Goal: Task Accomplishment & Management: Manage account settings

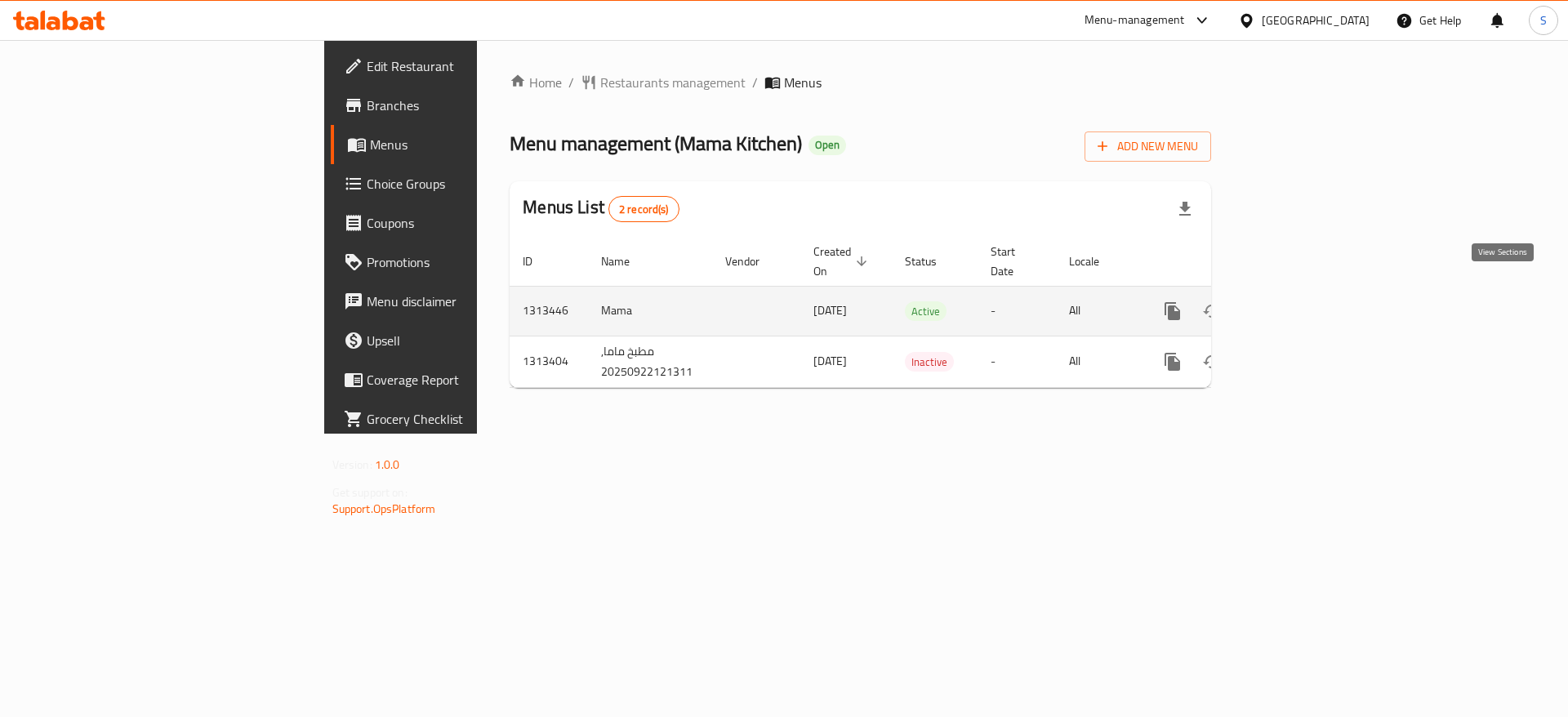
click at [1298, 304] on icon "enhanced table" at bounding box center [1290, 311] width 15 height 15
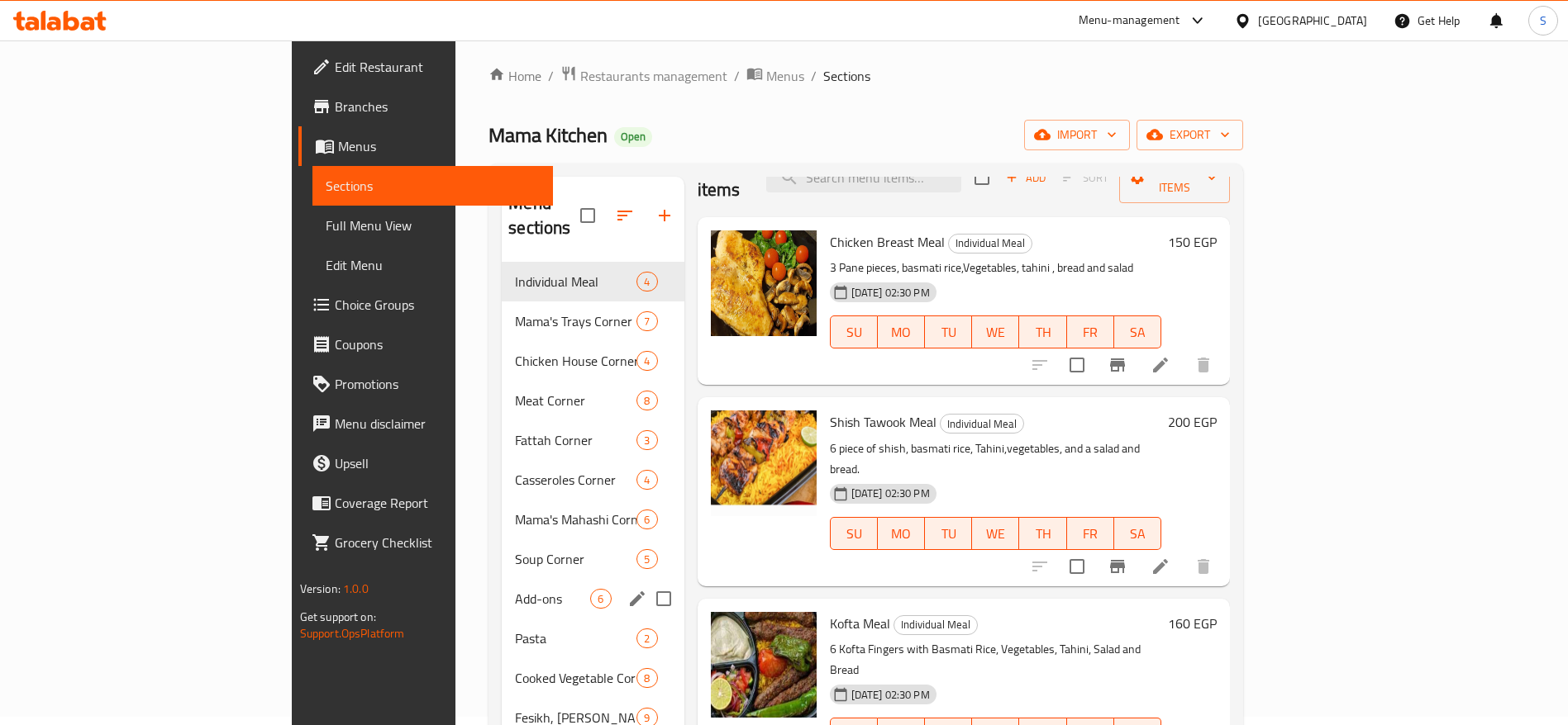
scroll to position [4, 0]
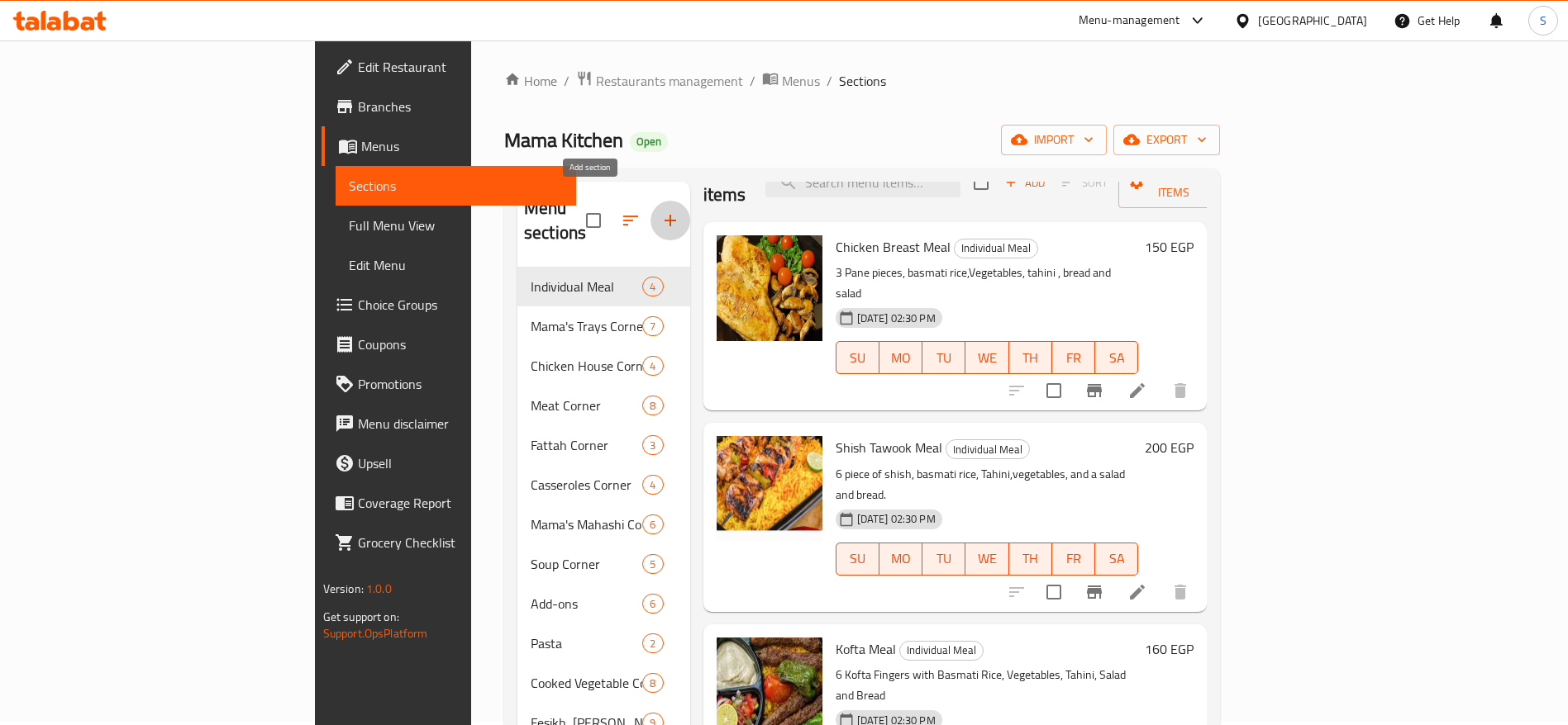
click at [660, 210] on icon "button" at bounding box center [670, 220] width 20 height 20
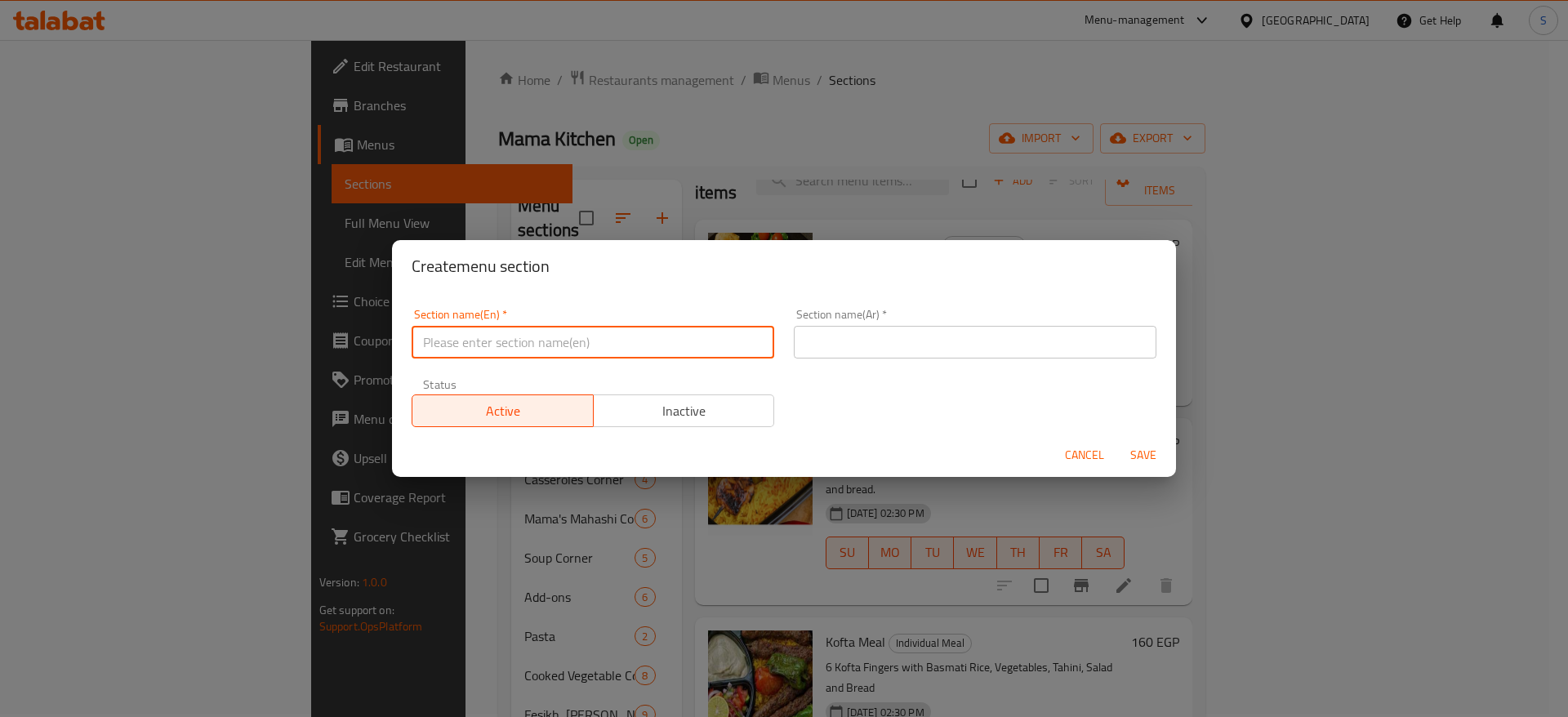
click at [561, 347] on input "text" at bounding box center [593, 342] width 363 height 33
type input "Drinks"
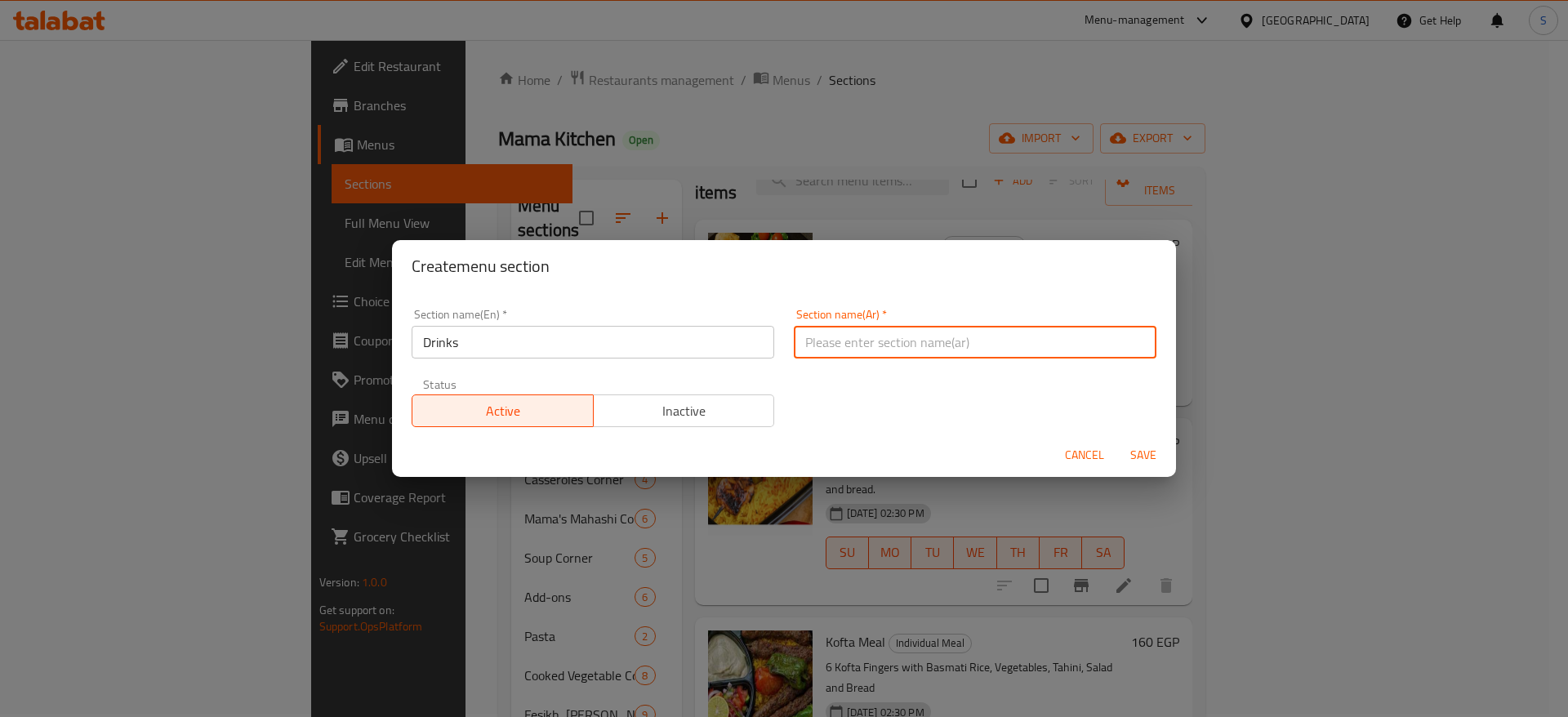
click at [831, 355] on input "text" at bounding box center [975, 342] width 363 height 33
type input "مشروبات"
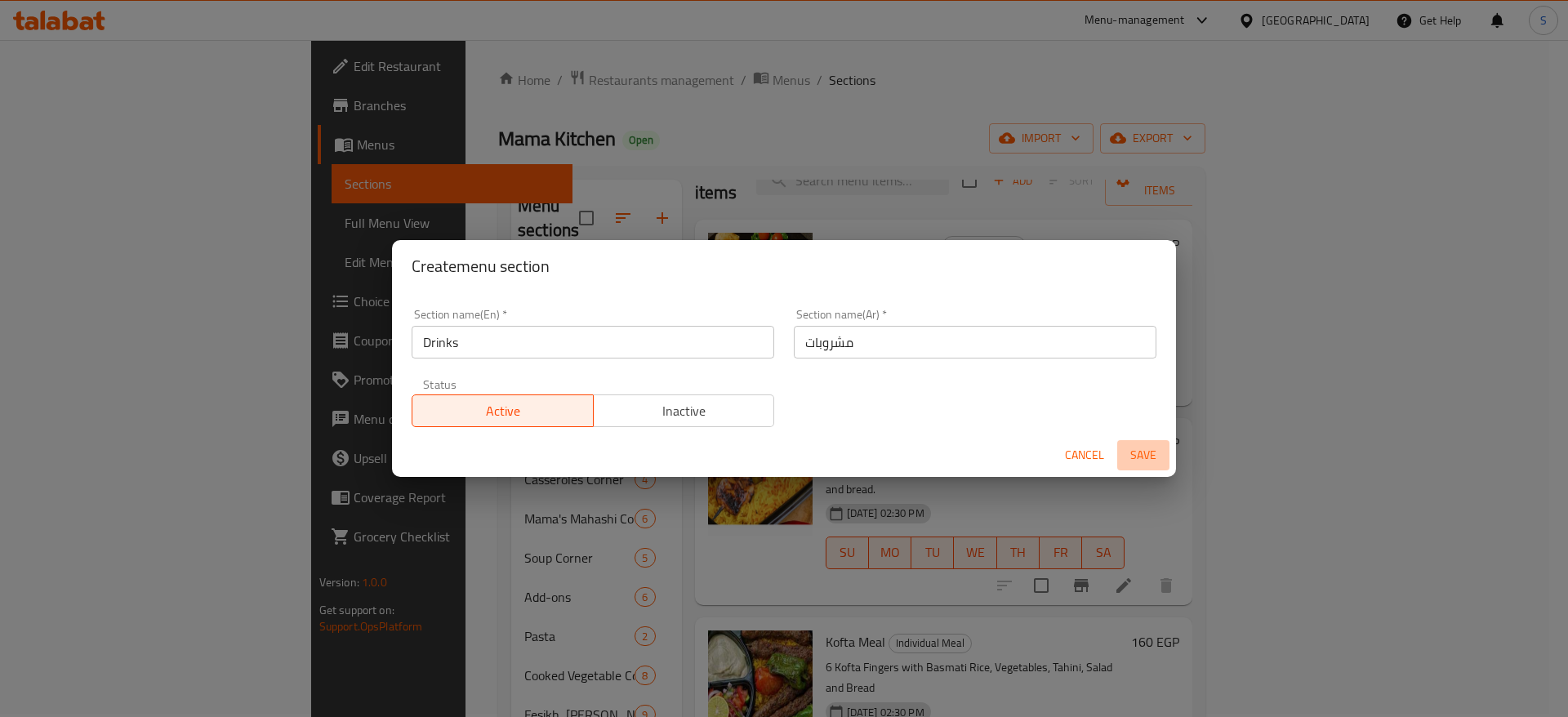
click at [1139, 451] on span "Save" at bounding box center [1143, 455] width 39 height 20
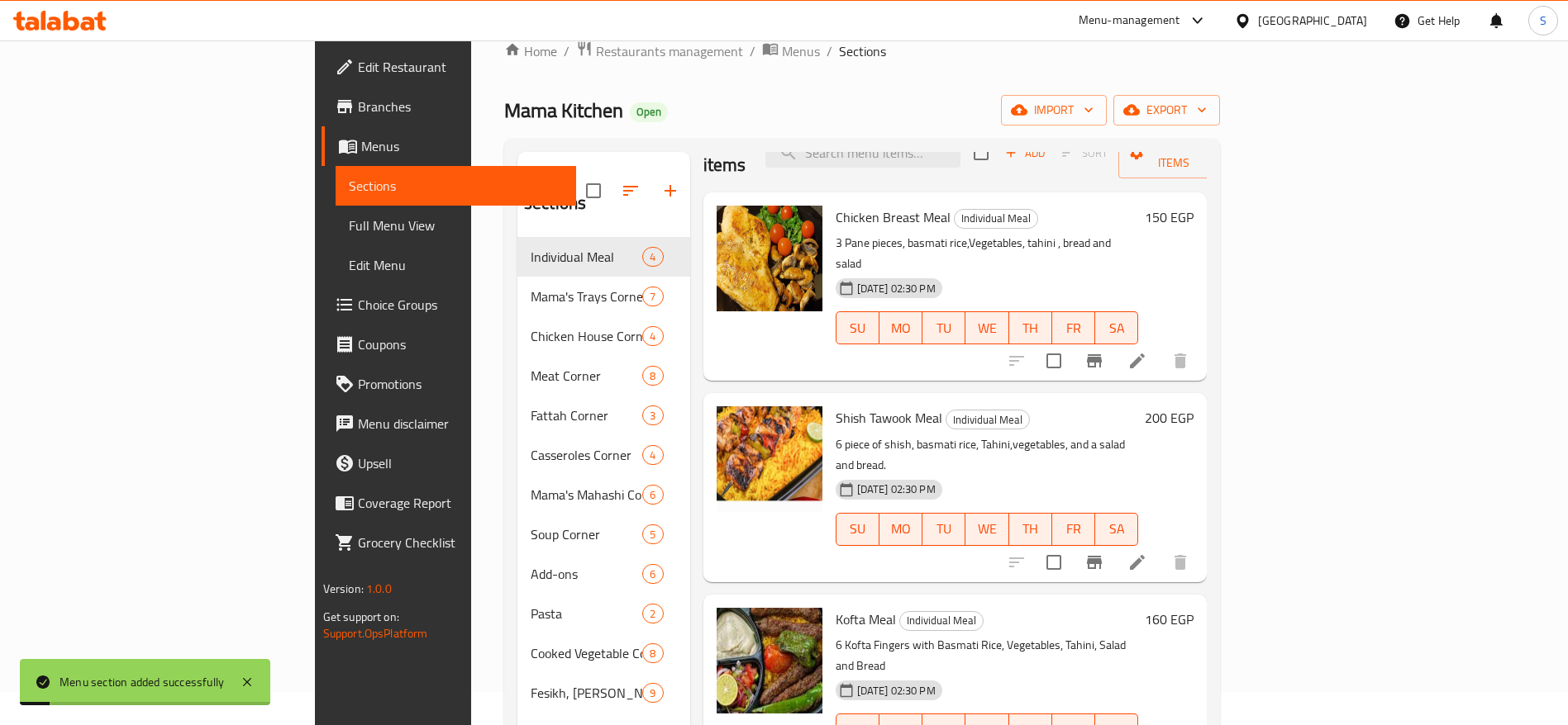
scroll to position [30, 0]
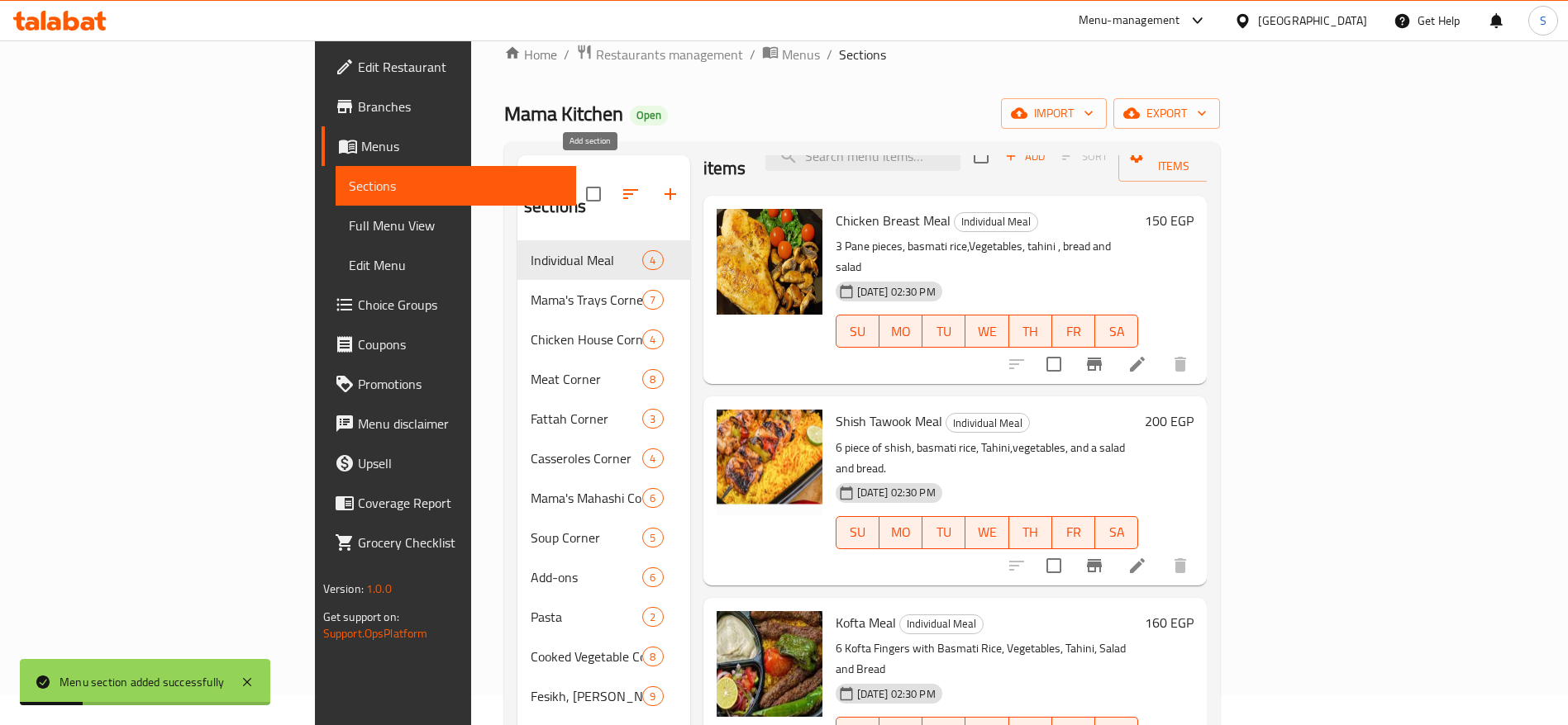
click at [660, 187] on icon "button" at bounding box center [670, 194] width 20 height 20
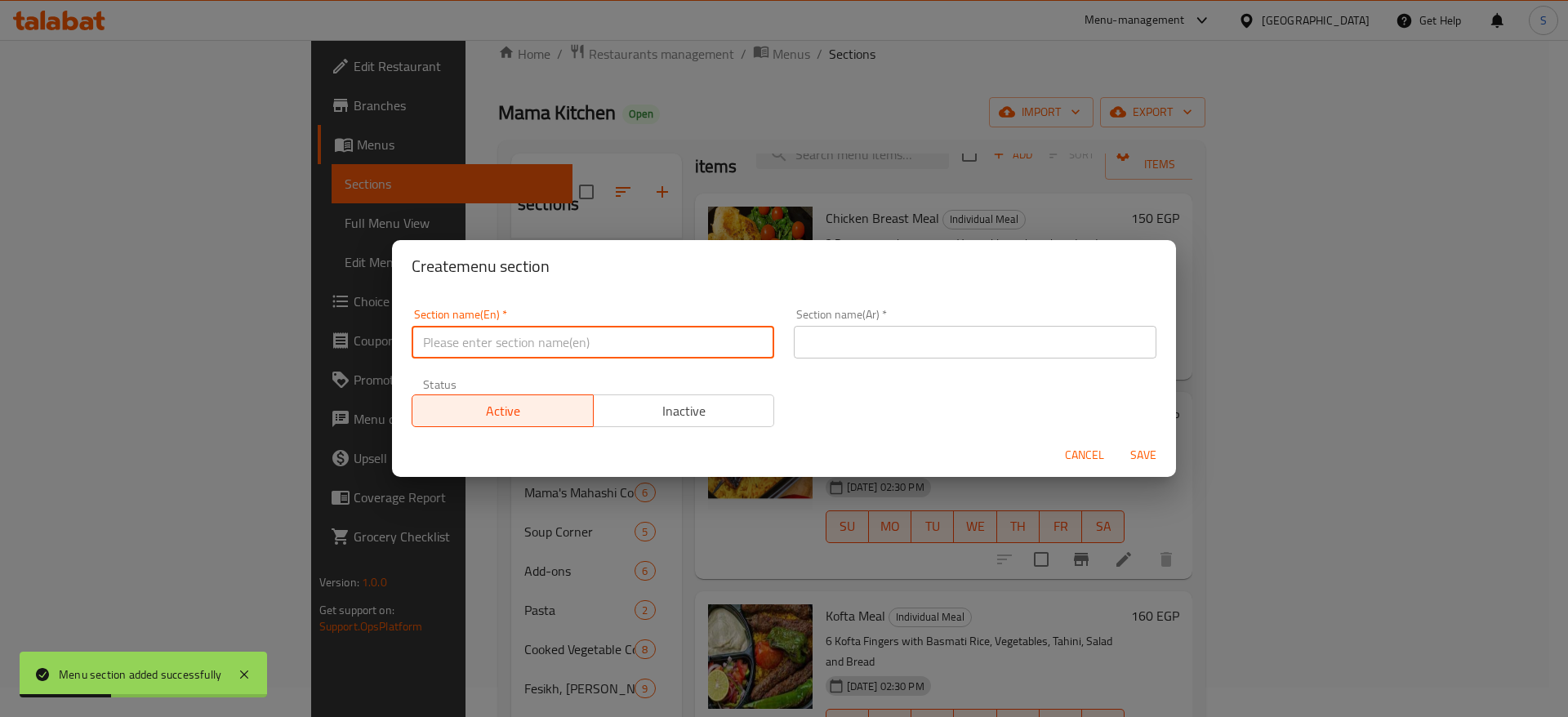
click at [596, 346] on input "text" at bounding box center [593, 342] width 363 height 33
type input "س"
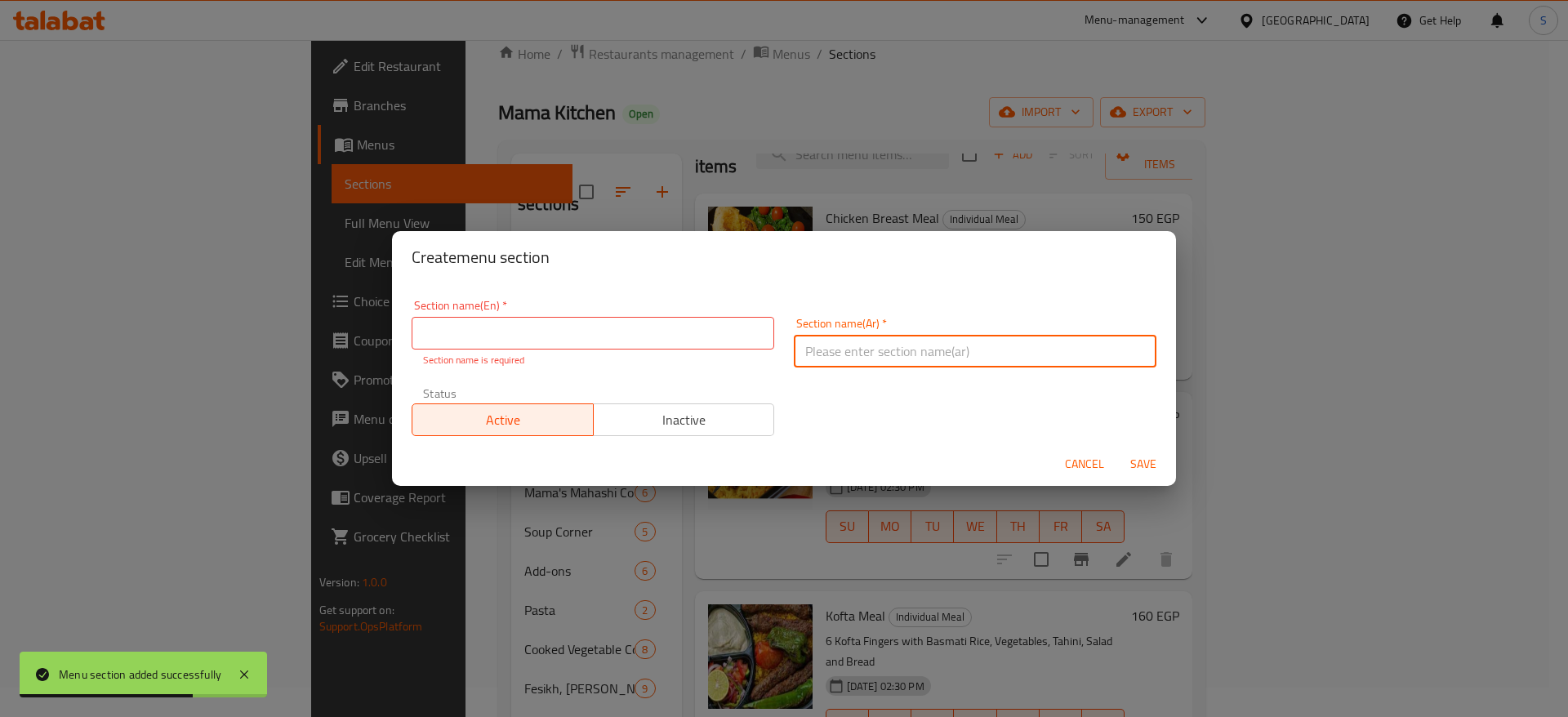
click at [943, 349] on input "text" at bounding box center [975, 351] width 363 height 33
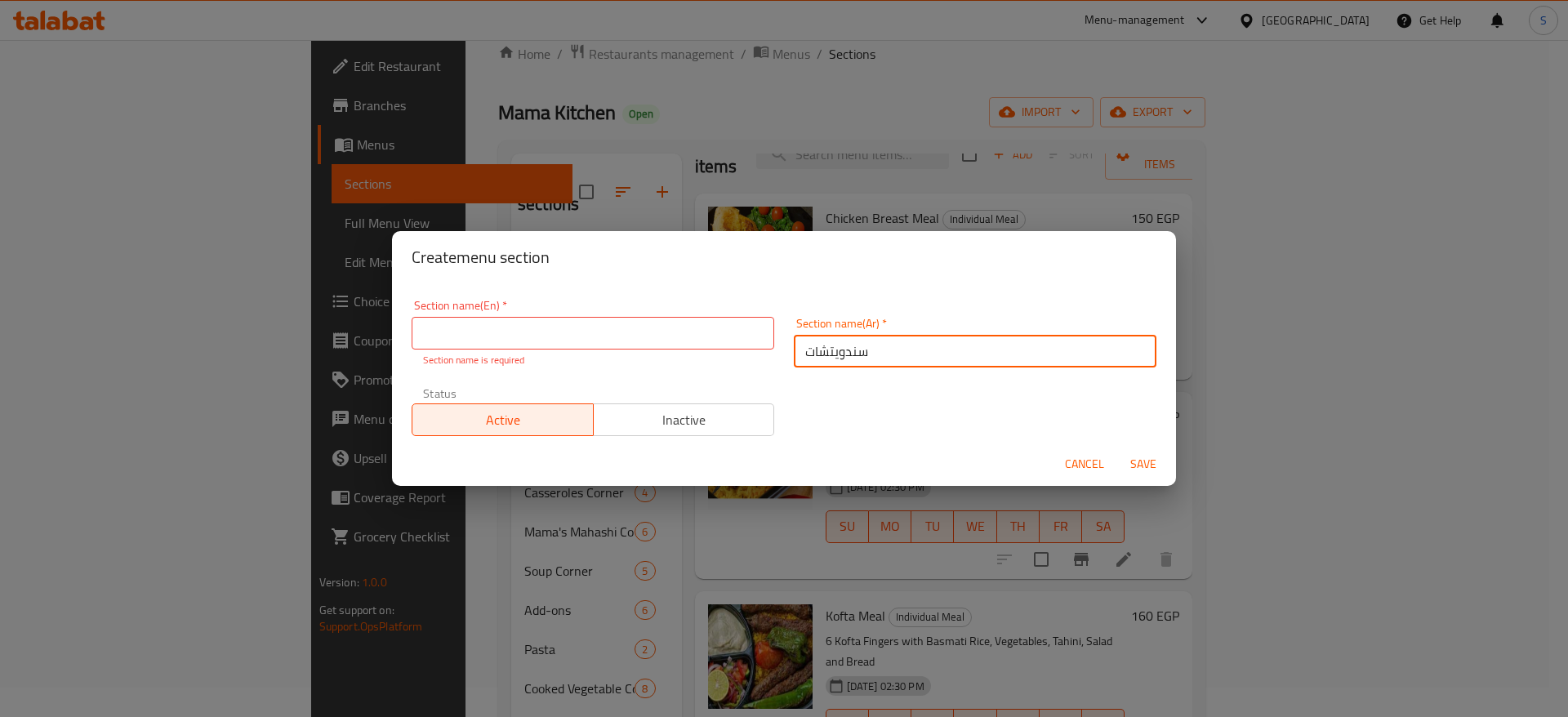
type input "سندويتشات"
click at [691, 329] on input "text" at bounding box center [593, 333] width 363 height 33
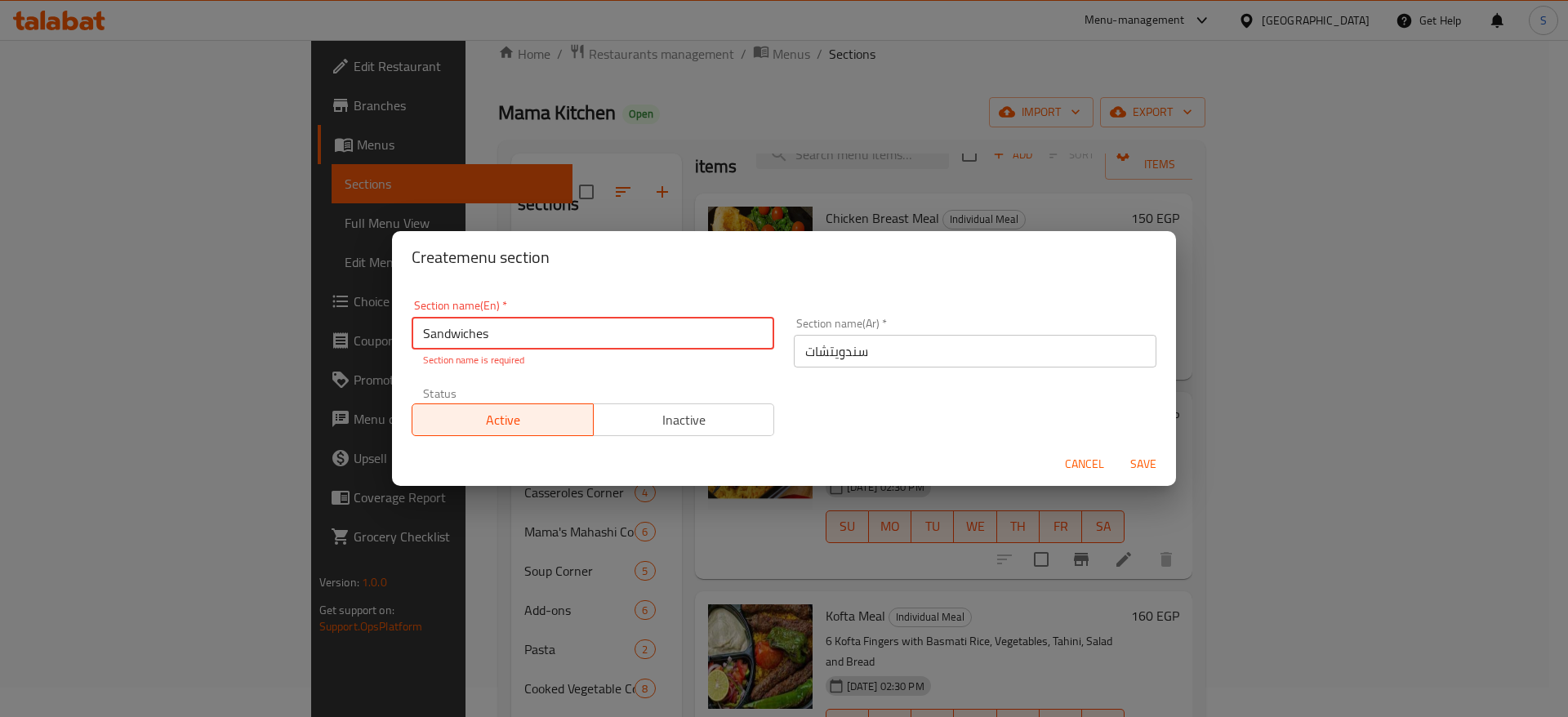
type input "Sandwiches"
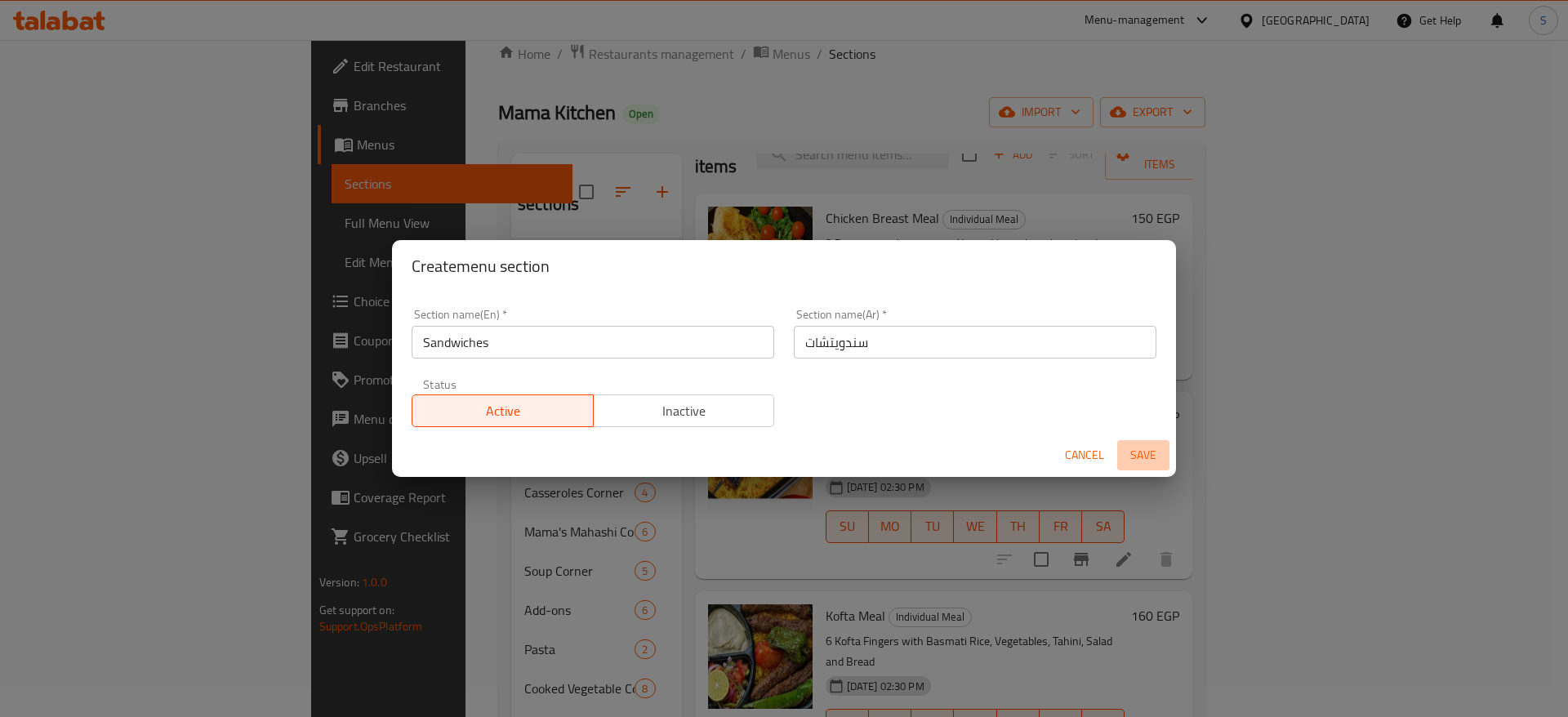
click at [1132, 451] on button "Save" at bounding box center [1143, 455] width 52 height 30
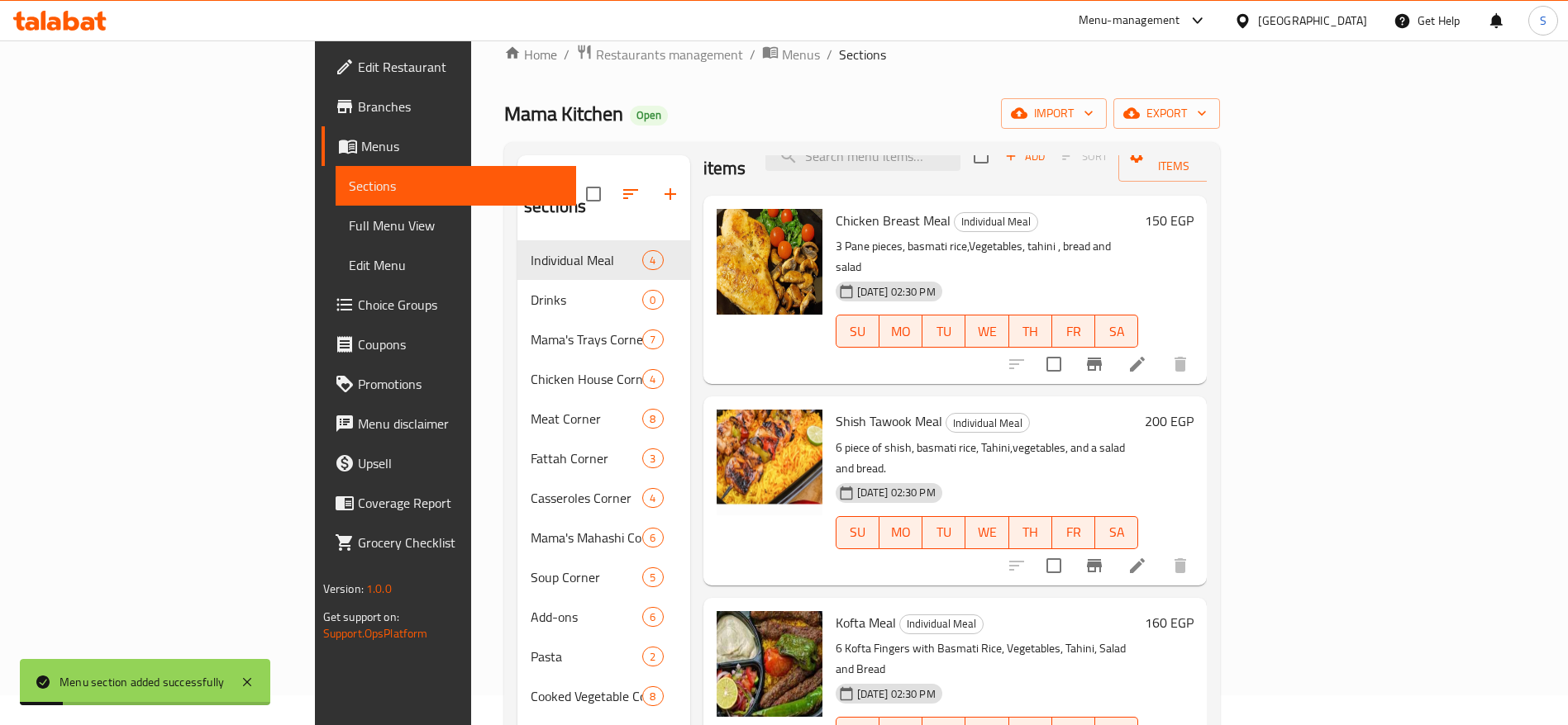
click at [849, 111] on div "Mama Kitchen Open import export" at bounding box center [861, 114] width 715 height 30
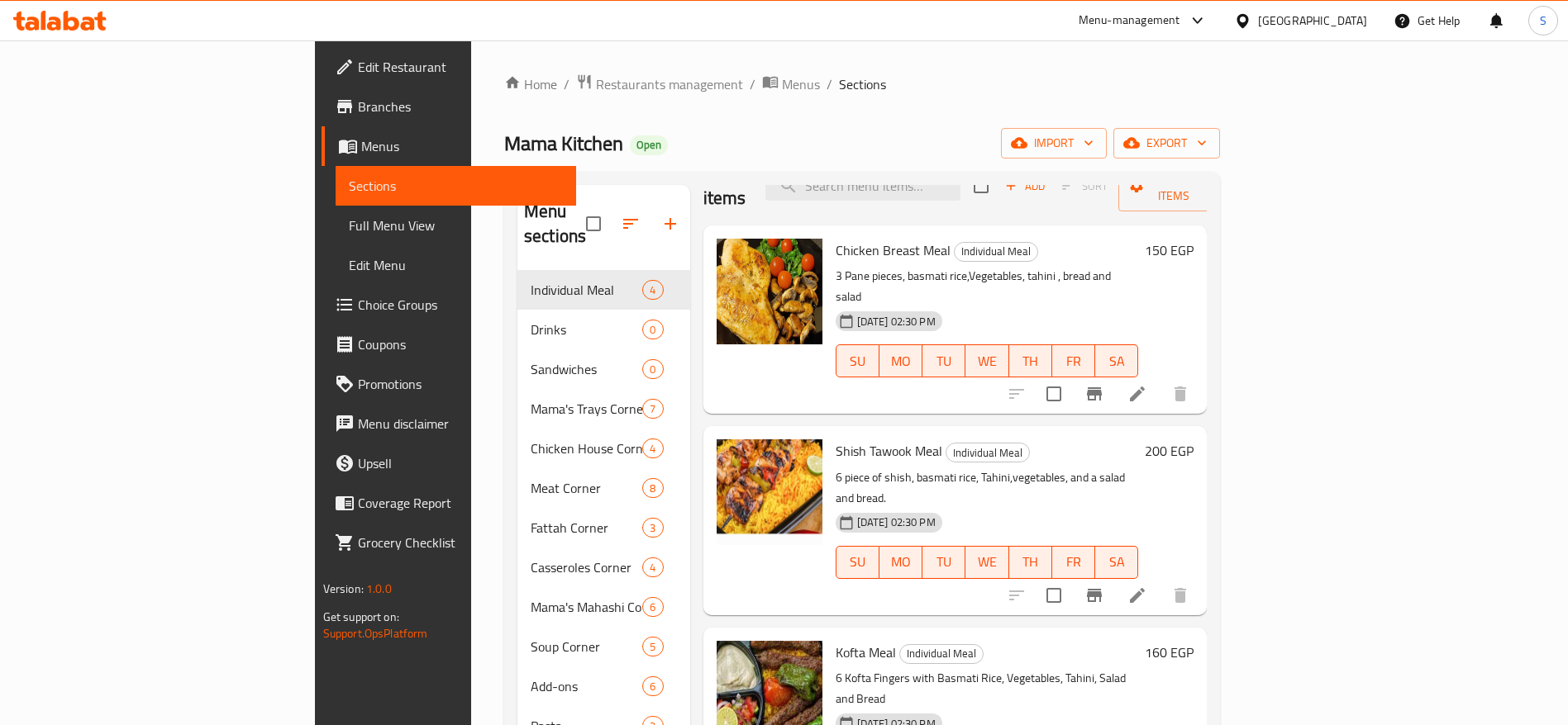
click at [991, 146] on div "Mama Kitchen Open import export" at bounding box center [861, 143] width 715 height 30
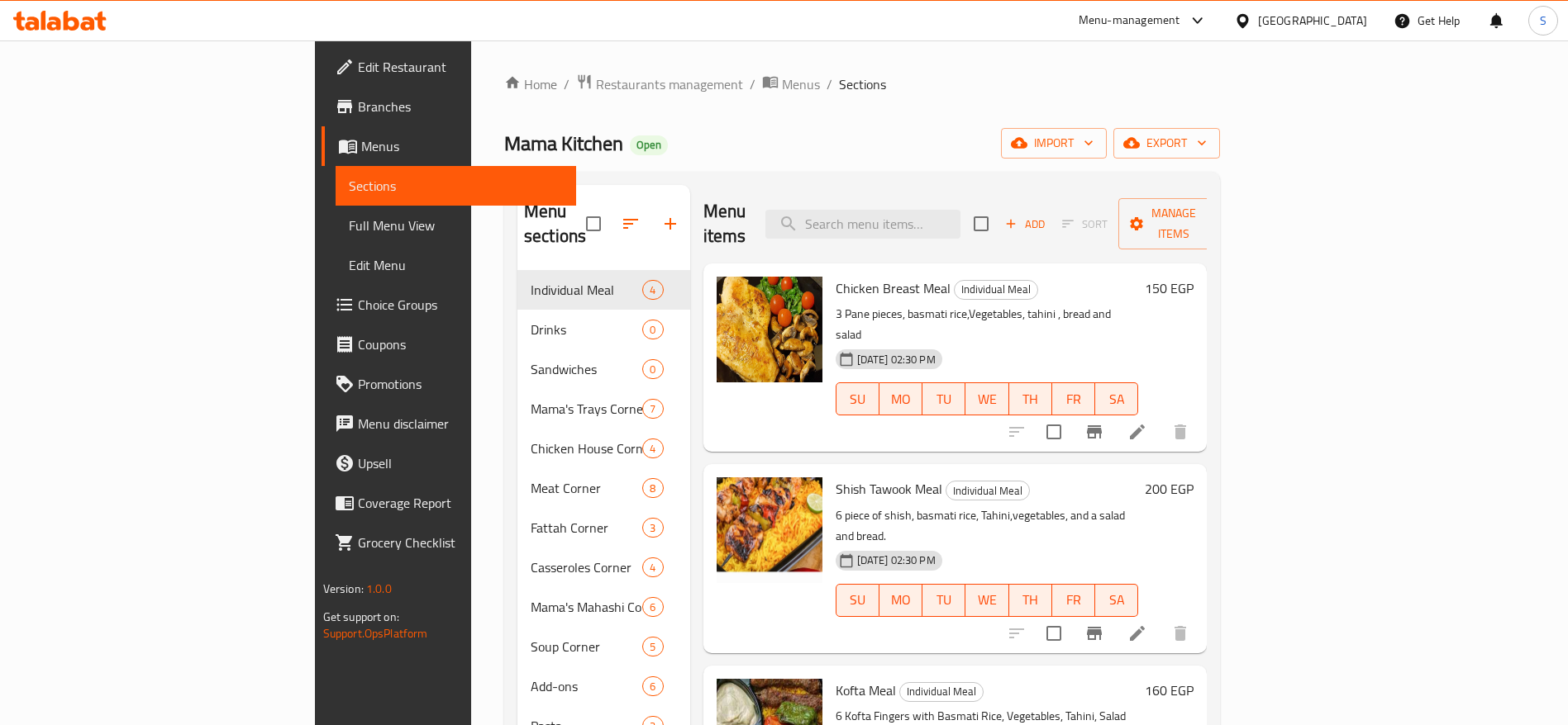
click at [1060, 166] on div "Home / Restaurants management / Menus / Sections Mama Kitchen Open import expor…" at bounding box center [861, 499] width 715 height 850
click at [789, 161] on div "Home / Restaurants management / Menus / Sections Mama Kitchen Open import expor…" at bounding box center [861, 499] width 715 height 850
click at [962, 115] on div "Home / Restaurants management / Menus / Sections Mama Kitchen Open import expor…" at bounding box center [861, 499] width 715 height 850
click at [696, 124] on div "Home / Restaurants management / Menus / Sections Mama Kitchen Open import expor…" at bounding box center [861, 499] width 715 height 850
click at [832, 134] on div "Mama Kitchen Open import export" at bounding box center [861, 143] width 715 height 30
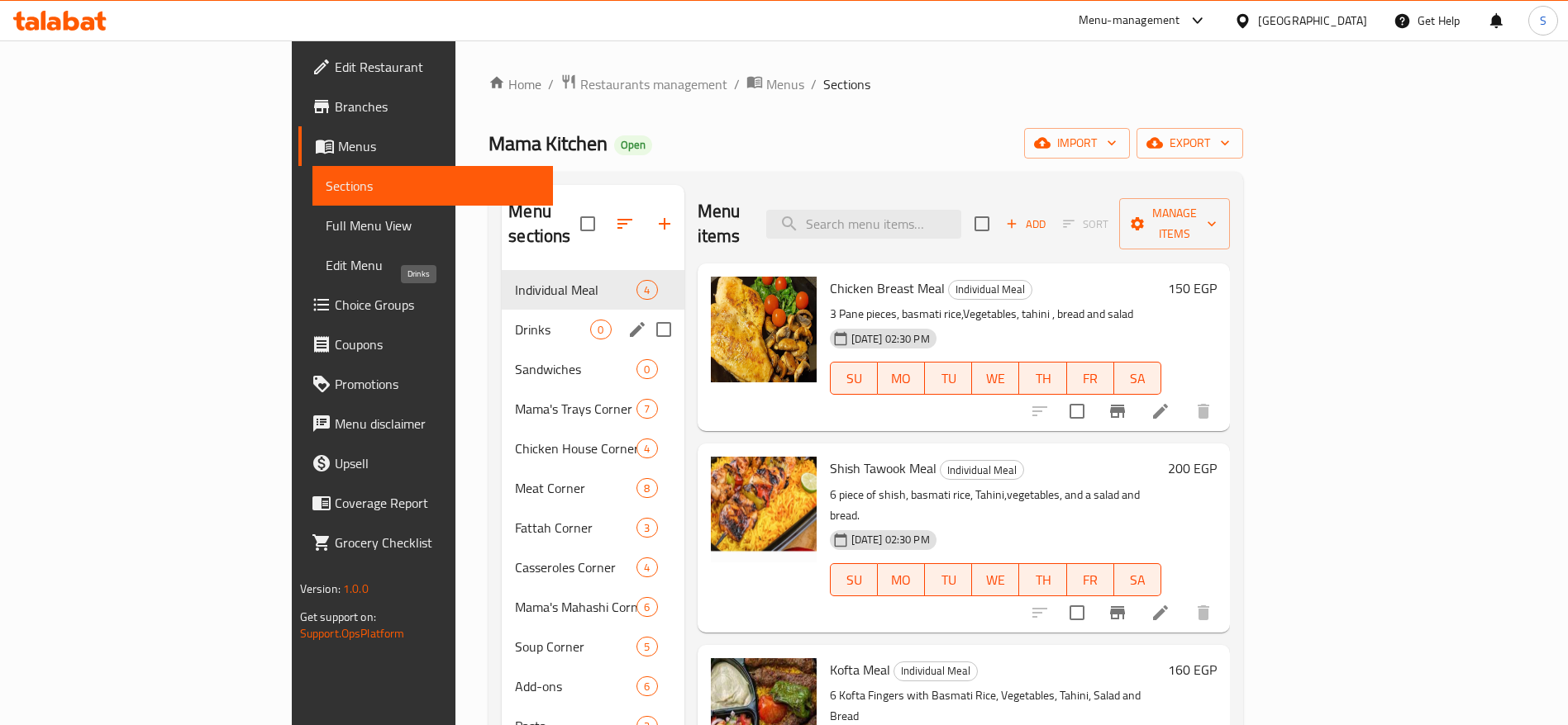
click at [515, 320] on span "Drinks" at bounding box center [553, 329] width 75 height 20
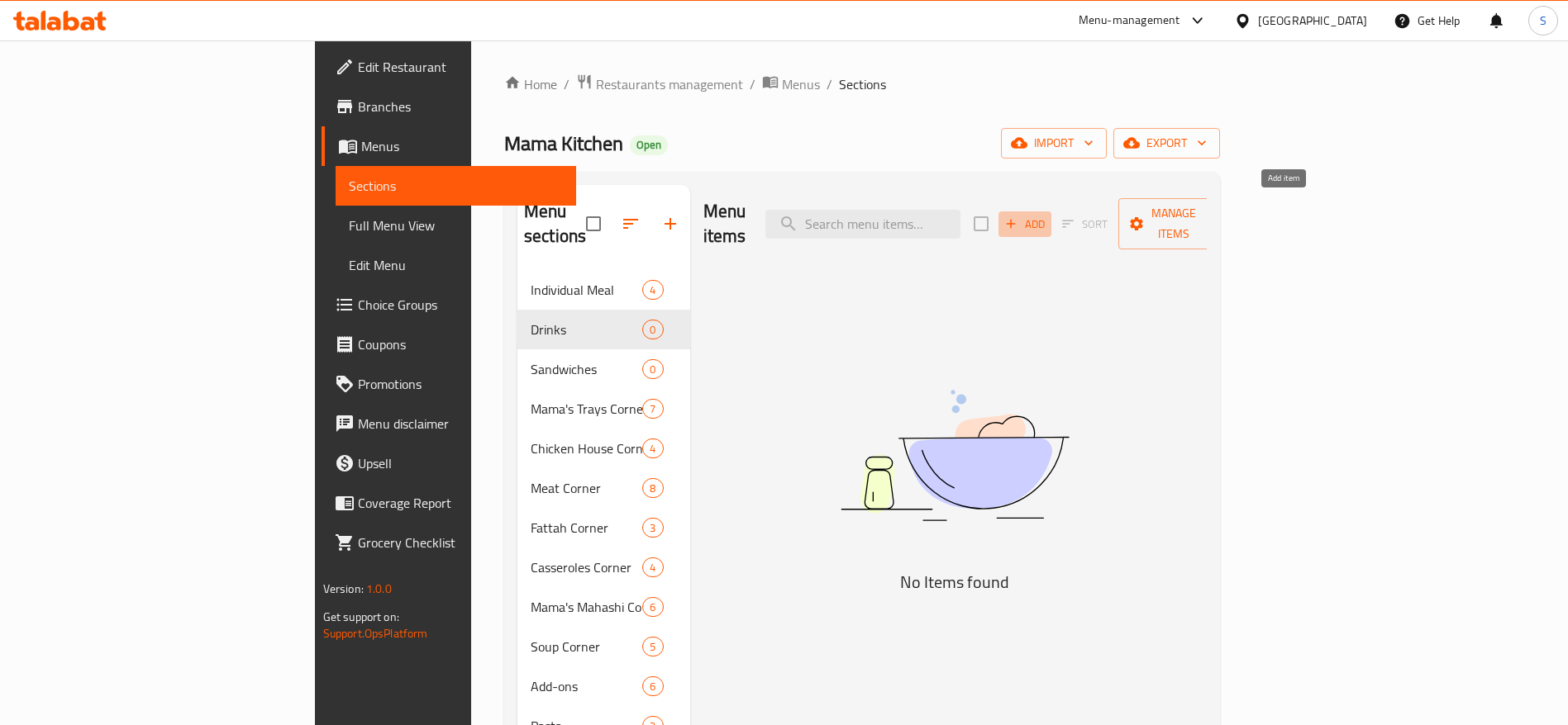
click at [1047, 220] on span "Add" at bounding box center [1025, 224] width 45 height 19
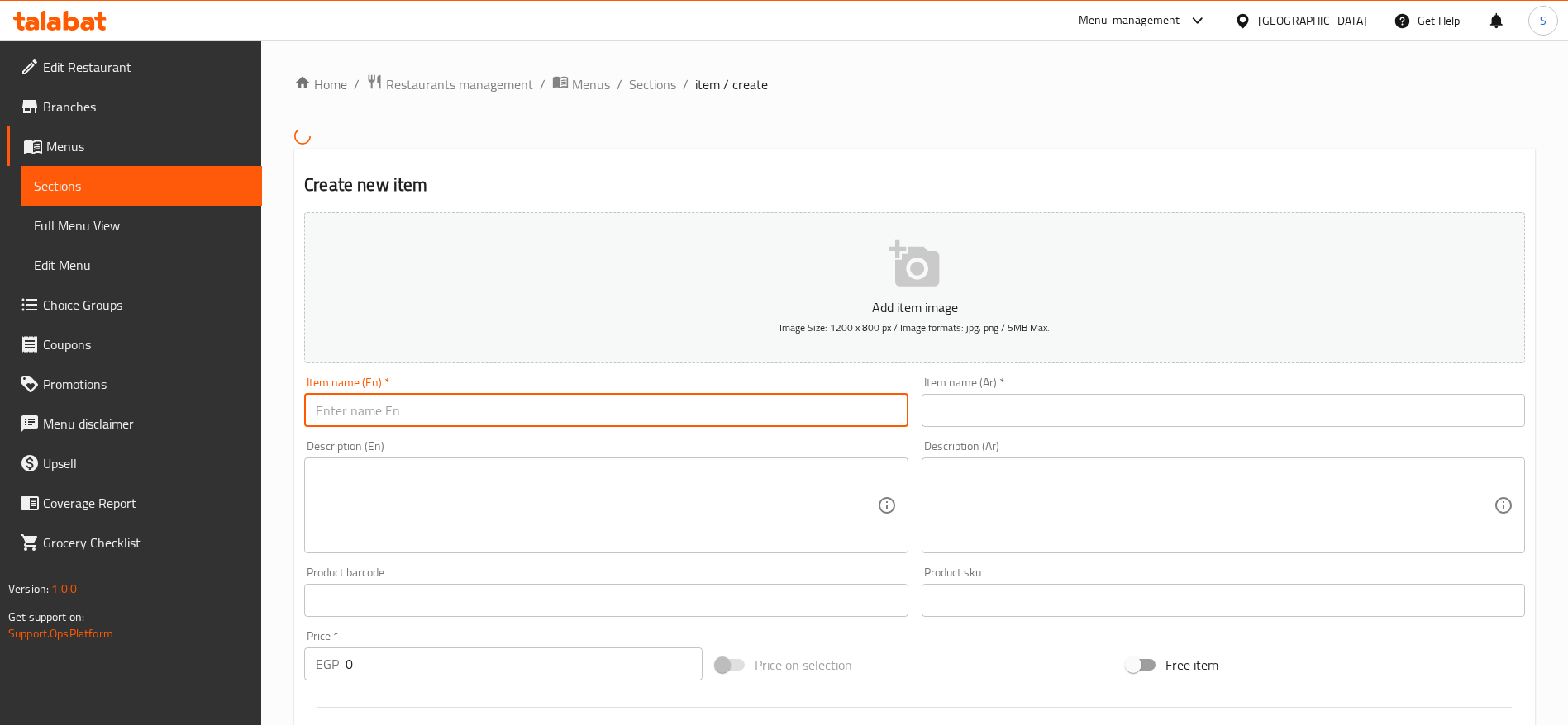
click at [587, 402] on input "text" at bounding box center [606, 410] width 604 height 33
type input "ص"
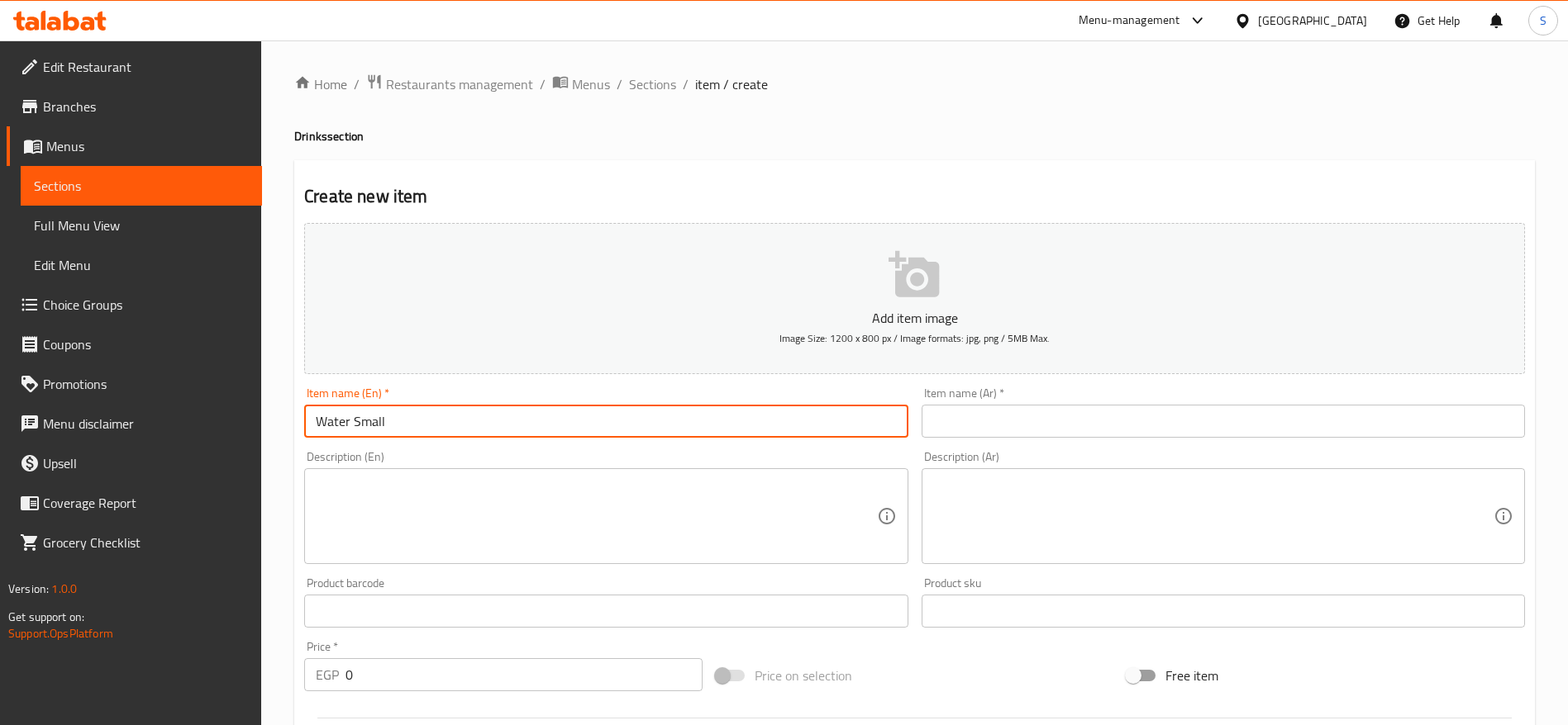
type input "Water Small"
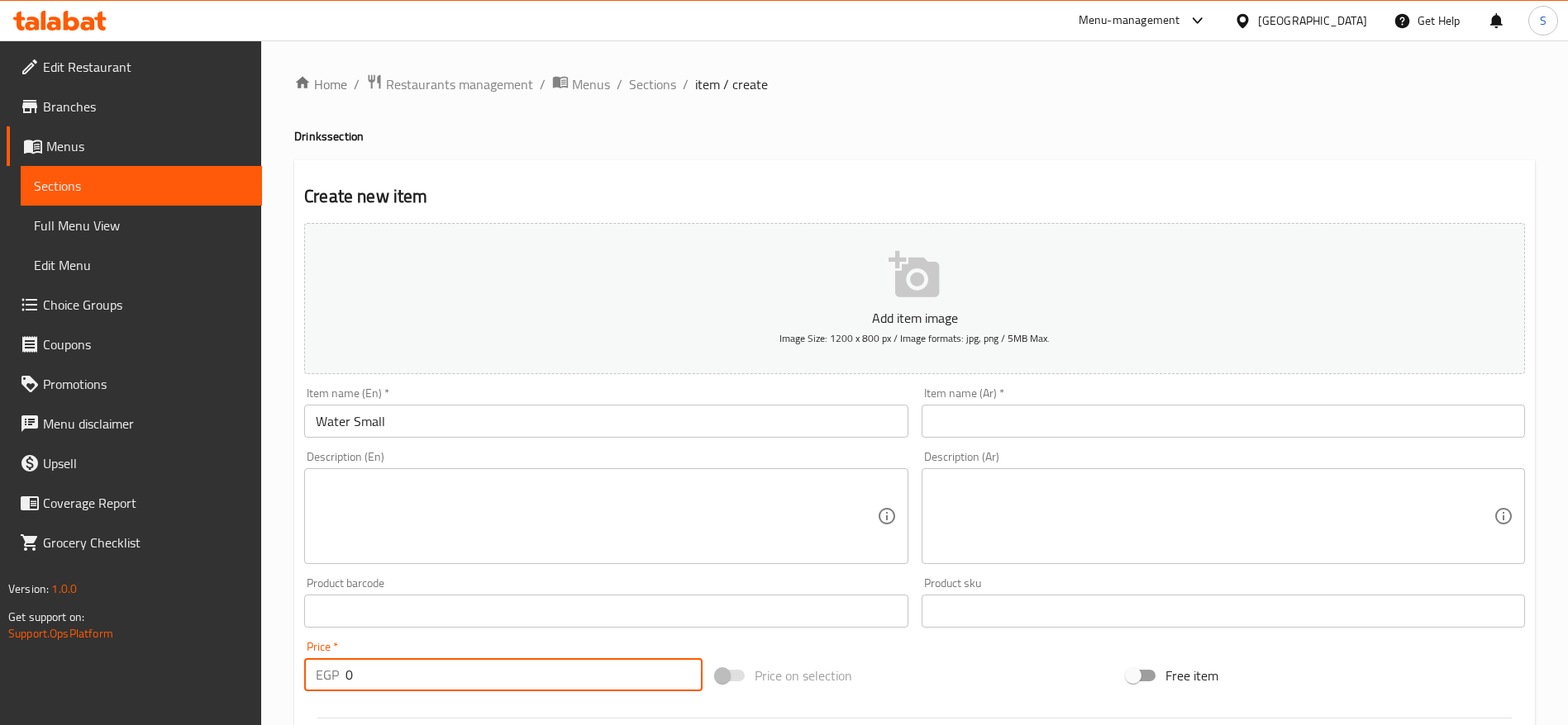
click at [511, 668] on input "0" at bounding box center [524, 675] width 357 height 33
type input "20"
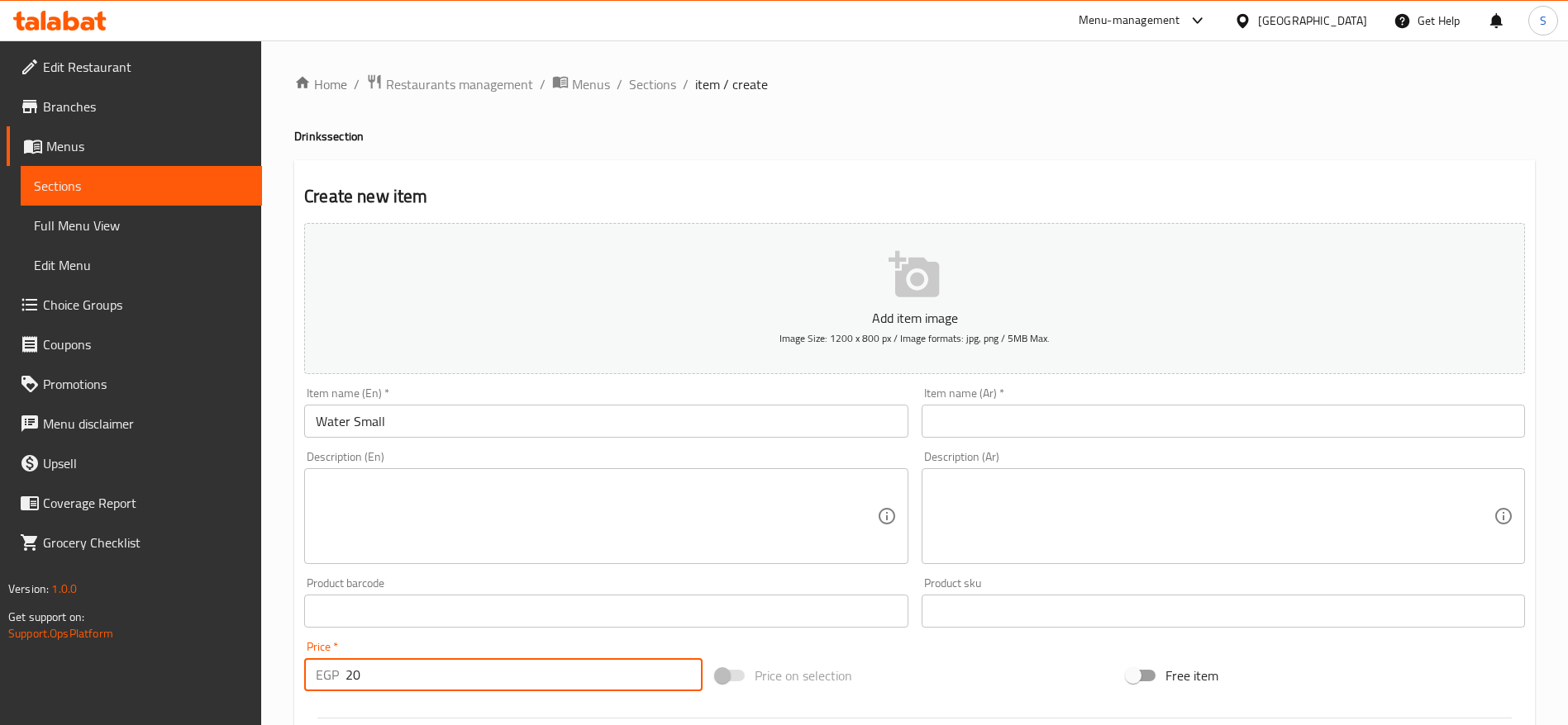
click at [1135, 414] on input "text" at bounding box center [1223, 421] width 604 height 33
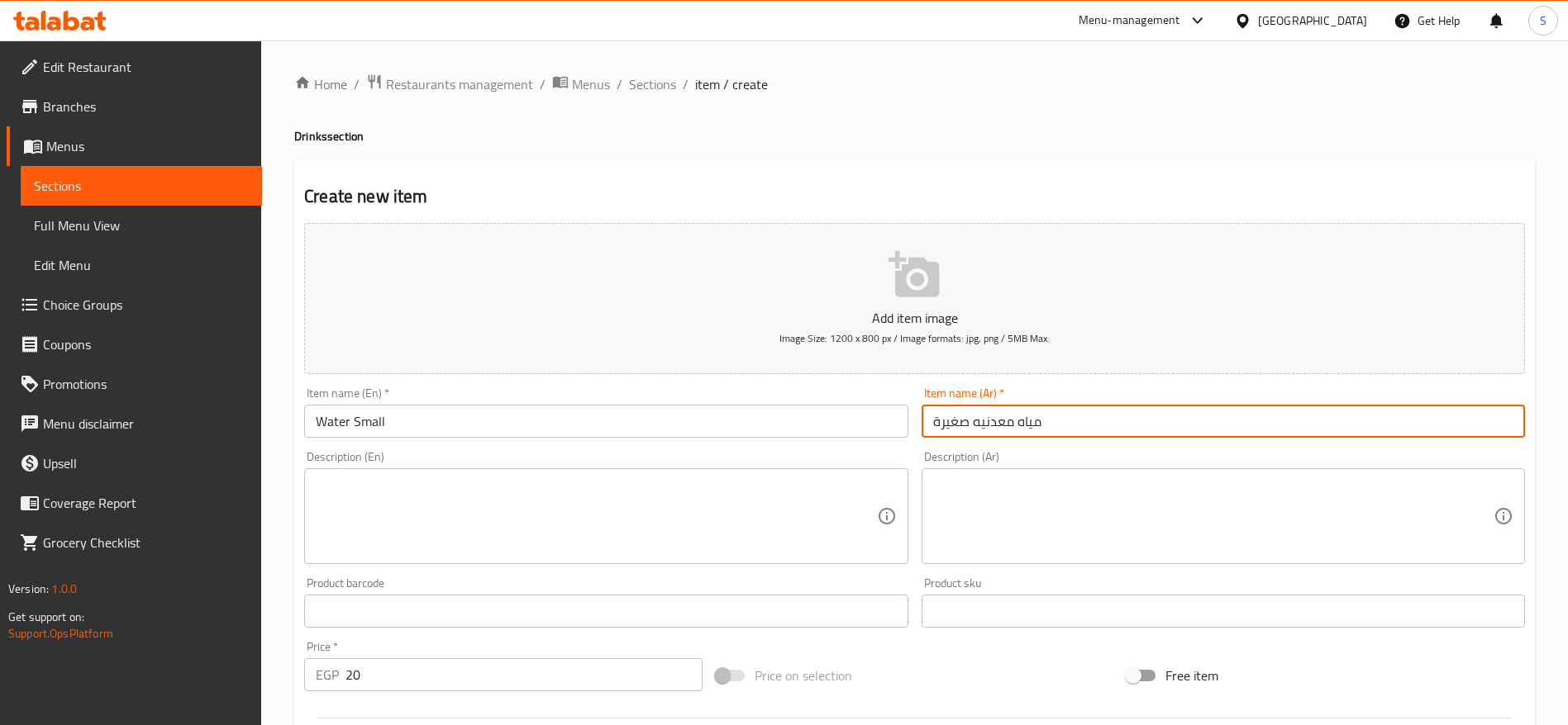
scroll to position [442, 0]
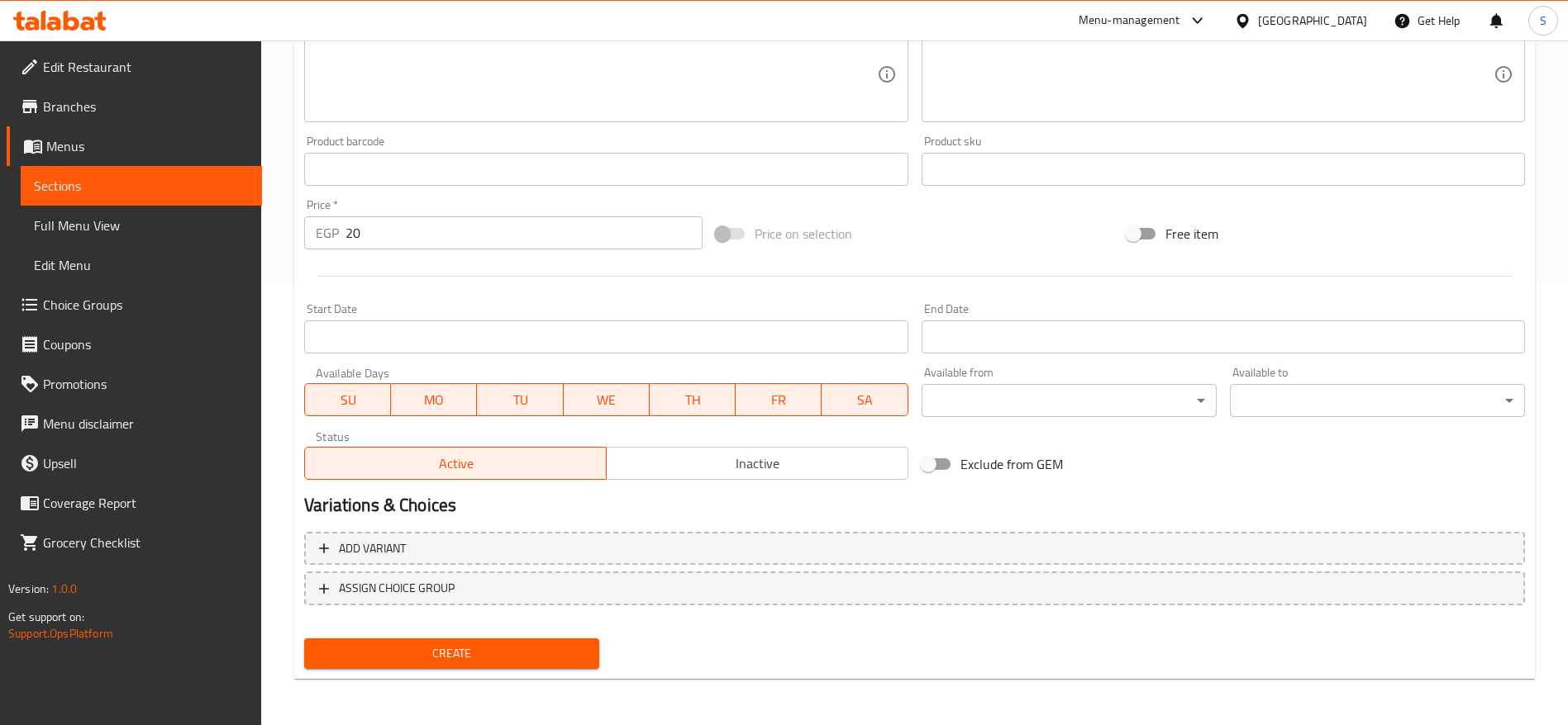
type input "مياه معدنيه صغيرة"
click at [488, 654] on span "Create" at bounding box center [451, 653] width 269 height 21
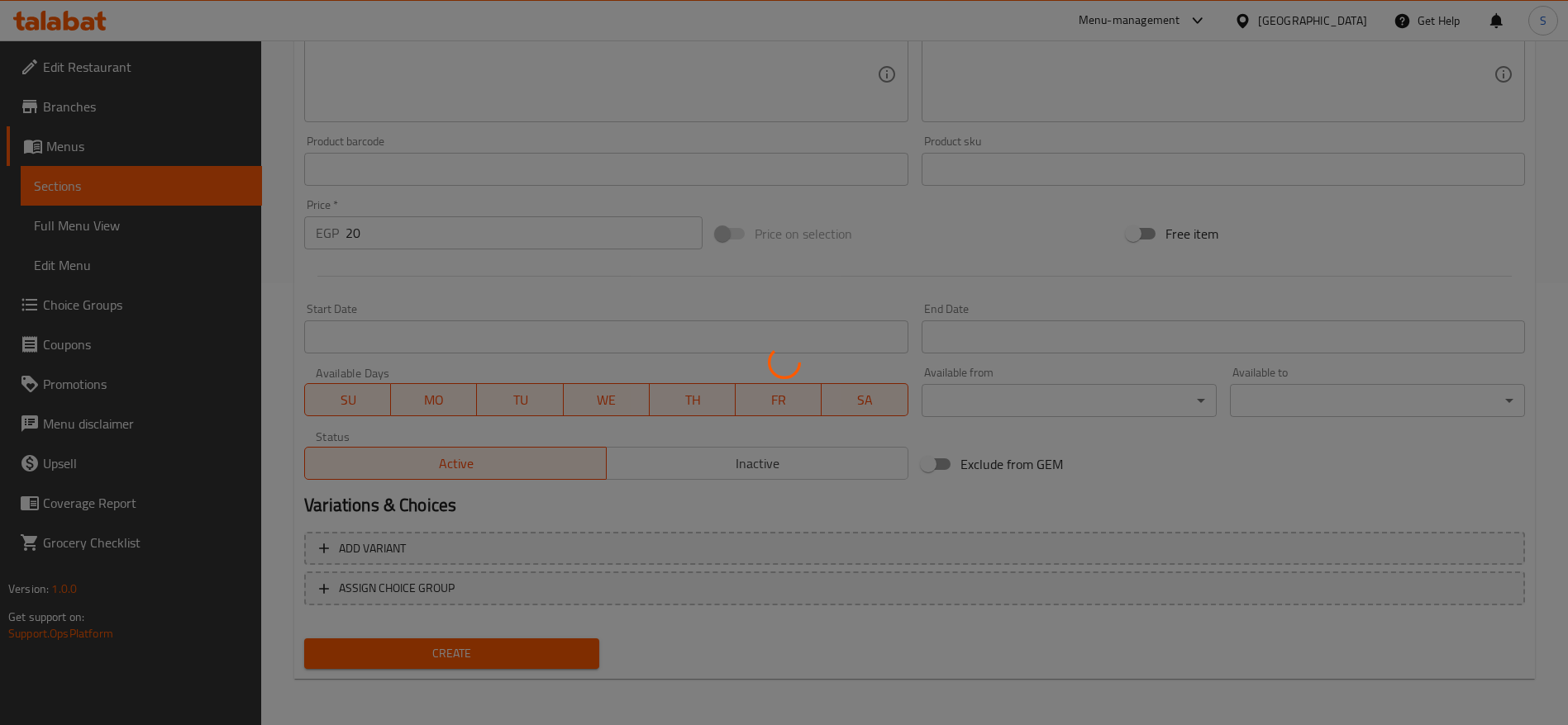
type input "0"
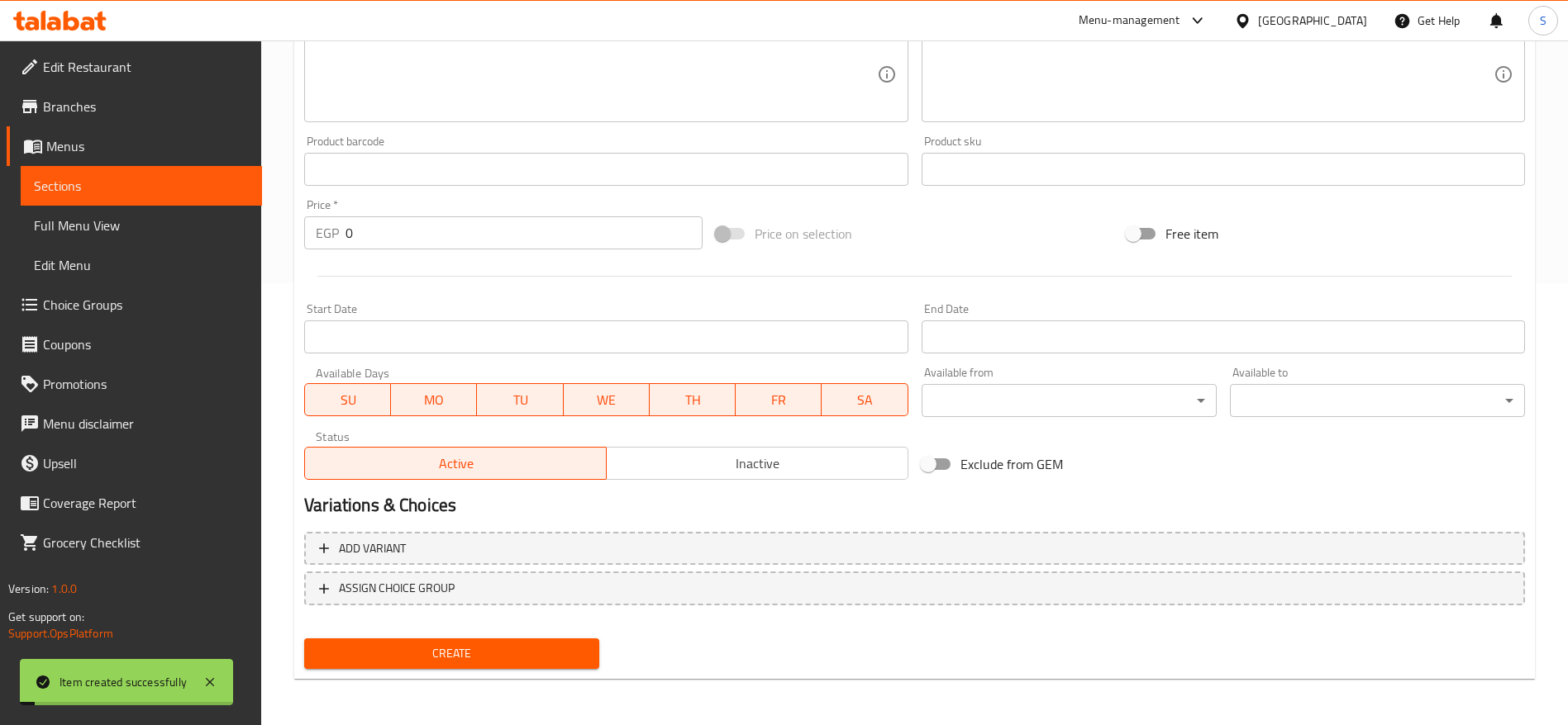
scroll to position [0, 0]
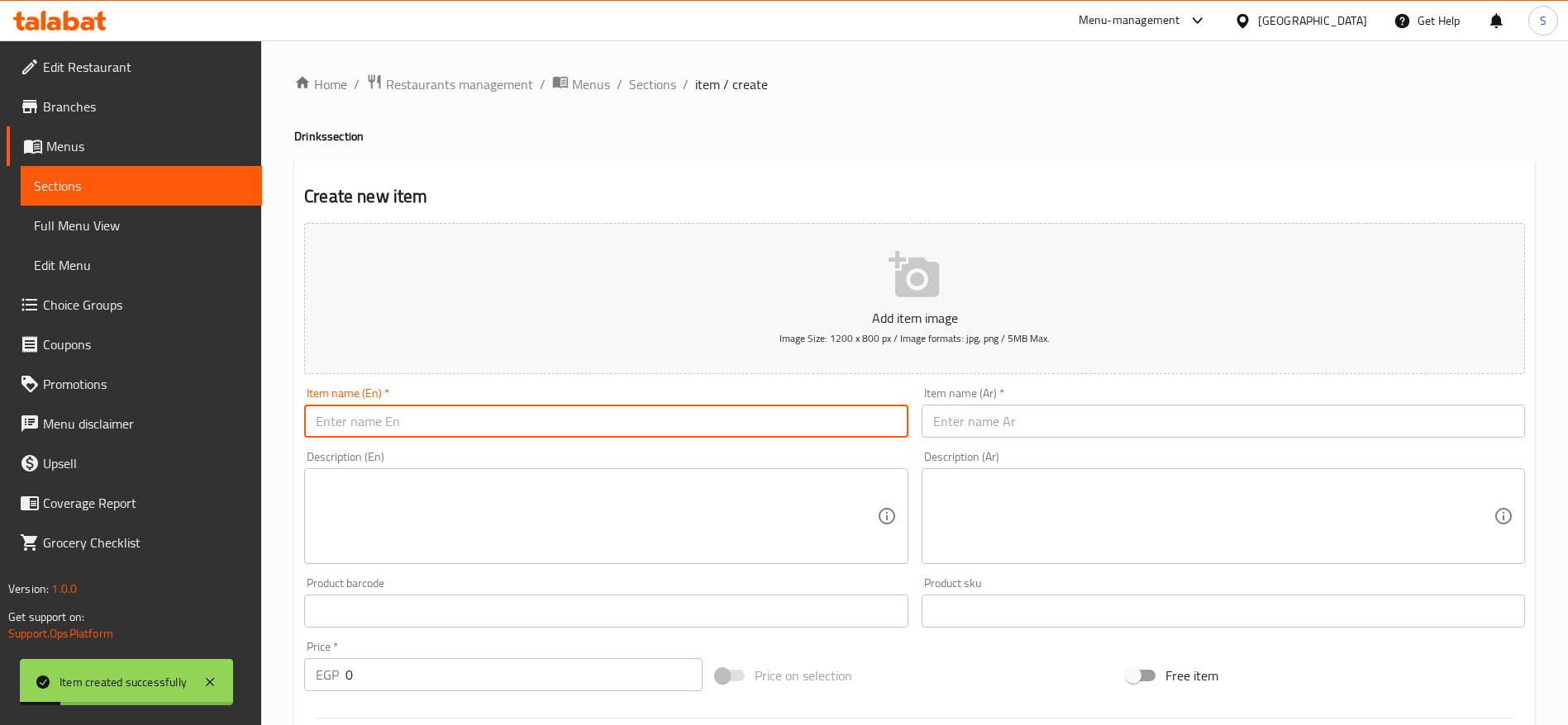
click at [537, 424] on input "text" at bounding box center [606, 421] width 604 height 33
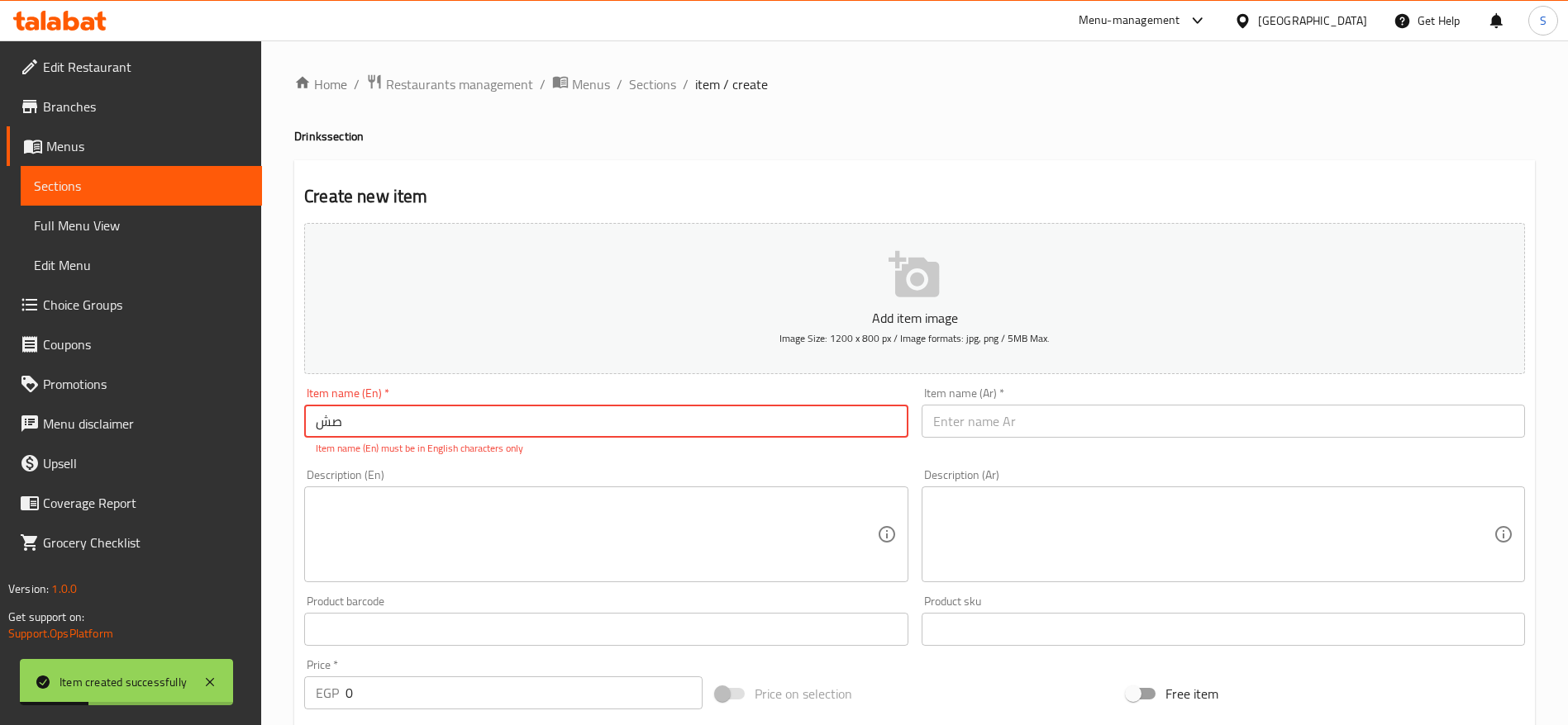
type input "ص"
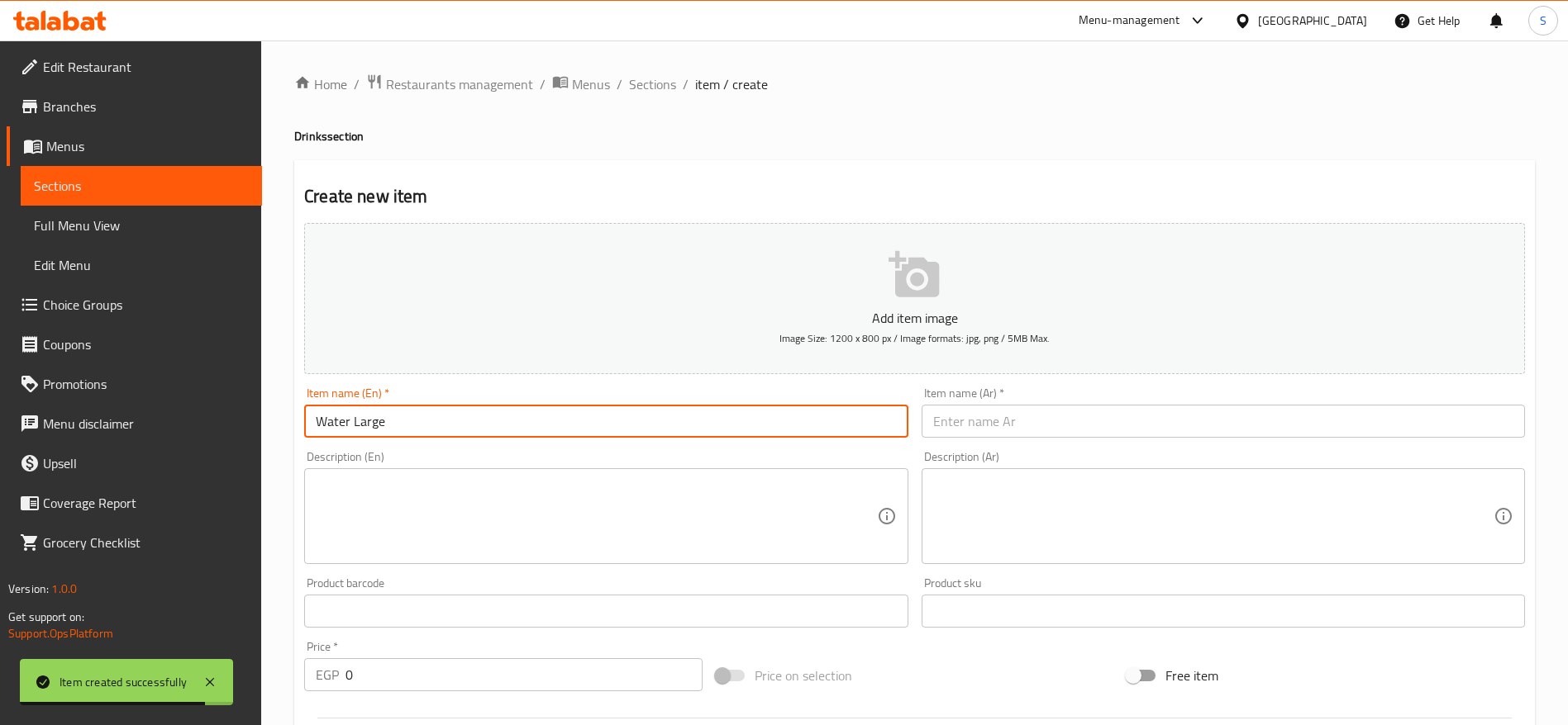
type input "Water Large"
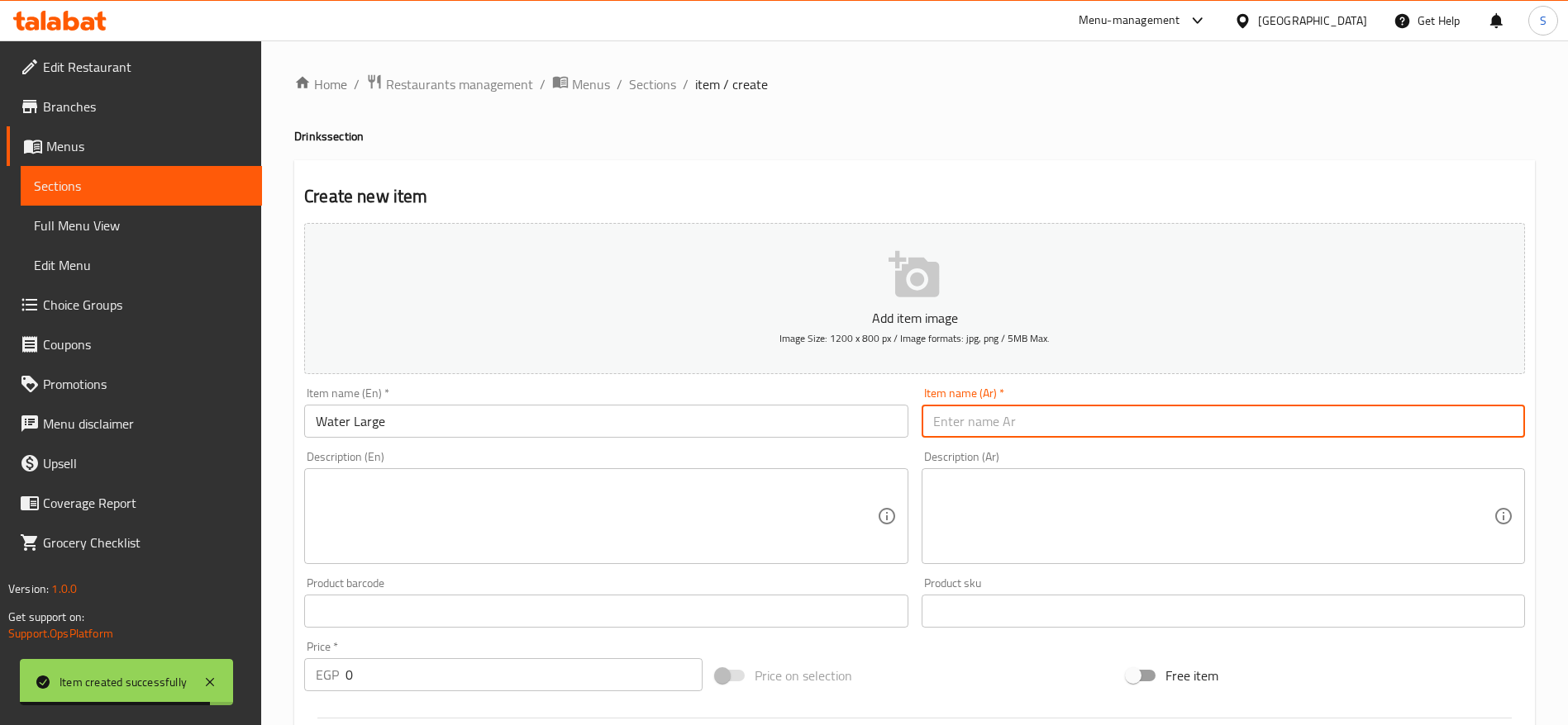
click at [1016, 428] on input "text" at bounding box center [1223, 421] width 604 height 33
click at [970, 421] on input "مياه معدنيه صغيرة" at bounding box center [1223, 421] width 604 height 33
click at [967, 421] on input "مياه معدنيه صغيرة" at bounding box center [1223, 421] width 604 height 33
click at [951, 424] on input "مياه معدنيه صغيرة" at bounding box center [1223, 421] width 604 height 33
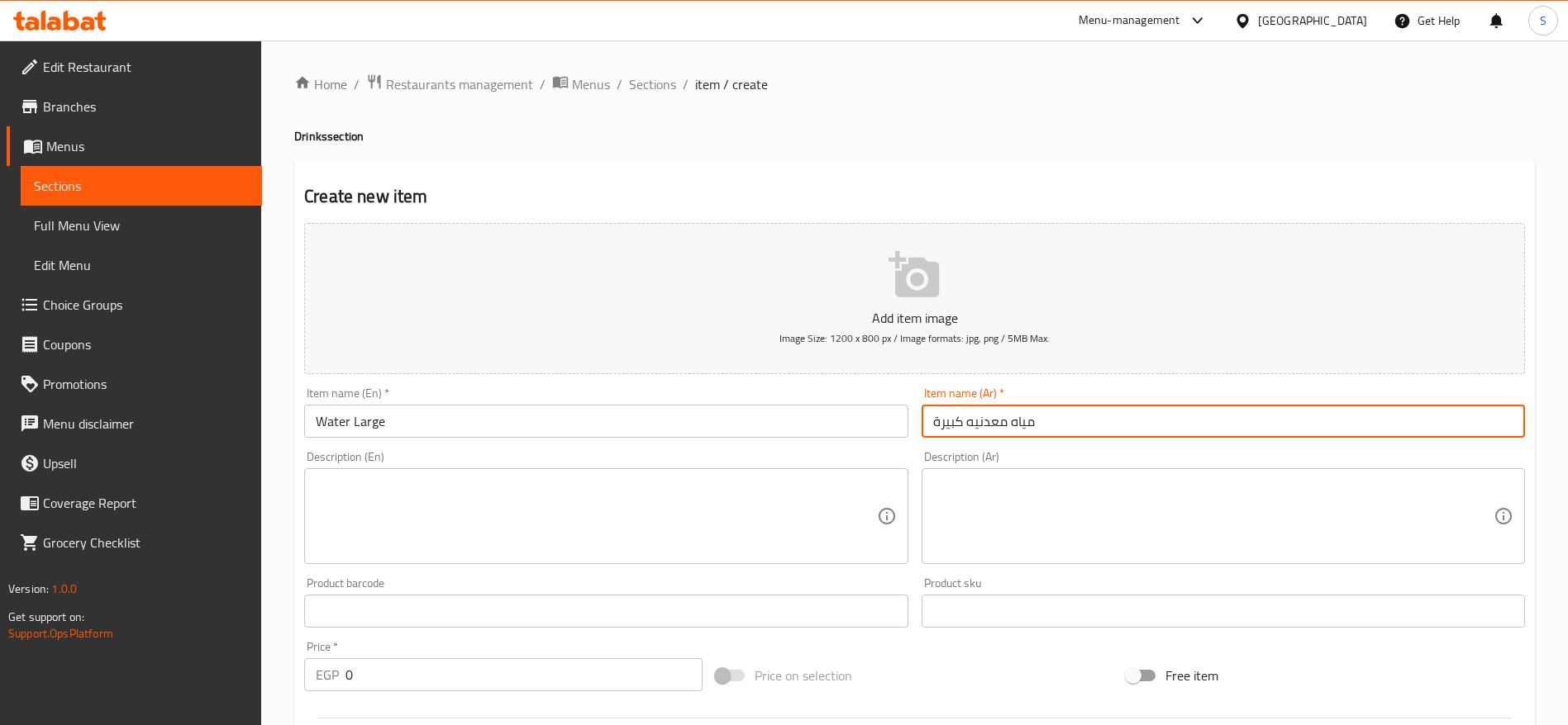
type input "مياه معدنيه كبيرة"
click at [1096, 126] on div "Home / Restaurants management / Menus / Sections / item / create Drinks section…" at bounding box center [914, 603] width 1240 height 1061
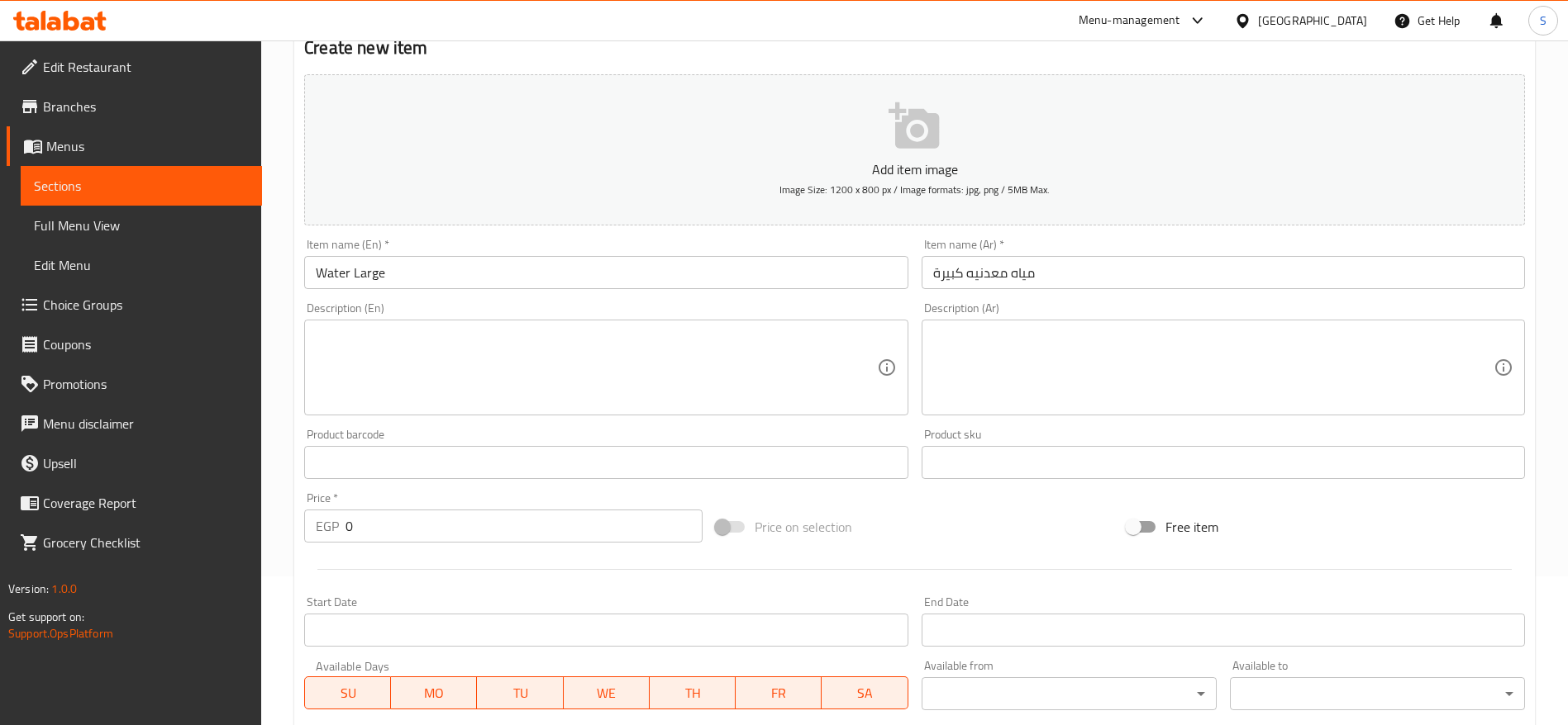
scroll to position [207, 0]
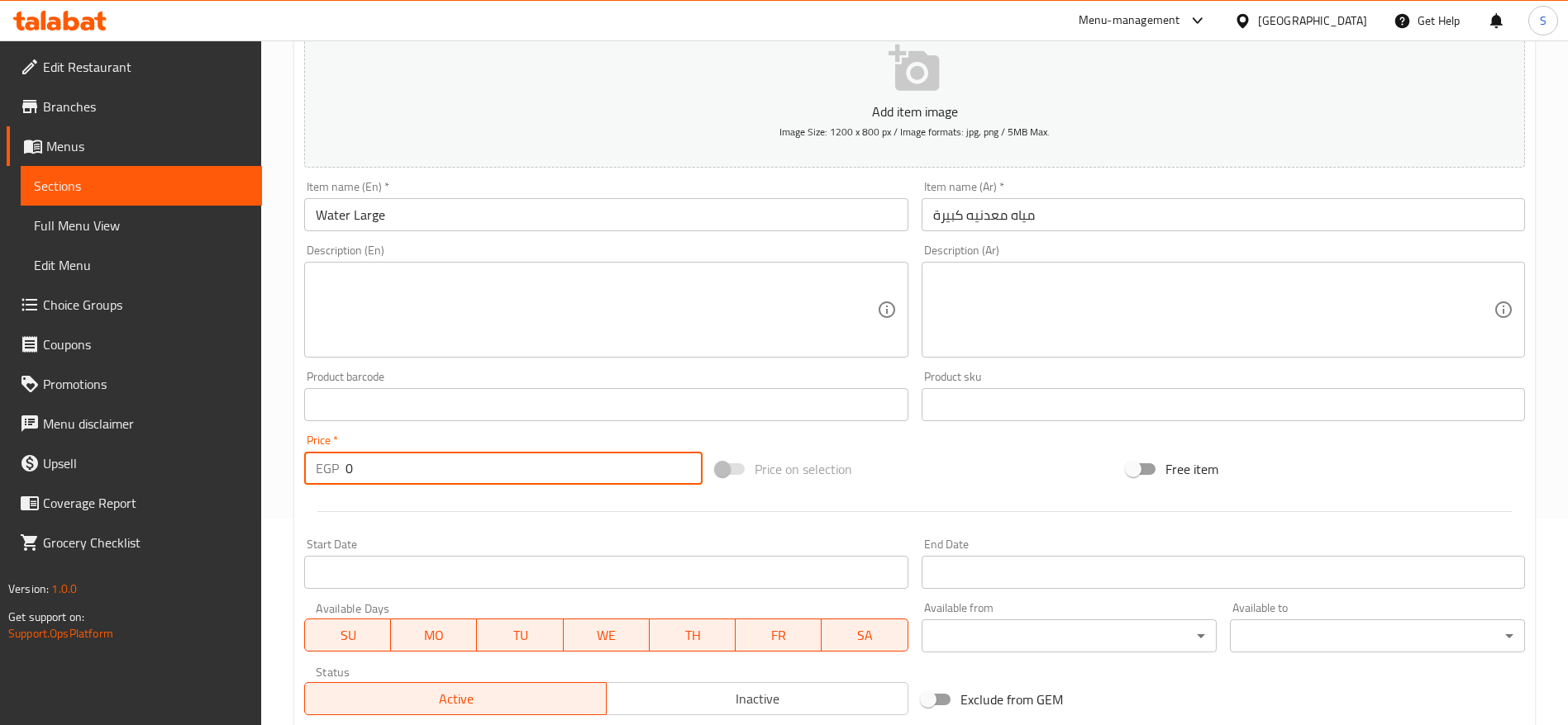
click at [441, 472] on input "0" at bounding box center [524, 468] width 357 height 33
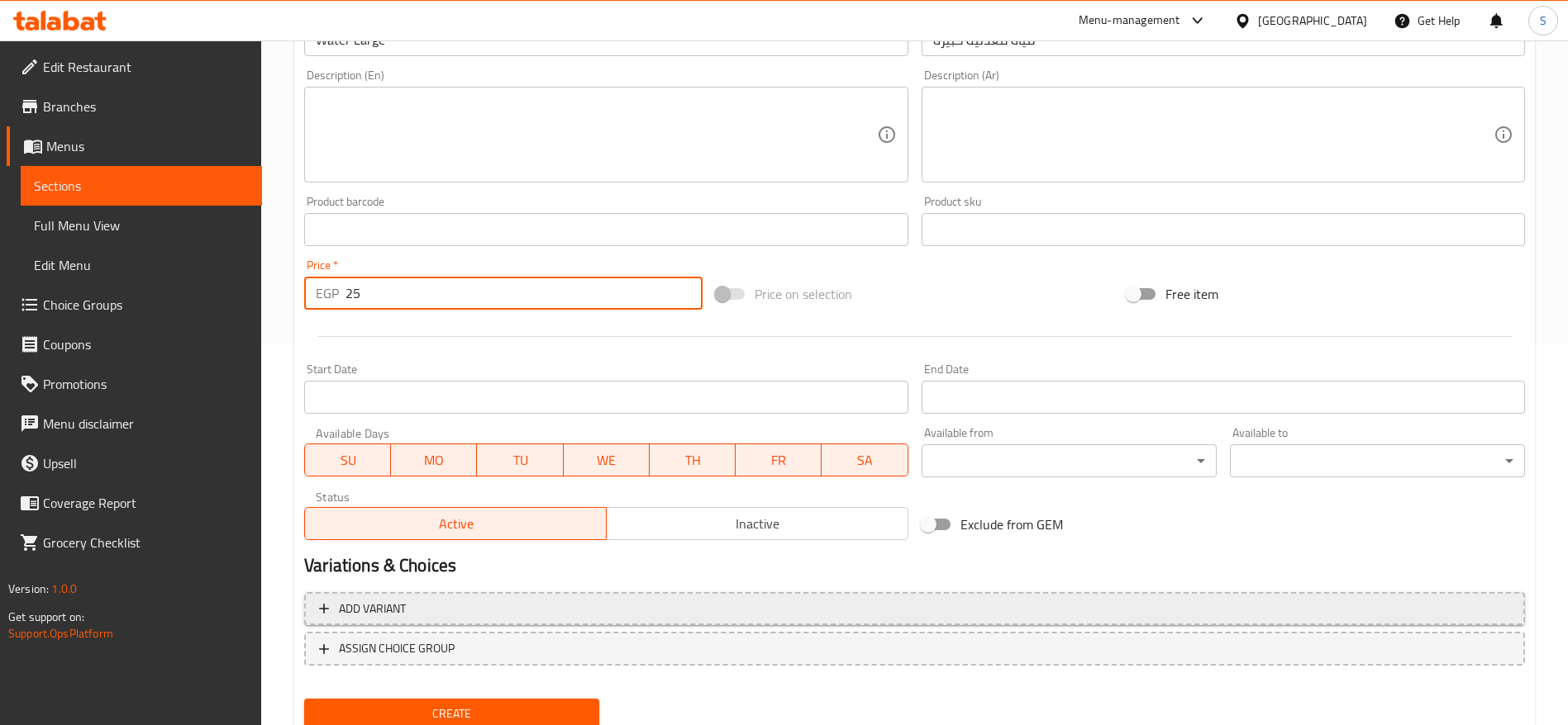
scroll to position [442, 0]
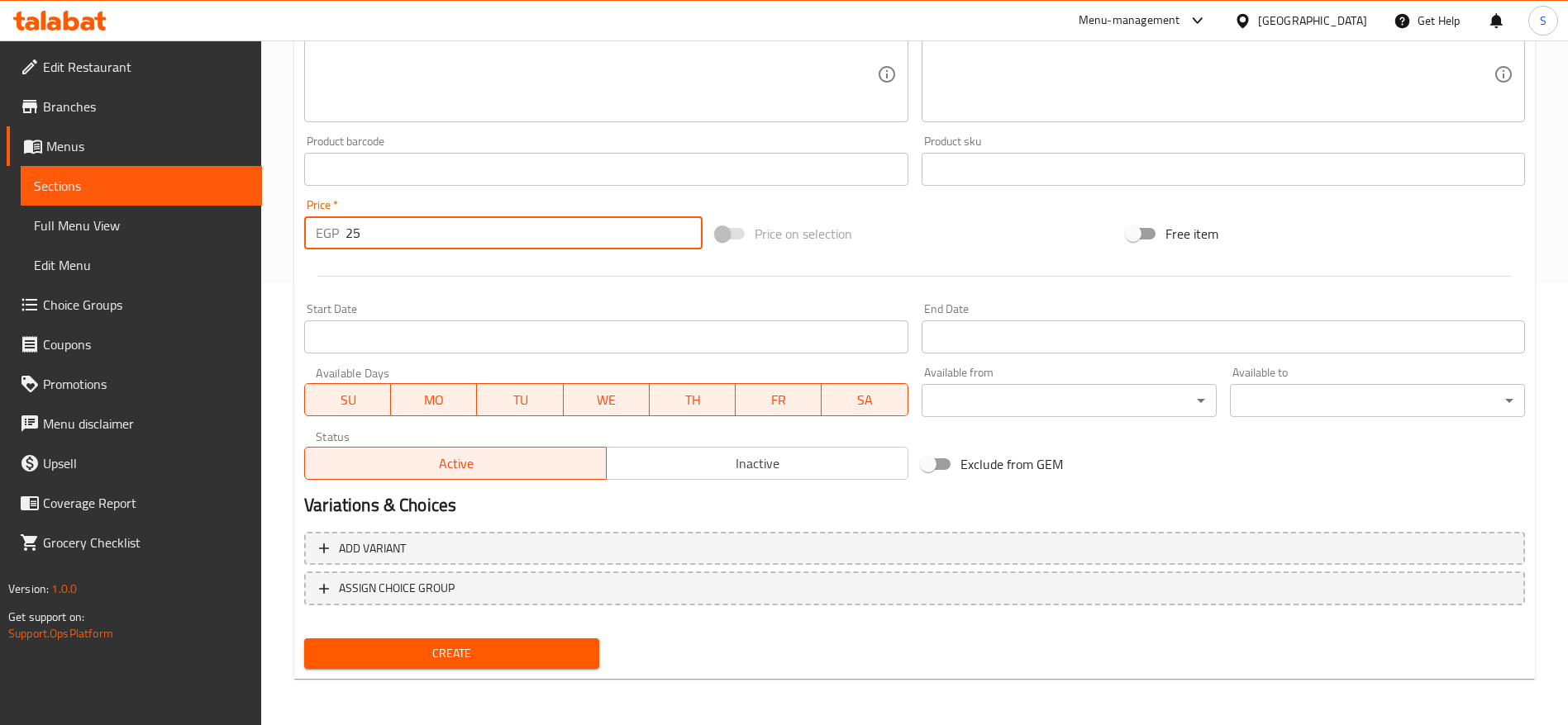
type input "25"
click at [527, 637] on div "Create" at bounding box center [451, 653] width 308 height 44
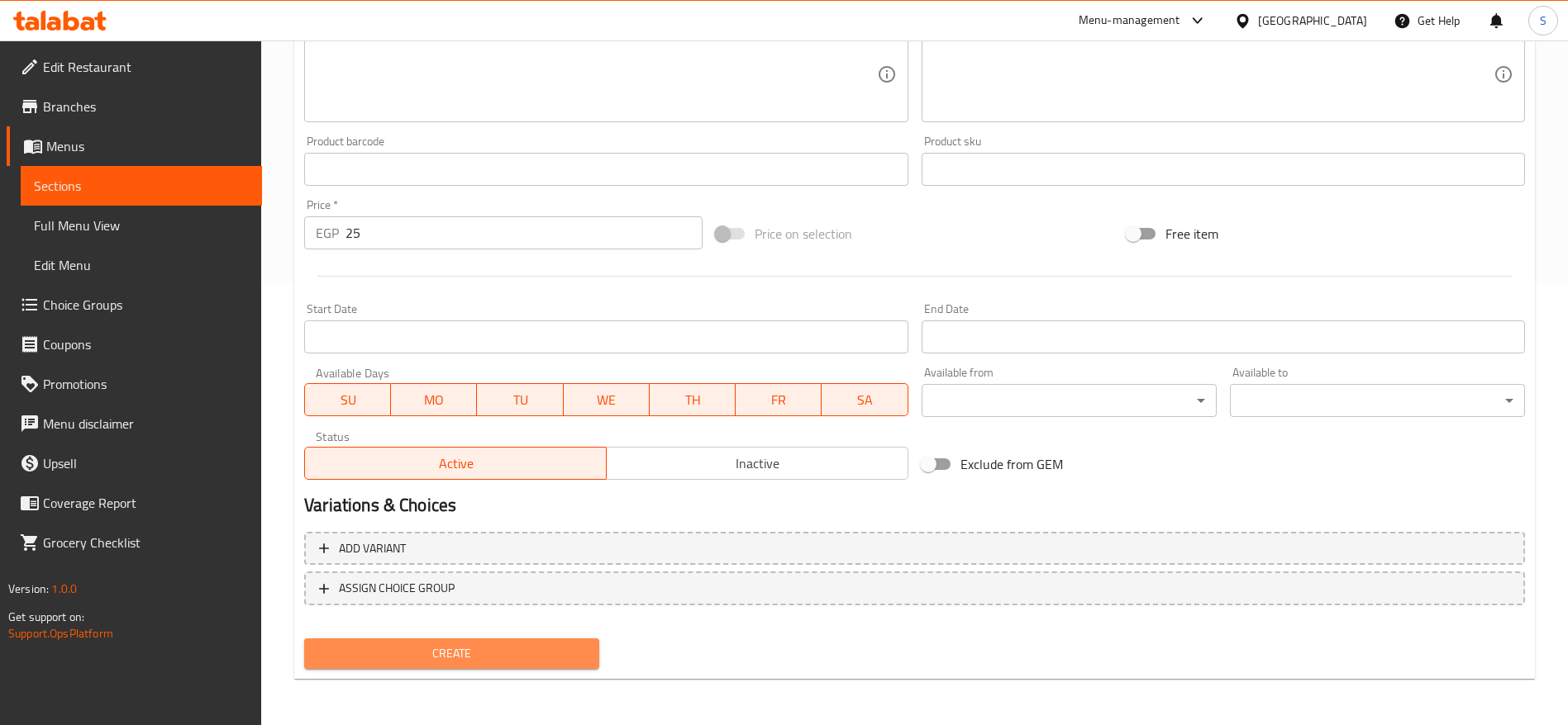
click at [520, 649] on span "Create" at bounding box center [451, 653] width 269 height 21
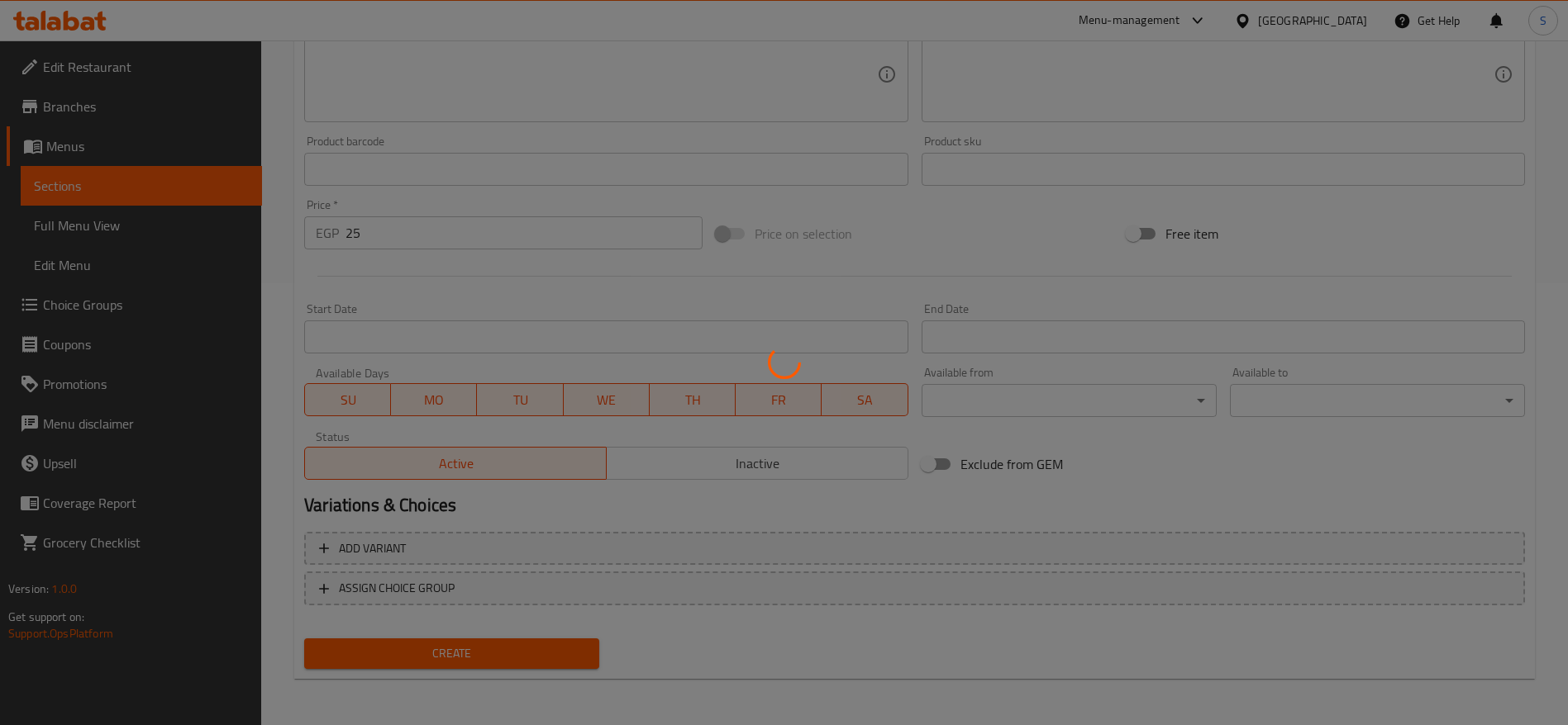
type input "0"
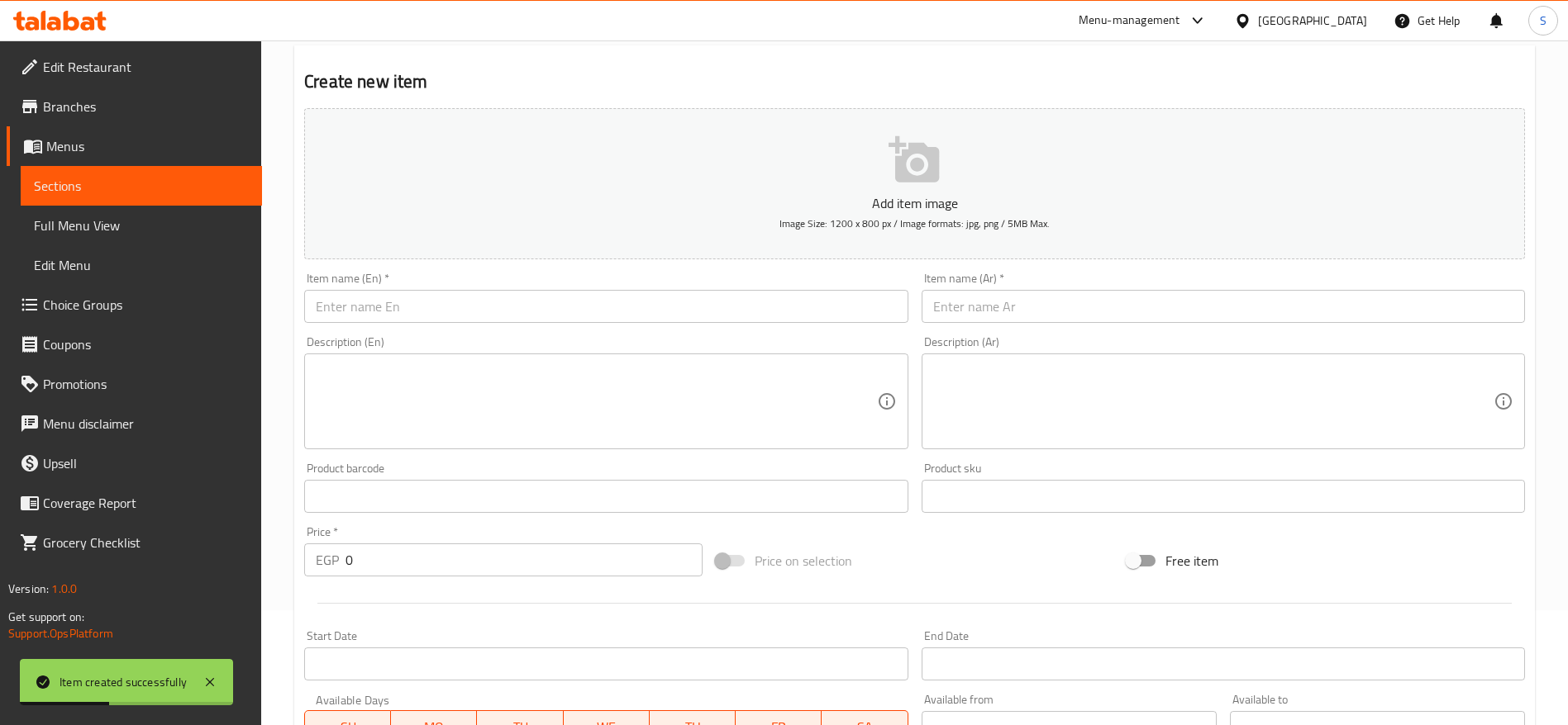
scroll to position [112, 0]
click at [1067, 311] on input "text" at bounding box center [1223, 310] width 604 height 33
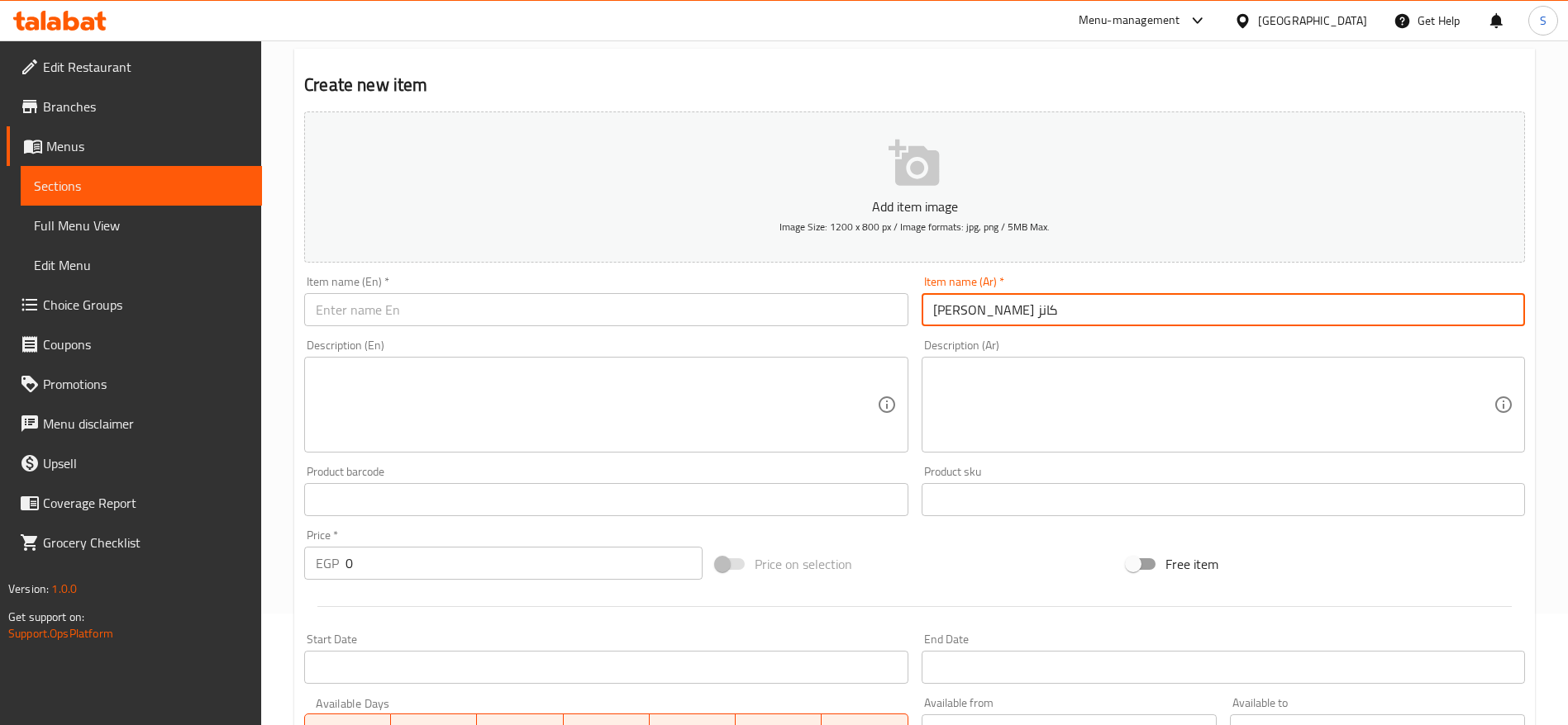
type input "[PERSON_NAME] كانز"
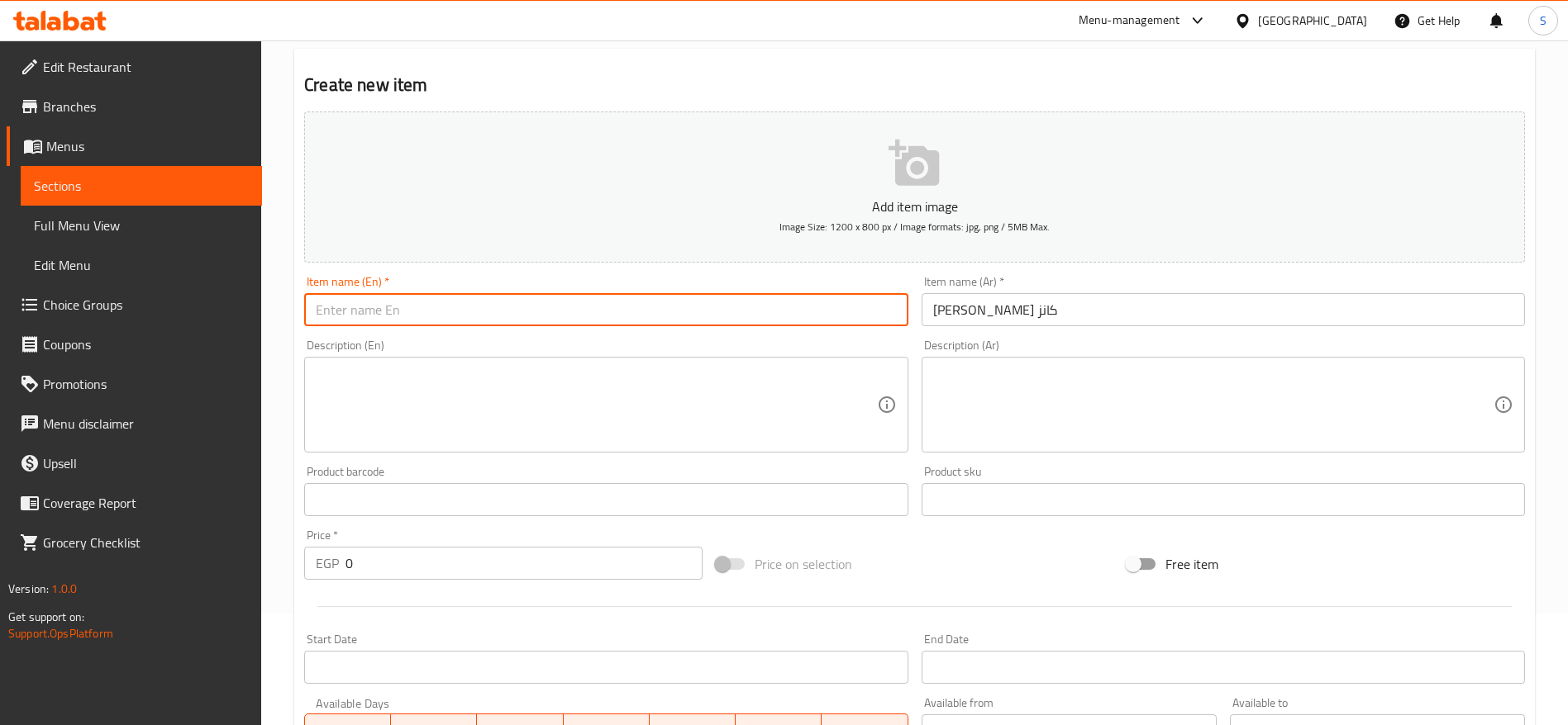
click at [831, 323] on input "text" at bounding box center [606, 310] width 604 height 33
type input "ح"
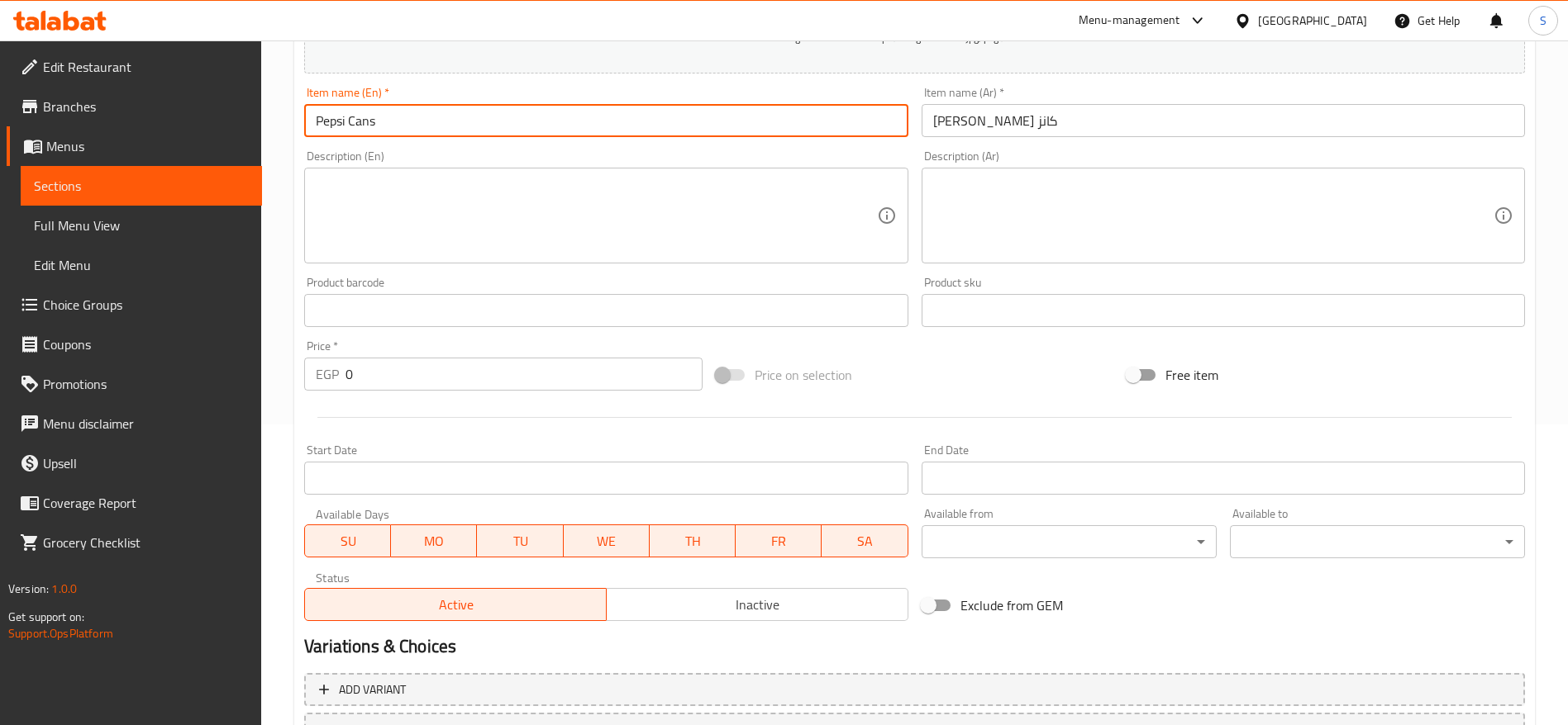
scroll to position [359, 0]
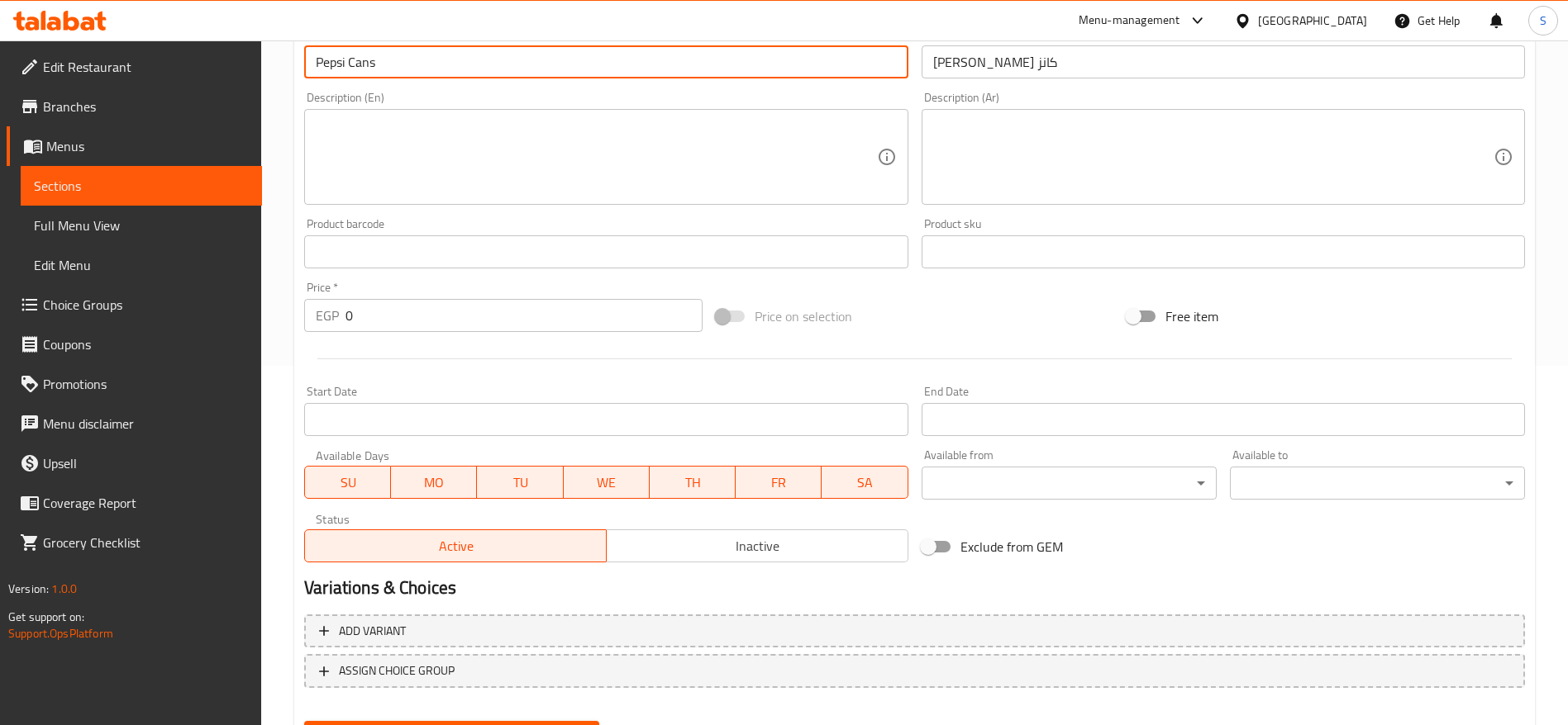
type input "Pepsi Cans"
click at [481, 320] on input "0" at bounding box center [524, 315] width 357 height 33
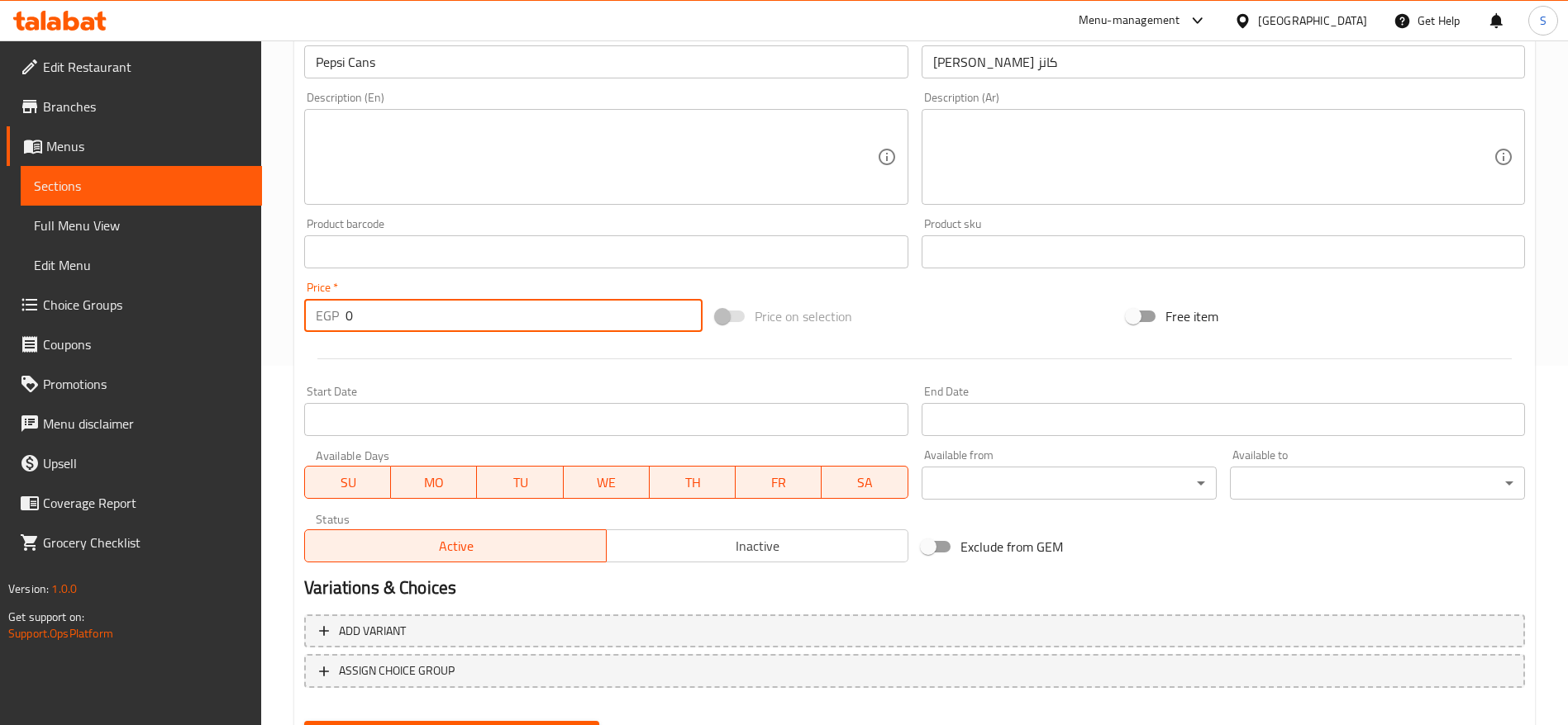
click at [481, 320] on input "0" at bounding box center [524, 315] width 357 height 33
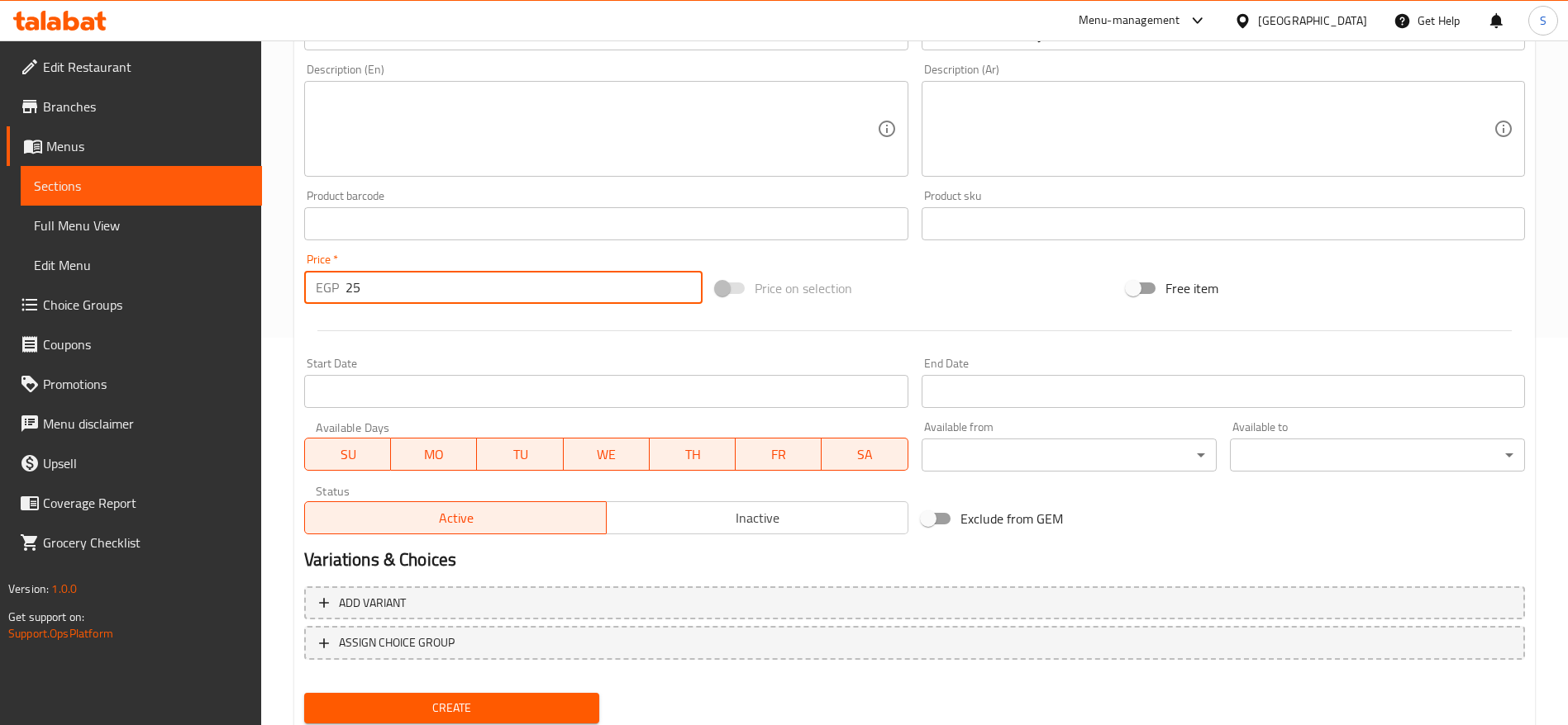
scroll to position [442, 0]
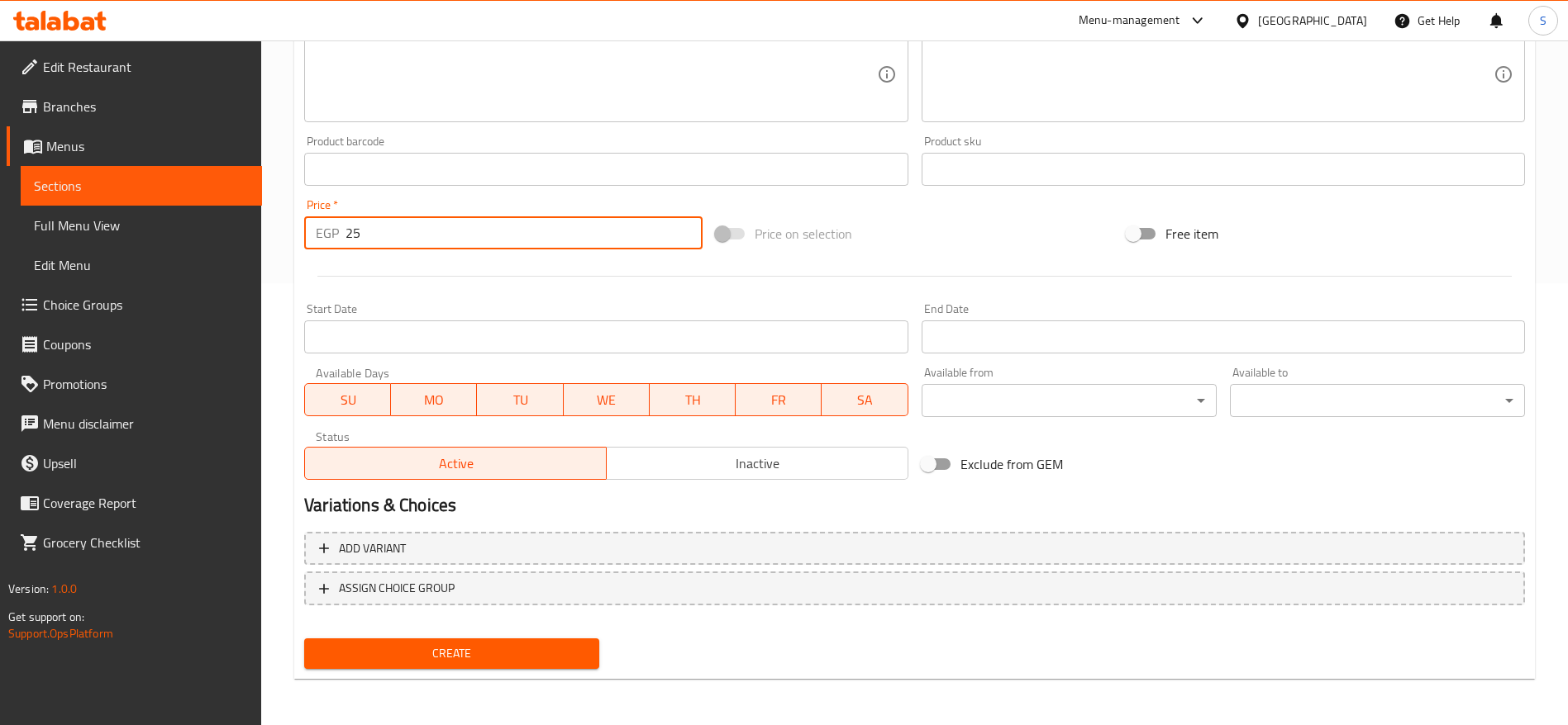
type input "25"
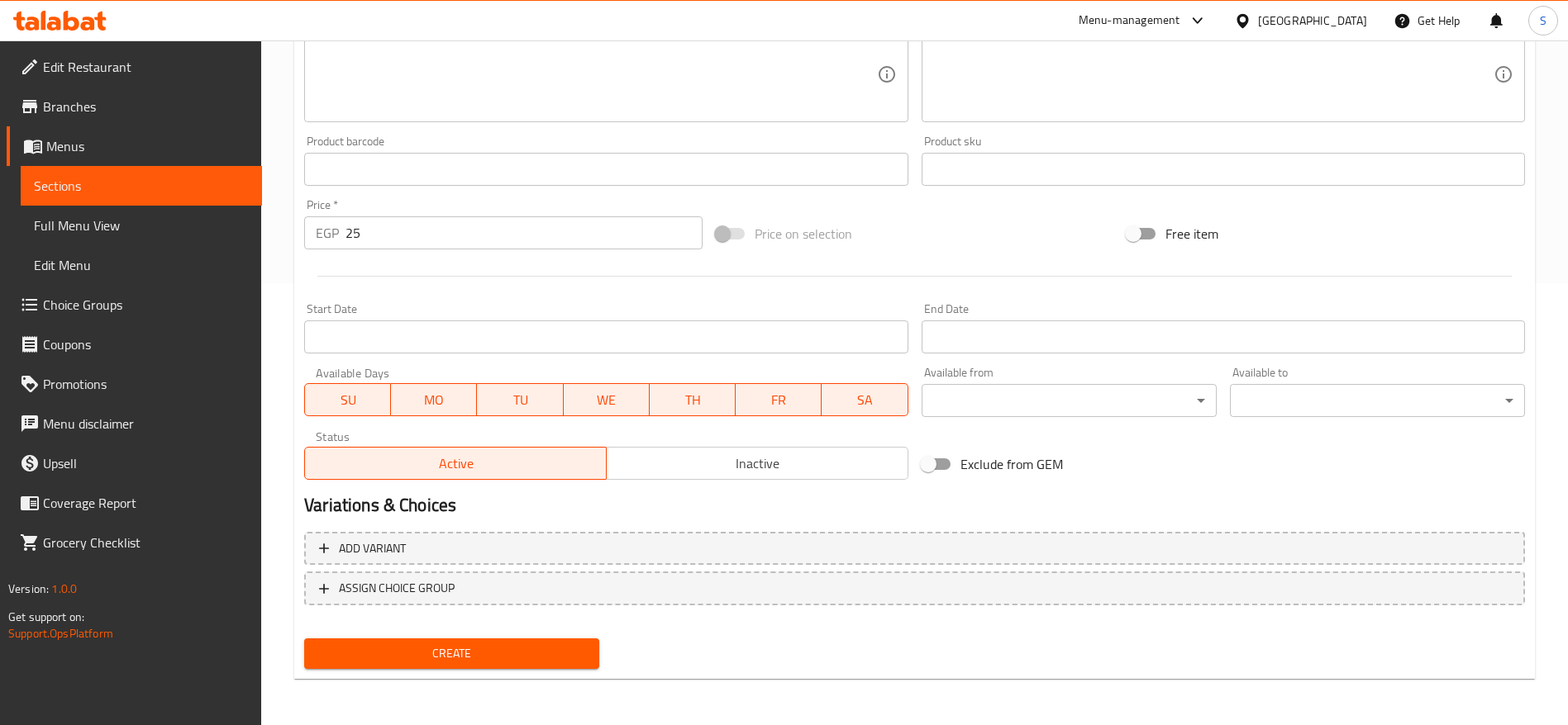
click at [502, 670] on div "Create" at bounding box center [451, 653] width 308 height 44
click at [507, 662] on span "Create" at bounding box center [451, 653] width 269 height 21
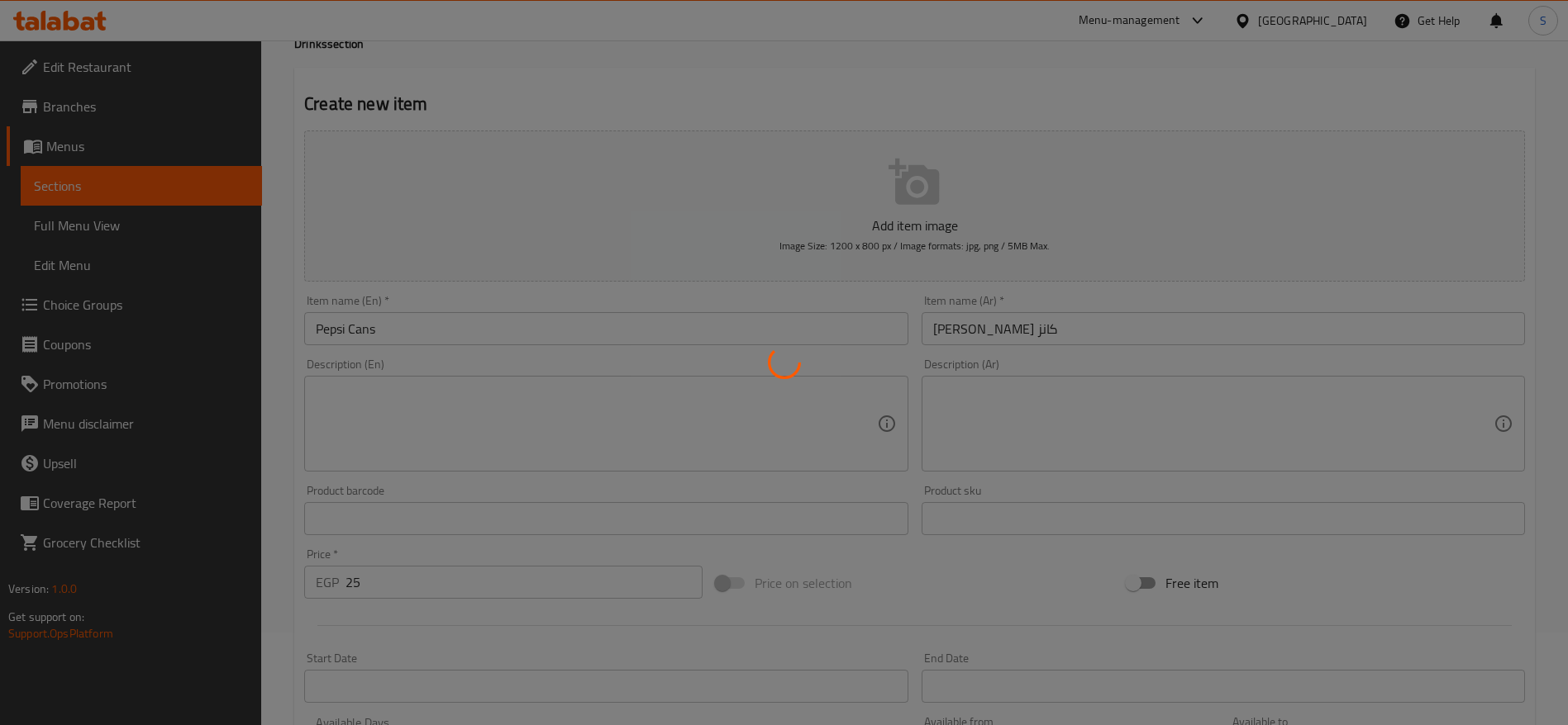
type input "0"
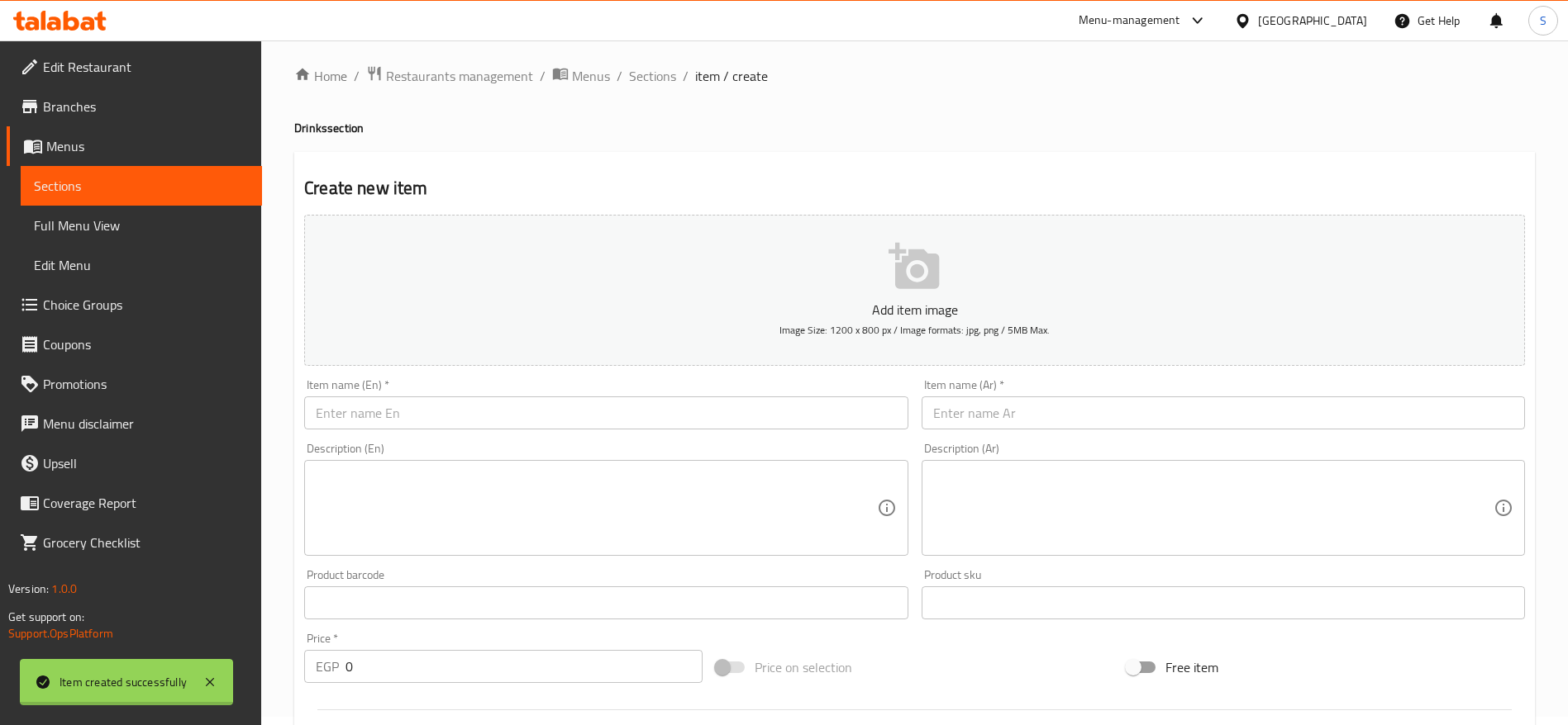
scroll to position [0, 0]
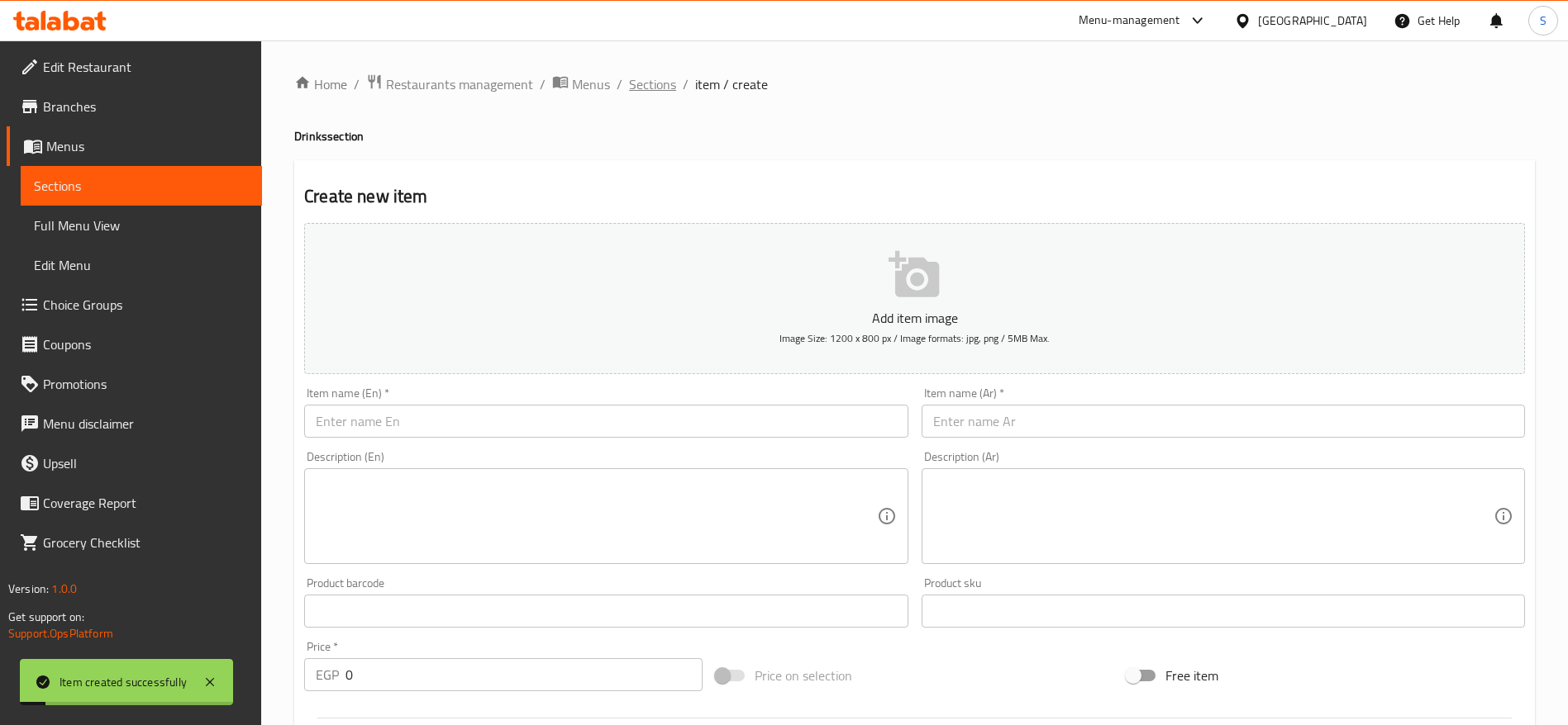
click at [647, 91] on span "Sections" at bounding box center [652, 84] width 47 height 20
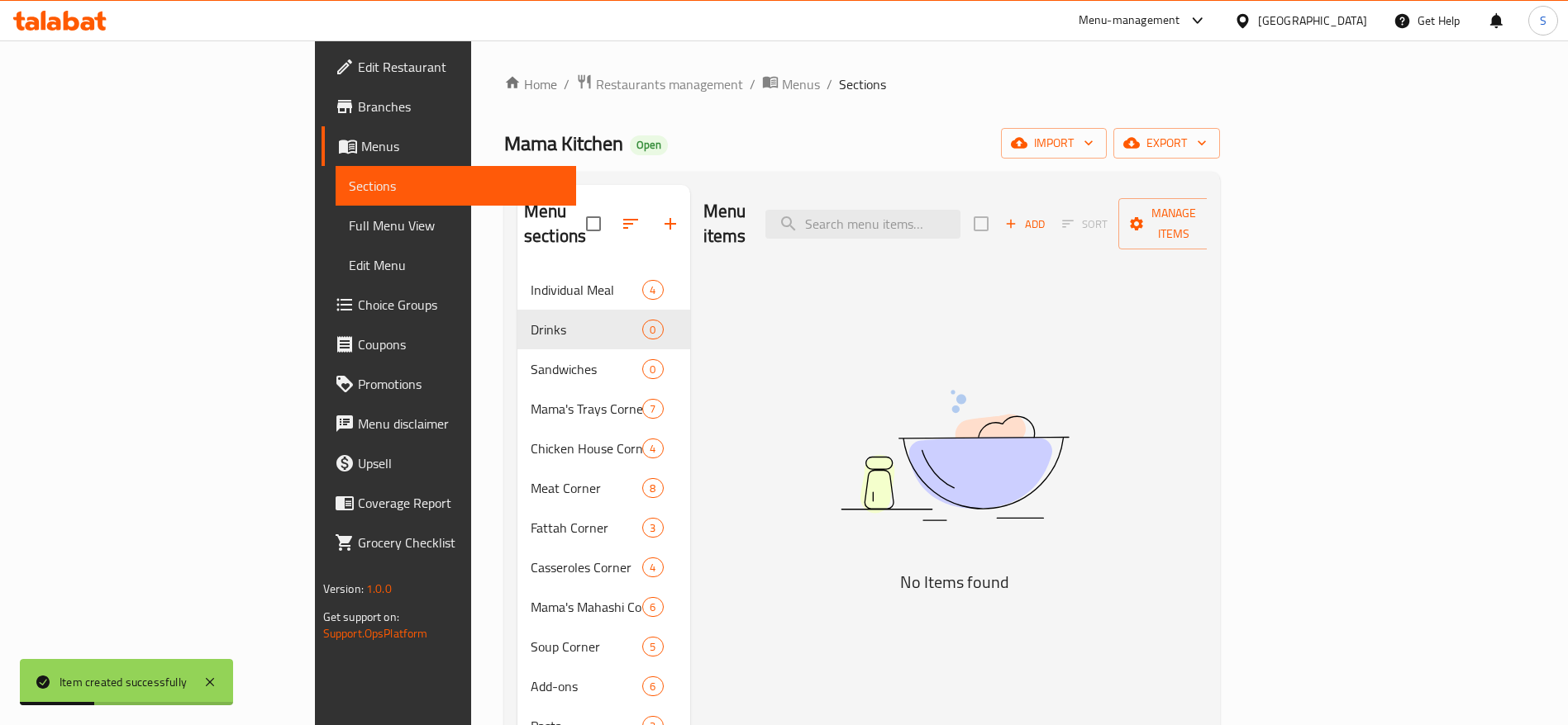
click at [890, 133] on div "Mama Kitchen Open import export" at bounding box center [861, 143] width 715 height 30
click at [793, 107] on div "Home / Restaurants management / Menus / Sections Mama Kitchen Open import expor…" at bounding box center [861, 499] width 715 height 850
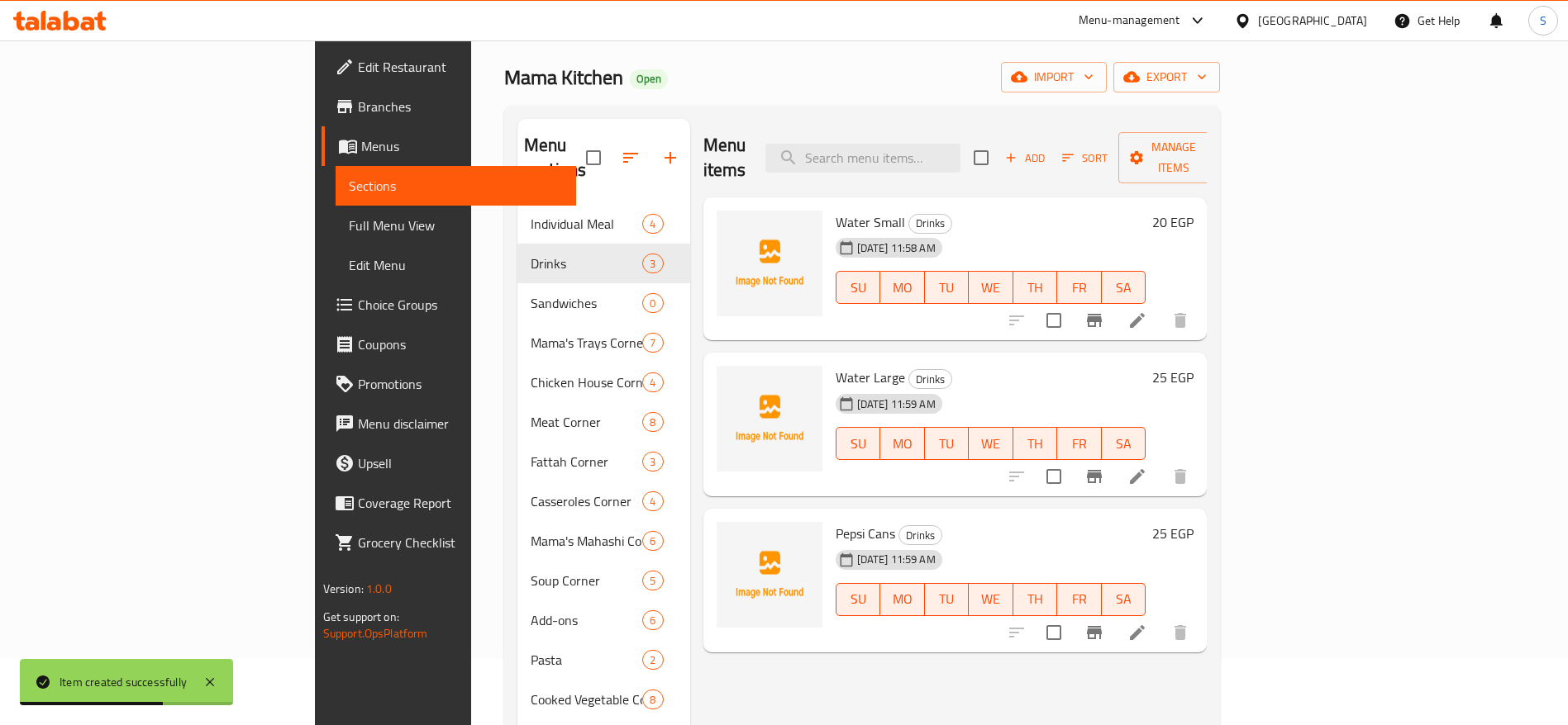
scroll to position [41, 0]
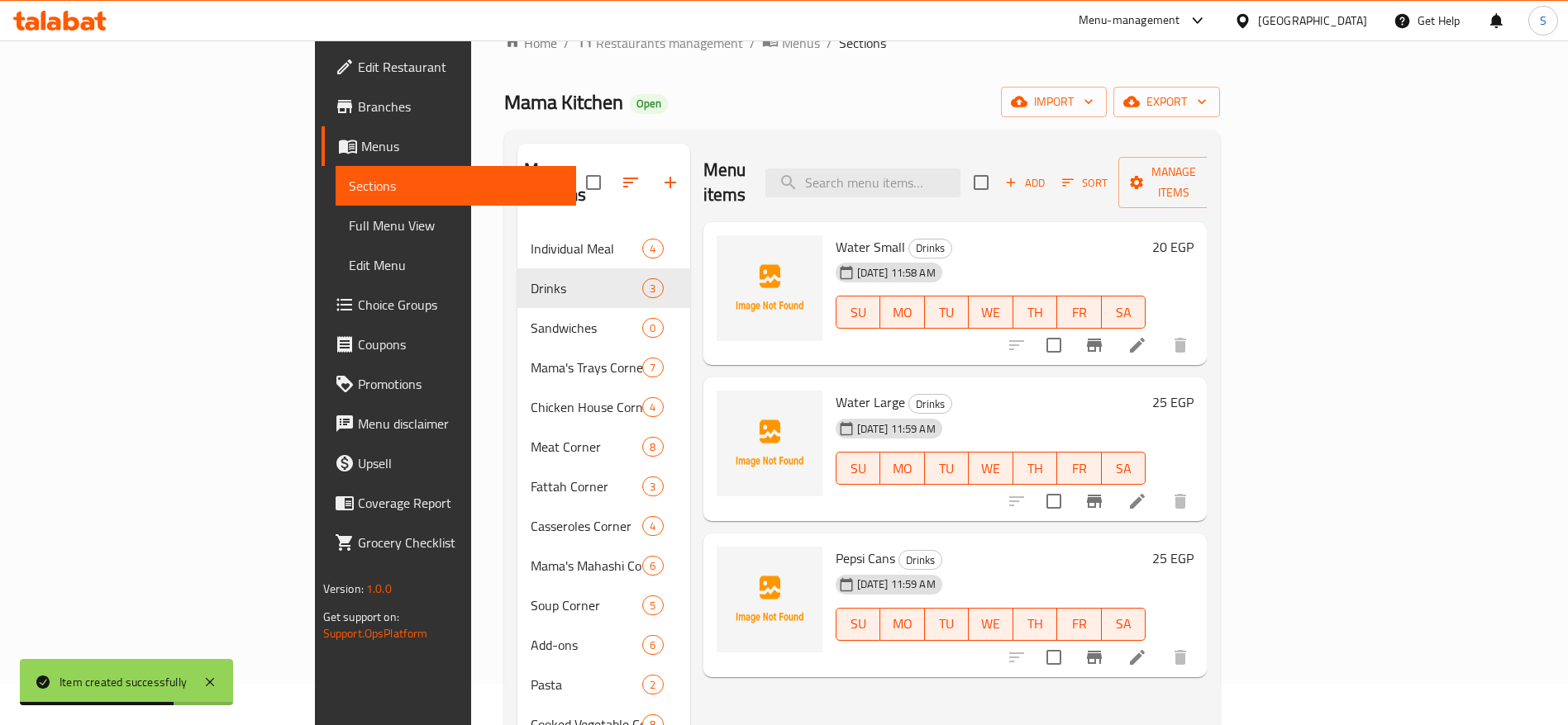
click at [1047, 178] on span "Add" at bounding box center [1025, 183] width 45 height 19
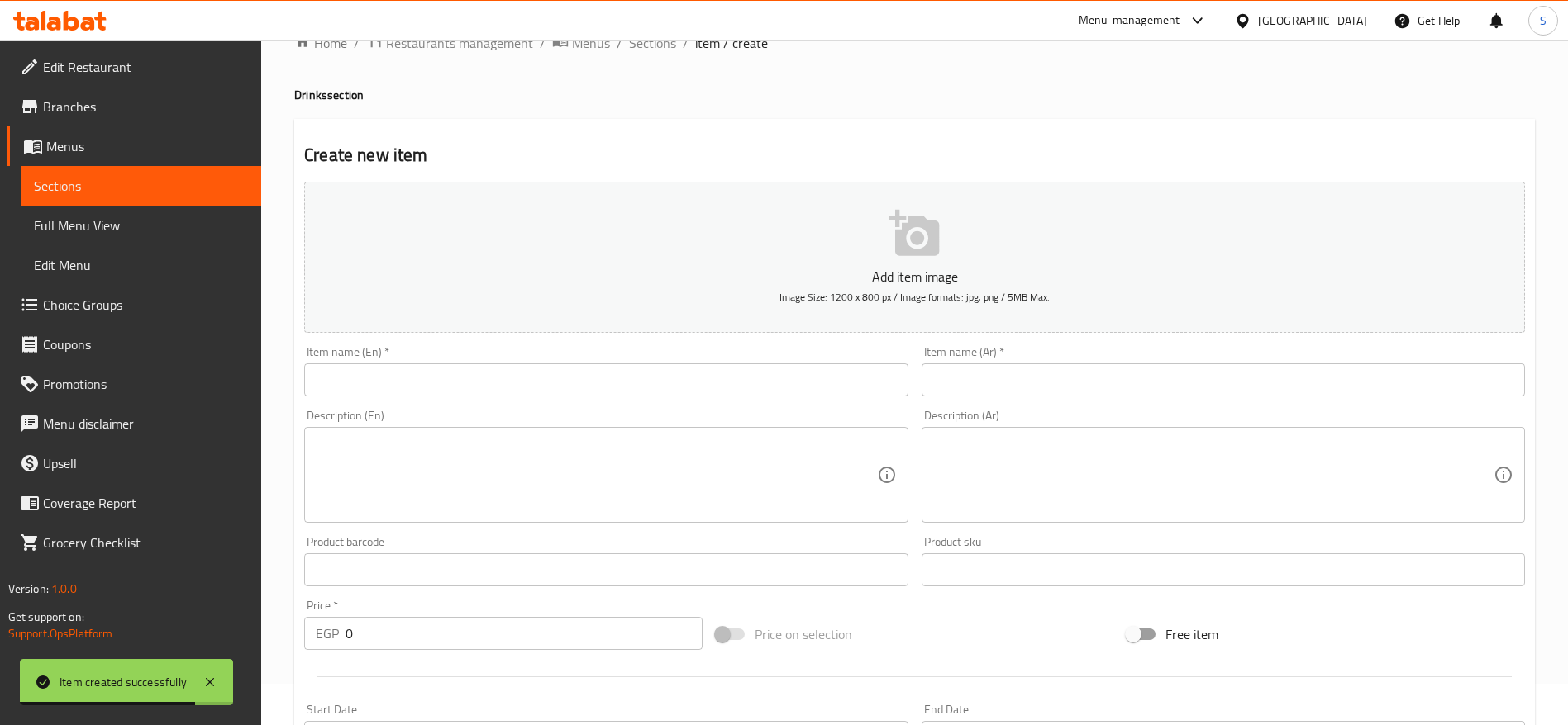
click at [403, 388] on input "text" at bounding box center [606, 380] width 604 height 33
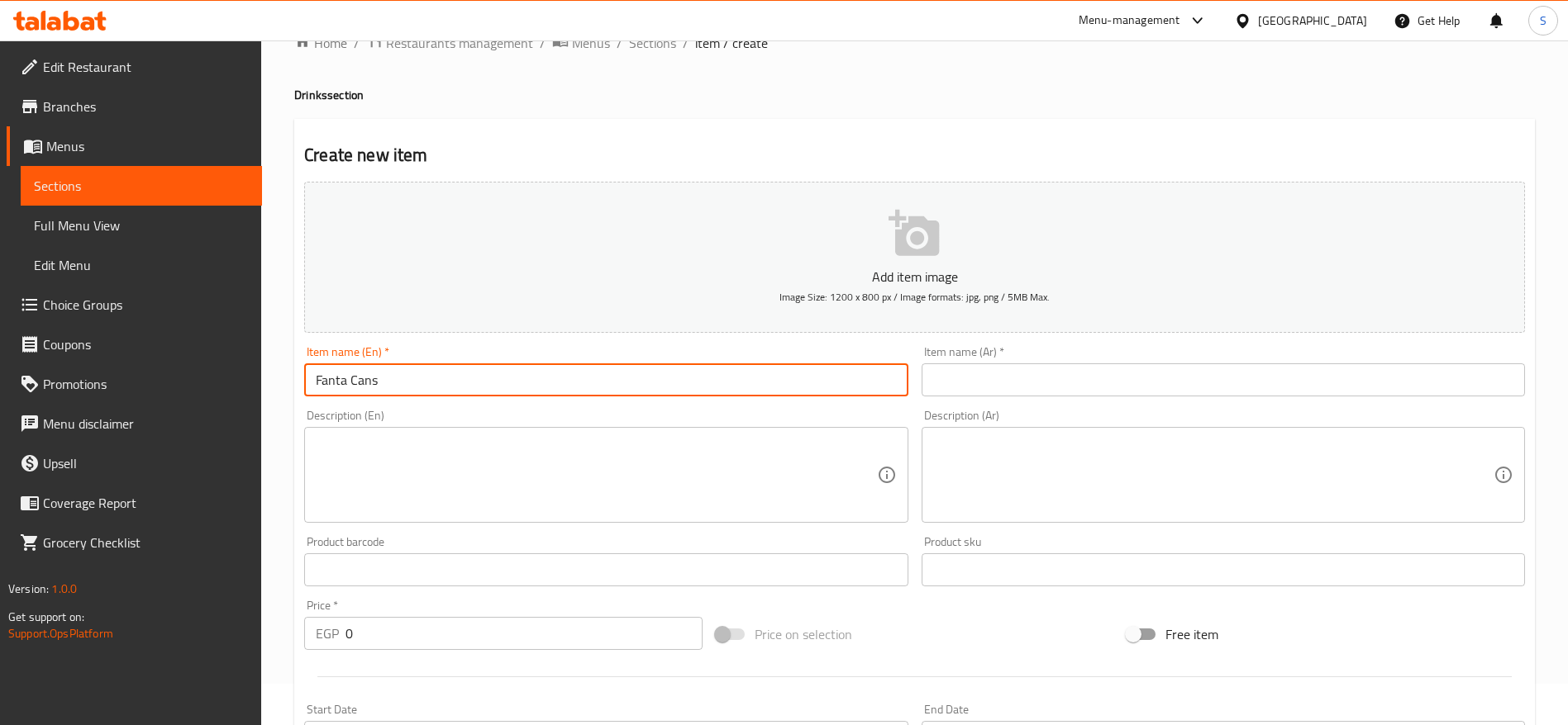
type input "Fanta Cans"
click at [1187, 386] on input "text" at bounding box center [1223, 380] width 604 height 33
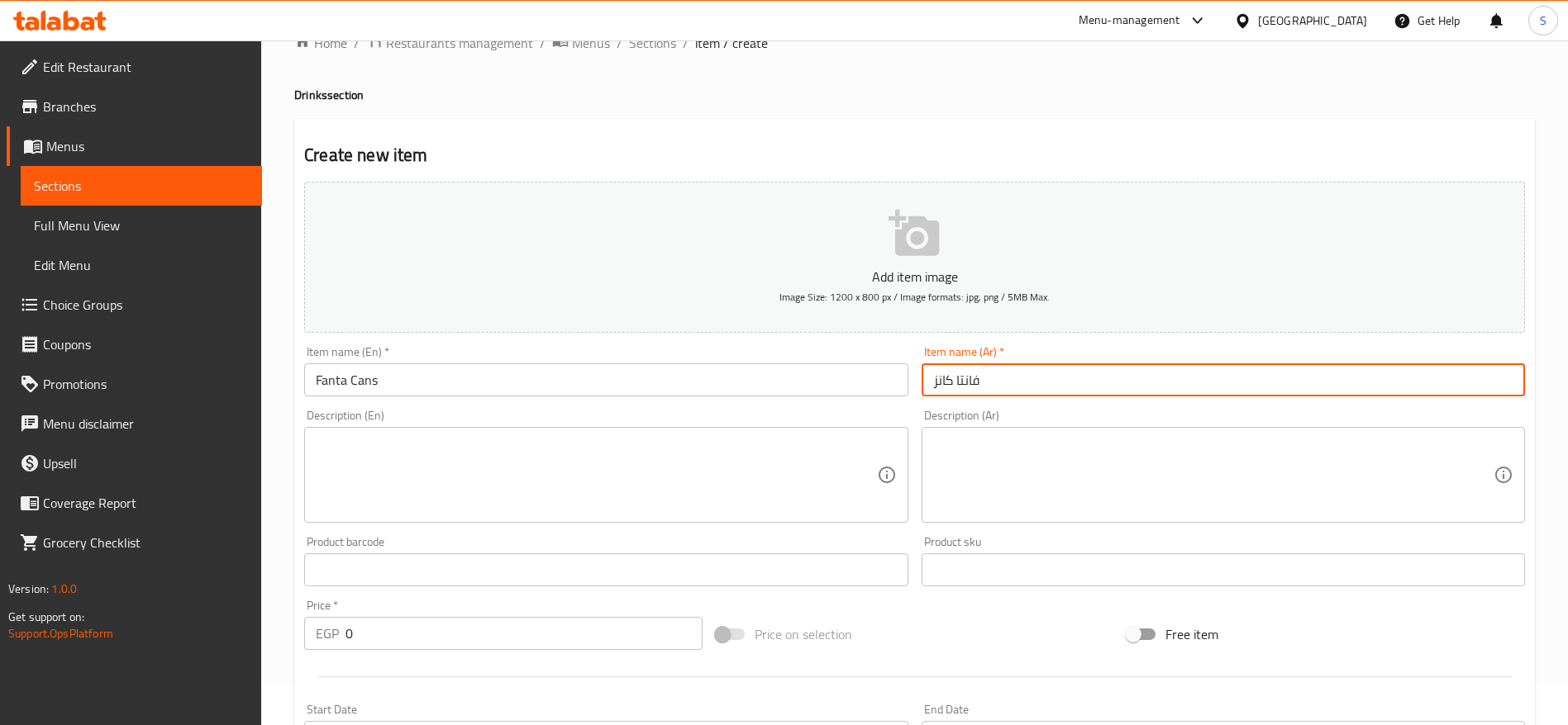
type input "فانتا كانز"
click at [408, 644] on input "0" at bounding box center [524, 633] width 357 height 33
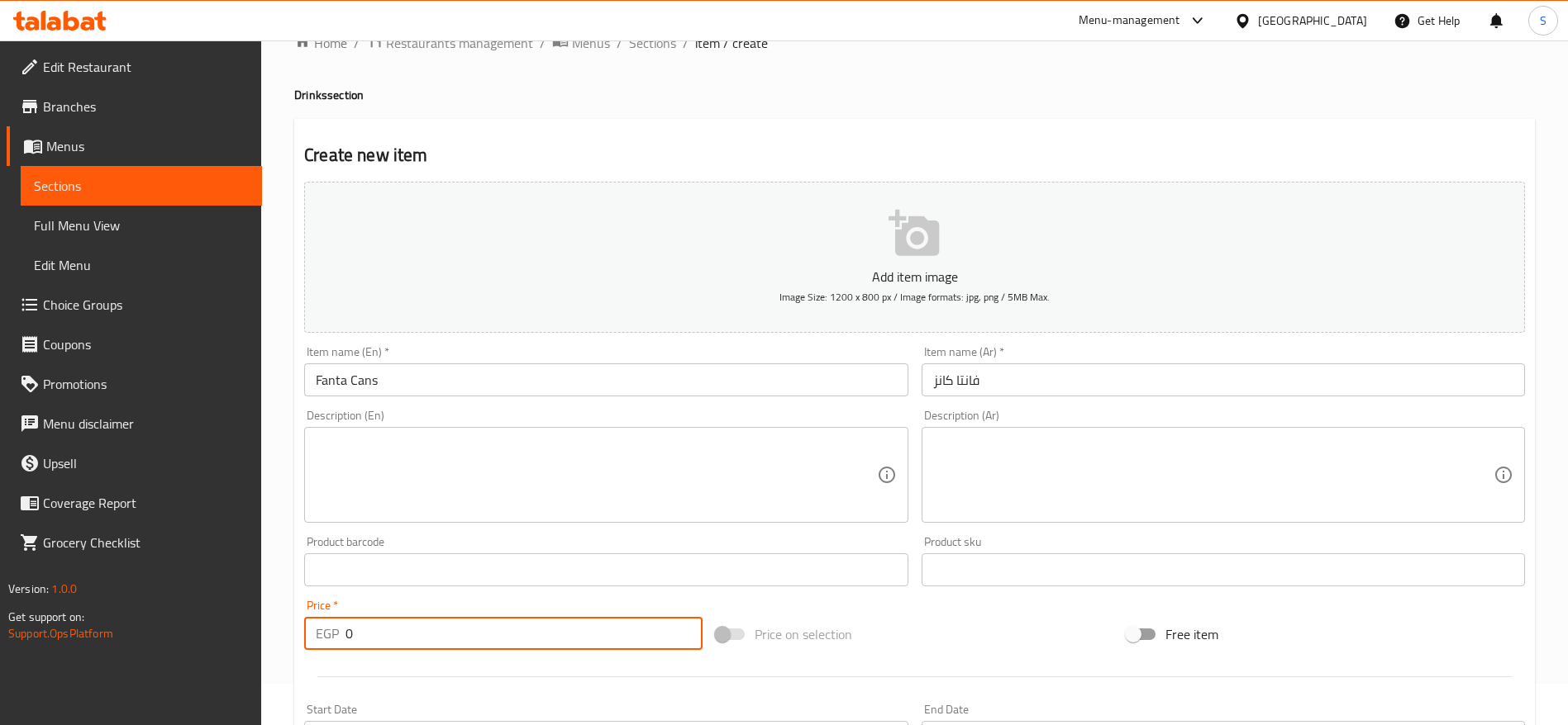
click at [408, 644] on input "0" at bounding box center [524, 633] width 357 height 33
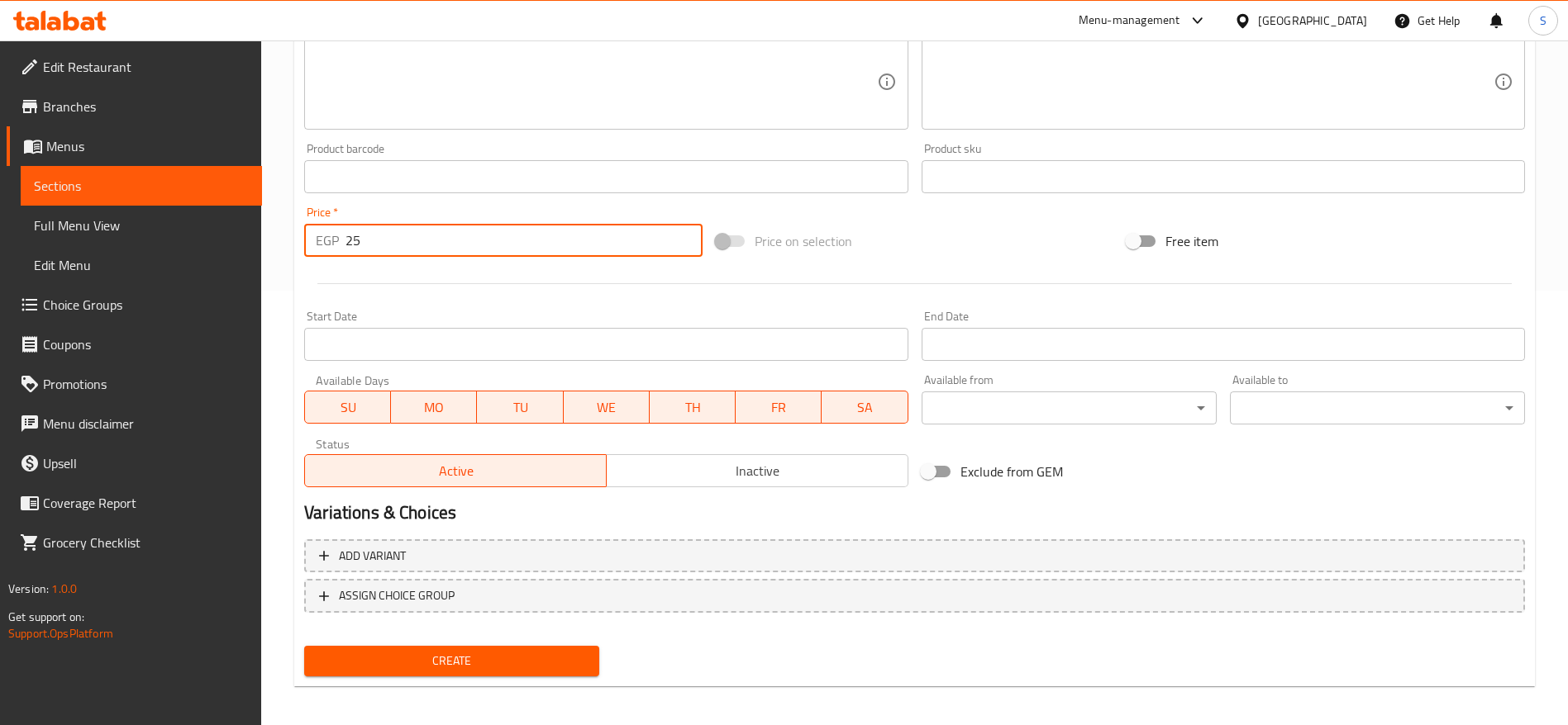
scroll to position [442, 0]
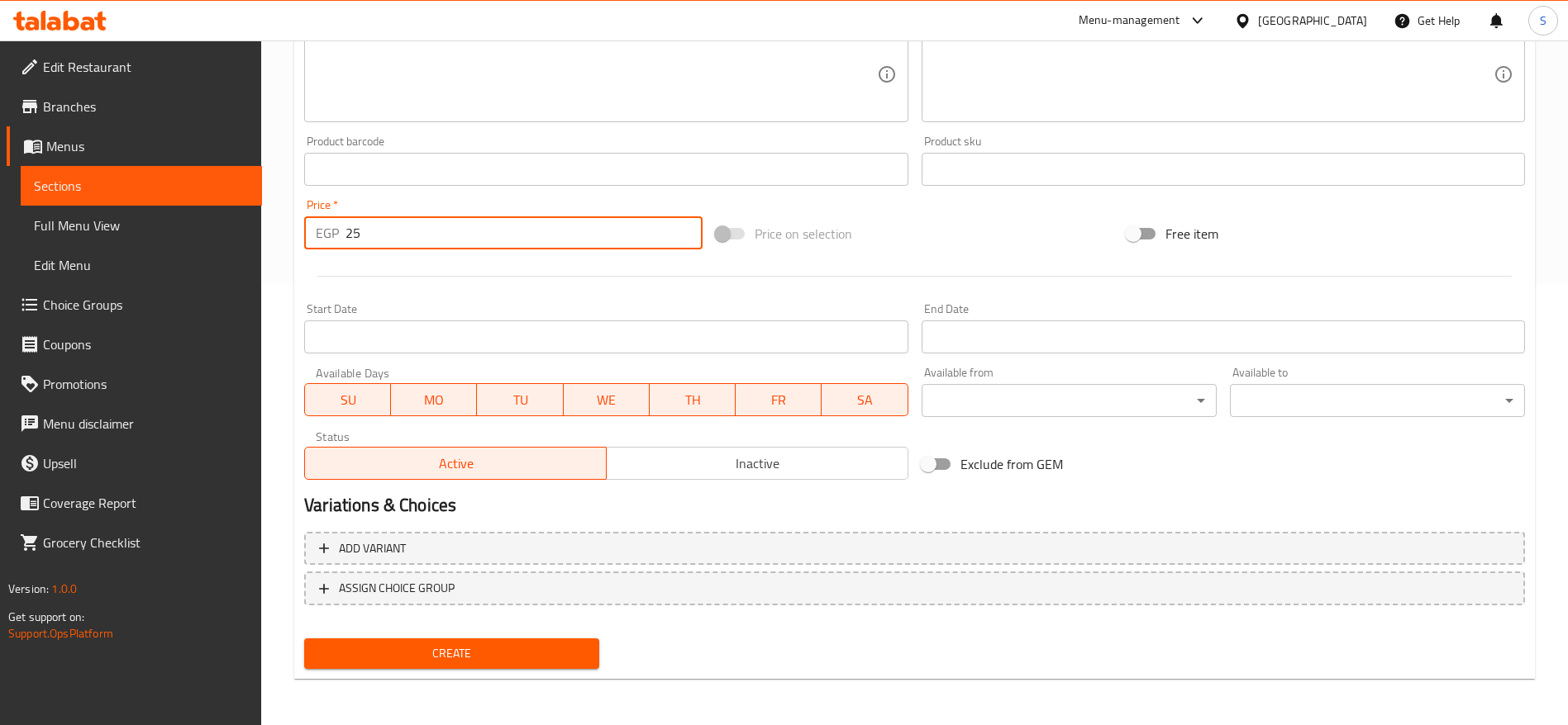
type input "25"
click at [476, 654] on span "Create" at bounding box center [451, 653] width 269 height 21
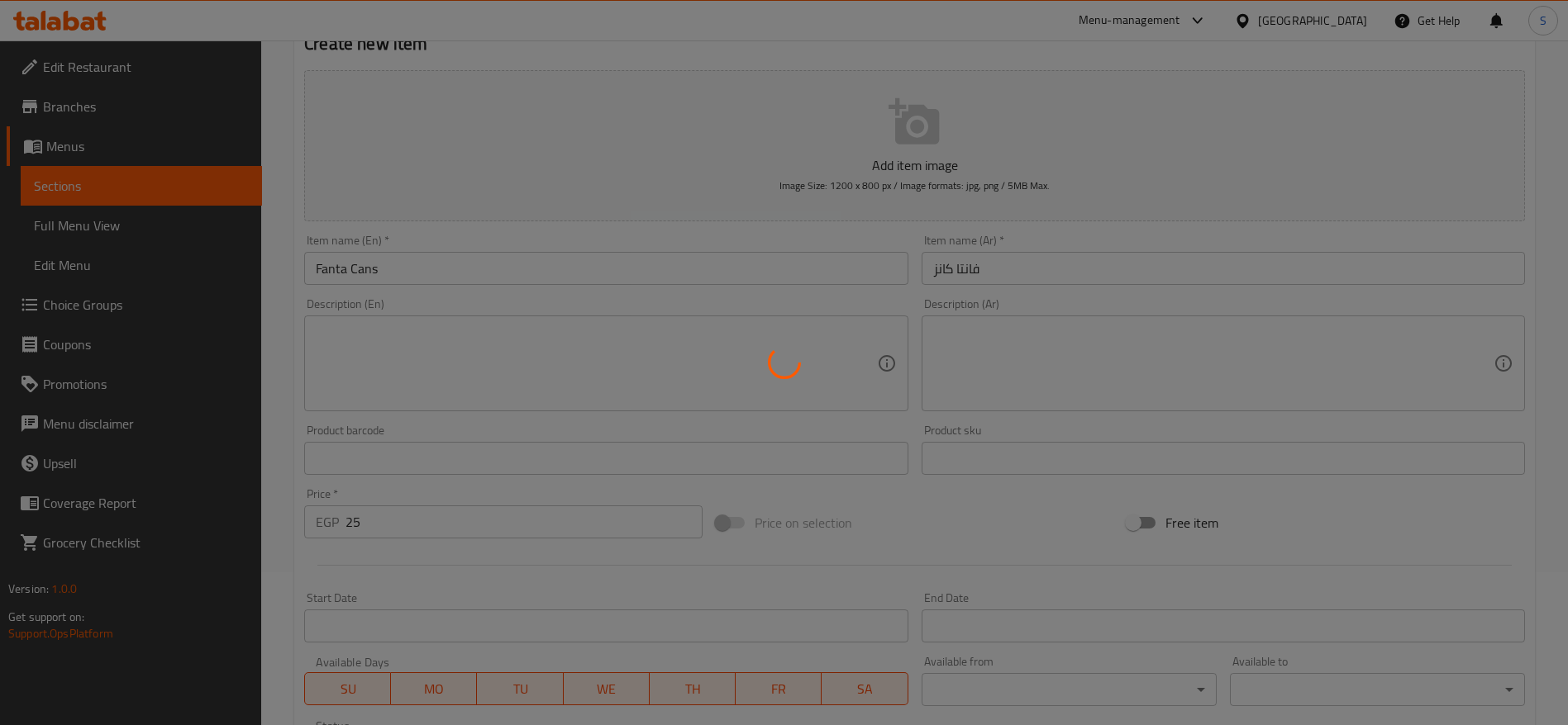
scroll to position [5, 0]
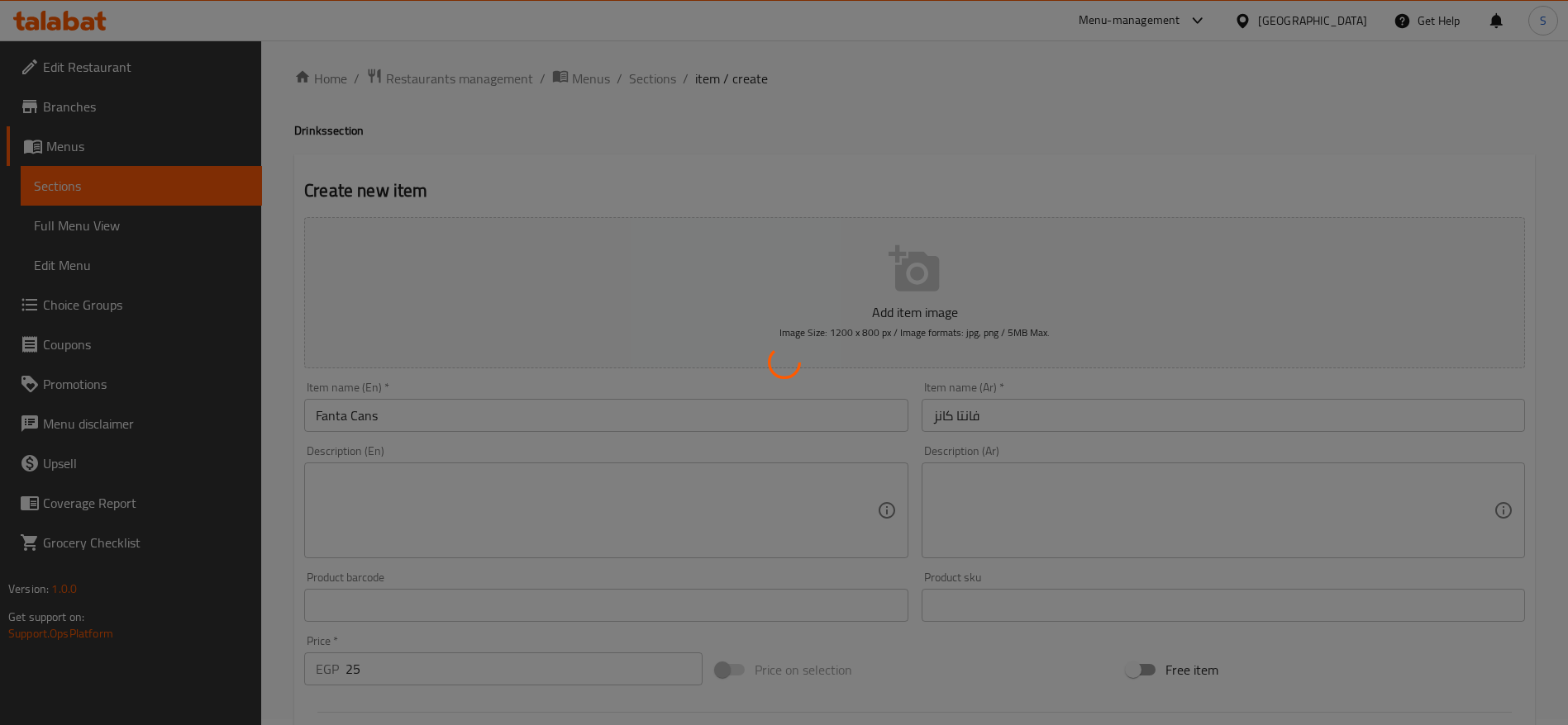
type input "0"
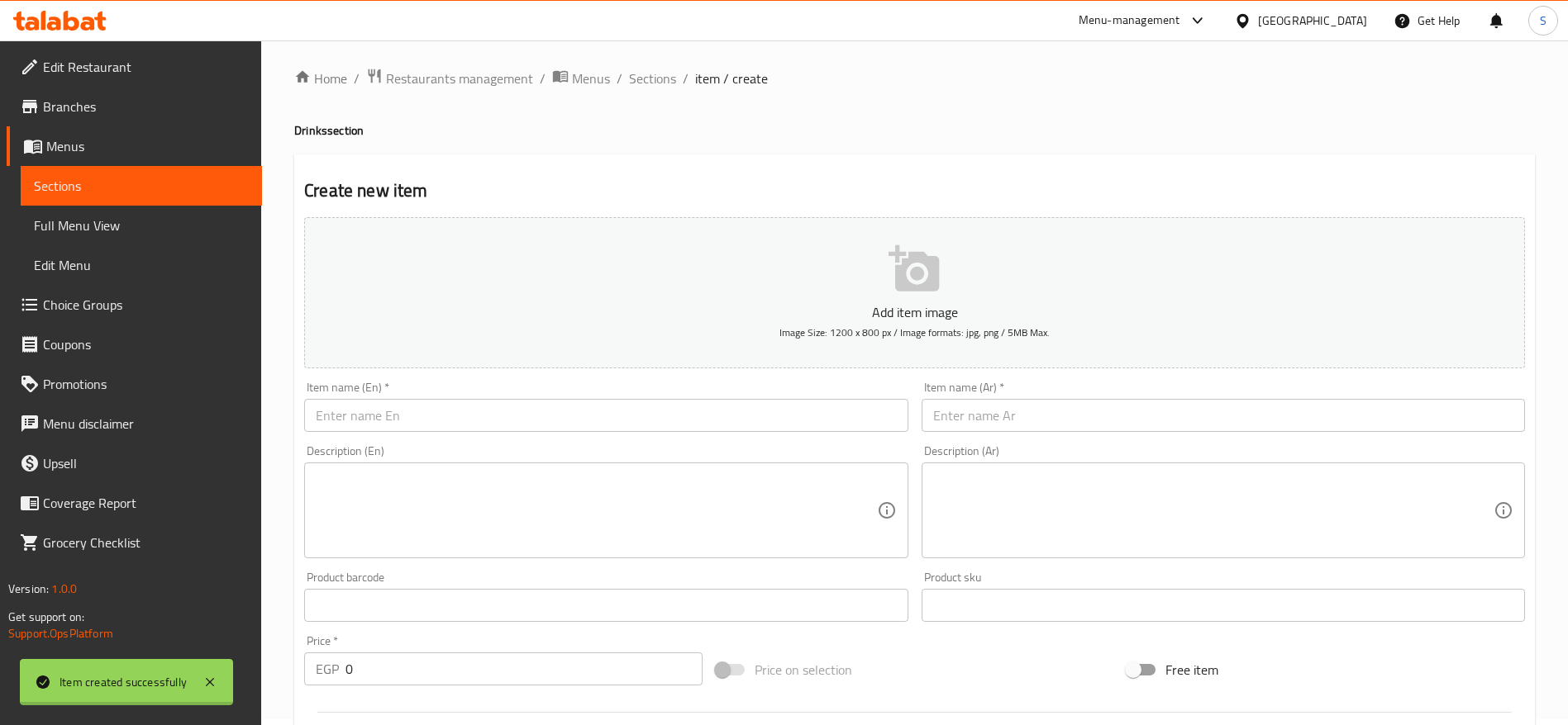
scroll to position [0, 0]
click at [457, 418] on input "text" at bounding box center [606, 421] width 604 height 33
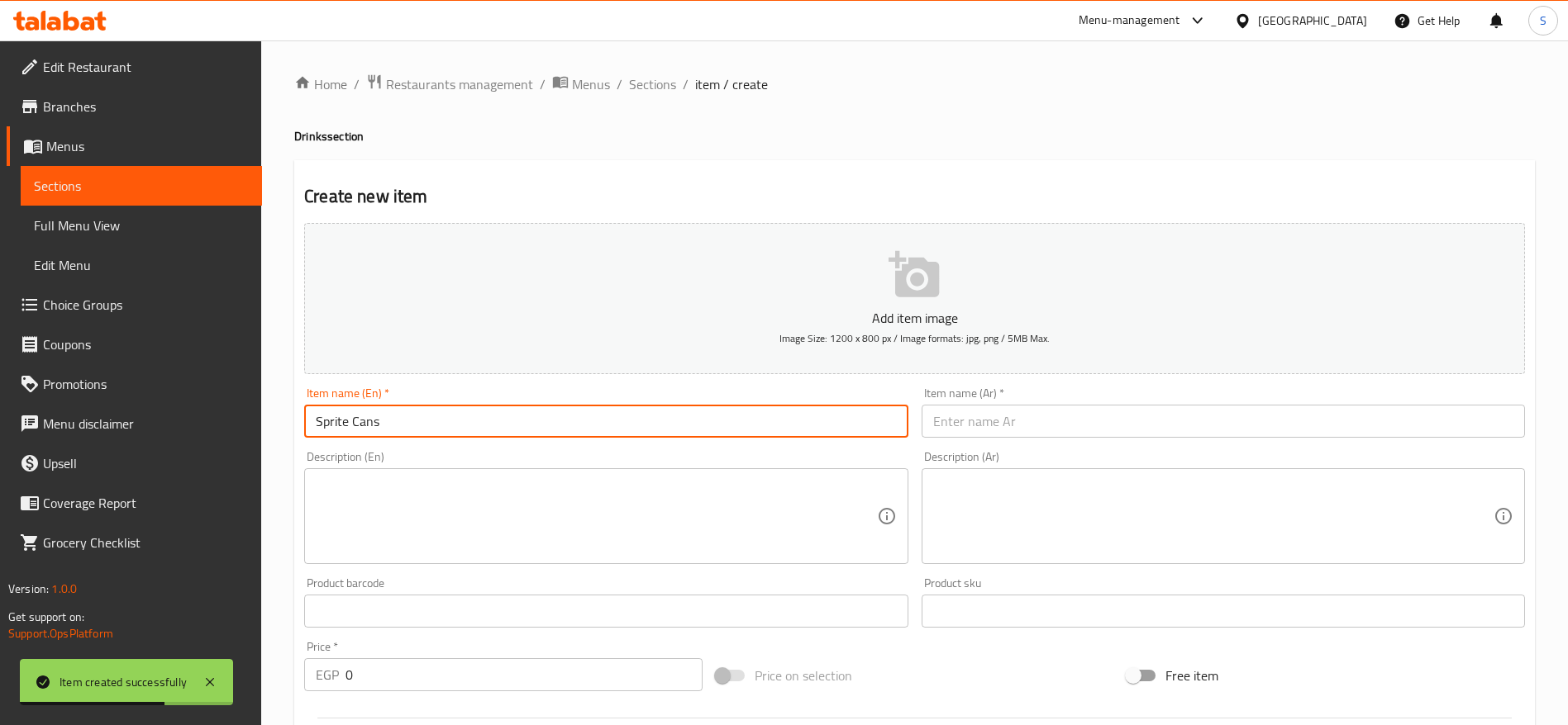
type input "Sprite Cans"
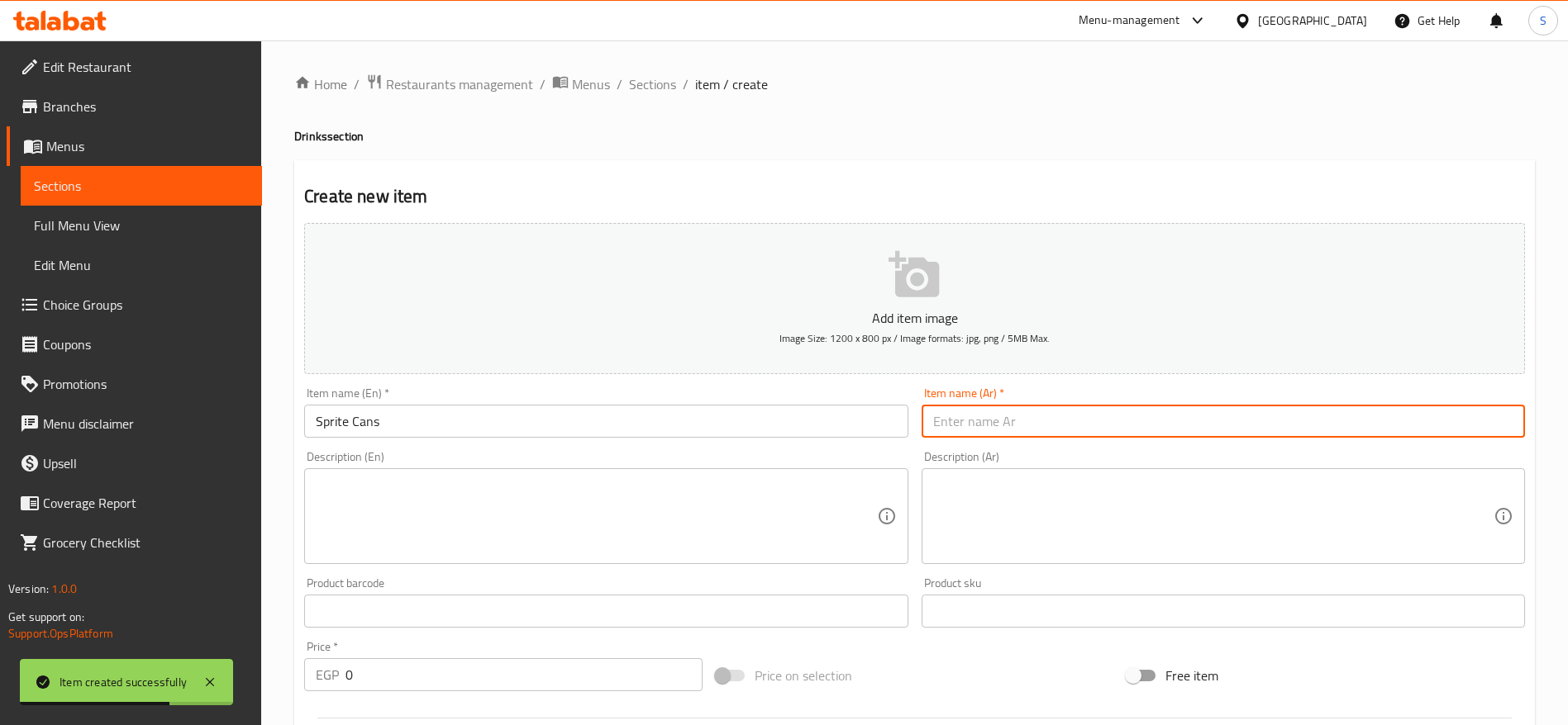
click at [949, 424] on input "text" at bounding box center [1223, 421] width 604 height 33
type input "سبرايت كانز"
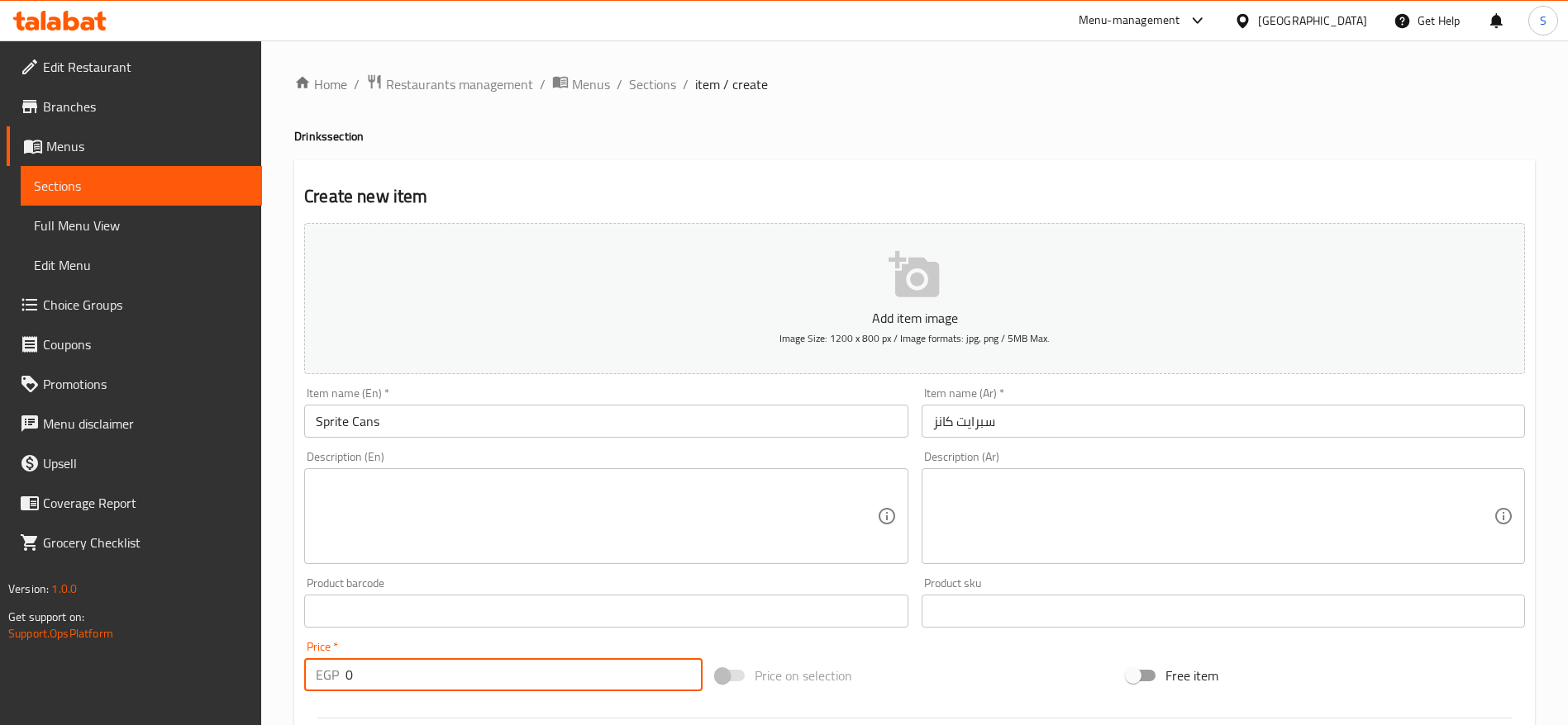
click at [445, 669] on input "0" at bounding box center [524, 675] width 357 height 33
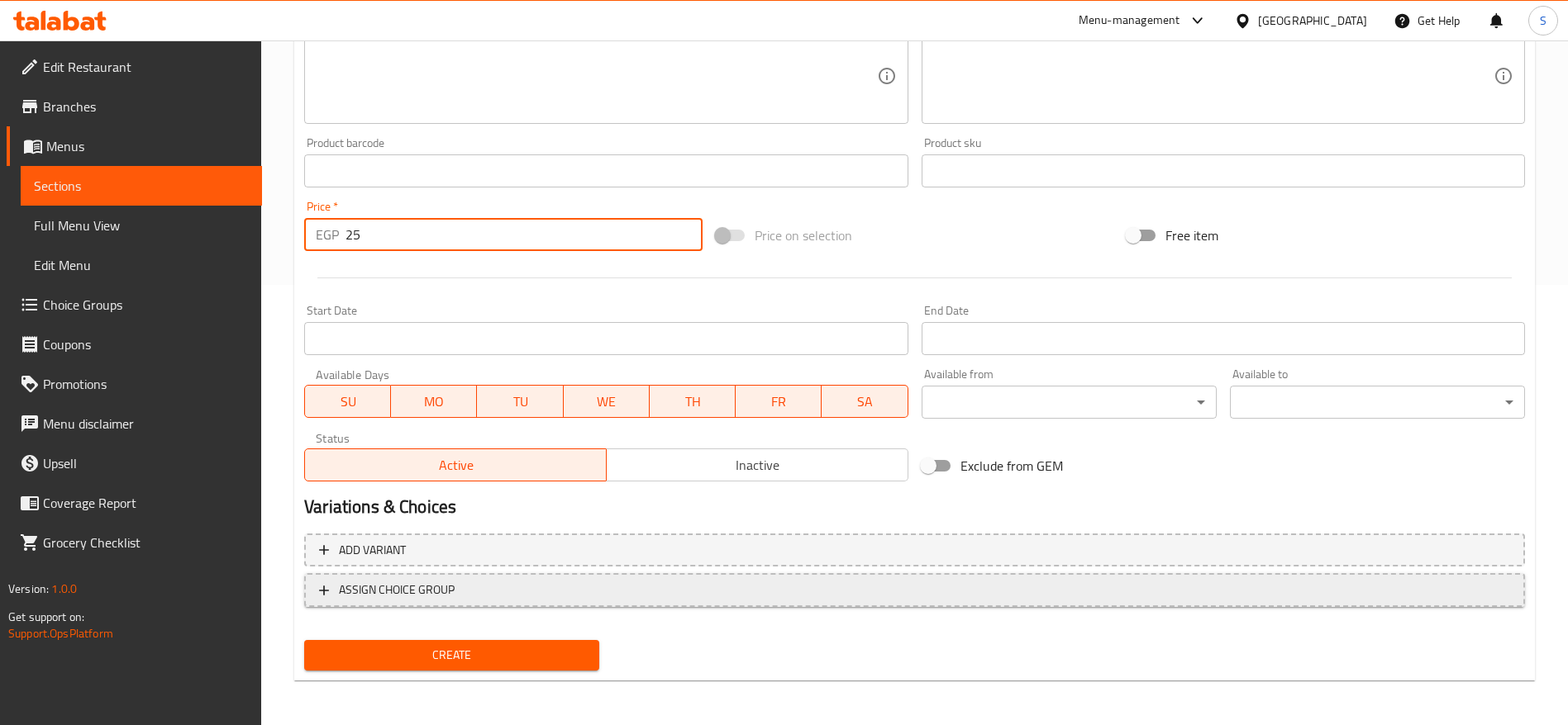
scroll to position [442, 0]
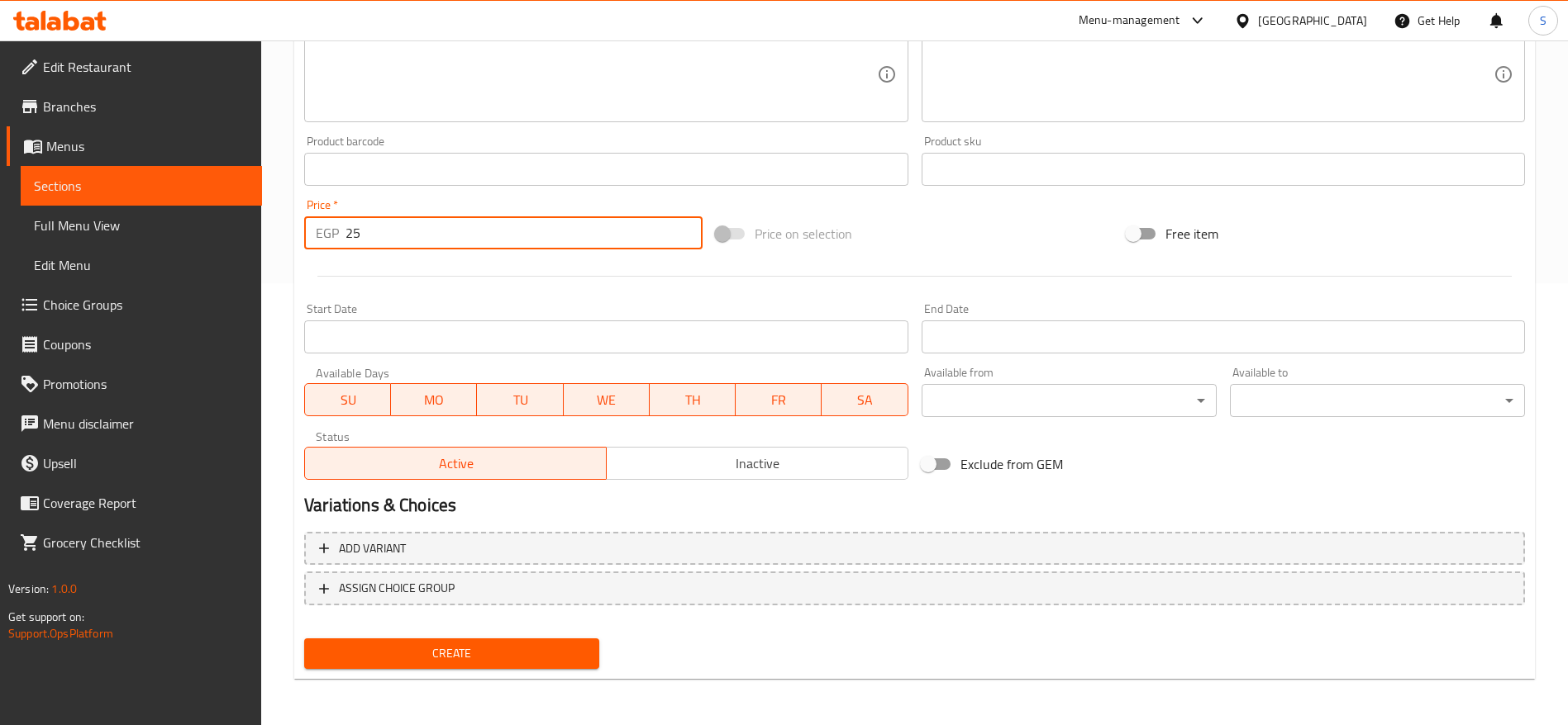
type input "25"
click at [525, 657] on span "Create" at bounding box center [451, 653] width 269 height 21
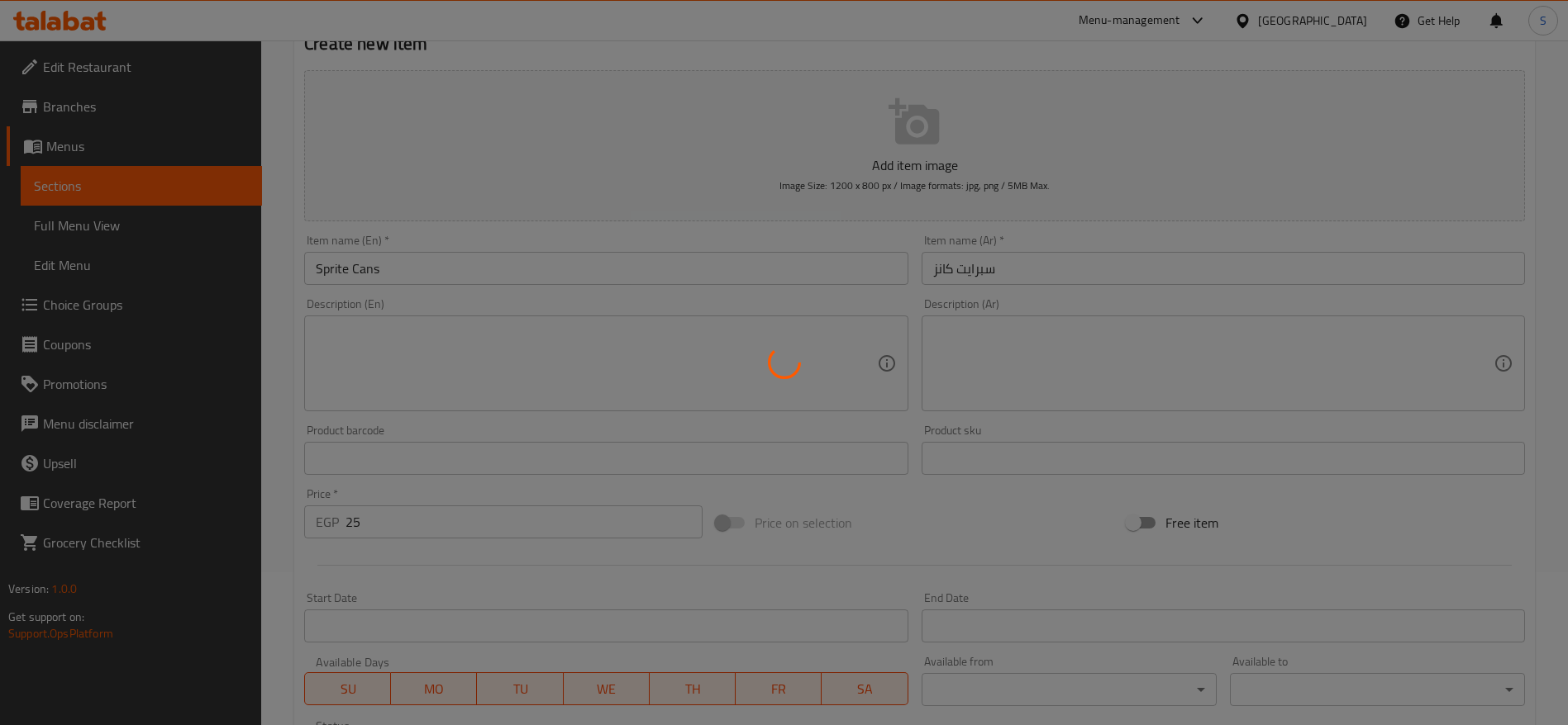
type input "0"
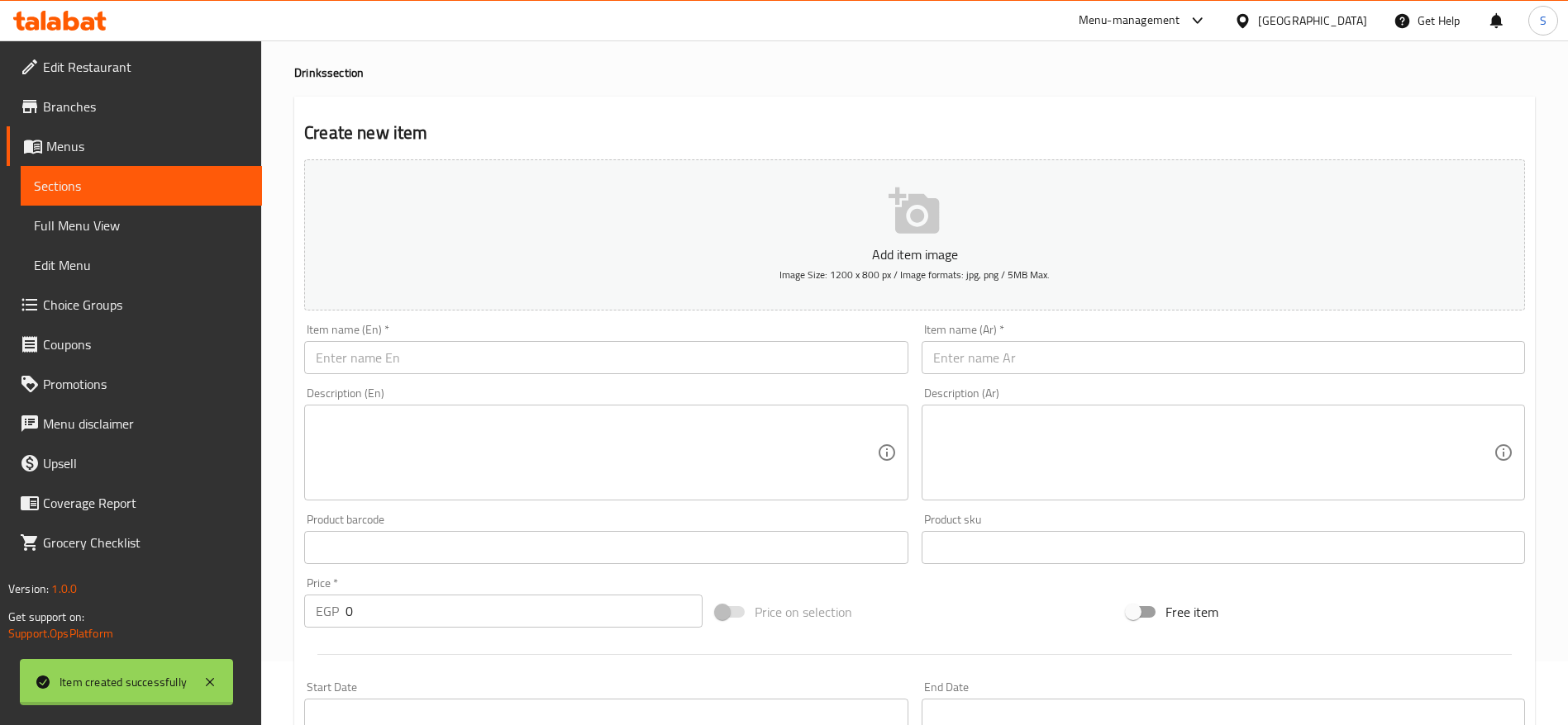
scroll to position [0, 0]
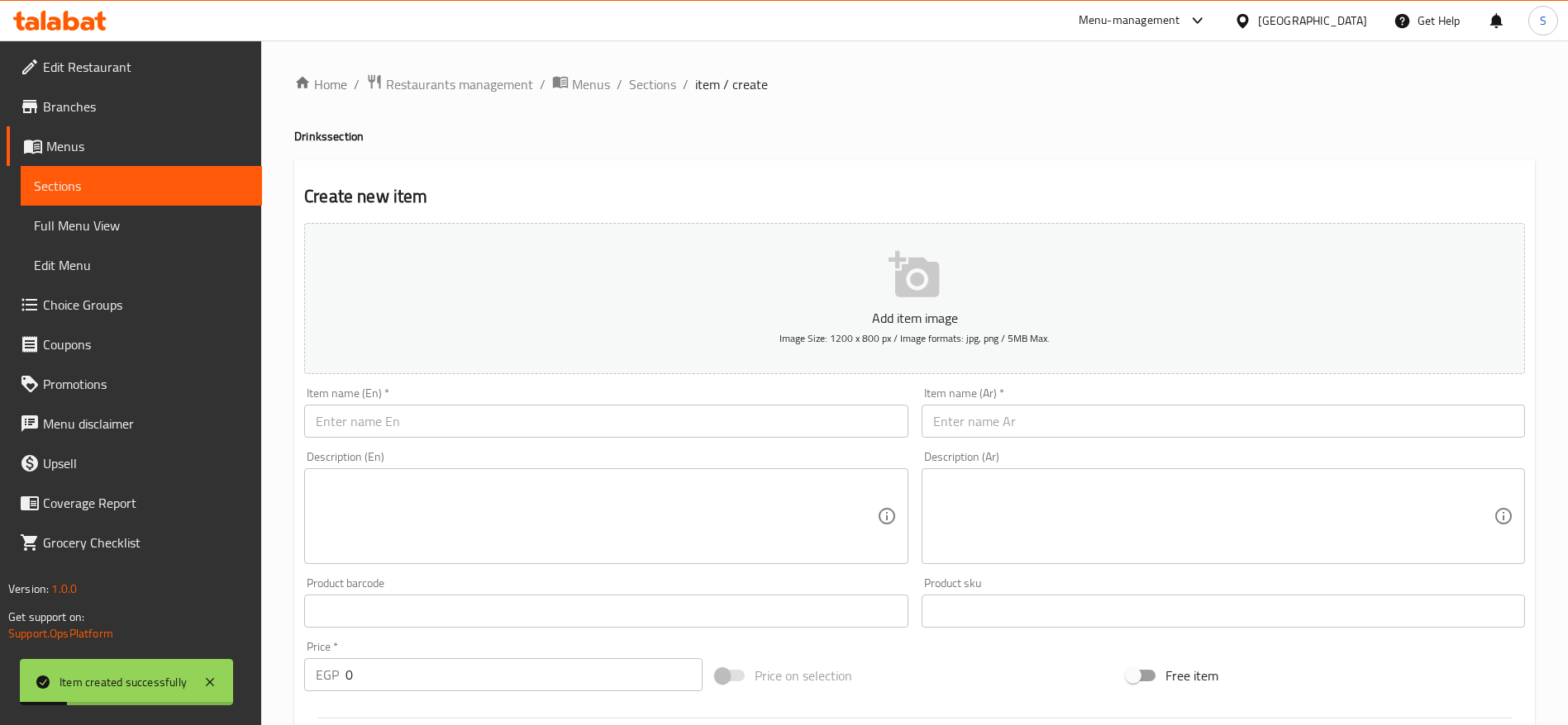
click at [425, 423] on input "text" at bounding box center [606, 421] width 604 height 33
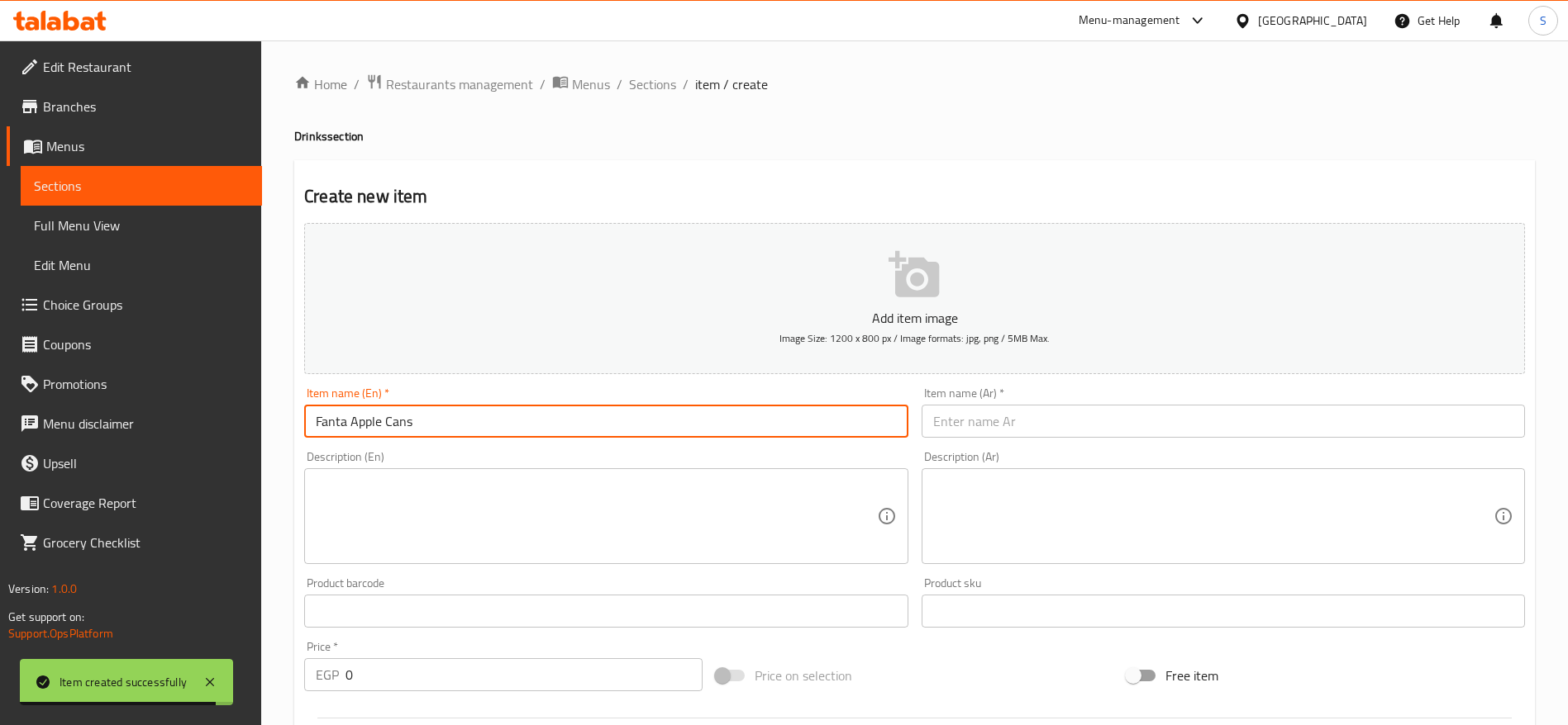
type input "Fanta Apple Cans"
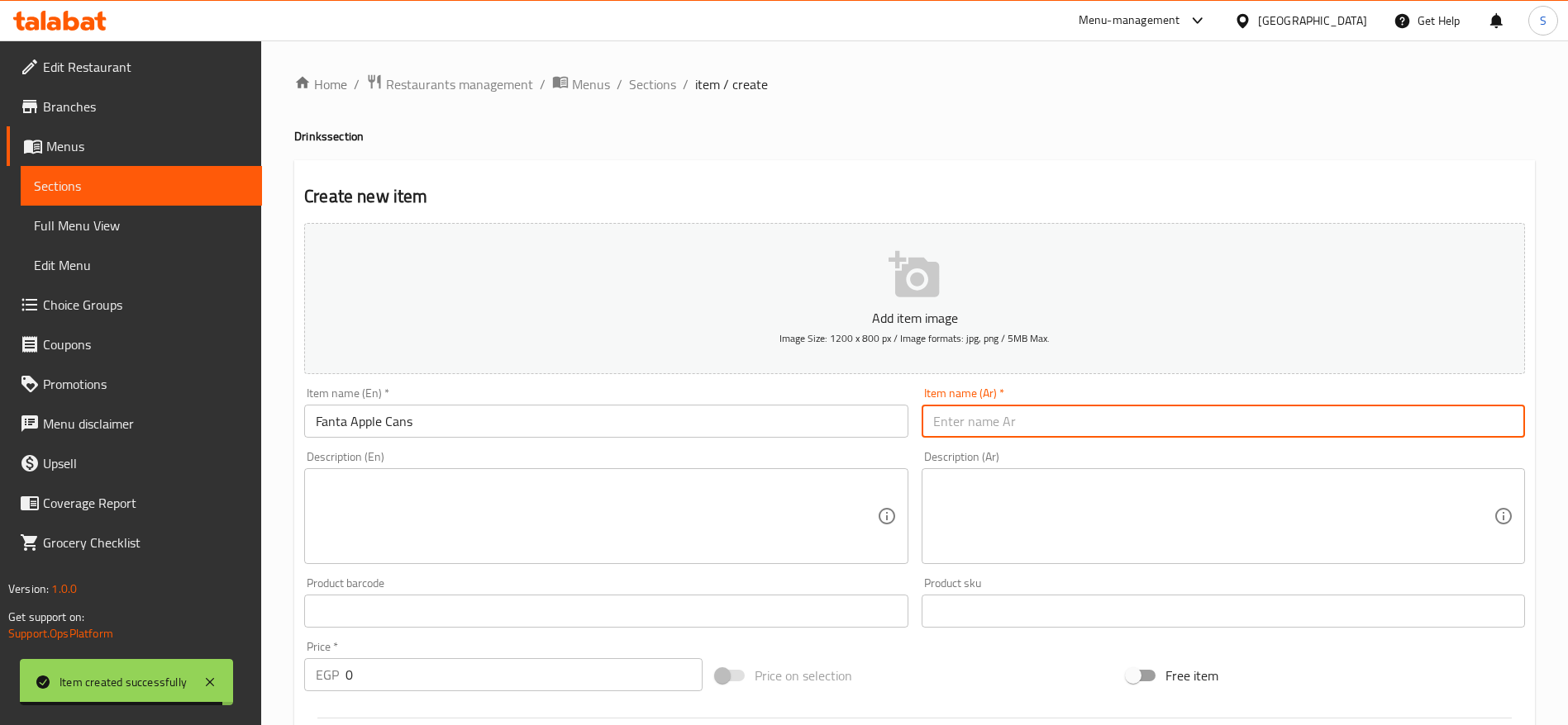
click at [1116, 432] on input "text" at bounding box center [1223, 421] width 604 height 33
type input "فانتا تفاح كانز"
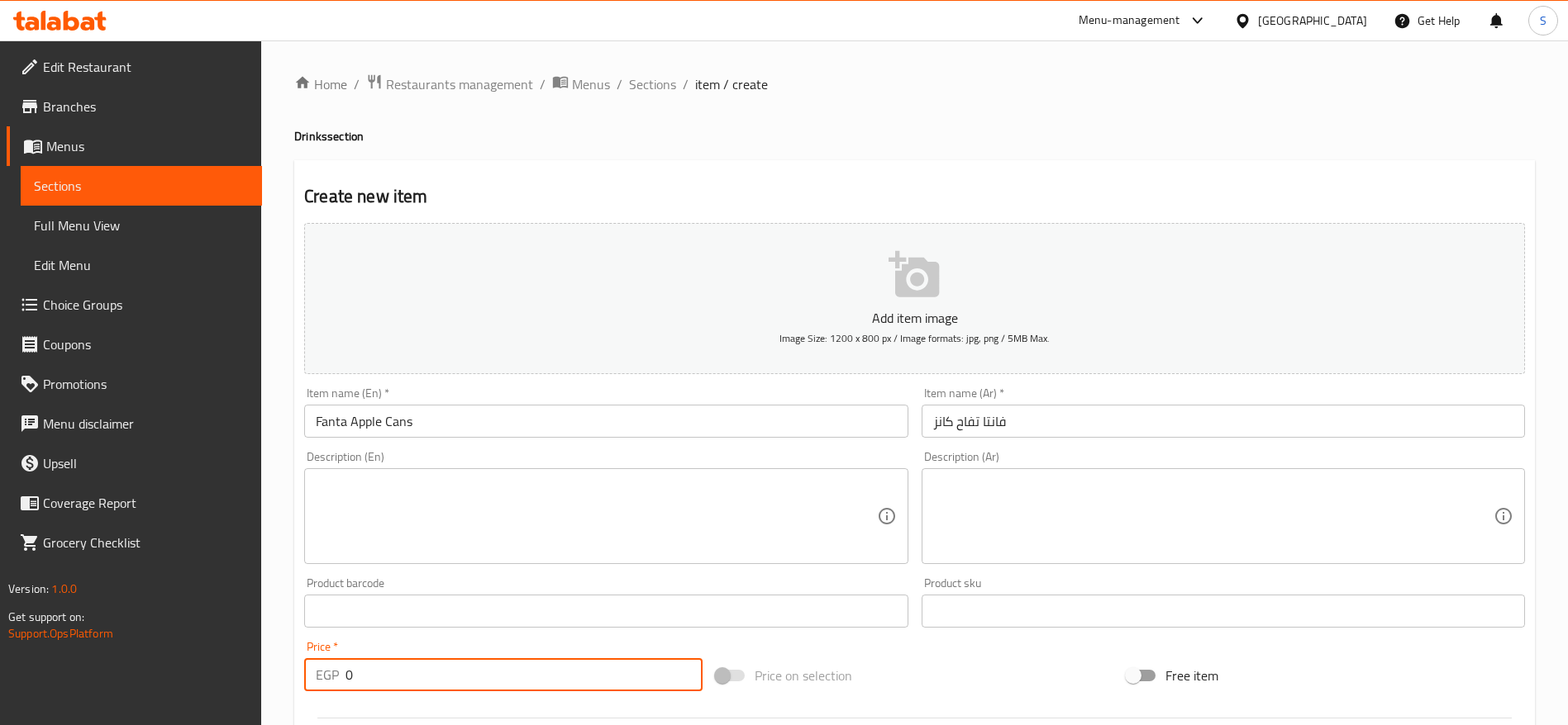
click at [447, 665] on input "0" at bounding box center [524, 675] width 357 height 33
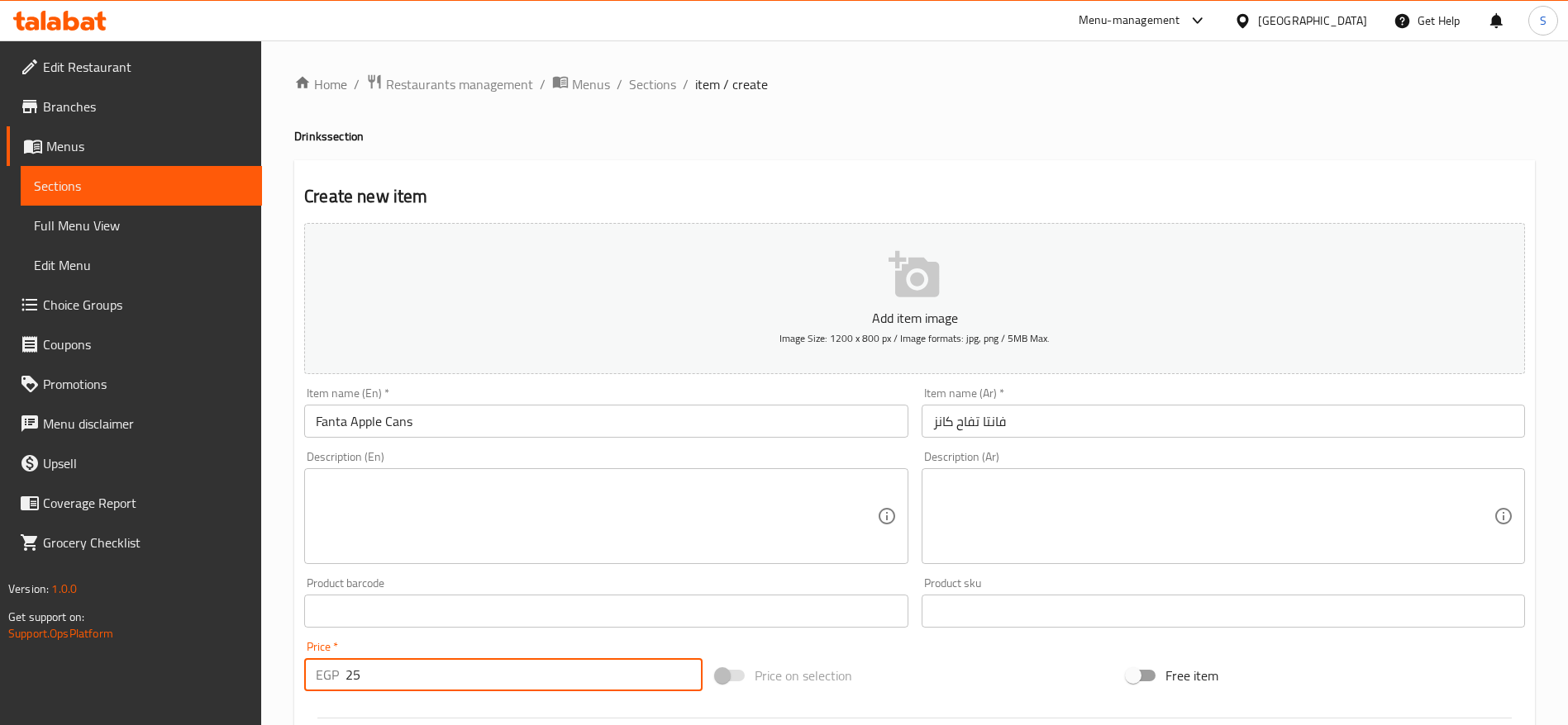
type input "25"
click at [947, 139] on h4 "Drinks section" at bounding box center [914, 136] width 1240 height 16
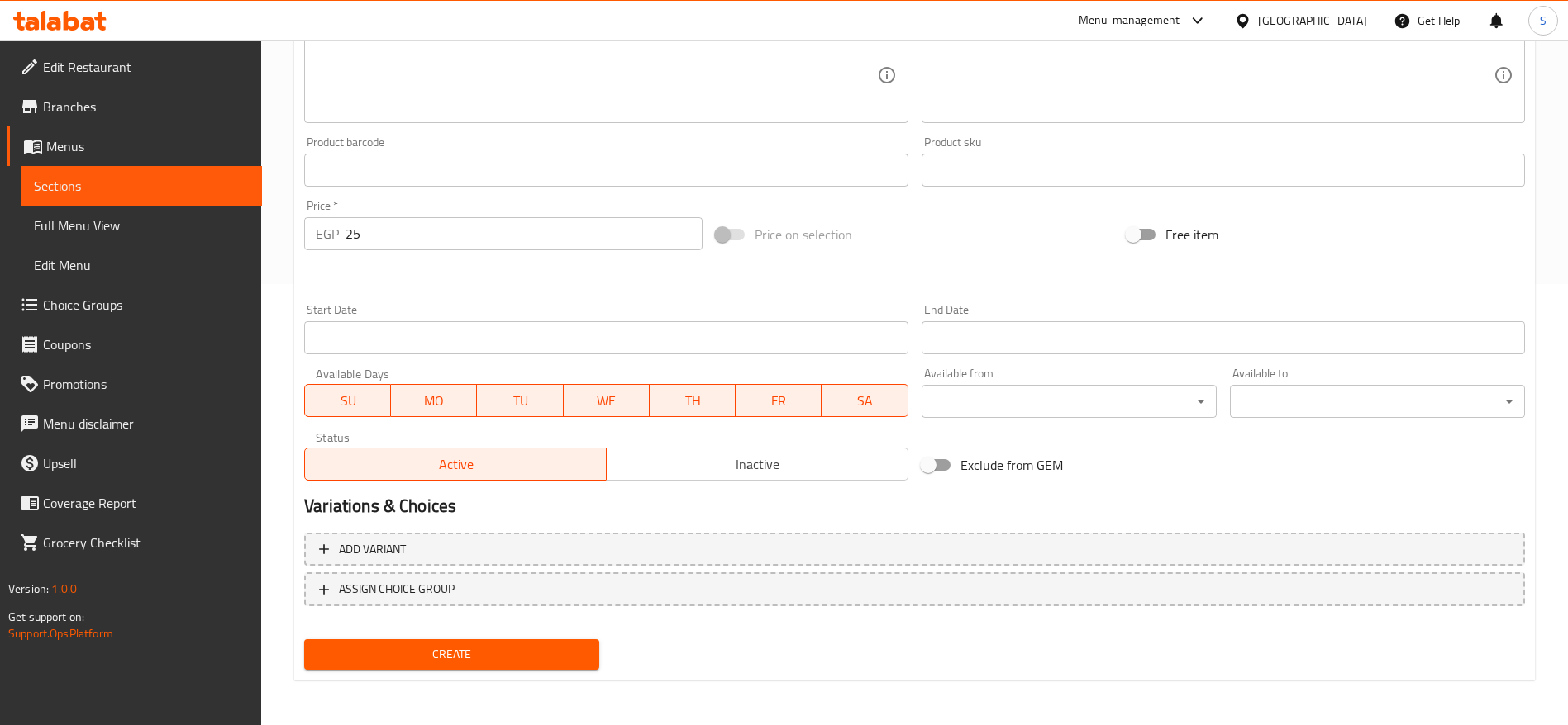
scroll to position [442, 0]
click at [480, 638] on button "Create" at bounding box center [451, 653] width 295 height 30
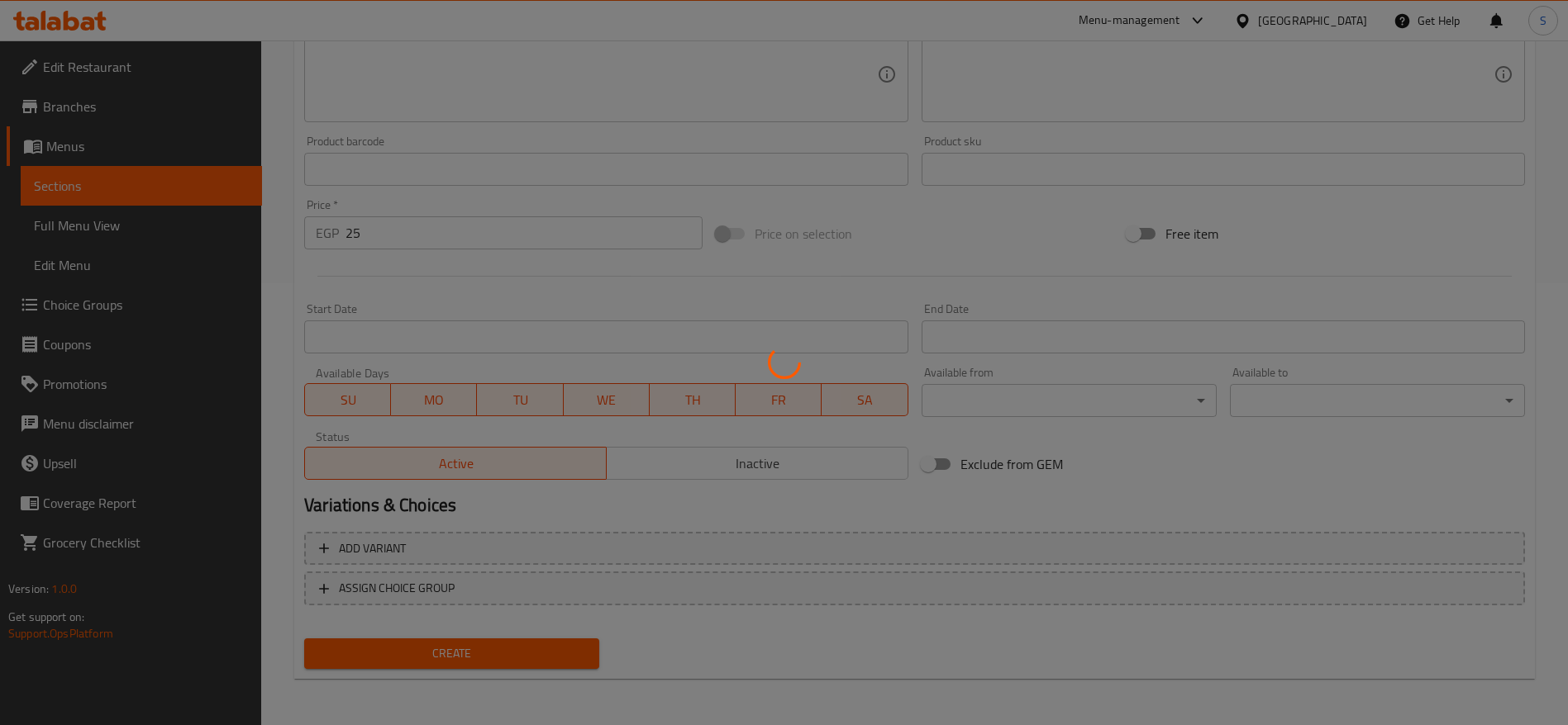
type input "0"
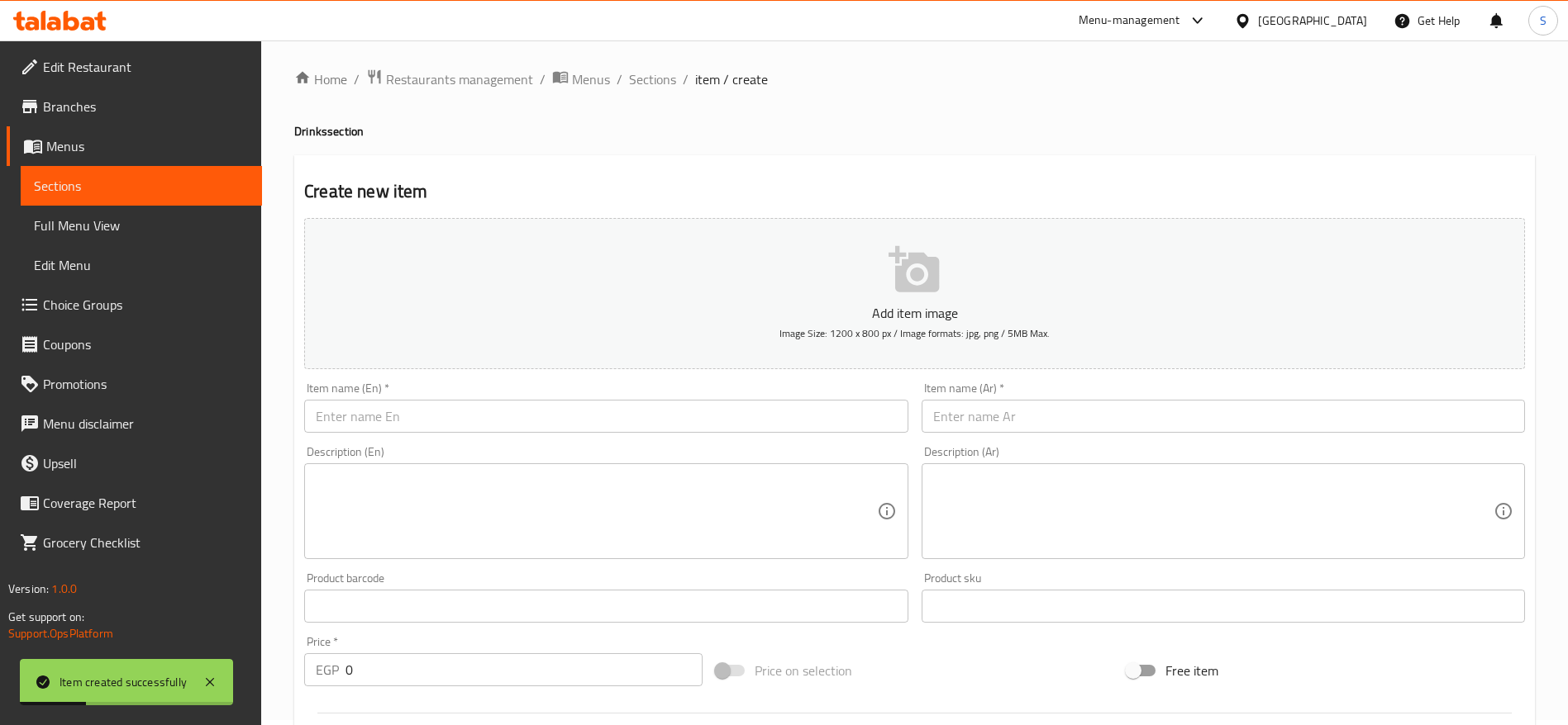
scroll to position [0, 0]
click at [467, 428] on input "text" at bounding box center [606, 421] width 604 height 33
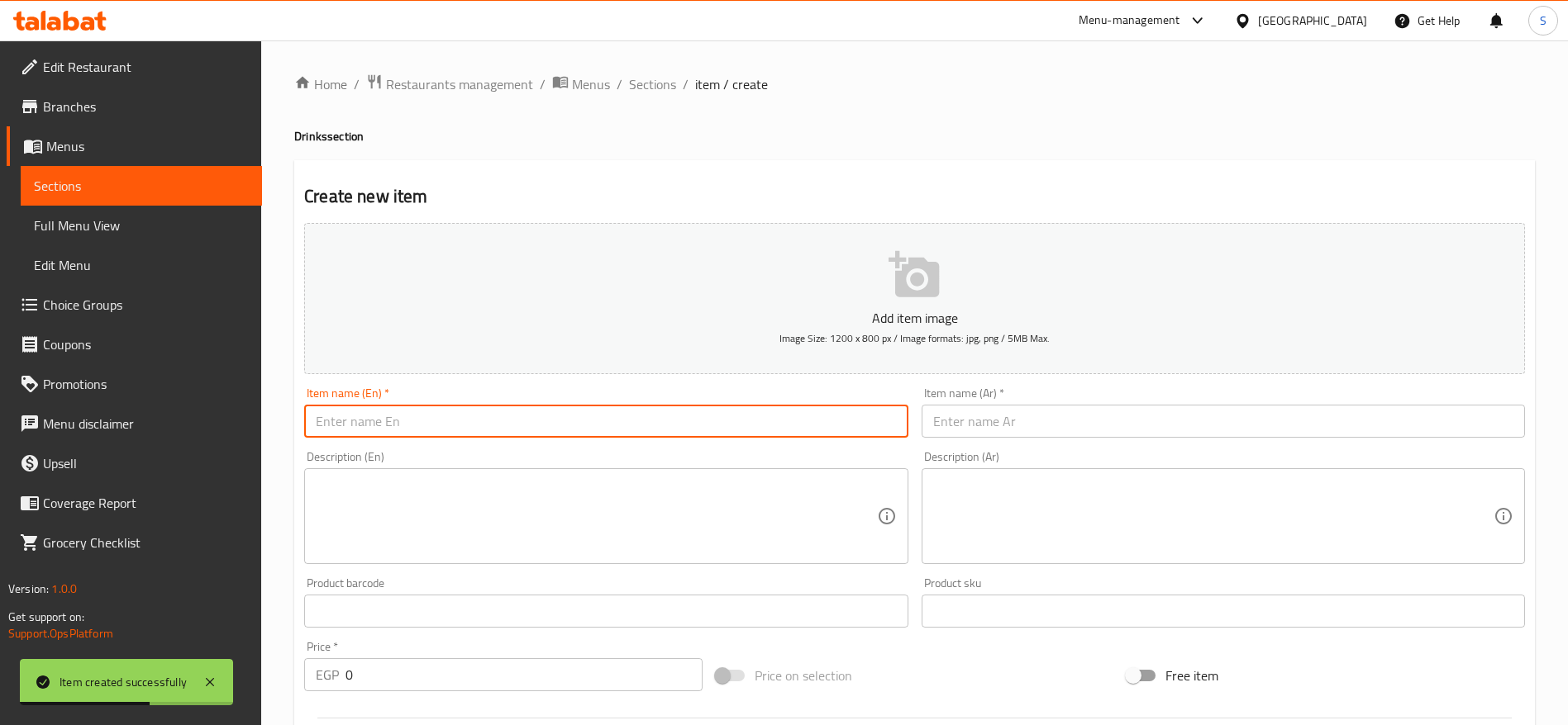
type input "ؤ"
type input "Coca Cola 1 Litre"
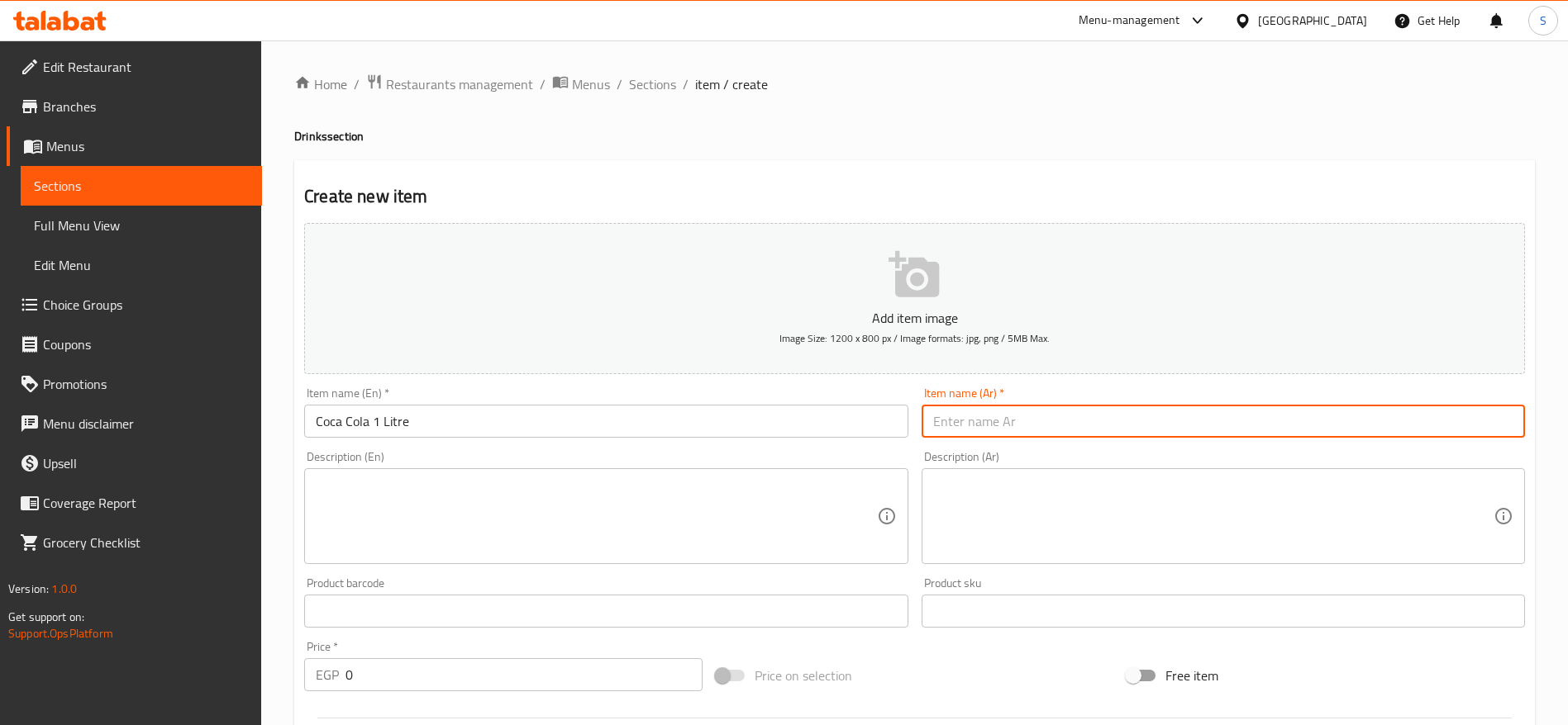
click at [928, 423] on input "text" at bounding box center [1223, 421] width 604 height 33
type input "كولا لتر"
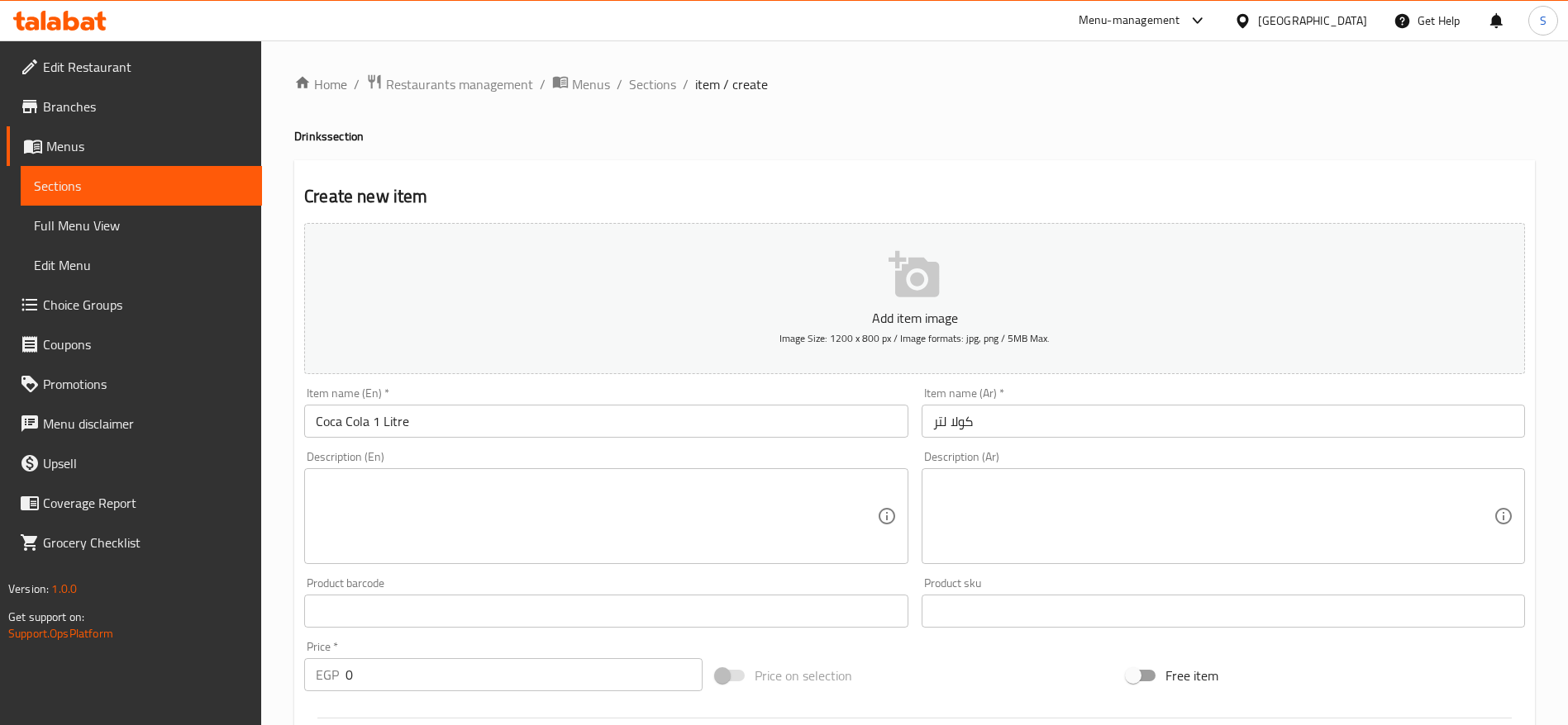
click at [920, 180] on div "Create new item Add item image Image Size: 1200 x 800 px / Image formats: jpg, …" at bounding box center [914, 641] width 1240 height 961
click at [406, 687] on input "0" at bounding box center [524, 675] width 357 height 33
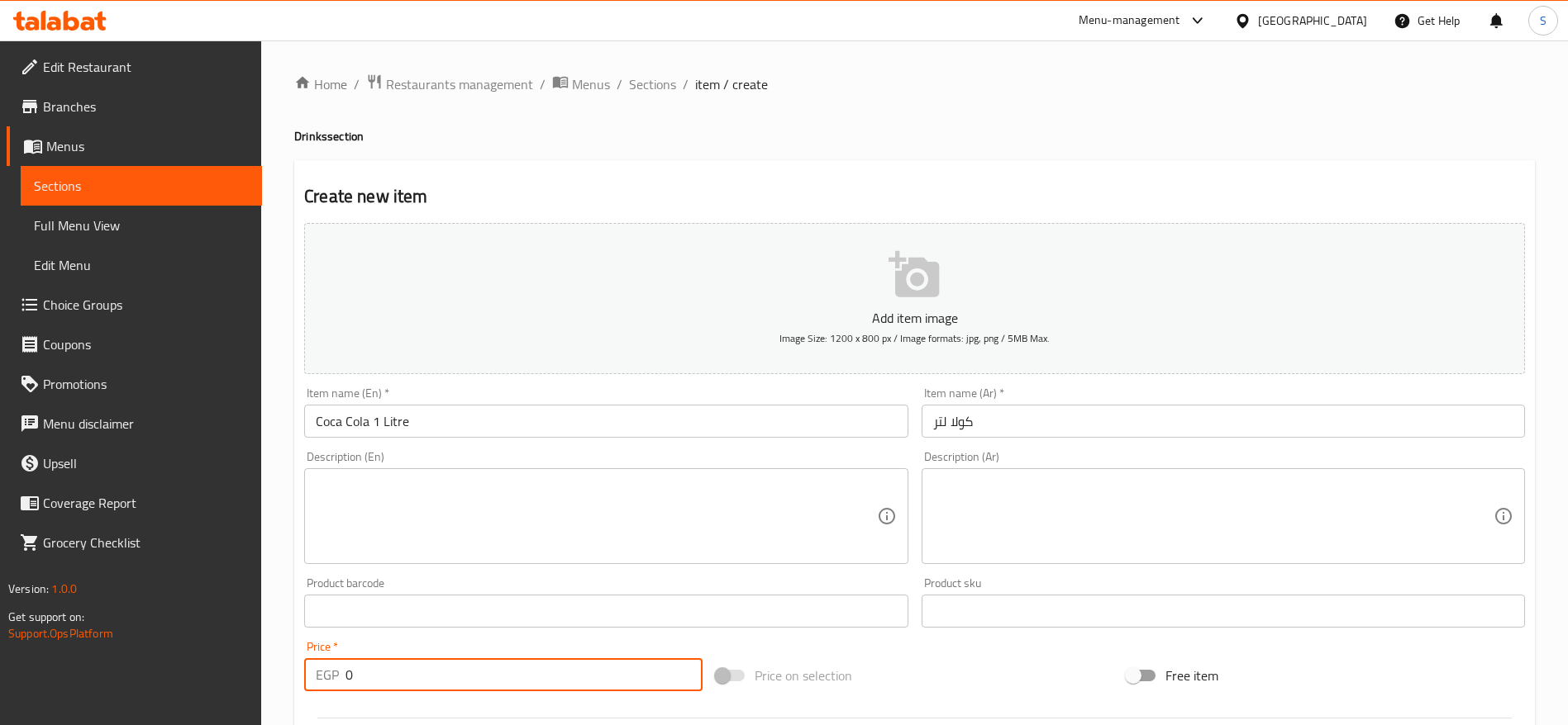
click at [406, 687] on input "0" at bounding box center [524, 675] width 357 height 33
type input "40"
click at [845, 175] on div "Create new item Add item image Image Size: 1200 x 800 px / Image formats: jpg, …" at bounding box center [914, 641] width 1240 height 961
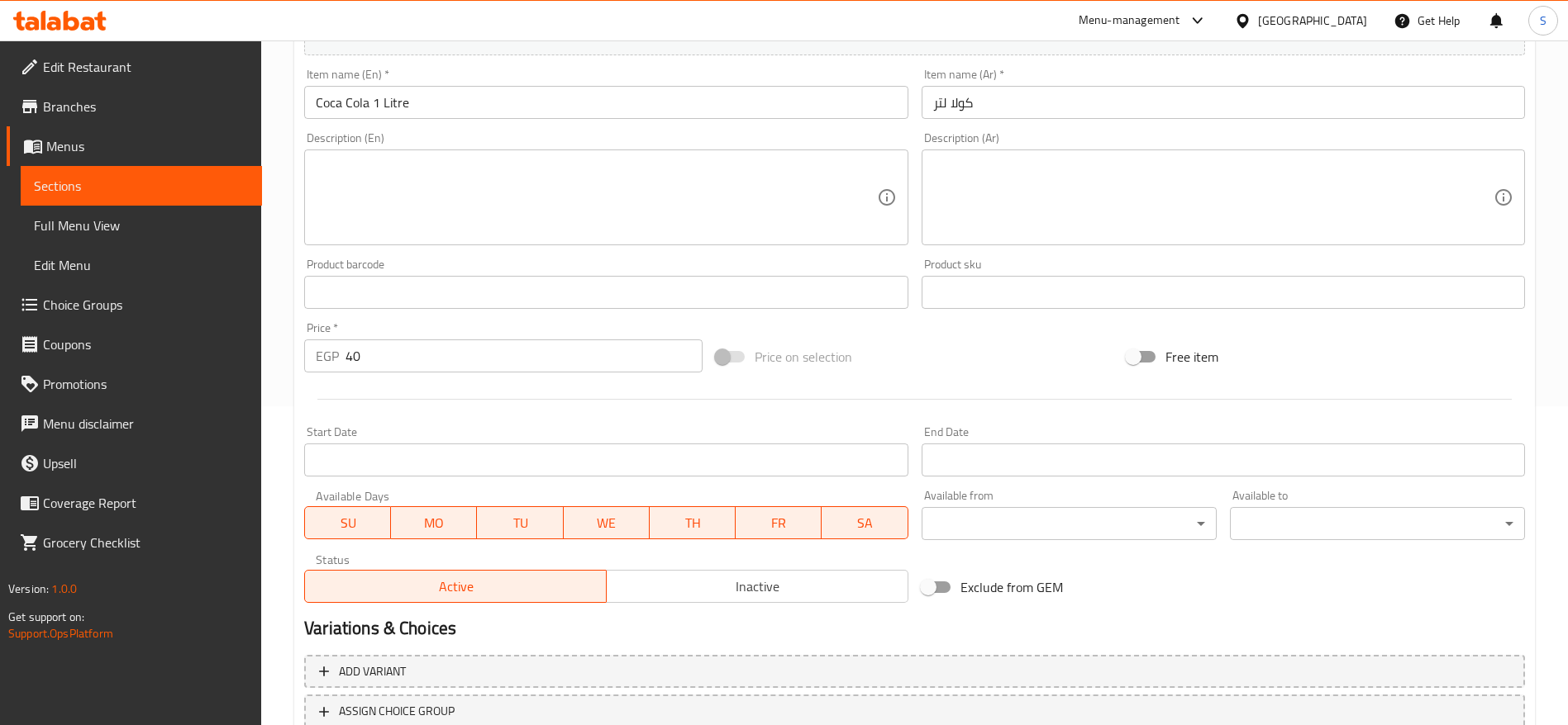
scroll to position [442, 0]
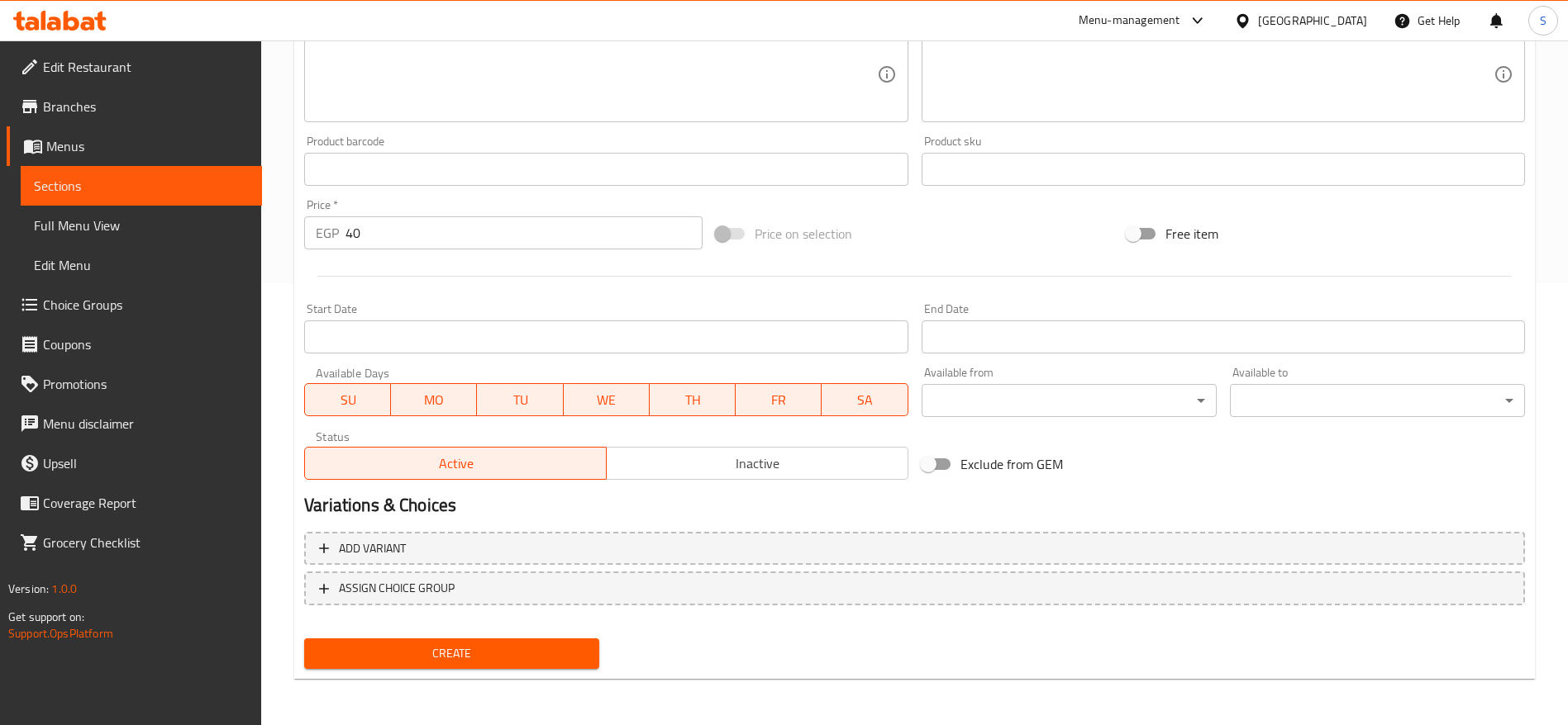
click at [488, 660] on span "Create" at bounding box center [451, 653] width 269 height 21
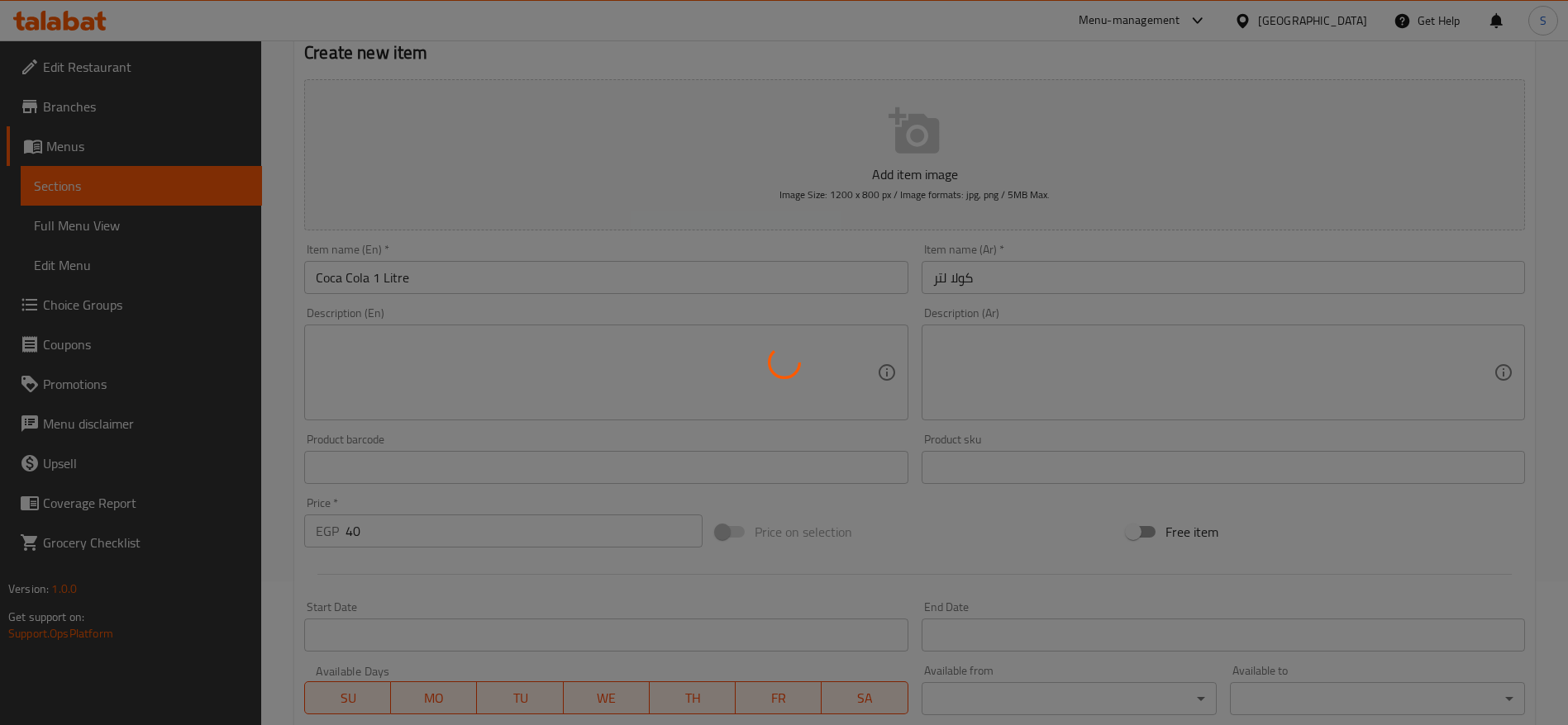
type input "0"
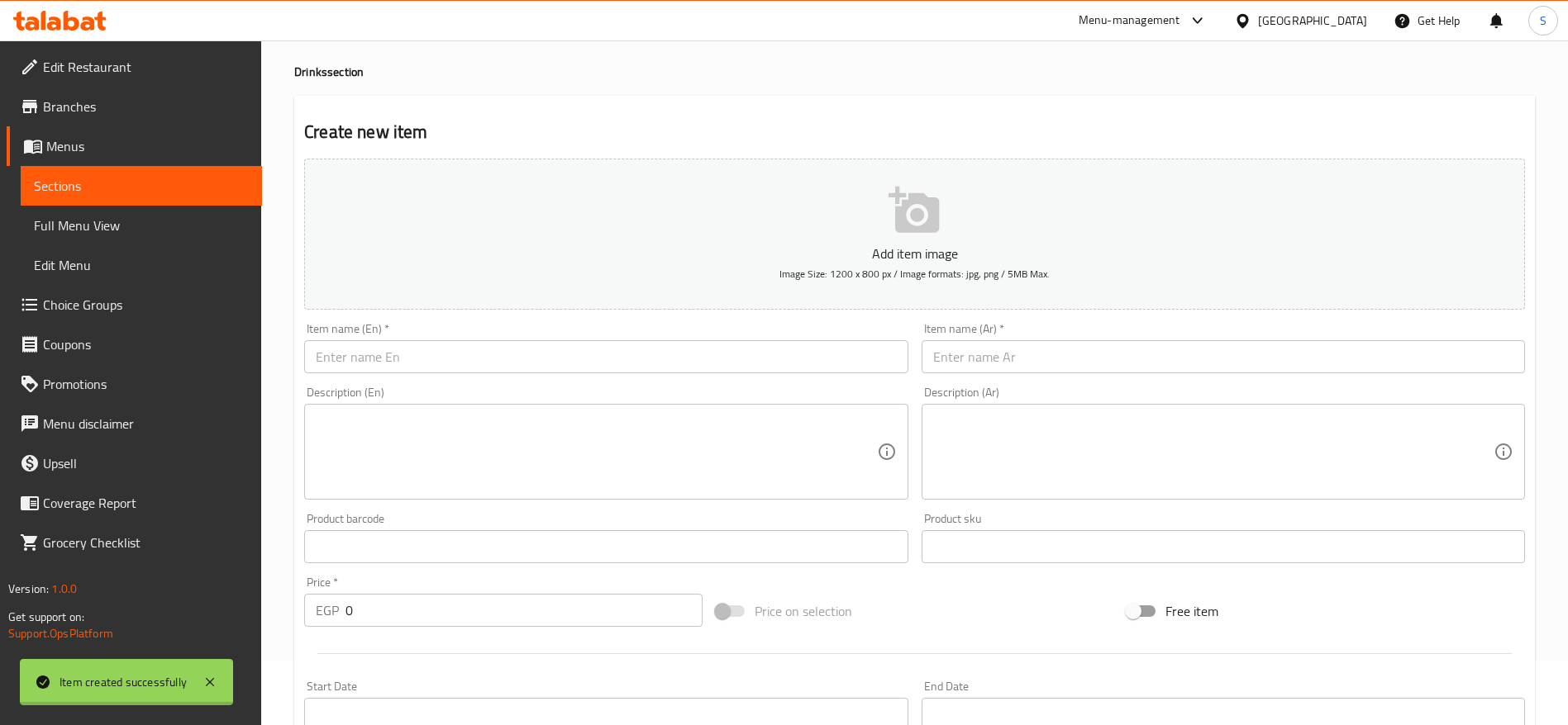
scroll to position [0, 0]
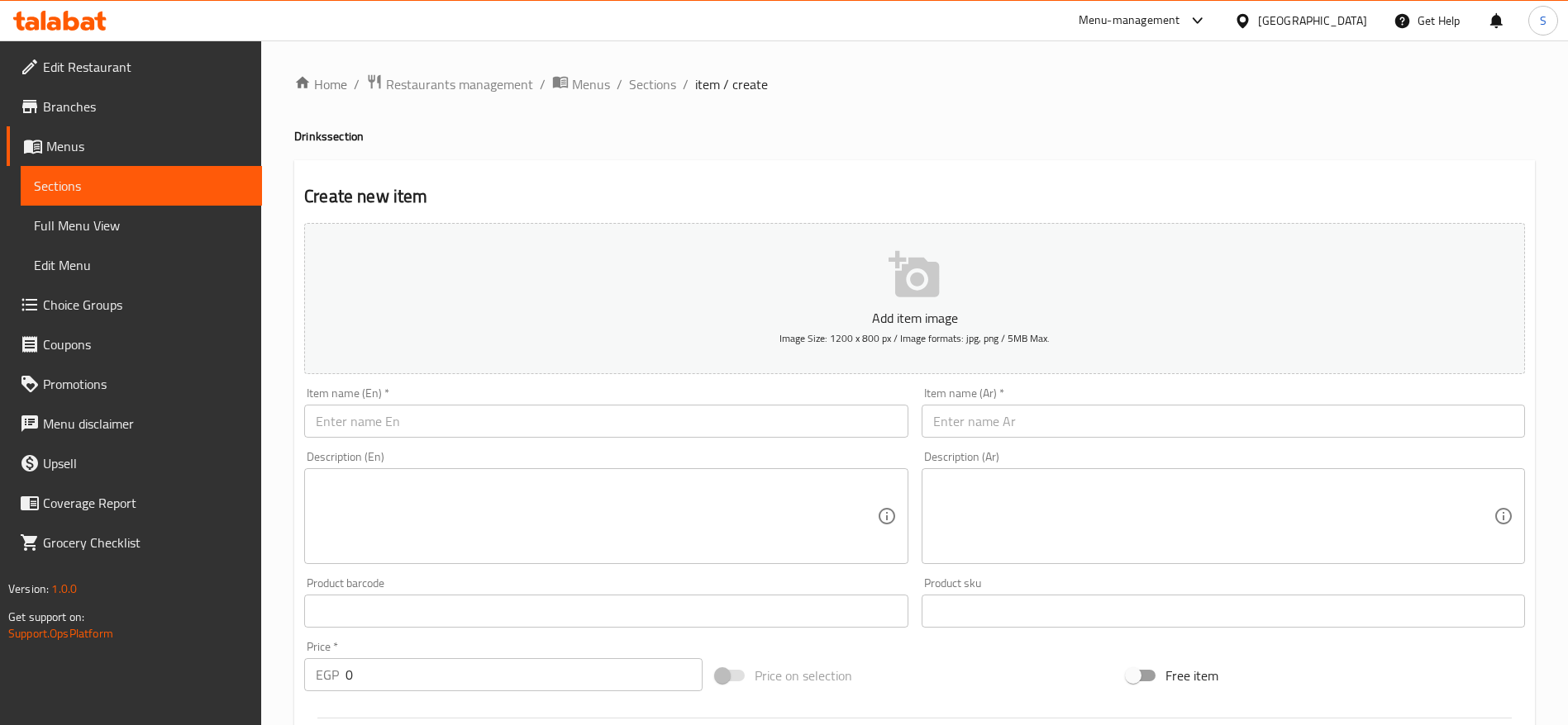
click at [1067, 152] on div "Home / Restaurants management / Menus / Sections / item / create Drinks section…" at bounding box center [914, 603] width 1240 height 1061
click at [1075, 166] on div "Create new item Add item image Image Size: 1200 x 800 px / Image formats: jpg, …" at bounding box center [914, 641] width 1240 height 961
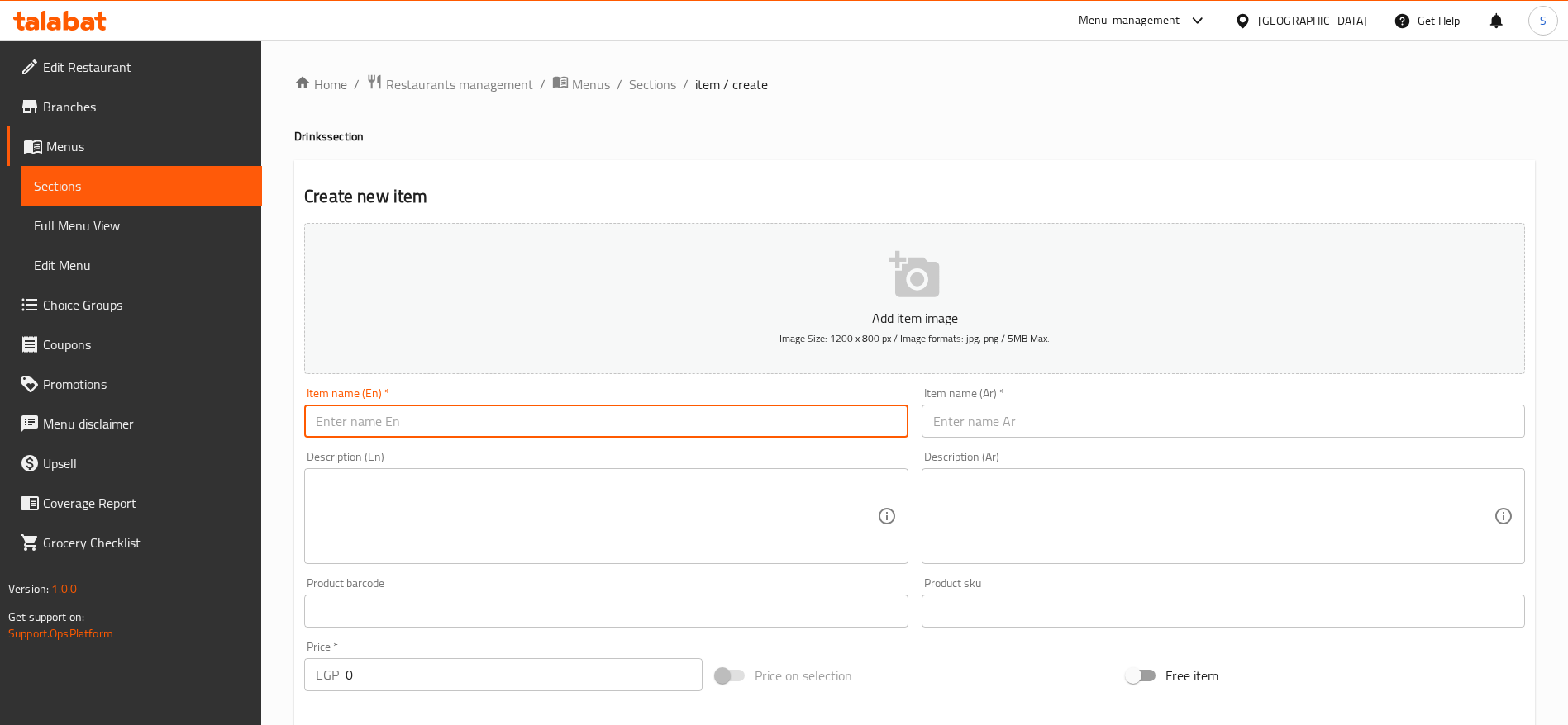
click at [759, 421] on input "text" at bounding box center [606, 421] width 604 height 33
click at [663, 81] on span "Sections" at bounding box center [652, 84] width 47 height 20
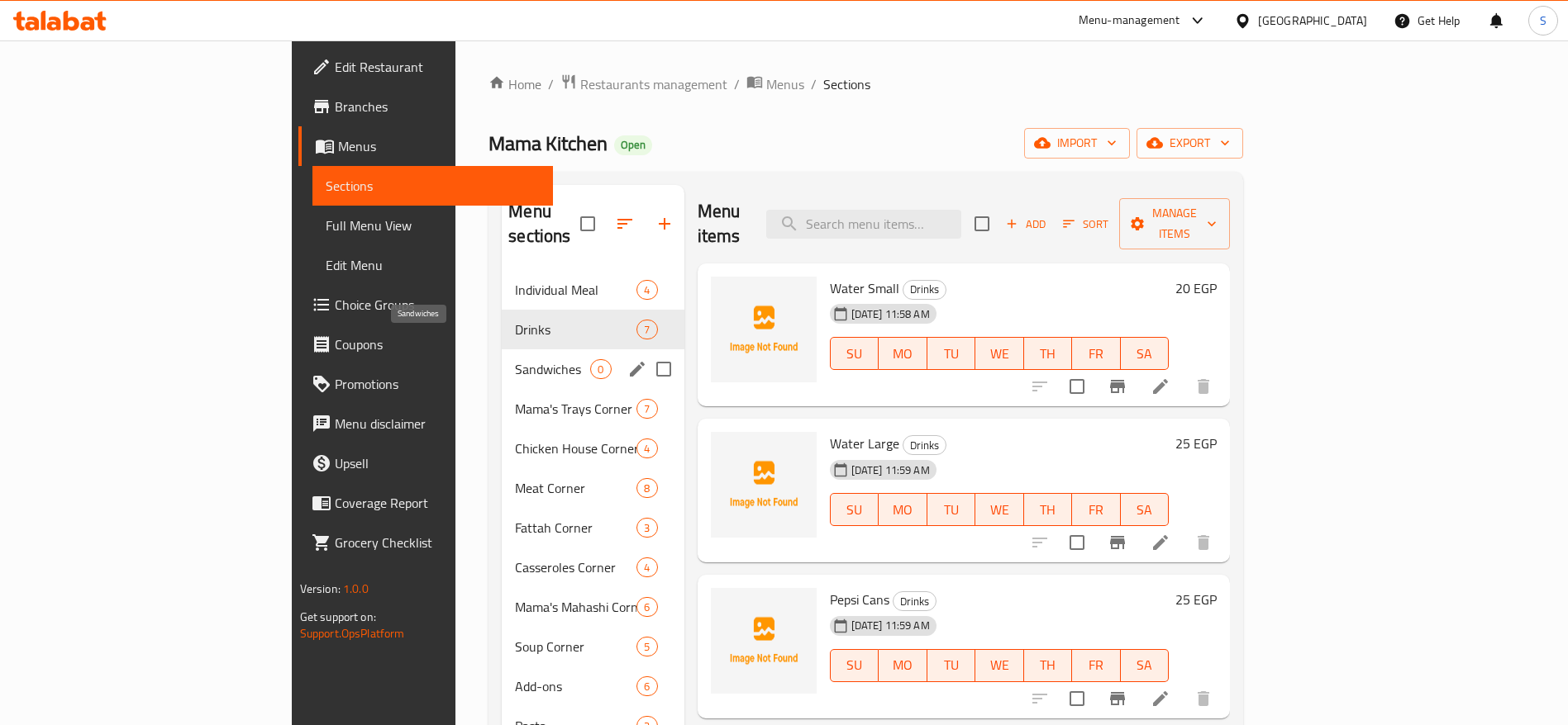
click at [515, 359] on span "Sandwiches" at bounding box center [553, 369] width 75 height 20
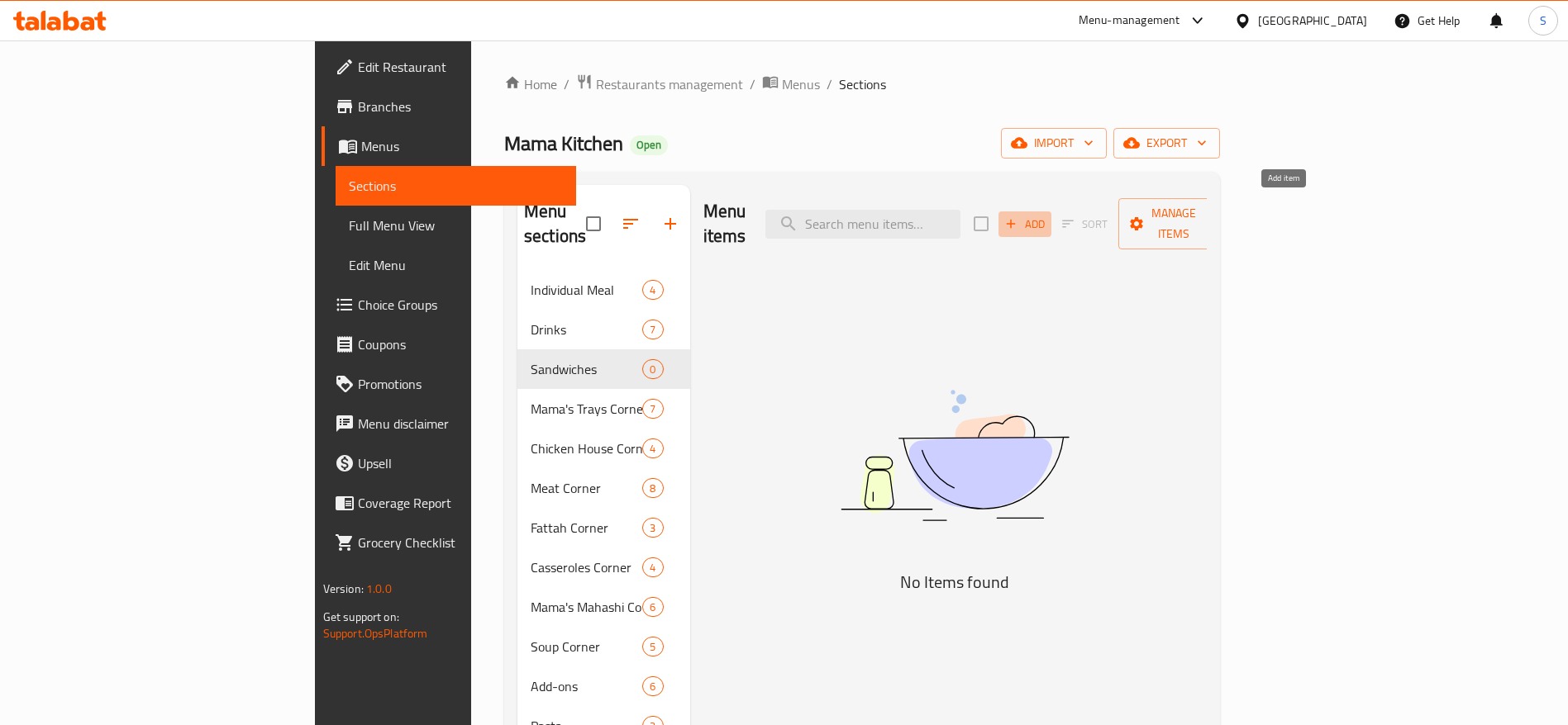
click at [1047, 218] on span "Add" at bounding box center [1025, 224] width 45 height 19
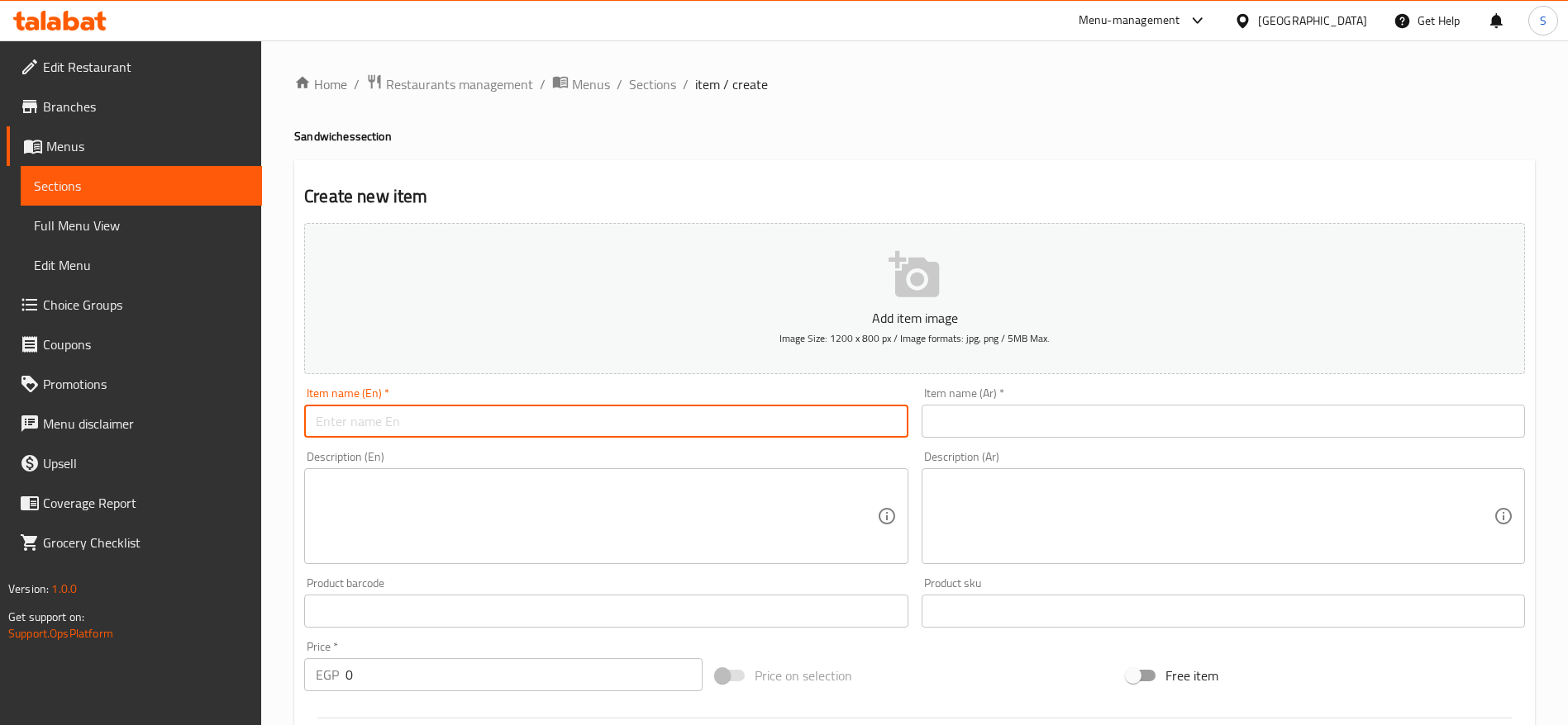
click at [544, 427] on input "text" at bounding box center [606, 421] width 604 height 33
type input ";"
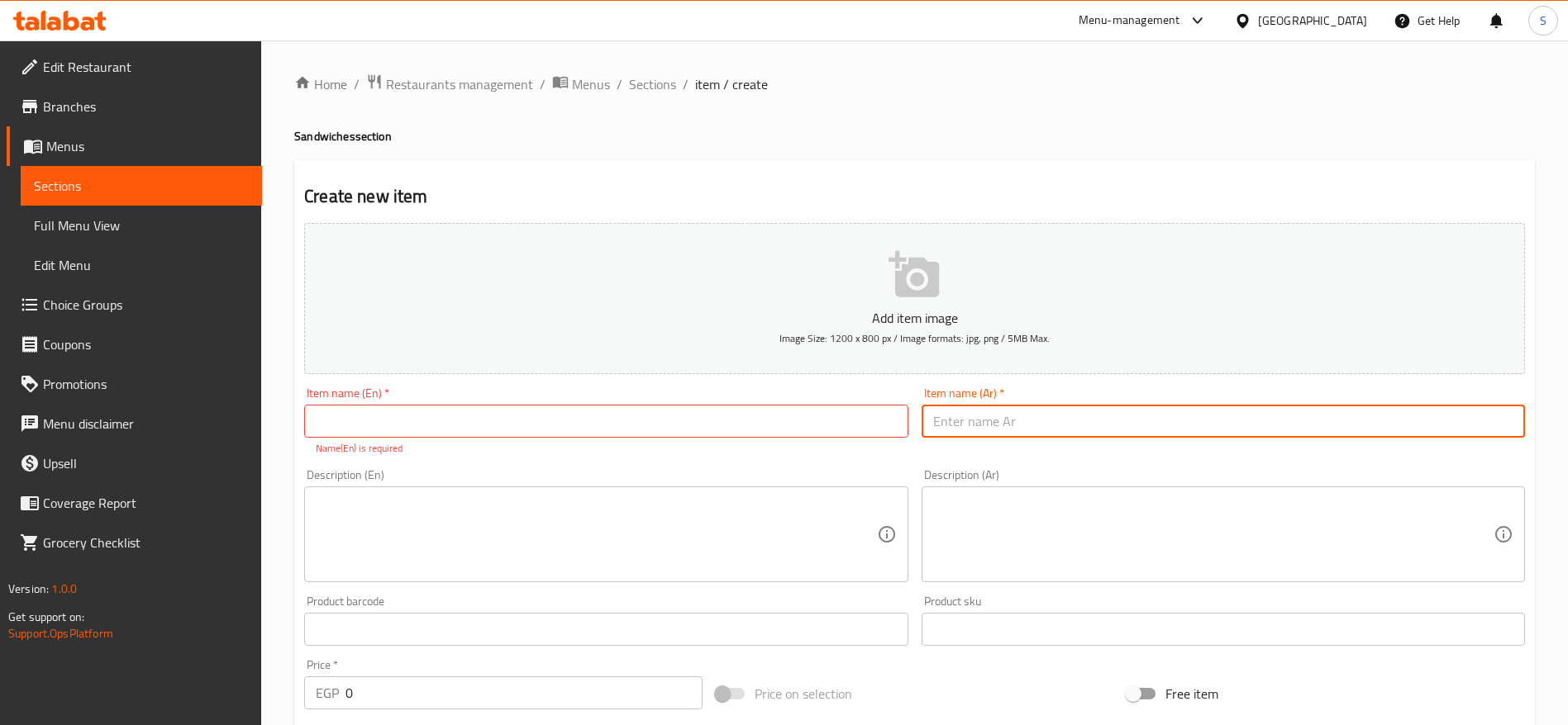
click at [998, 431] on input "text" at bounding box center [1223, 421] width 604 height 33
type input "كفته مشويه علي الفحم"
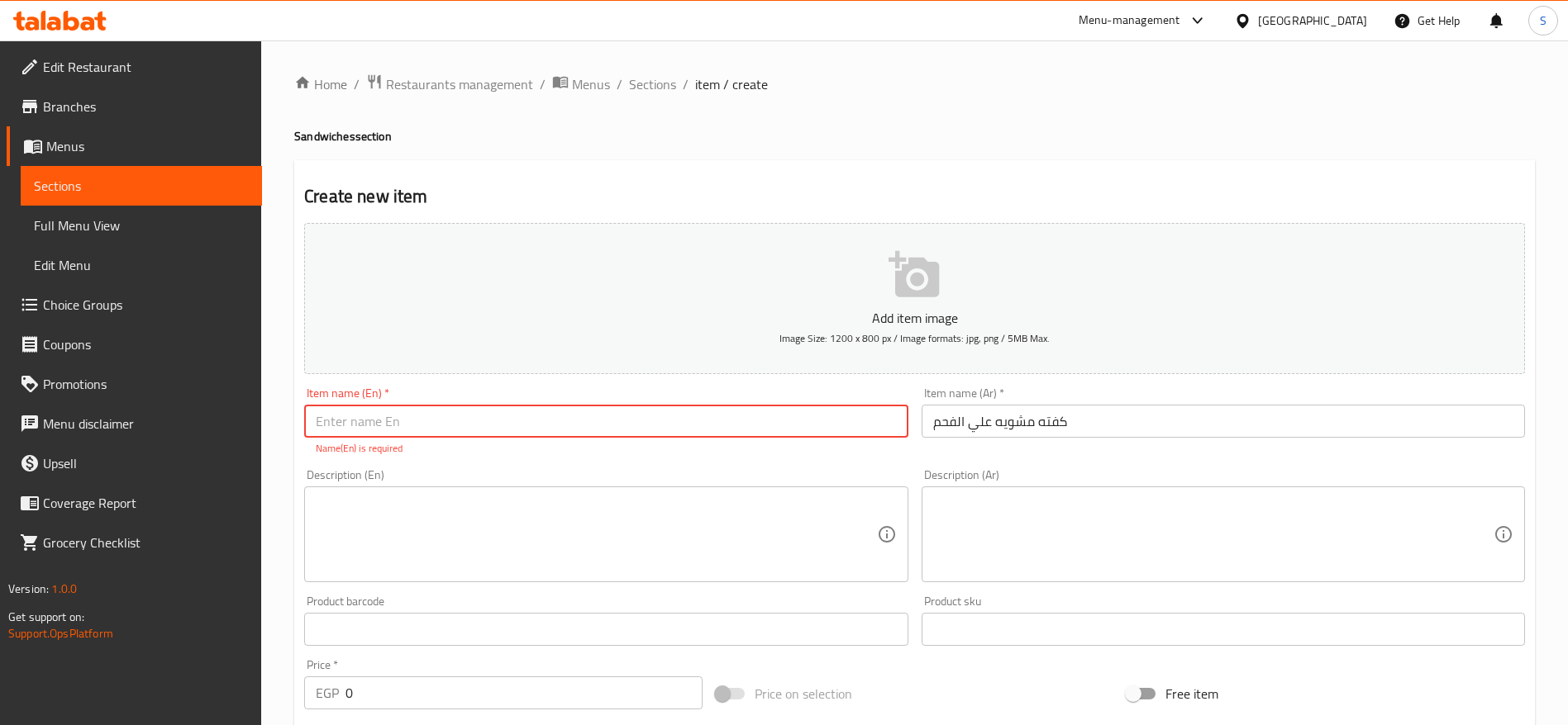
click at [733, 434] on input "text" at bounding box center [606, 421] width 604 height 33
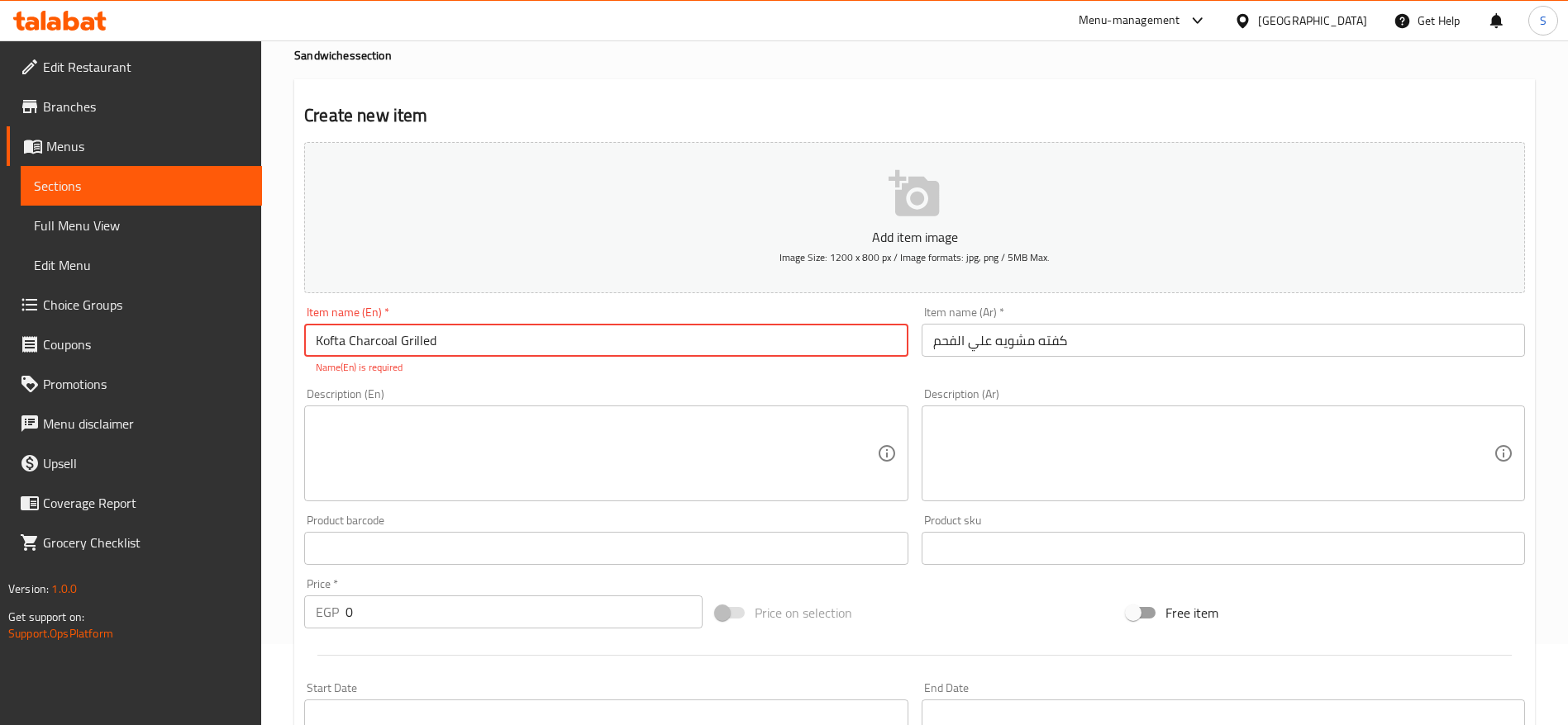
scroll to position [82, 0]
type input "Kofta Charcoal Grilled"
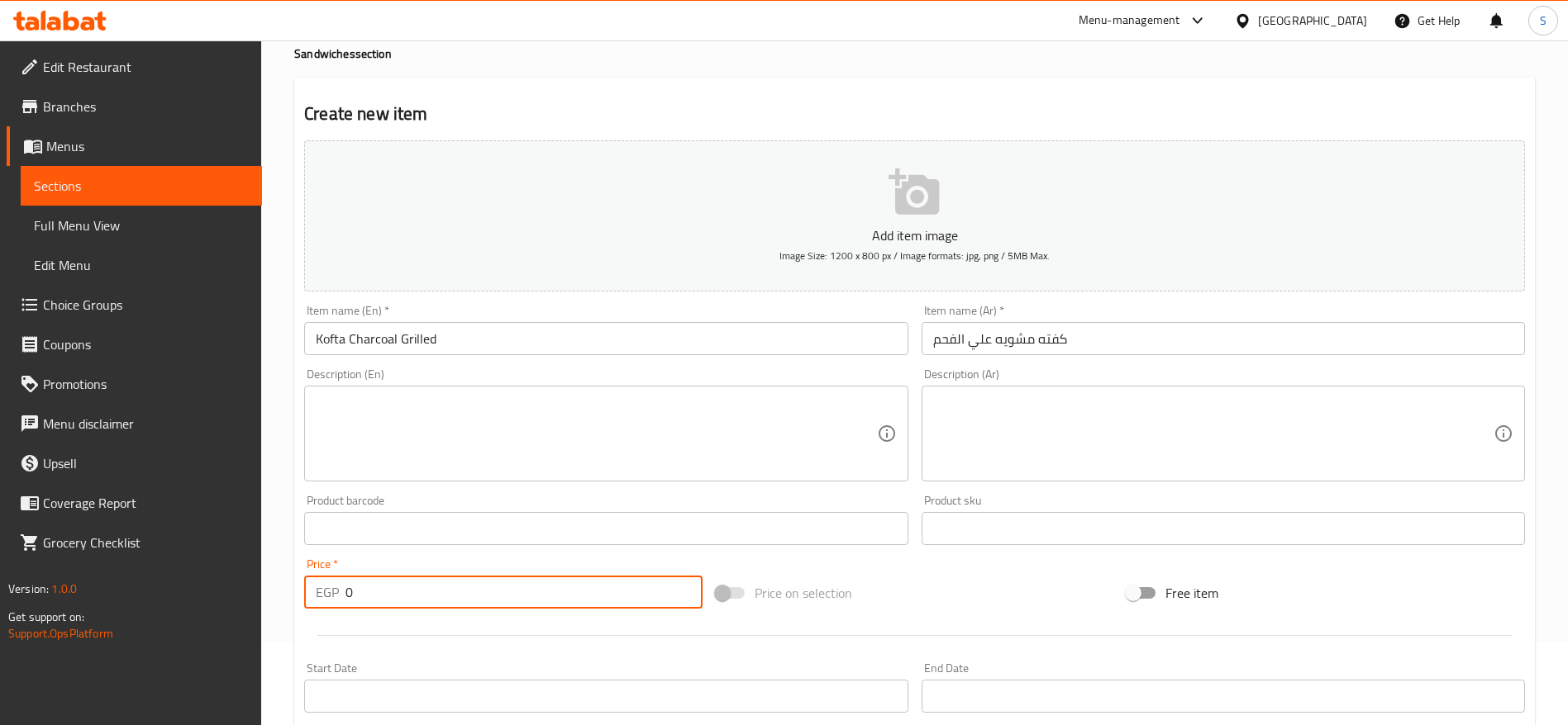
click at [459, 602] on input "0" at bounding box center [524, 592] width 357 height 33
type input "70"
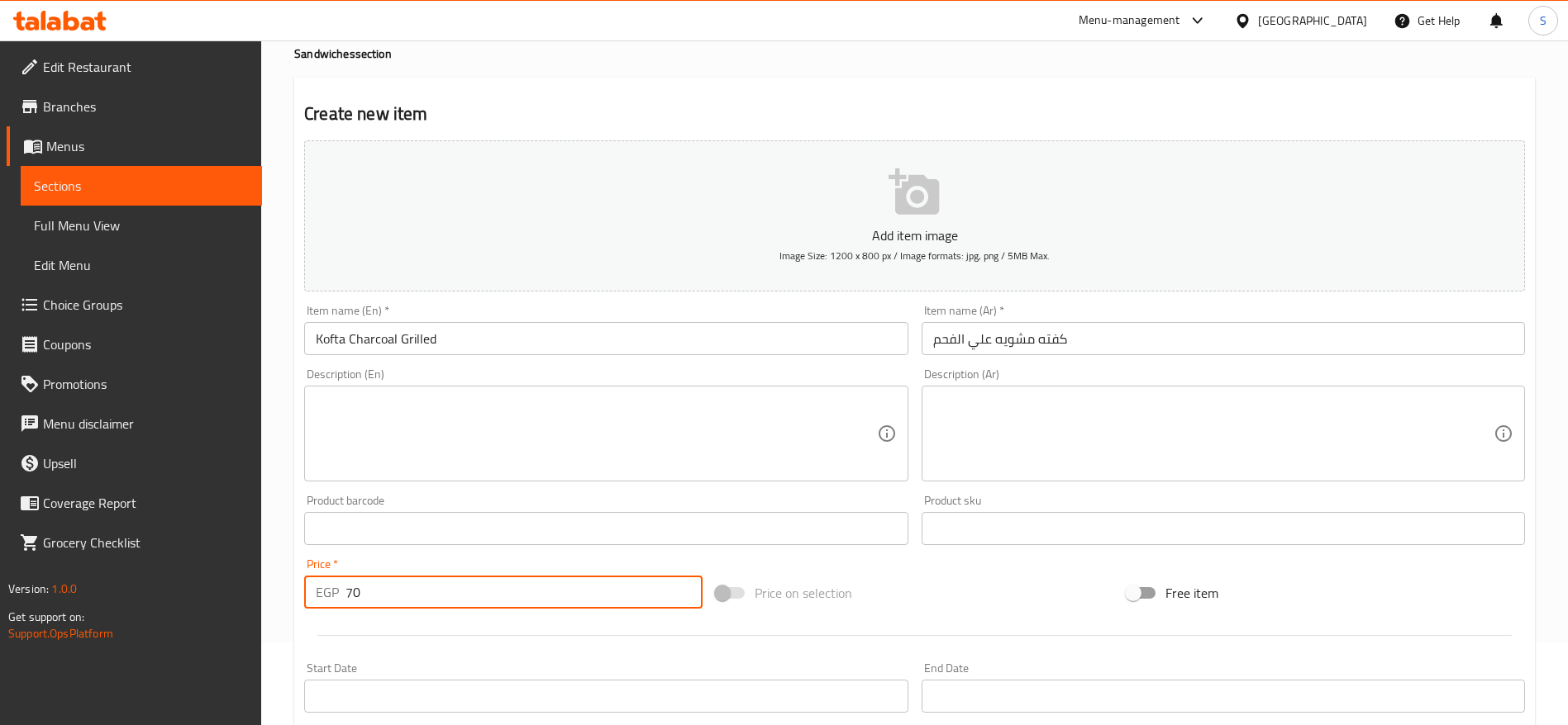
click at [664, 92] on div "Create new item Add item image Image Size: 1200 x 800 px / Image formats: jpg, …" at bounding box center [914, 559] width 1240 height 961
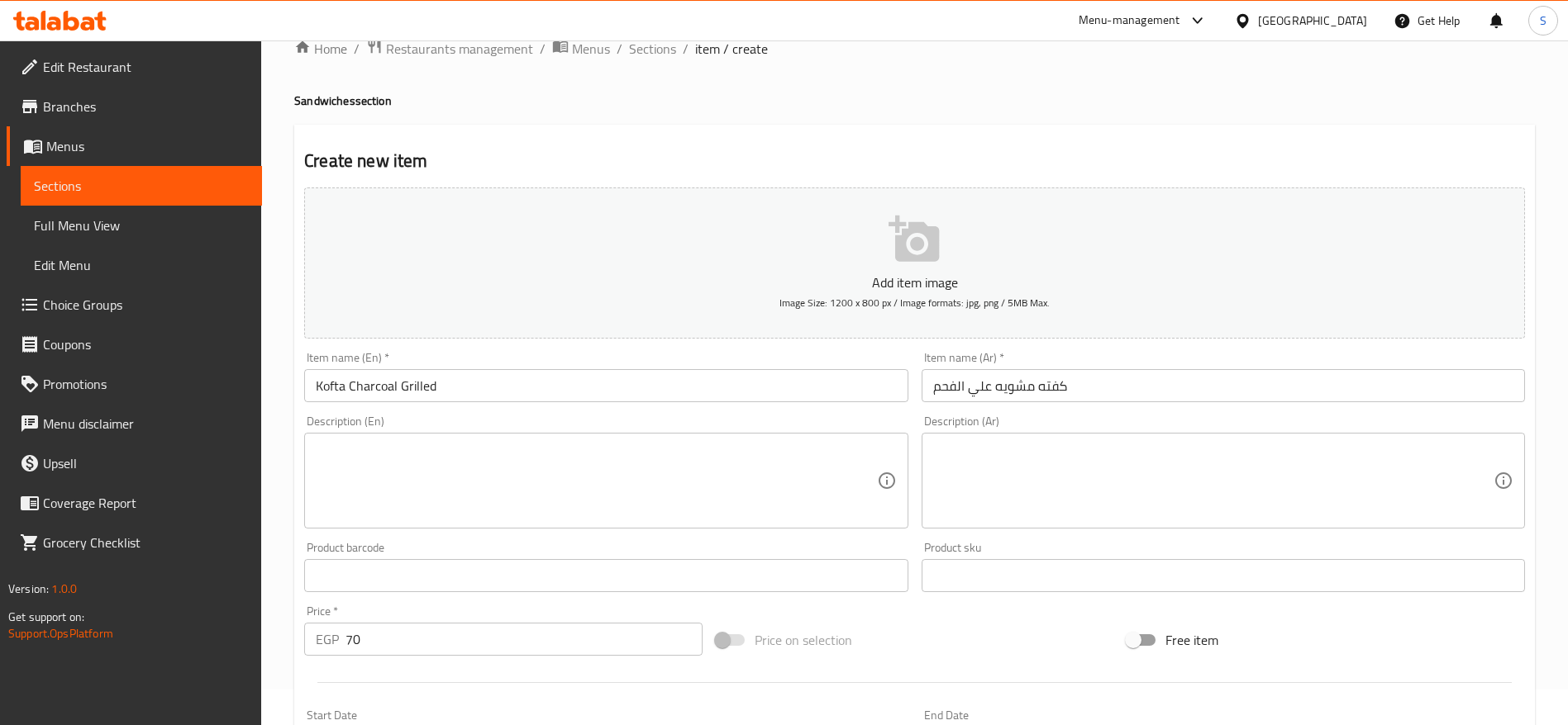
scroll to position [0, 0]
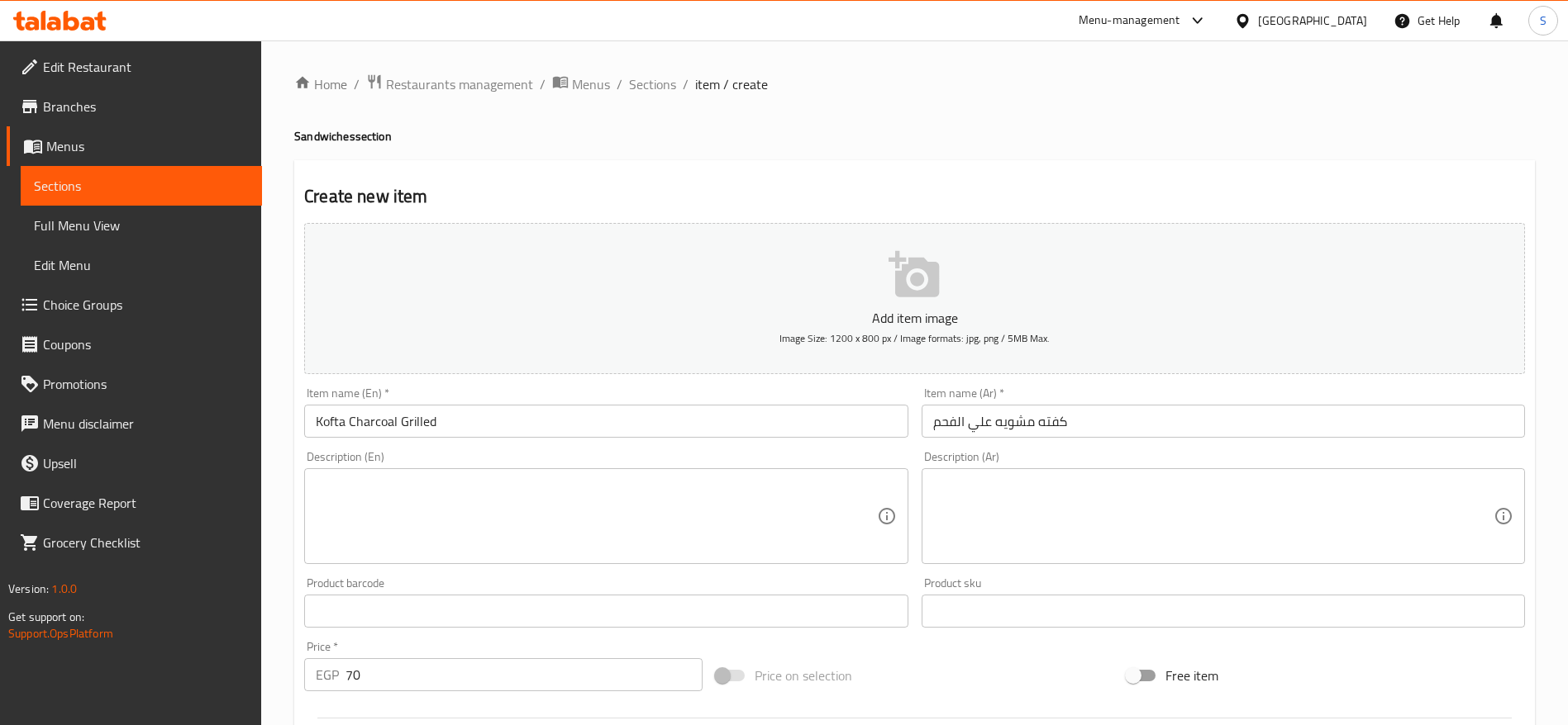
click at [735, 161] on div "Create new item Add item image Image Size: 1200 x 800 px / Image formats: jpg, …" at bounding box center [914, 641] width 1240 height 961
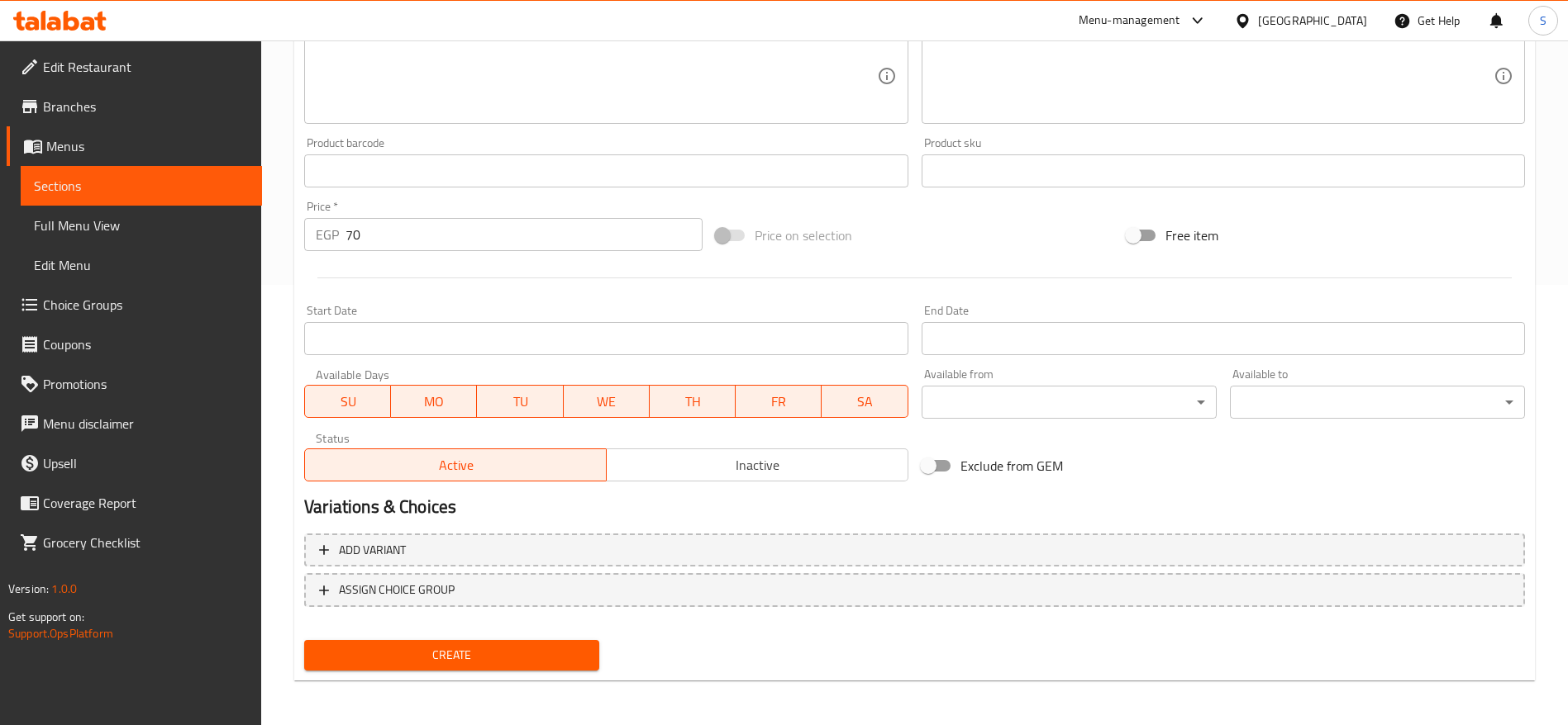
scroll to position [442, 0]
click at [518, 644] on span "Create" at bounding box center [451, 653] width 269 height 21
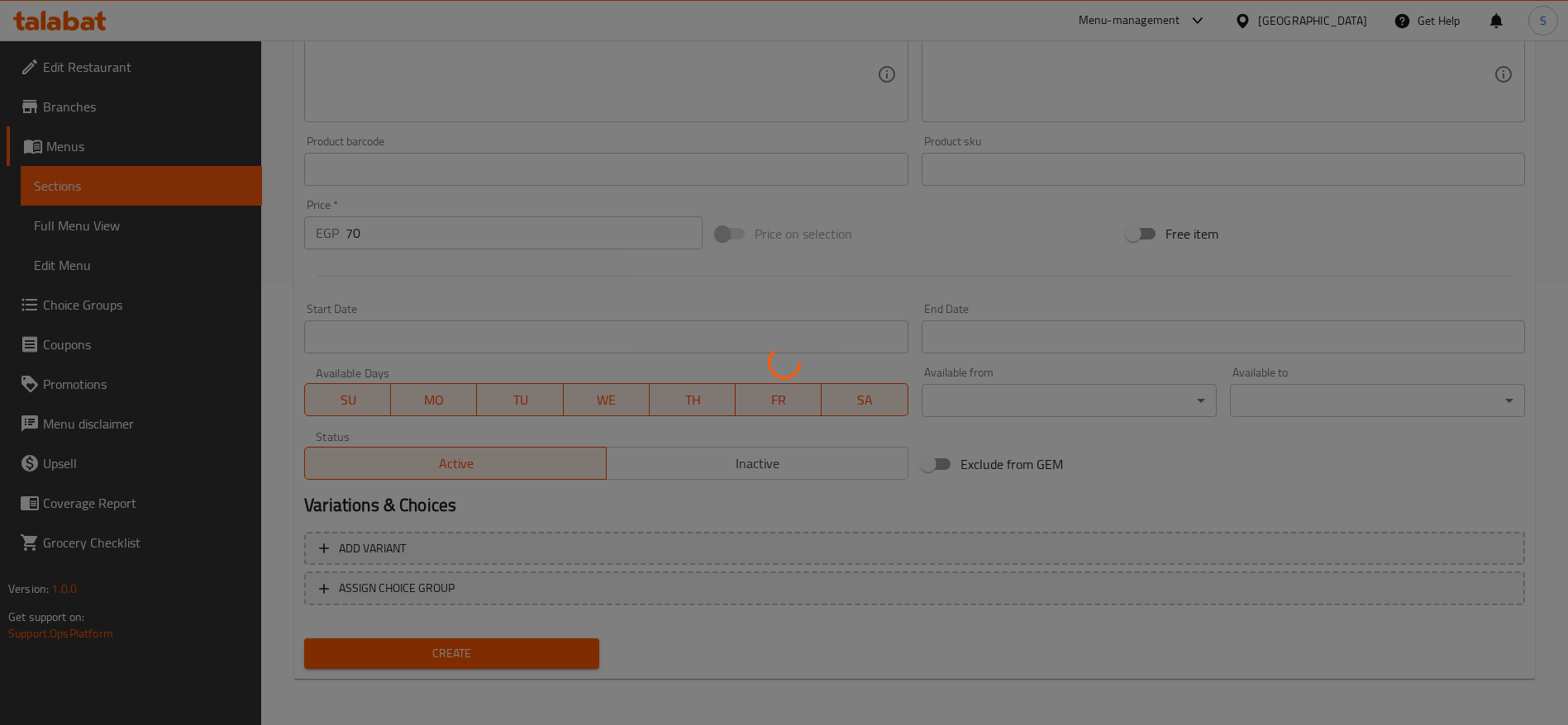
type input "0"
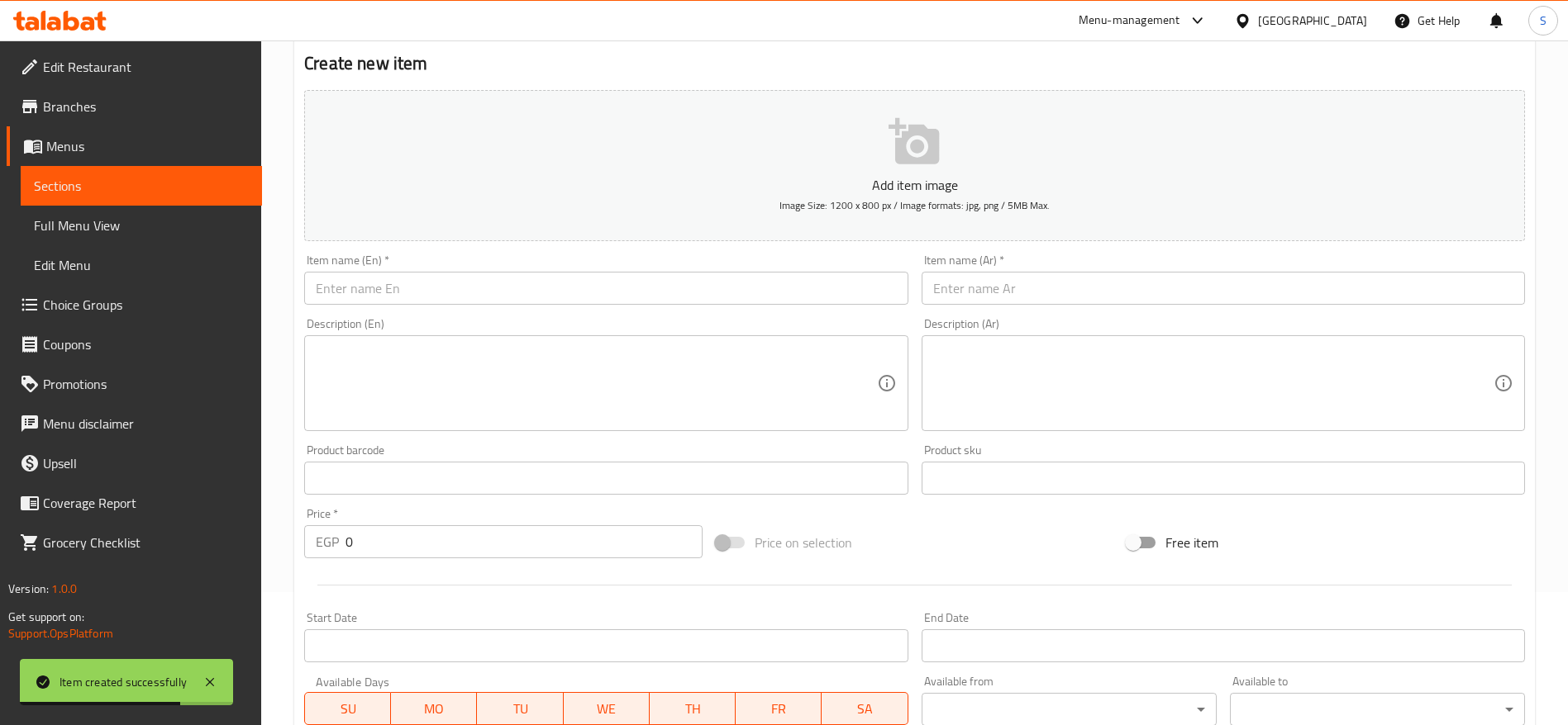
scroll to position [29, 0]
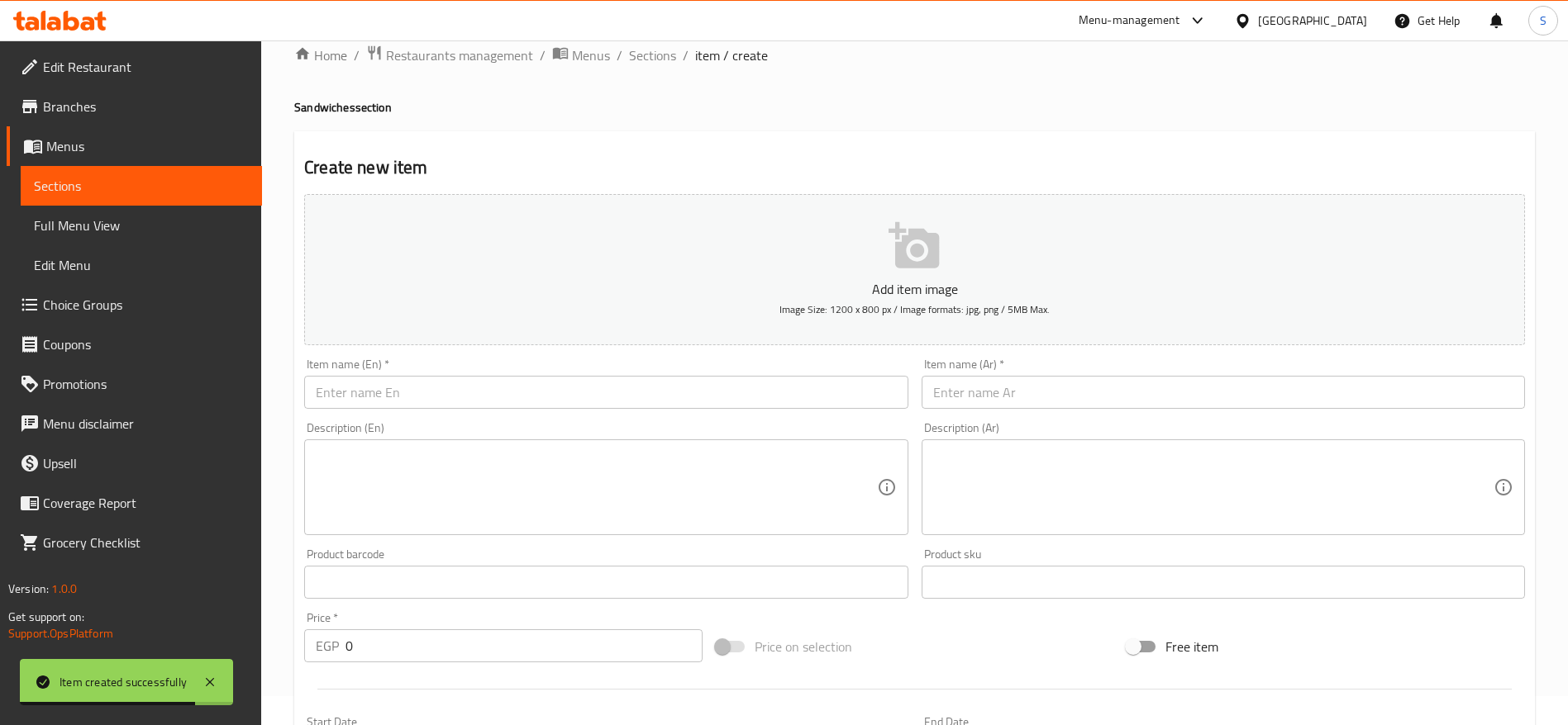
click at [538, 391] on input "text" at bounding box center [606, 392] width 604 height 33
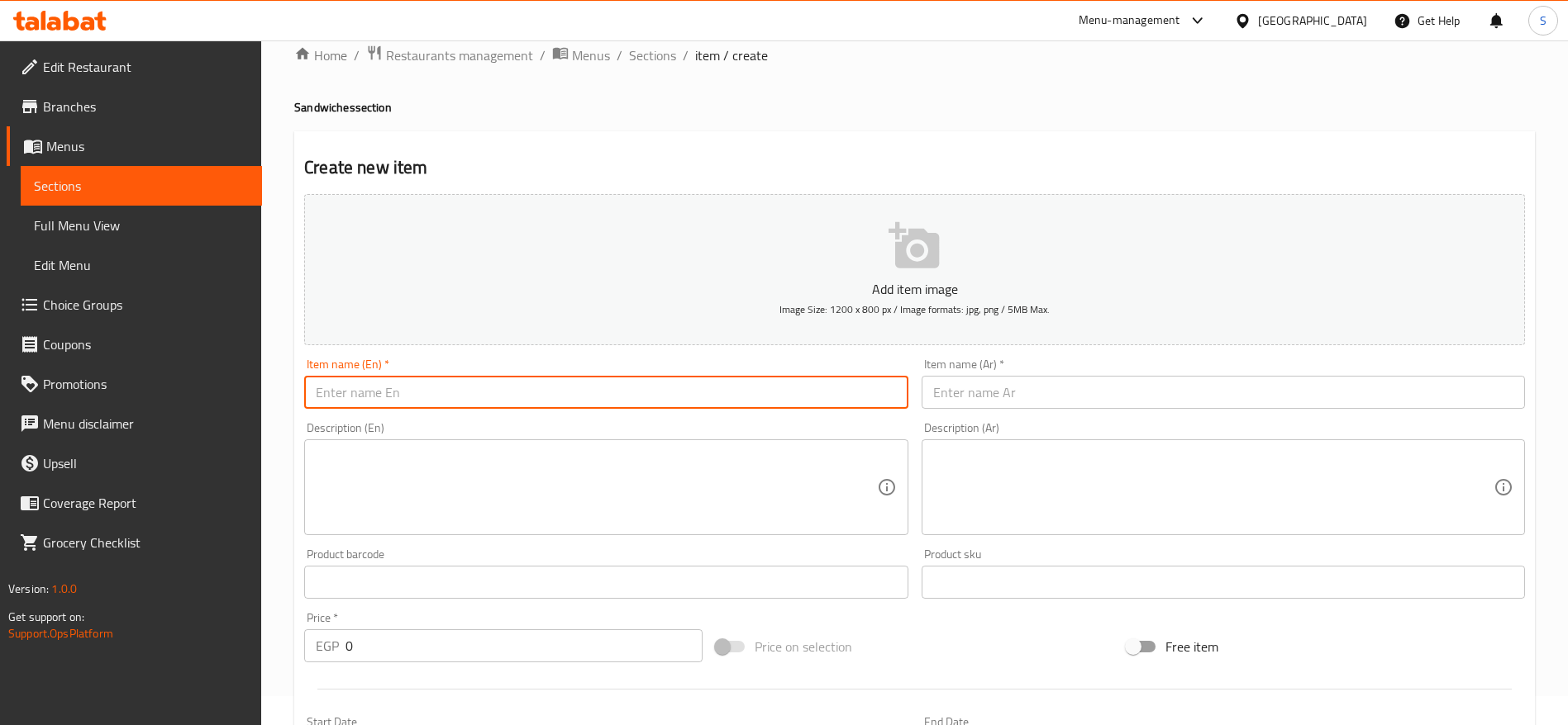
type input "س"
type input "Sodoq Charcoal Grilled"
click at [990, 387] on input "text" at bounding box center [1223, 392] width 604 height 33
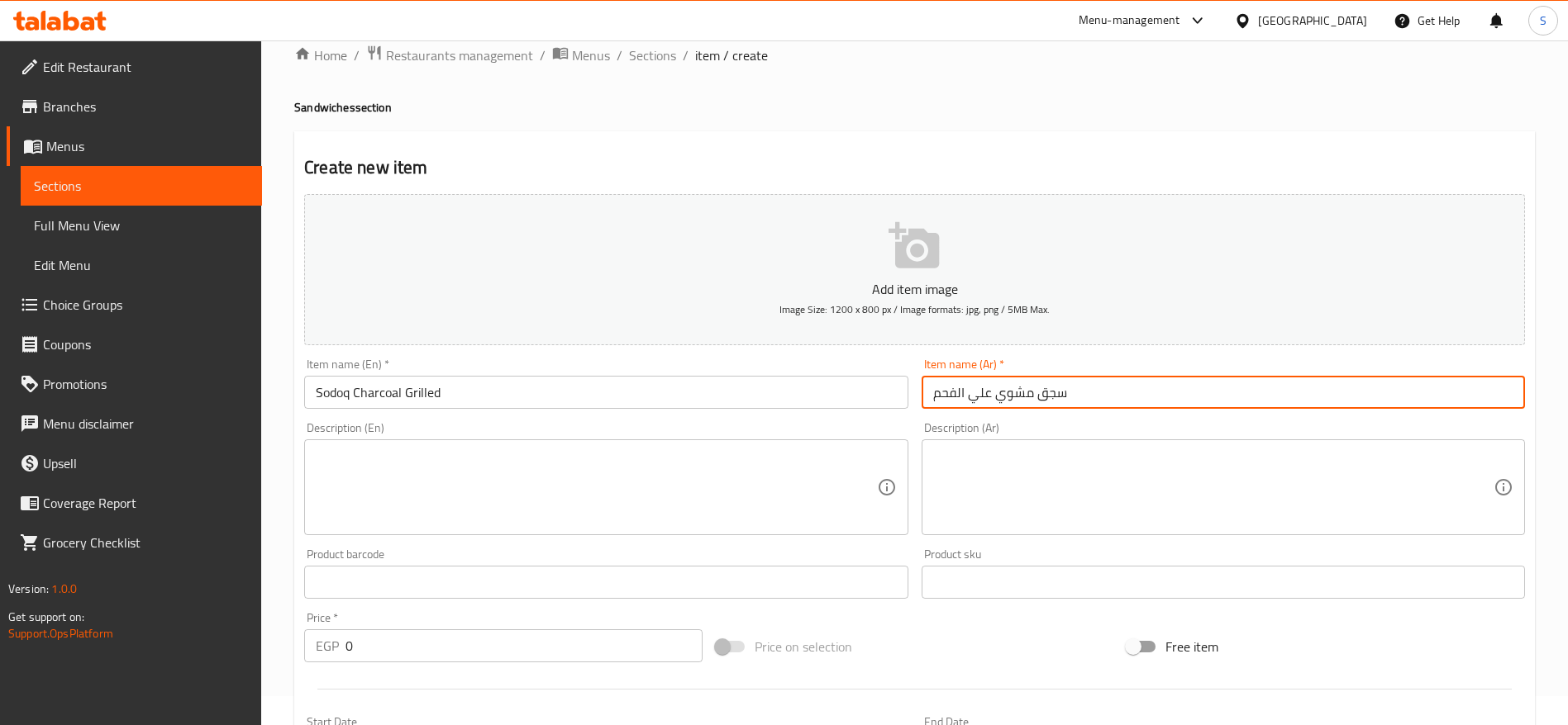
type input "سجق مشوي علي الفحم"
click at [533, 461] on textarea at bounding box center [596, 488] width 561 height 79
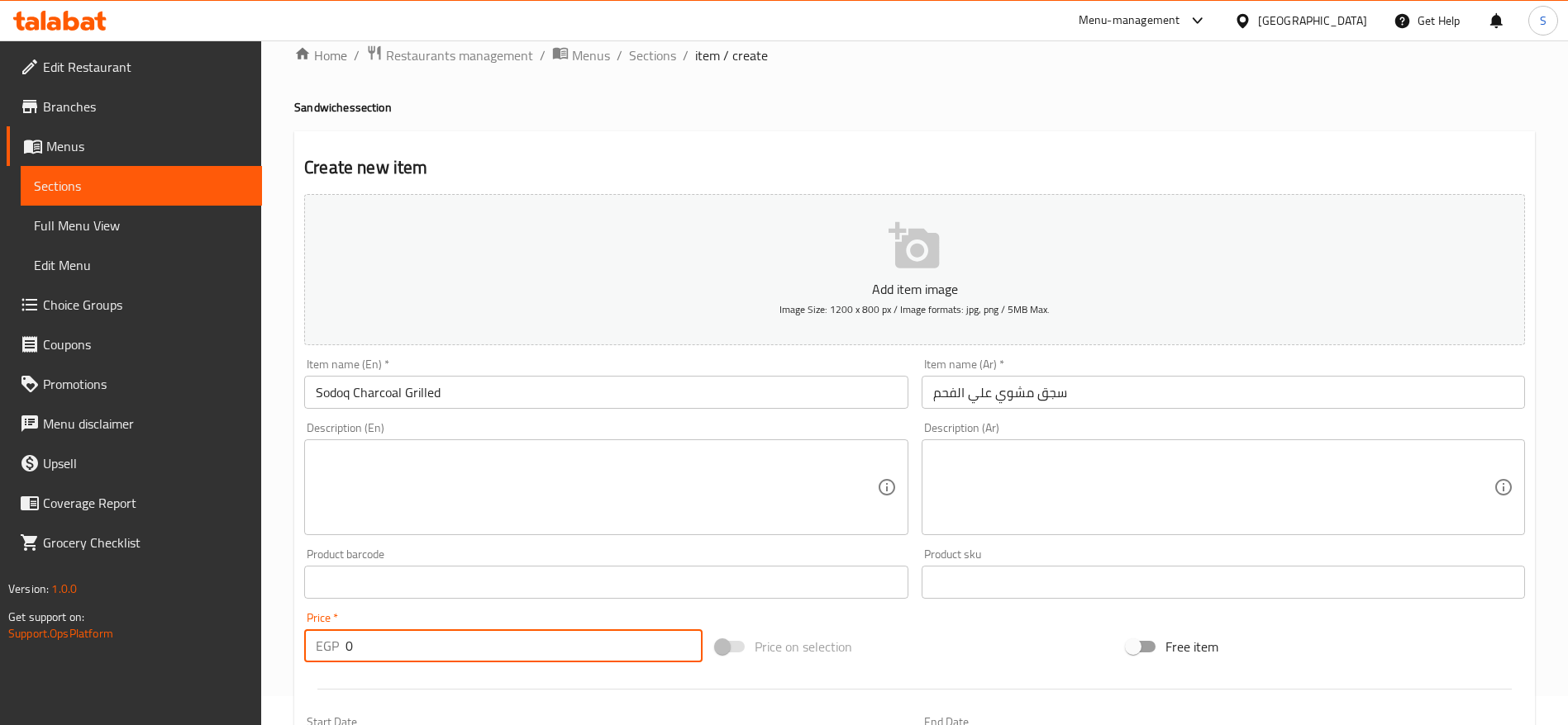
click at [456, 658] on input "0" at bounding box center [524, 645] width 357 height 33
type input "60"
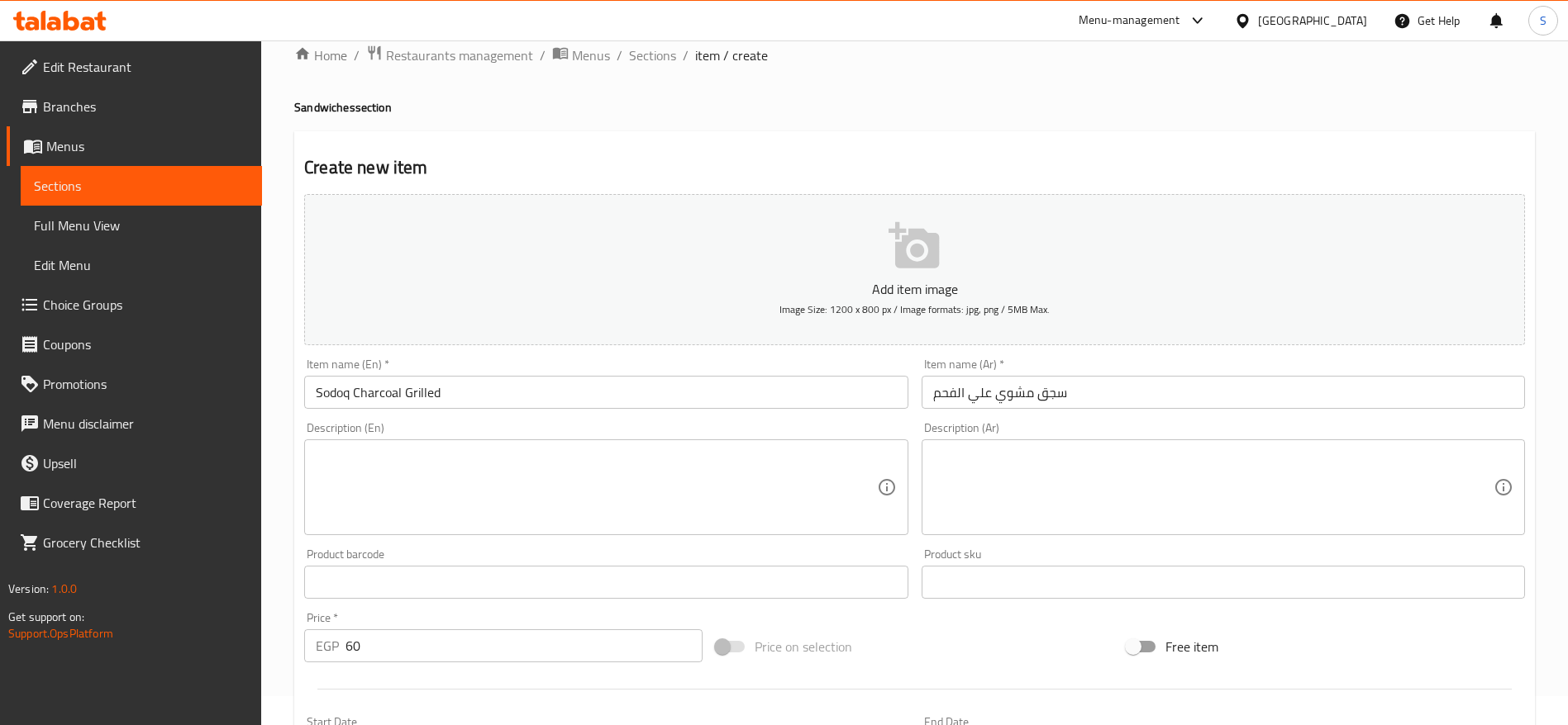
drag, startPoint x: 887, startPoint y: 124, endPoint x: 837, endPoint y: 200, distance: 91.0
click at [888, 124] on div "Home / Restaurants management / Menus / Sections / item / create Sandwiches sec…" at bounding box center [914, 575] width 1240 height 1061
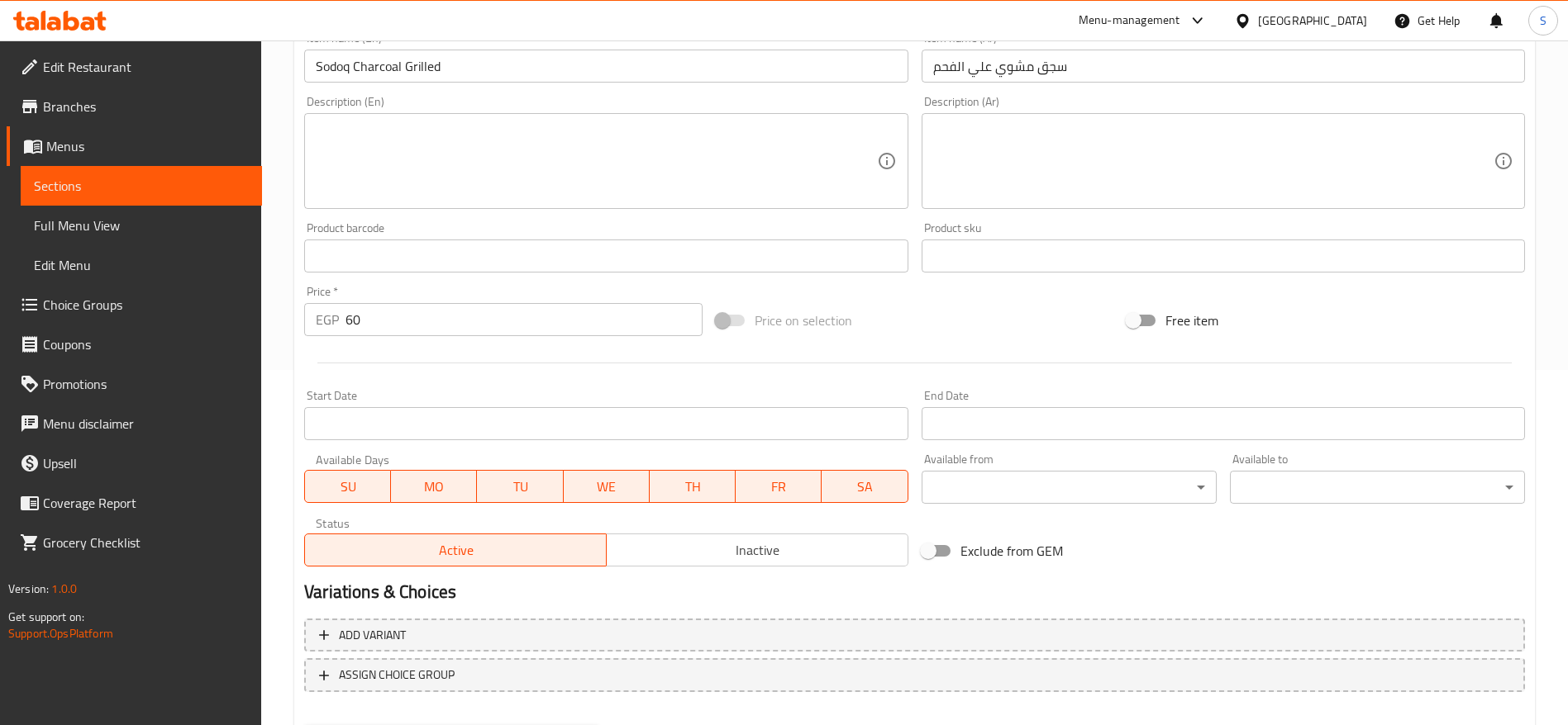
scroll to position [442, 0]
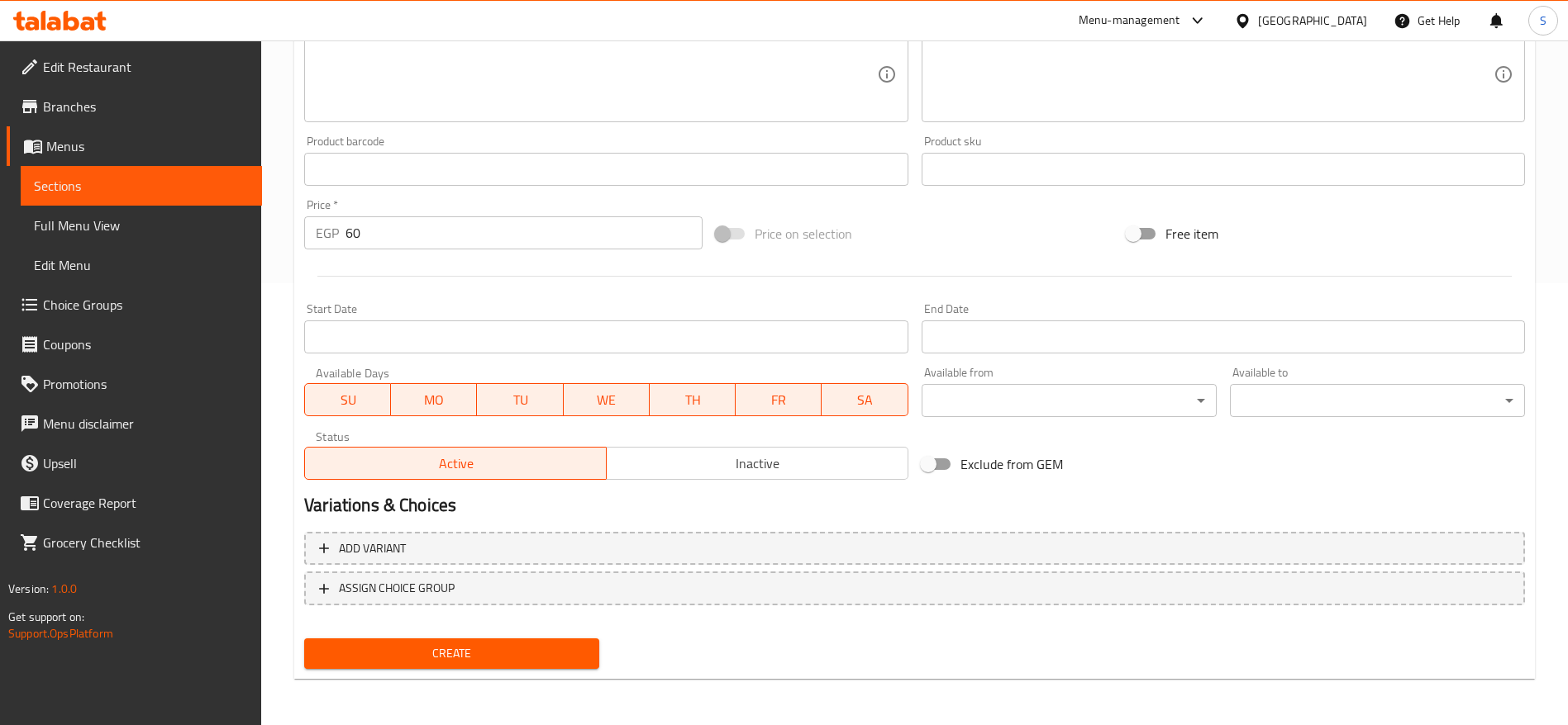
click at [465, 652] on span "Create" at bounding box center [451, 653] width 269 height 21
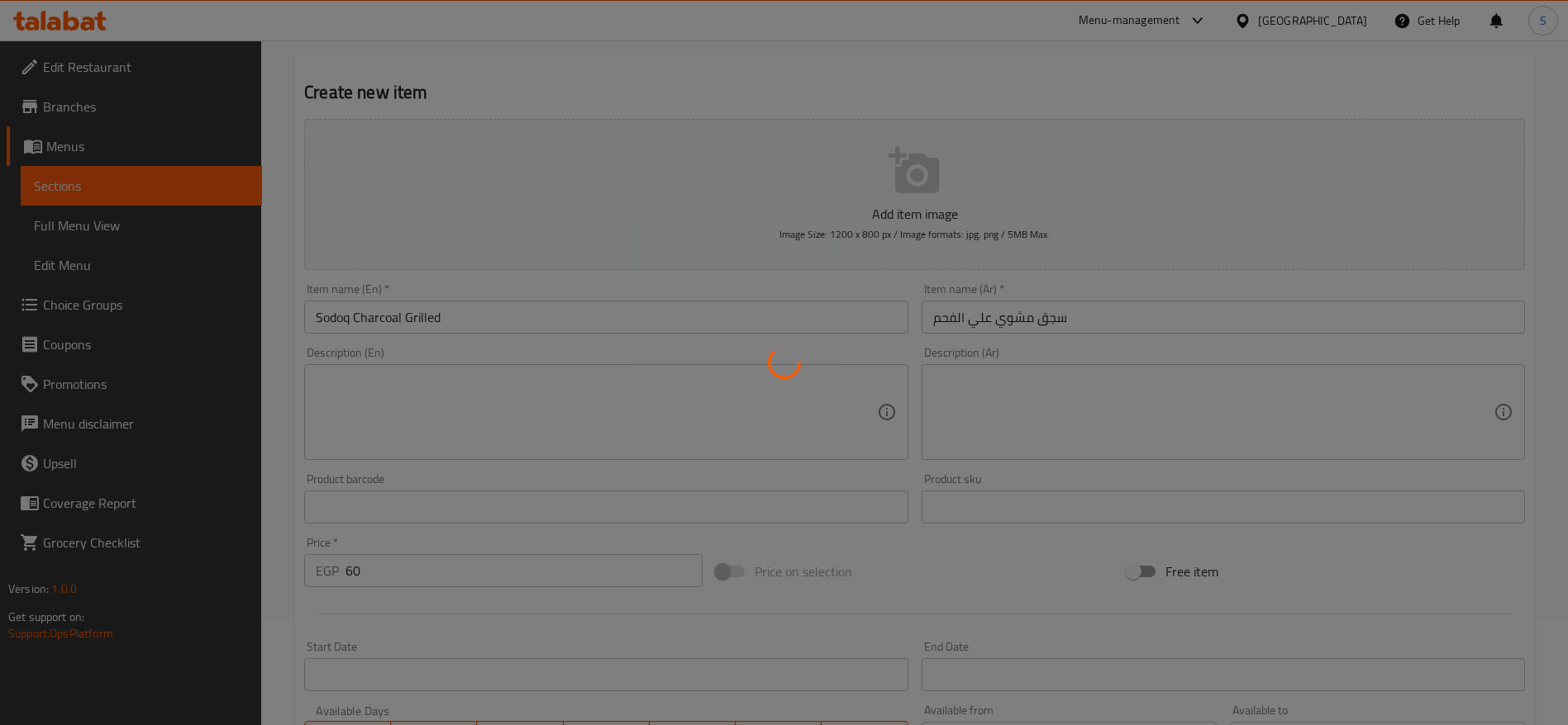
type input "0"
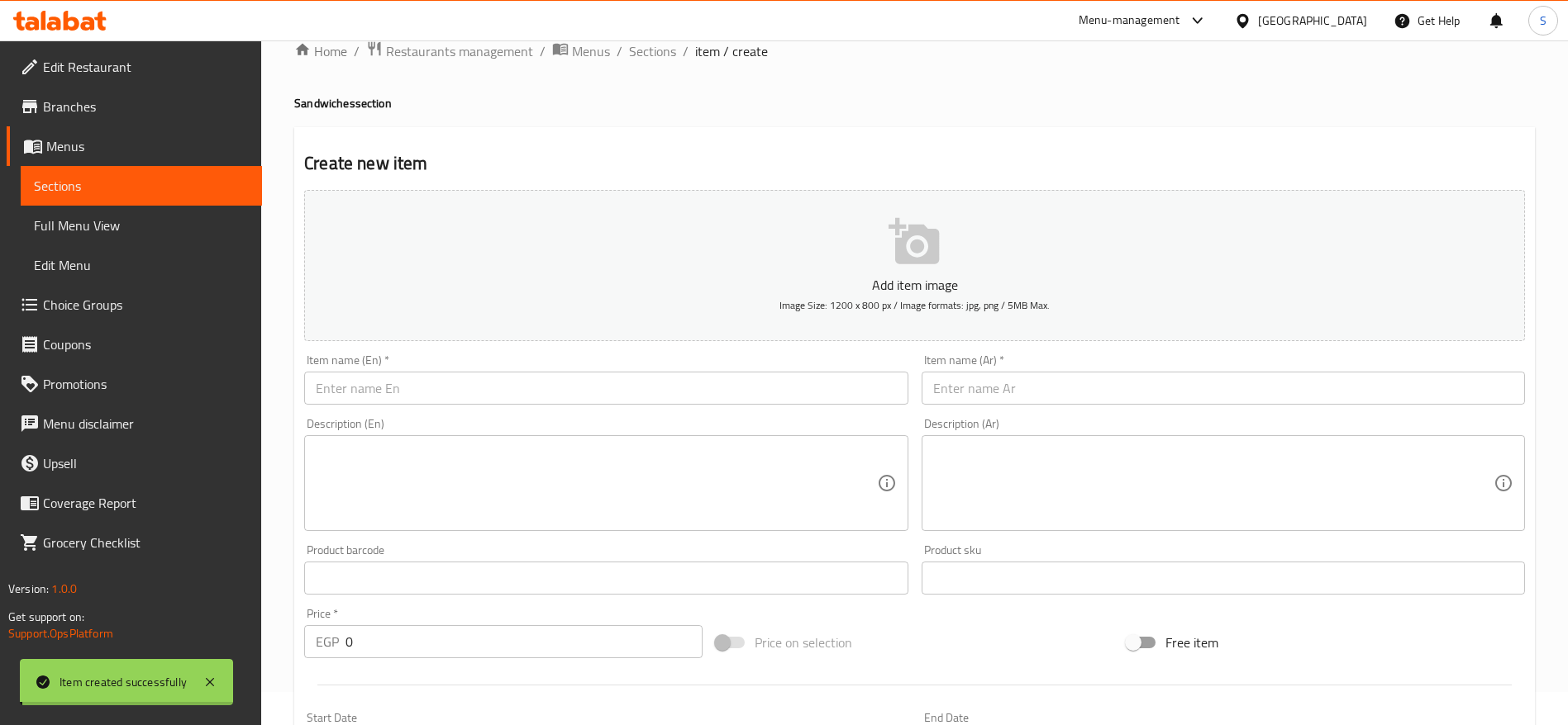
scroll to position [0, 0]
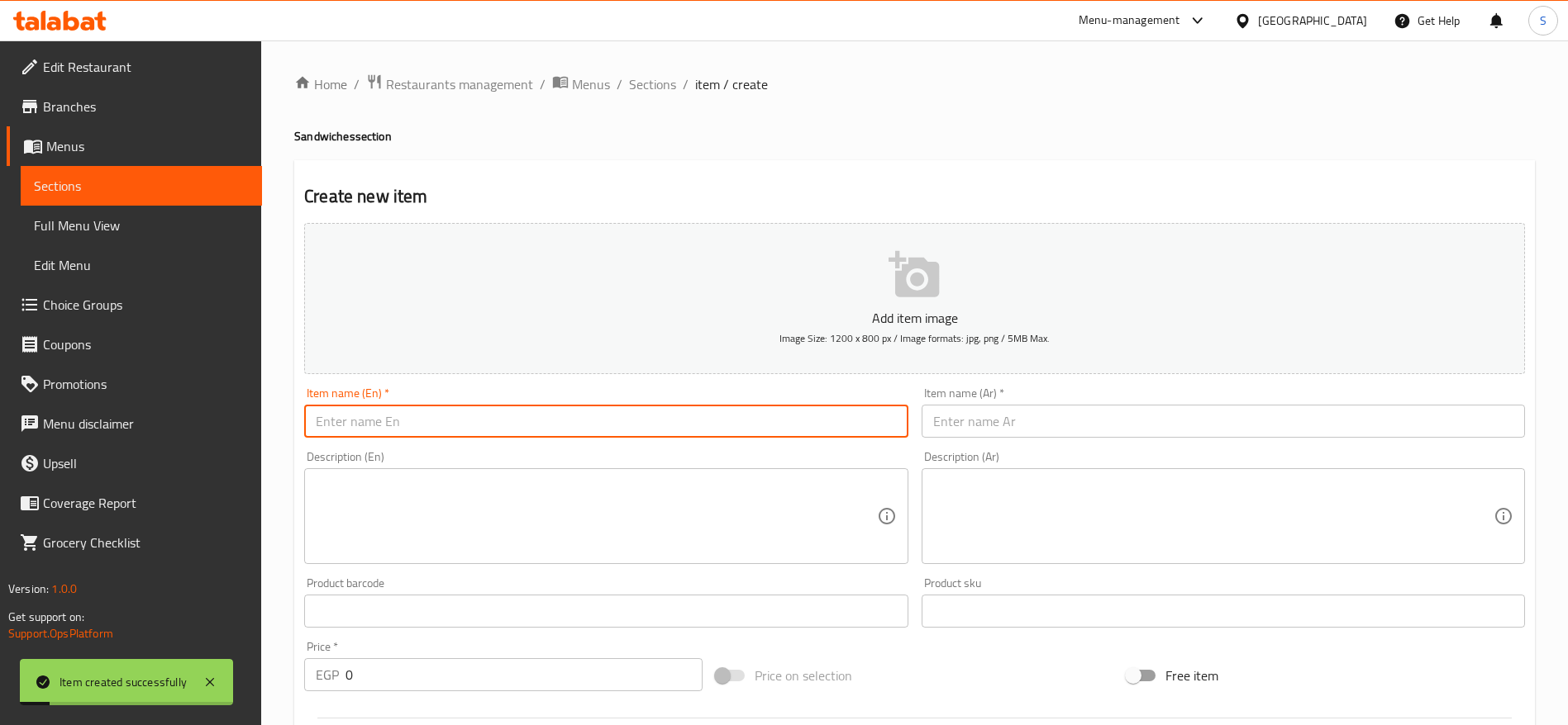
click at [538, 419] on input "text" at bounding box center [606, 421] width 604 height 33
type input "K"
type input "Liver Charcoal Grilled"
click at [1001, 425] on input "text" at bounding box center [1223, 421] width 604 height 33
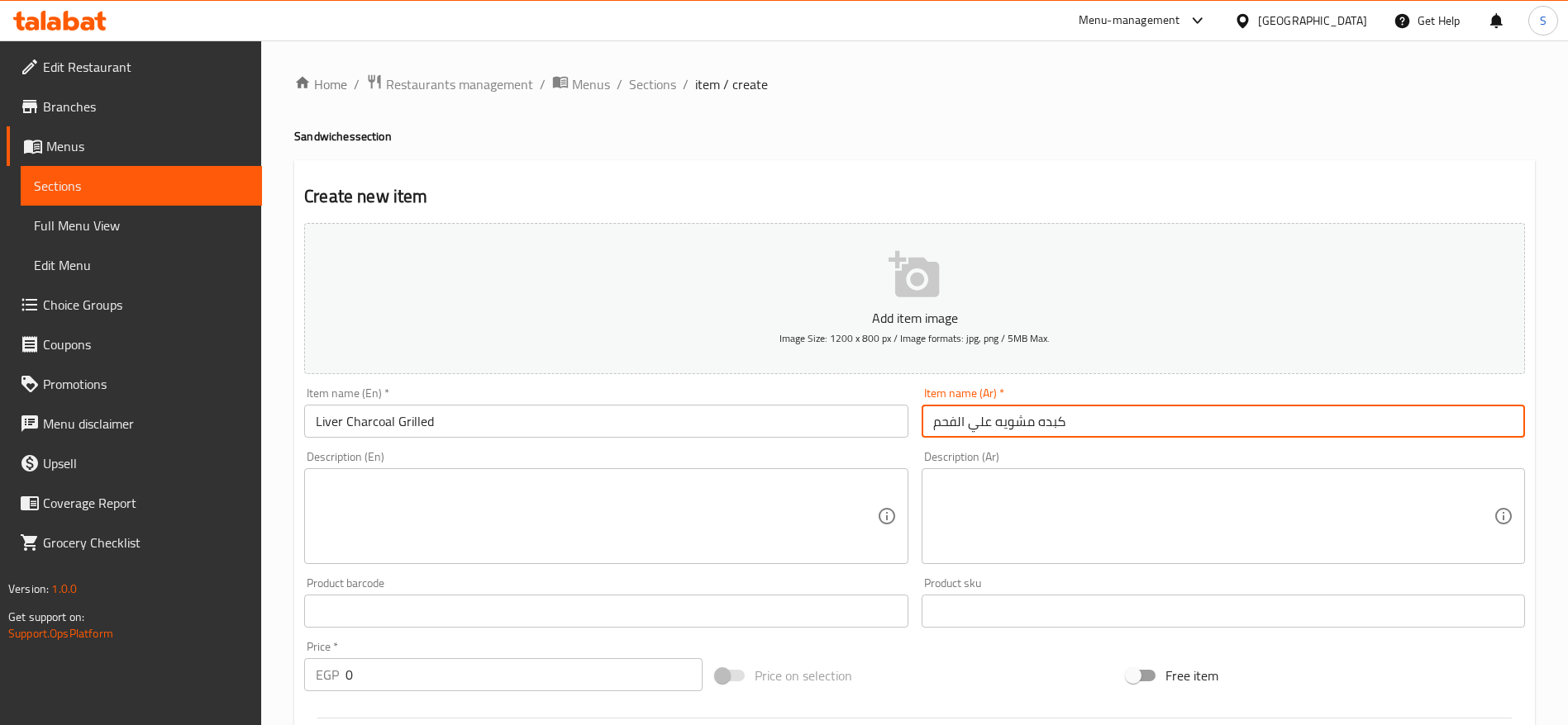
type input "كبده مشويه علي الفحم"
click at [420, 681] on input "0" at bounding box center [524, 675] width 357 height 33
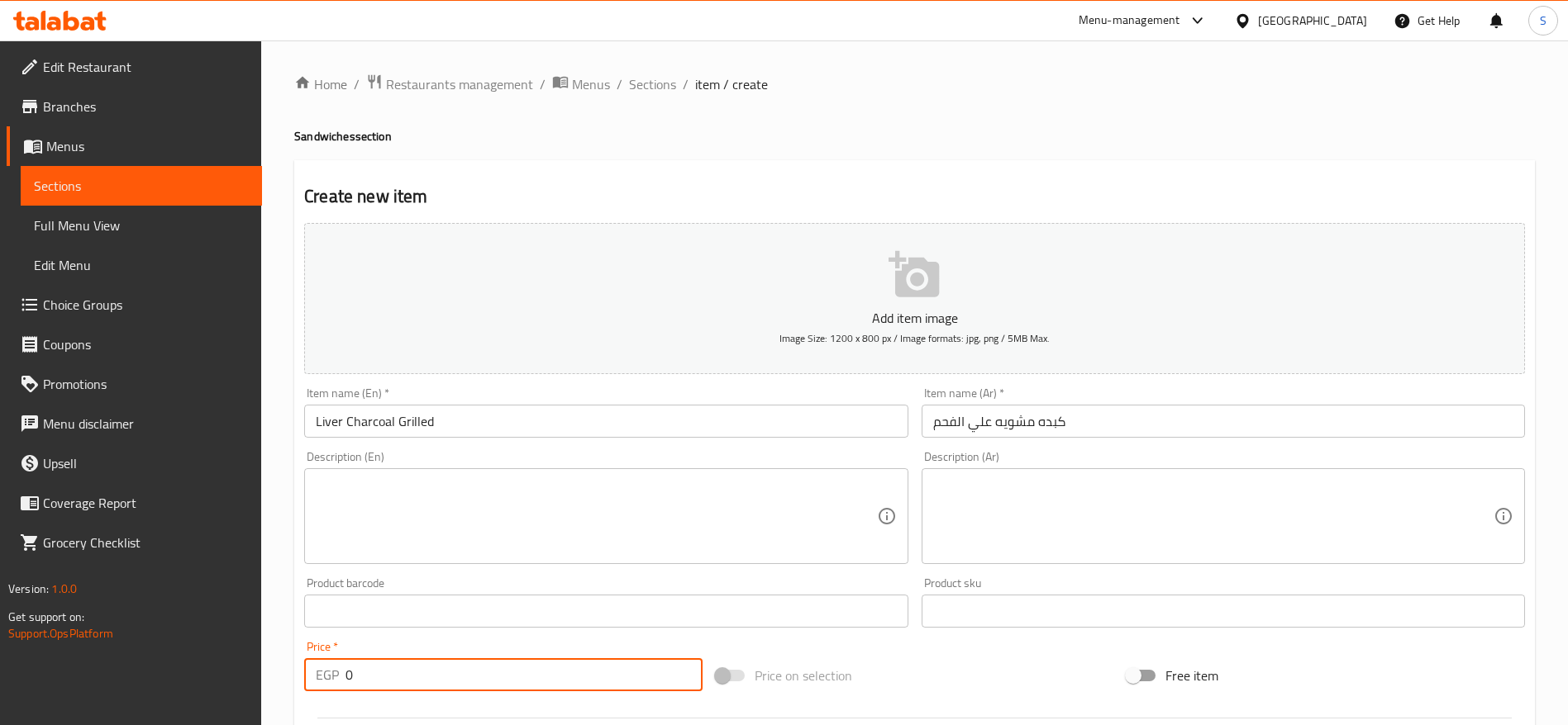
click at [420, 681] on input "0" at bounding box center [524, 675] width 357 height 33
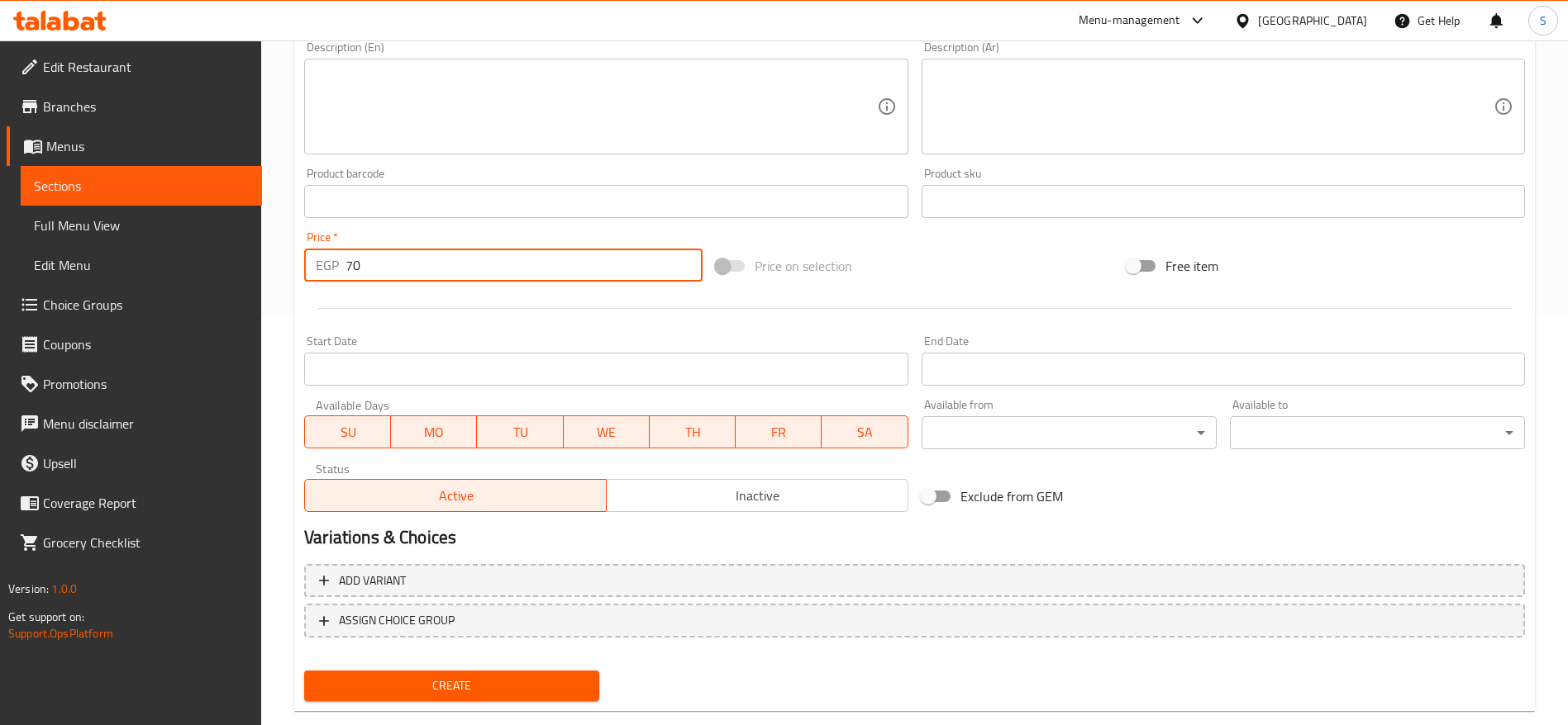
scroll to position [442, 0]
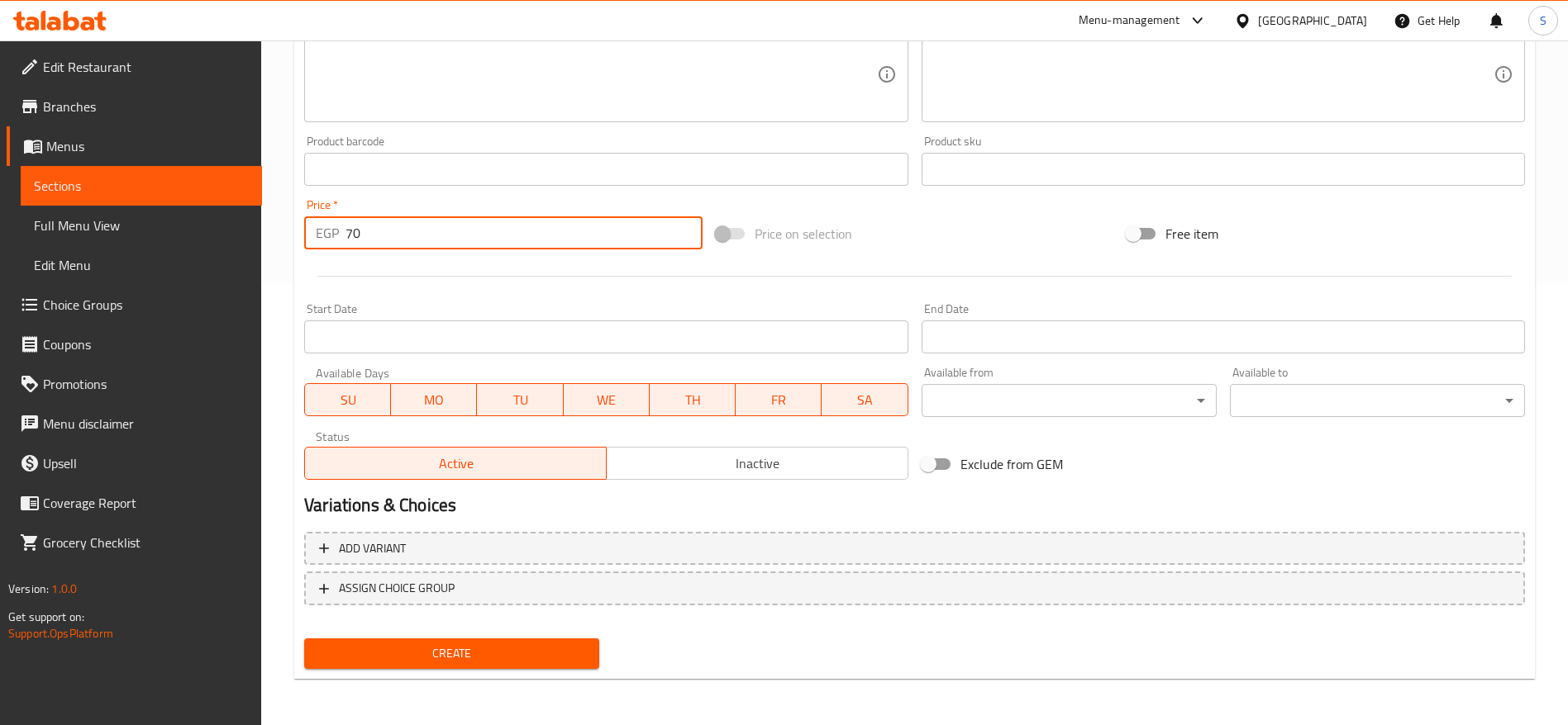
type input "70"
click at [480, 645] on span "Create" at bounding box center [451, 653] width 269 height 21
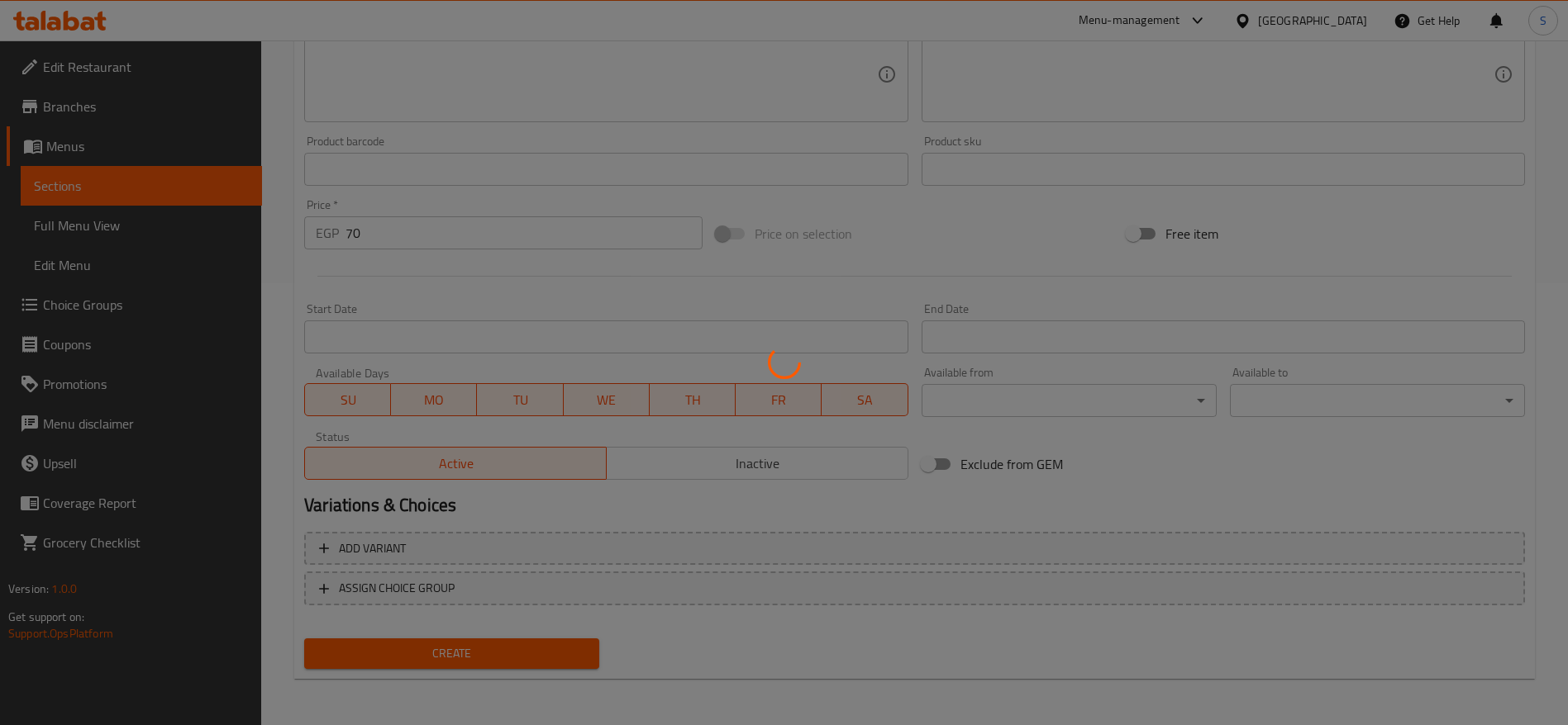
type input "0"
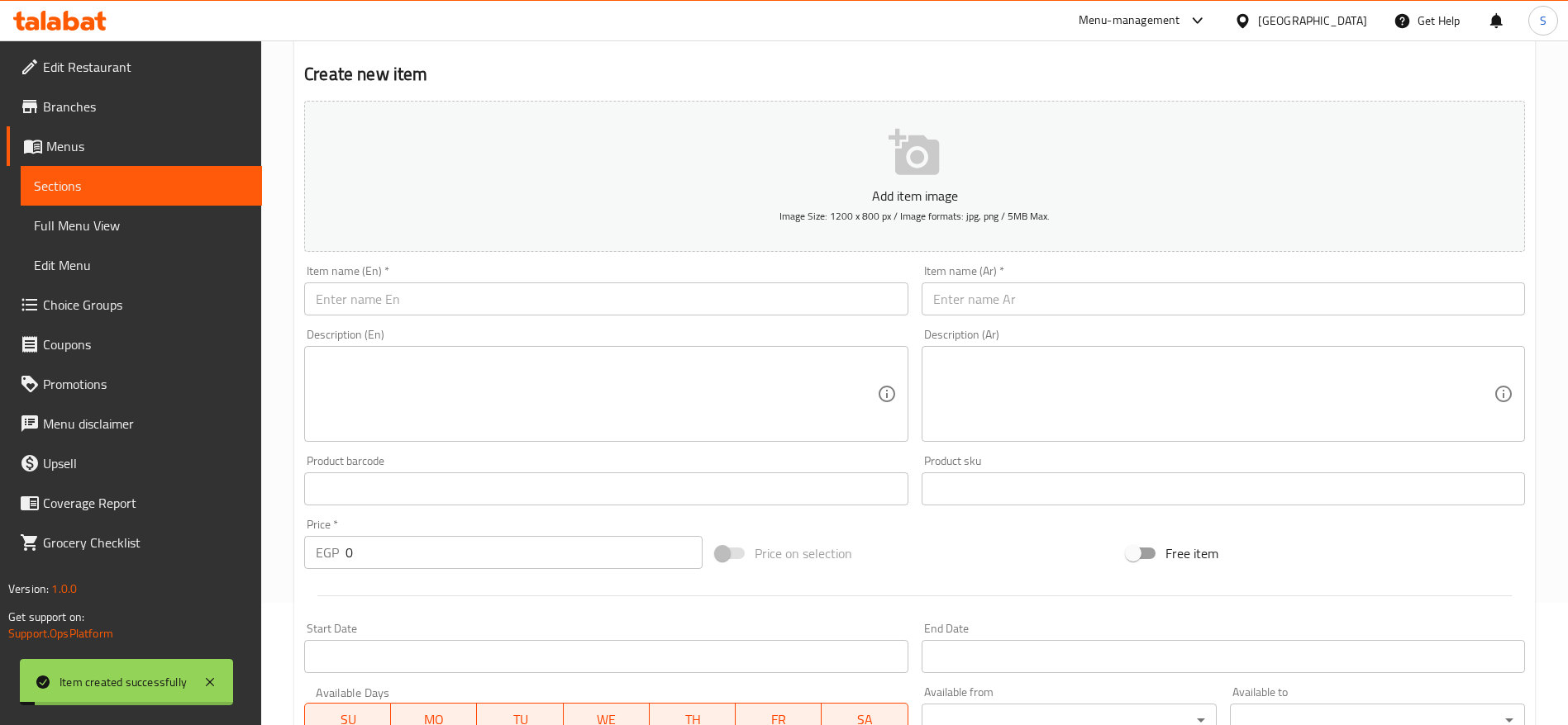
scroll to position [0, 0]
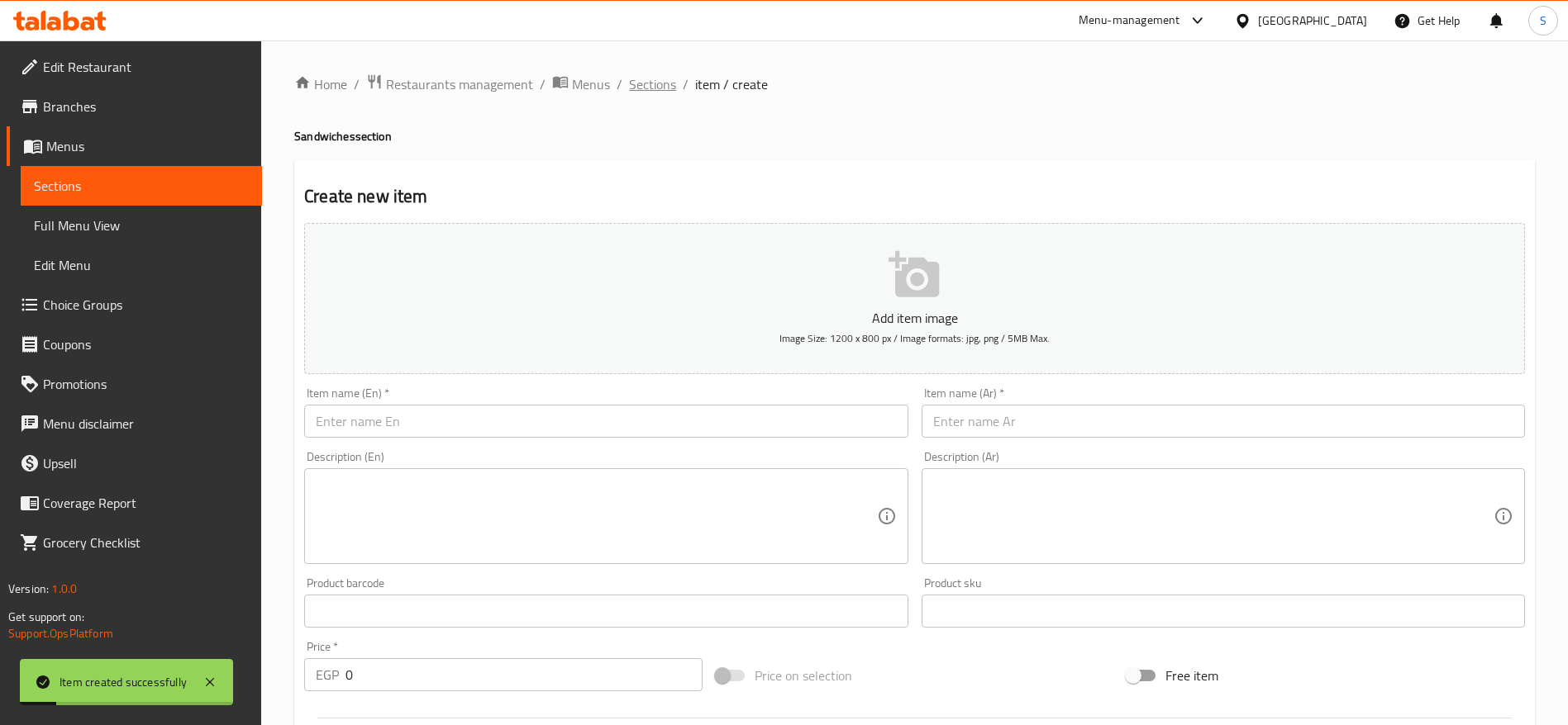
click at [655, 78] on span "Sections" at bounding box center [652, 84] width 47 height 20
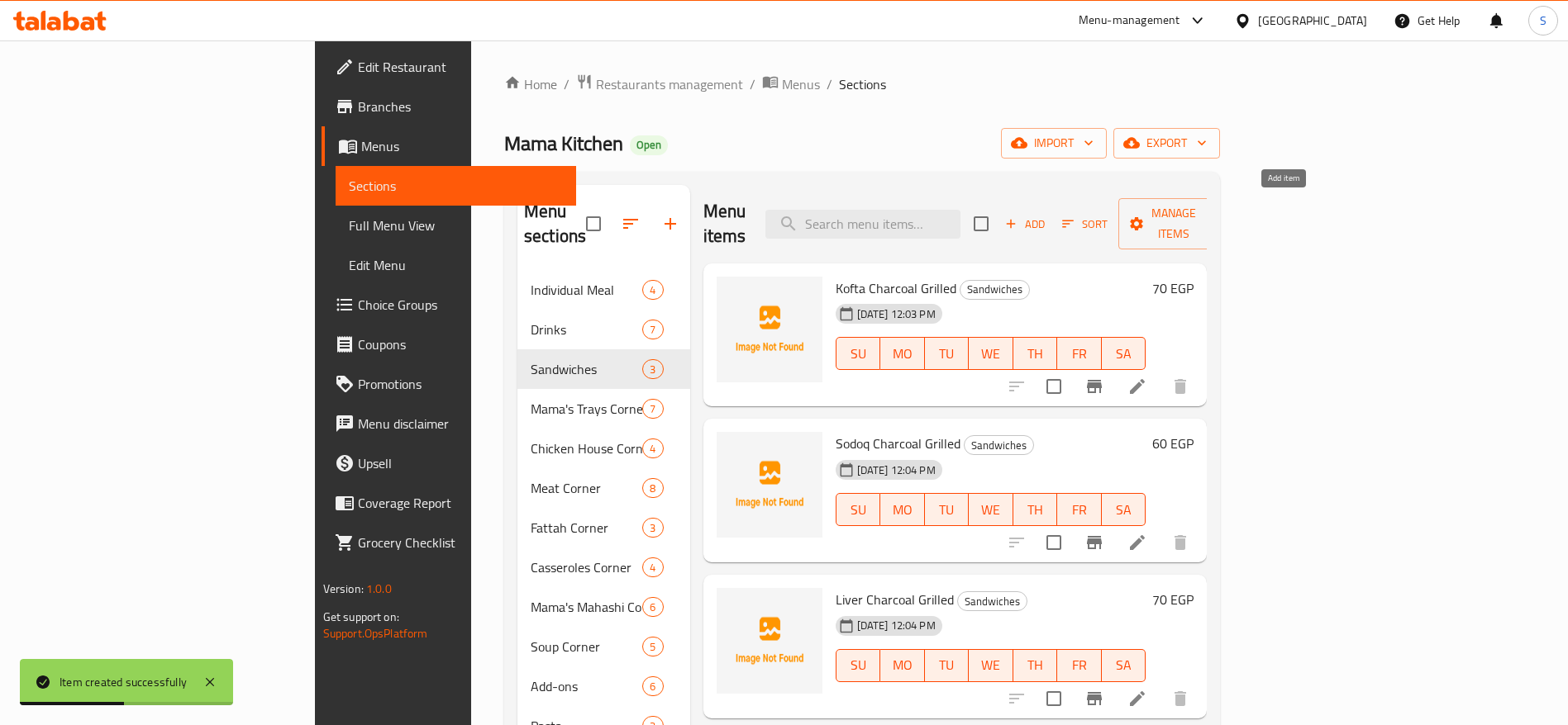
click at [1047, 215] on span "Add" at bounding box center [1025, 224] width 45 height 19
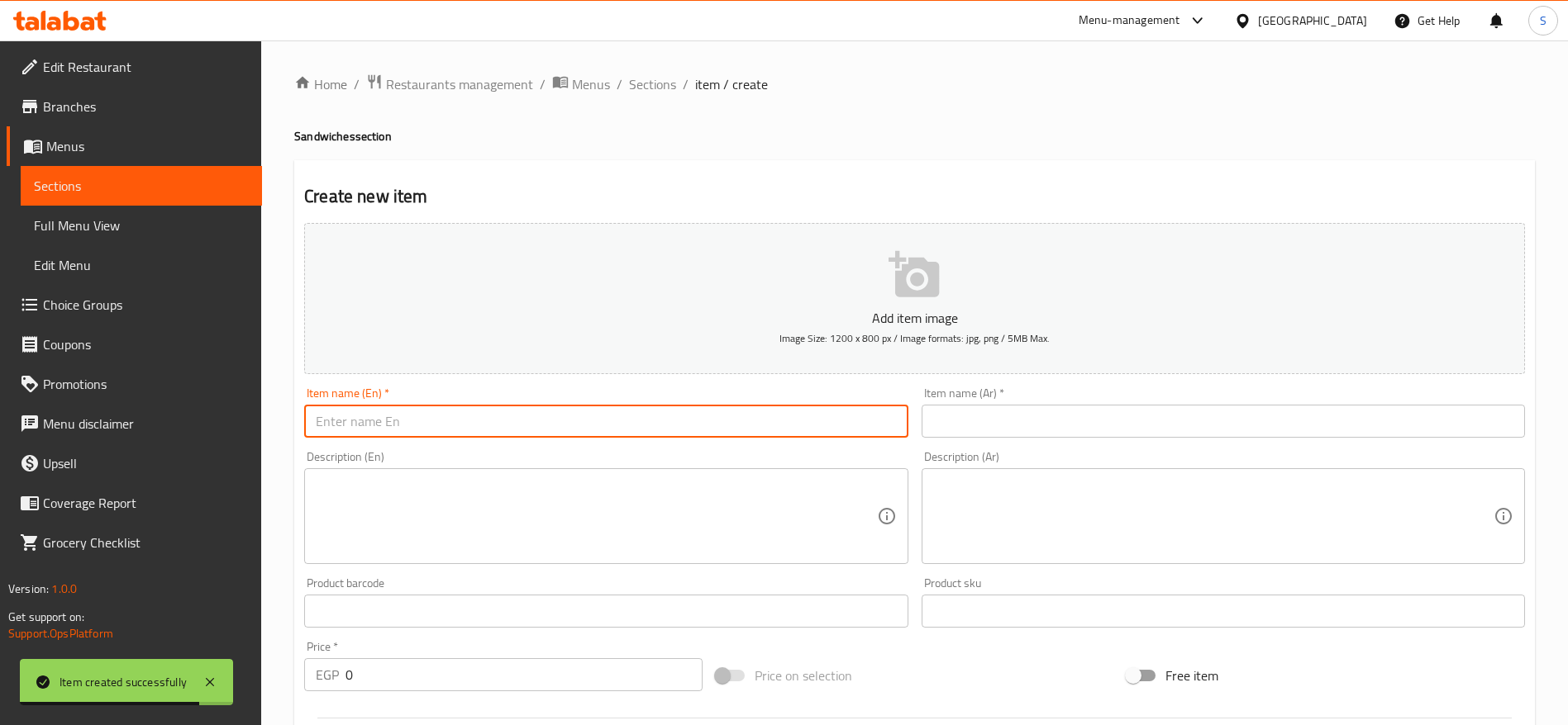
click at [621, 422] on input "text" at bounding box center [606, 421] width 604 height 33
type input "س"
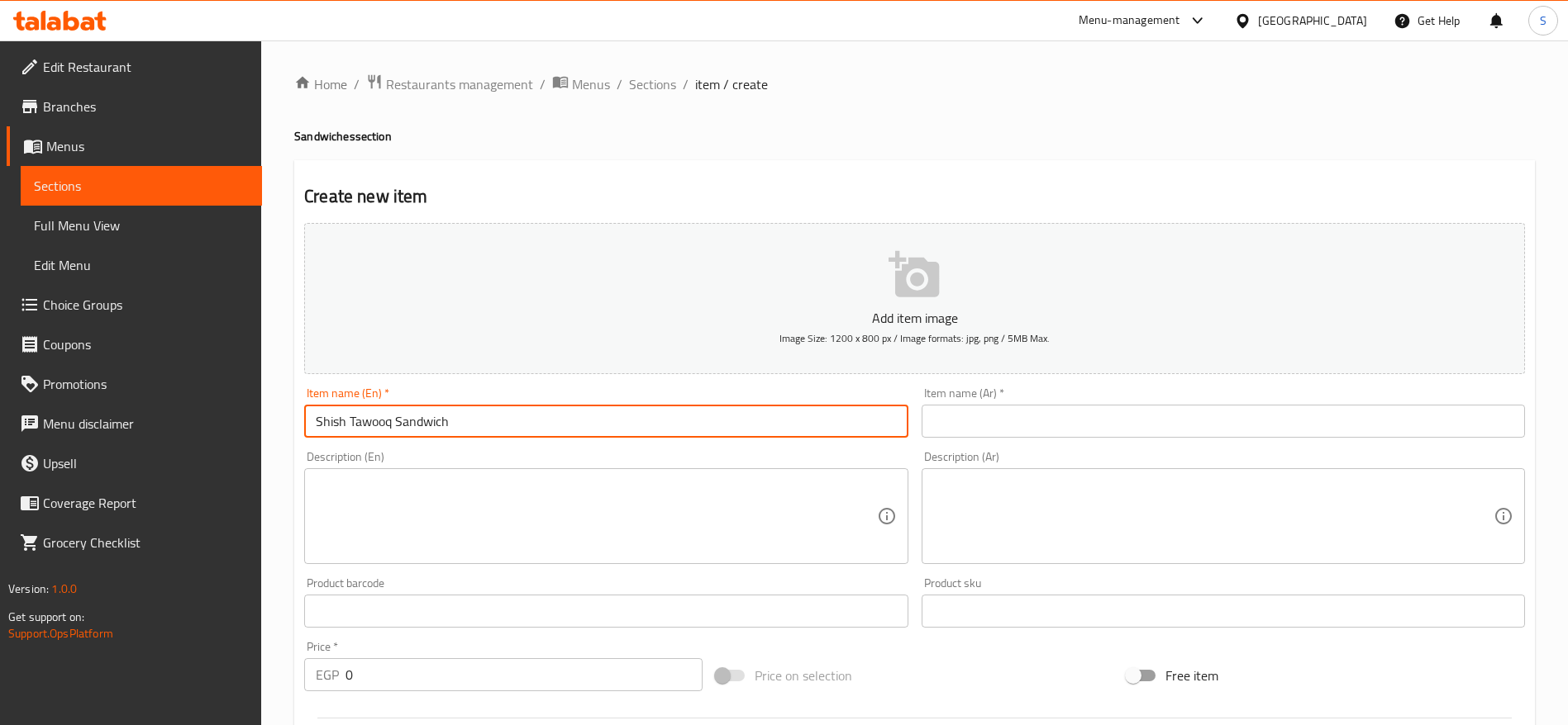
type input "Shish Tawooq Sandwich"
click at [1067, 423] on input "text" at bounding box center [1223, 421] width 604 height 33
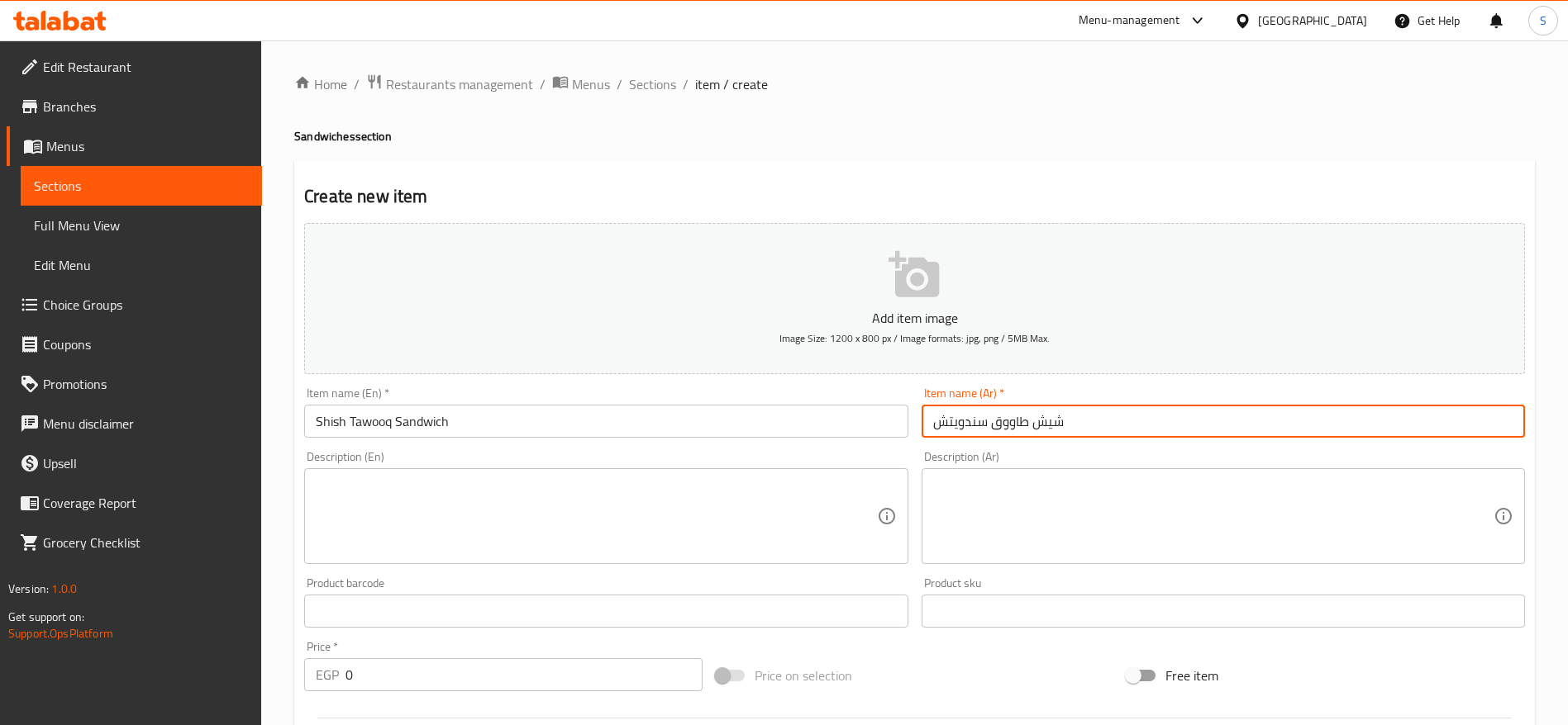
click at [973, 422] on input "شيش طاووق سندويتش" at bounding box center [1223, 421] width 604 height 33
click at [979, 422] on input "شيش طاووق سندويتش" at bounding box center [1223, 421] width 604 height 33
click at [967, 420] on input "شيش طاووق ساندويتش" at bounding box center [1223, 421] width 604 height 33
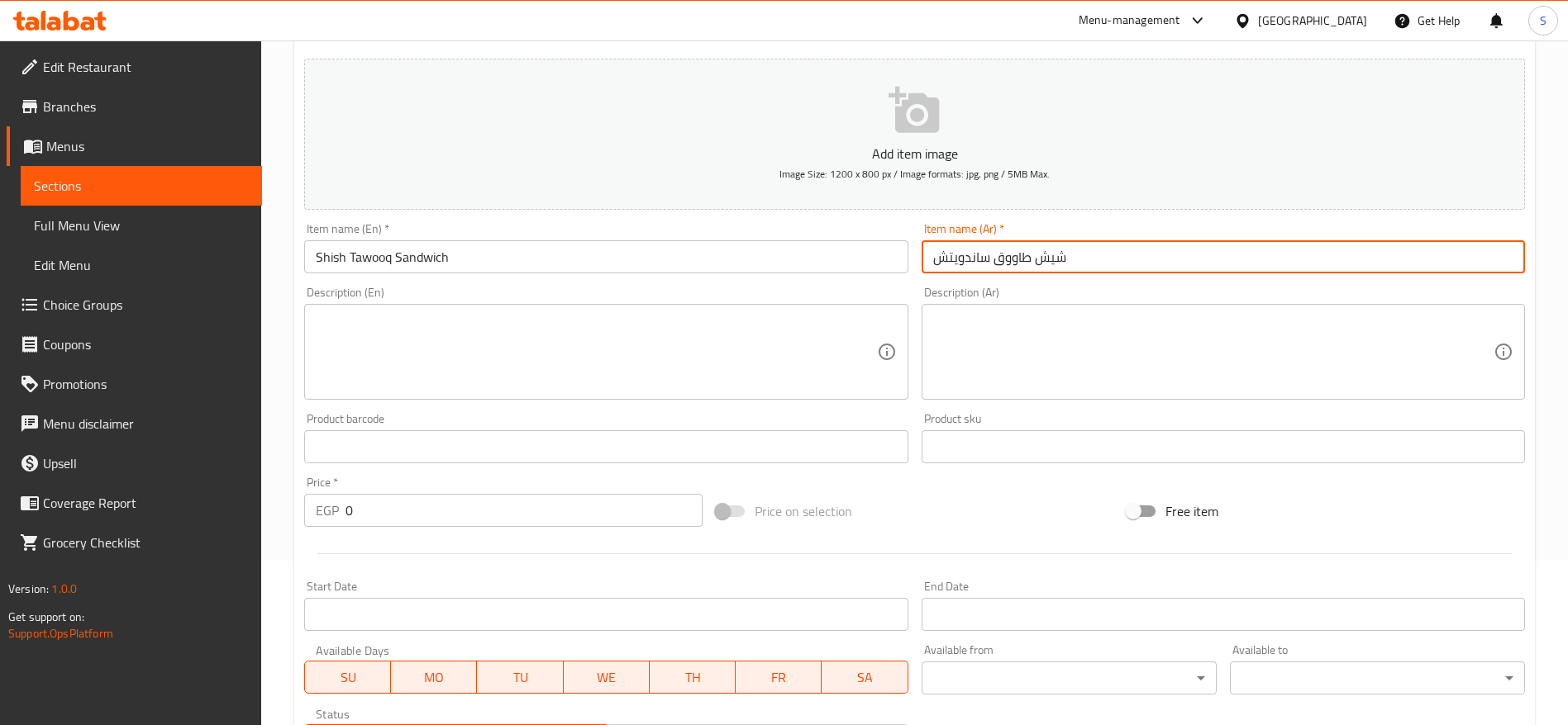
scroll to position [207, 0]
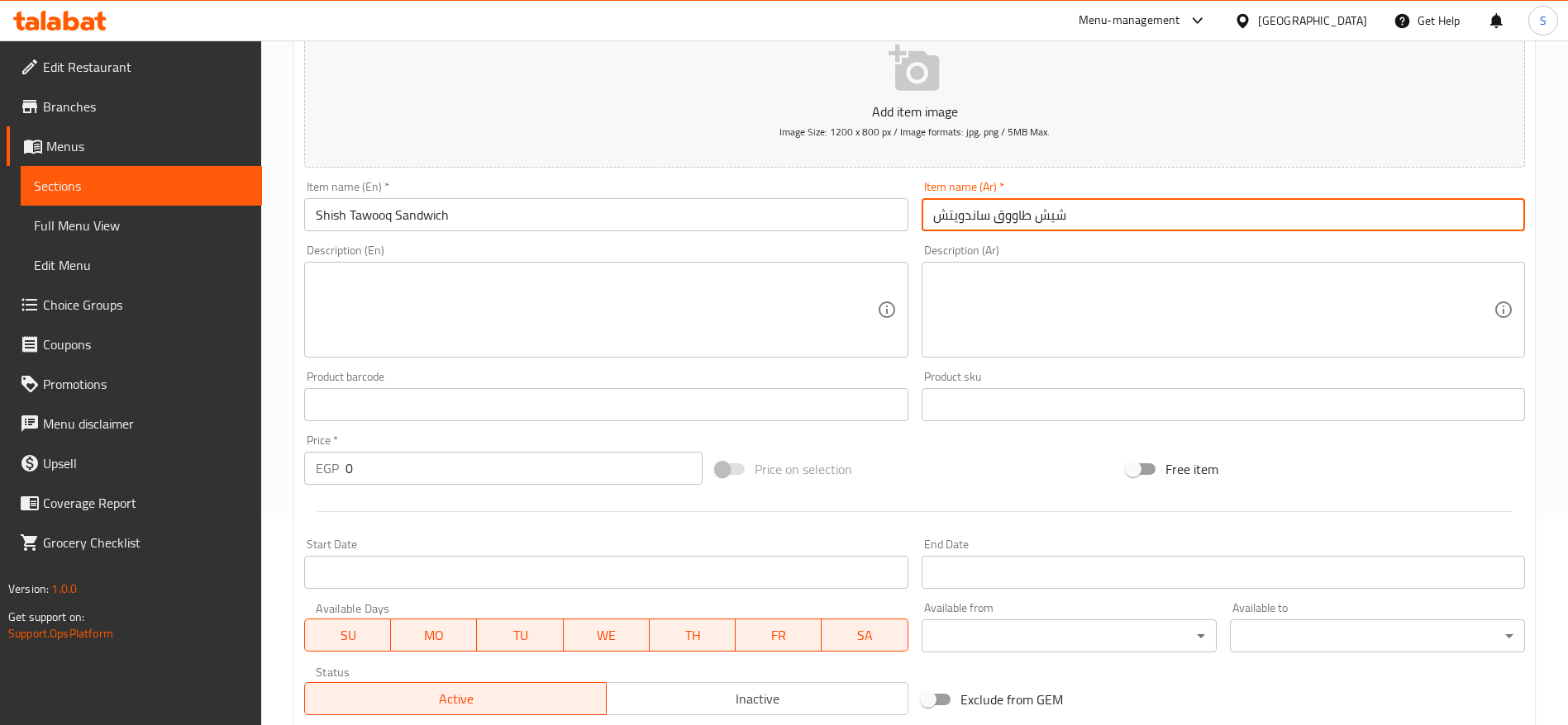
type input "شيش طاووق ساندويتش"
click at [448, 461] on input "0" at bounding box center [524, 468] width 357 height 33
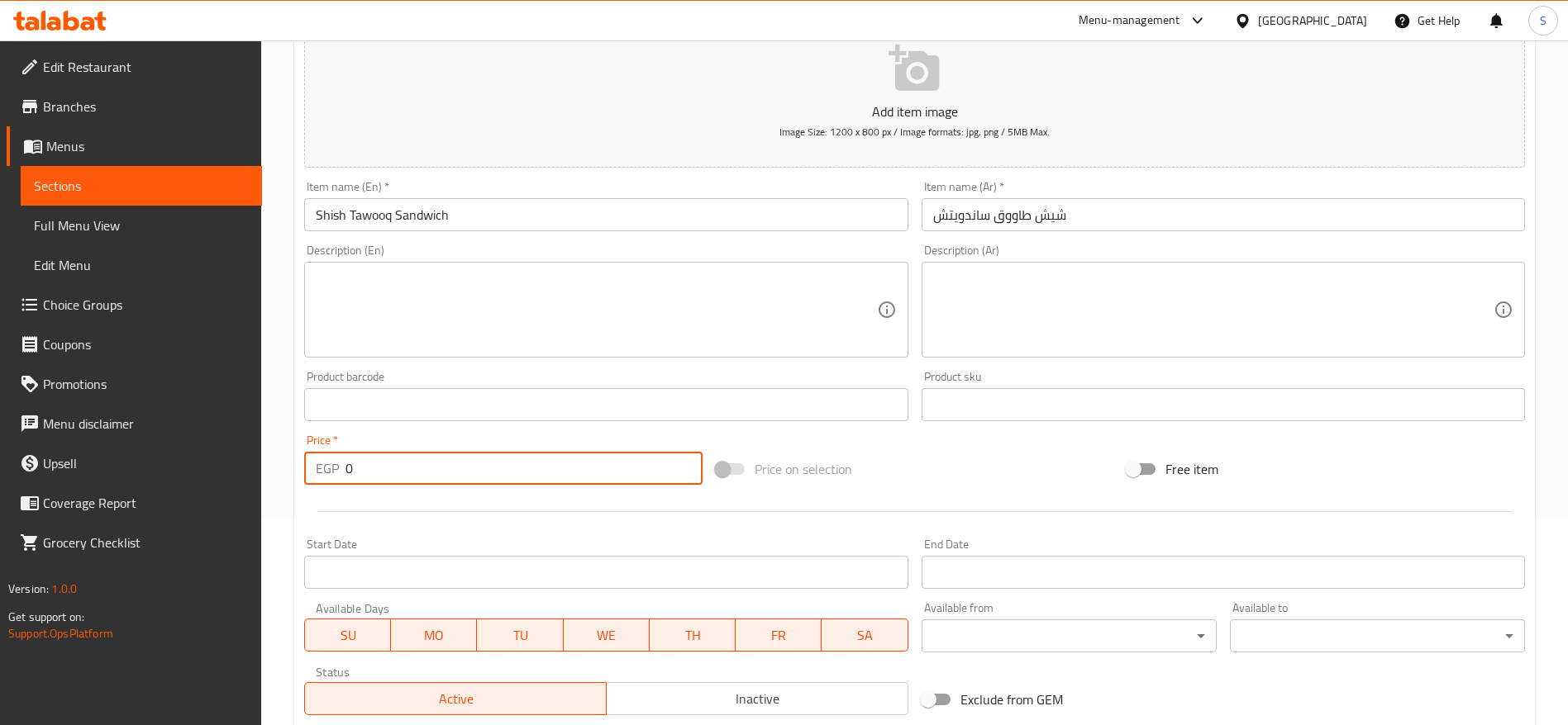
click at [448, 461] on input "0" at bounding box center [524, 468] width 357 height 33
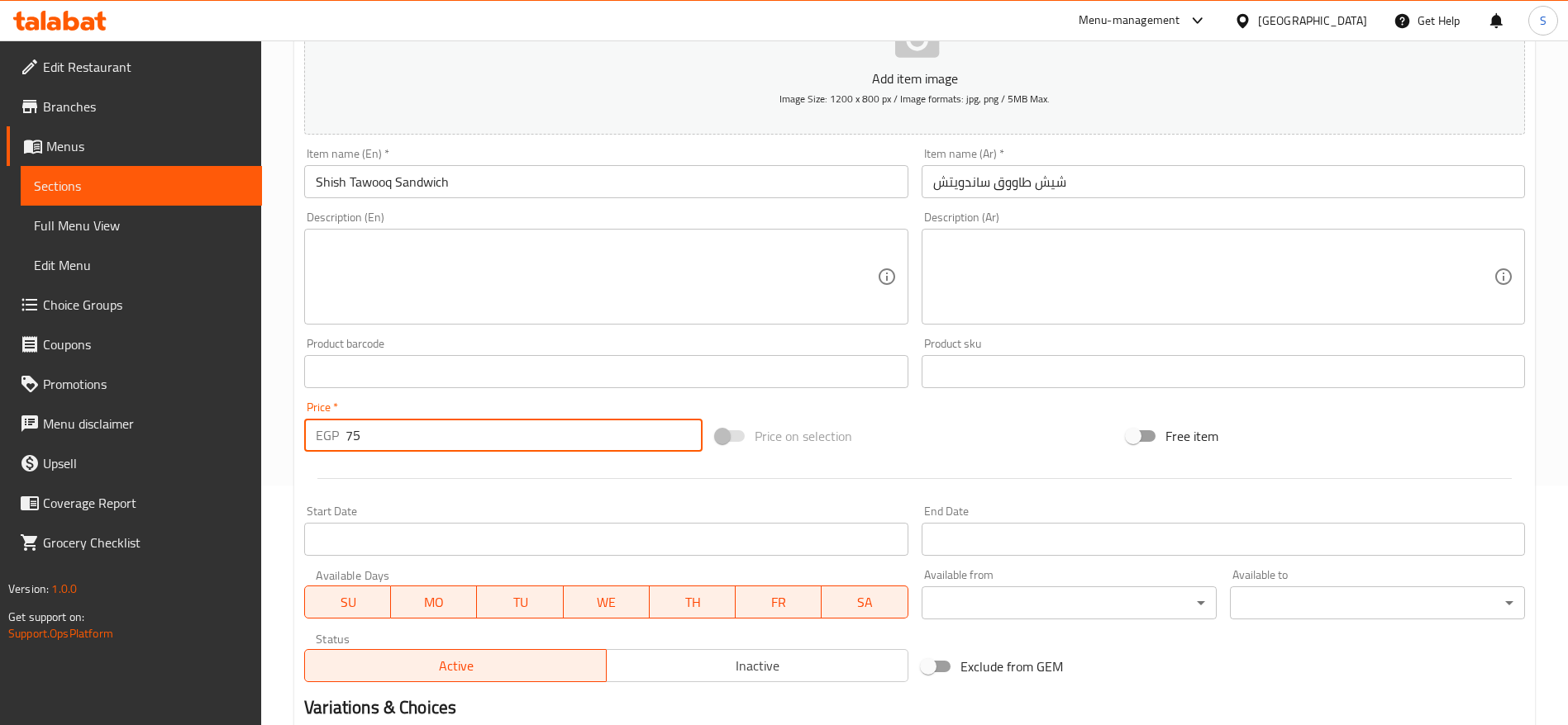
scroll to position [442, 0]
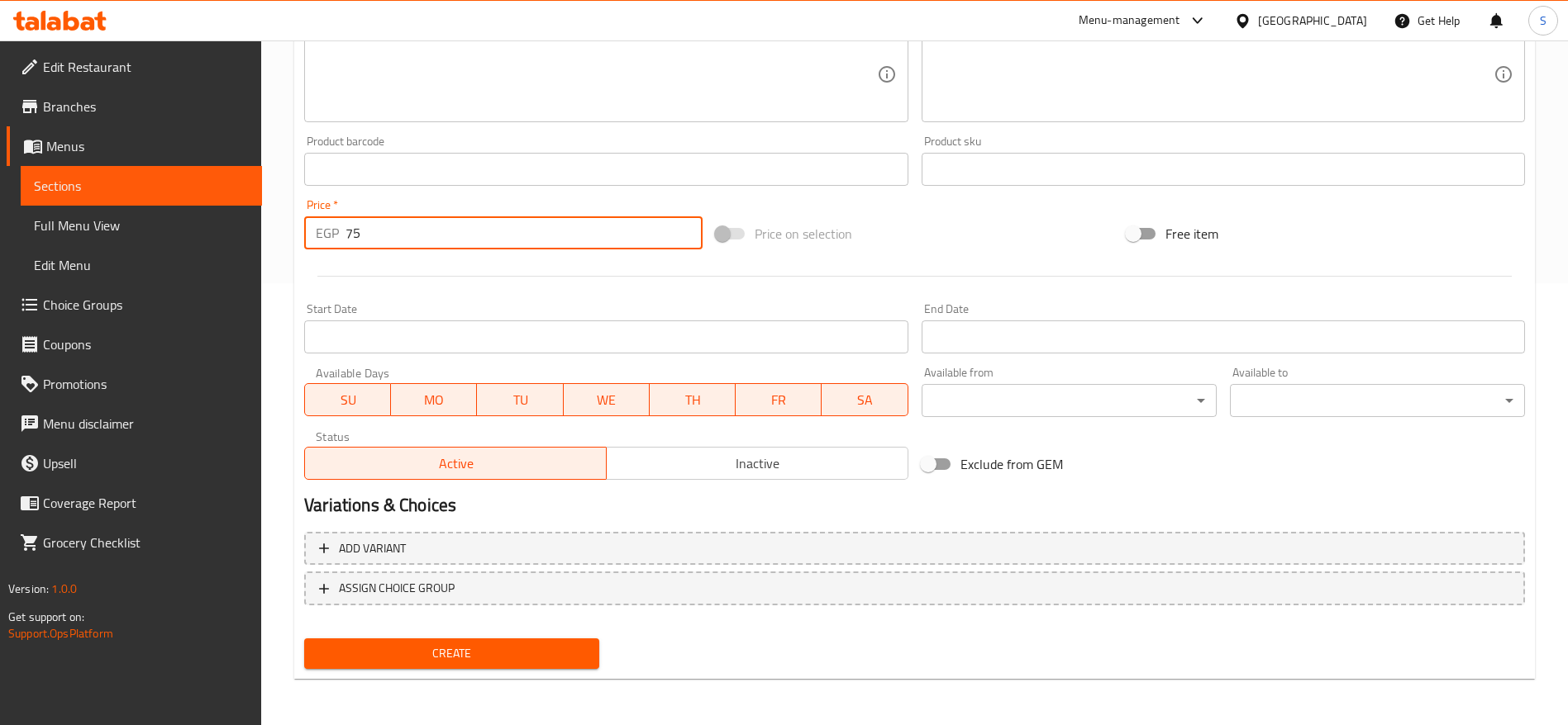
type input "75"
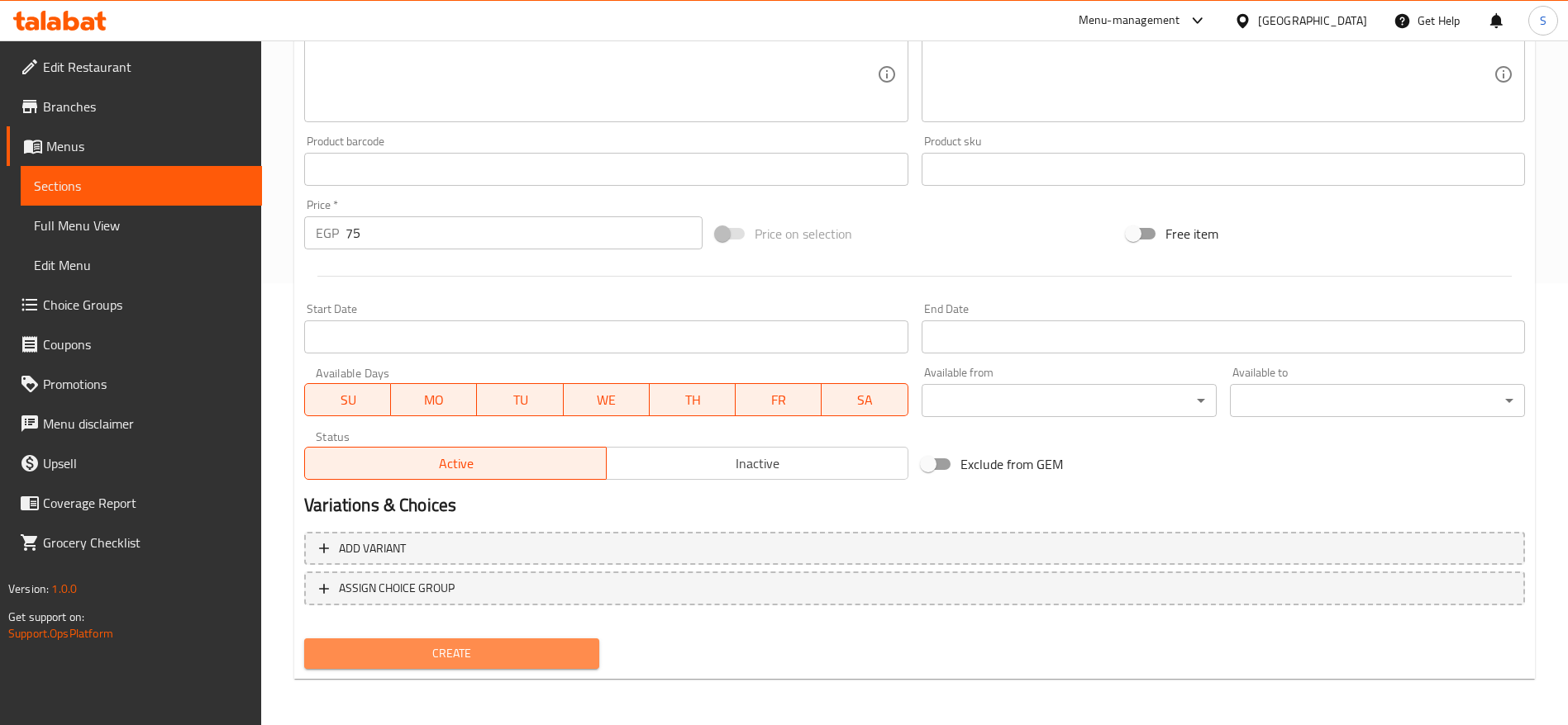
click at [501, 669] on button "Create" at bounding box center [451, 653] width 295 height 30
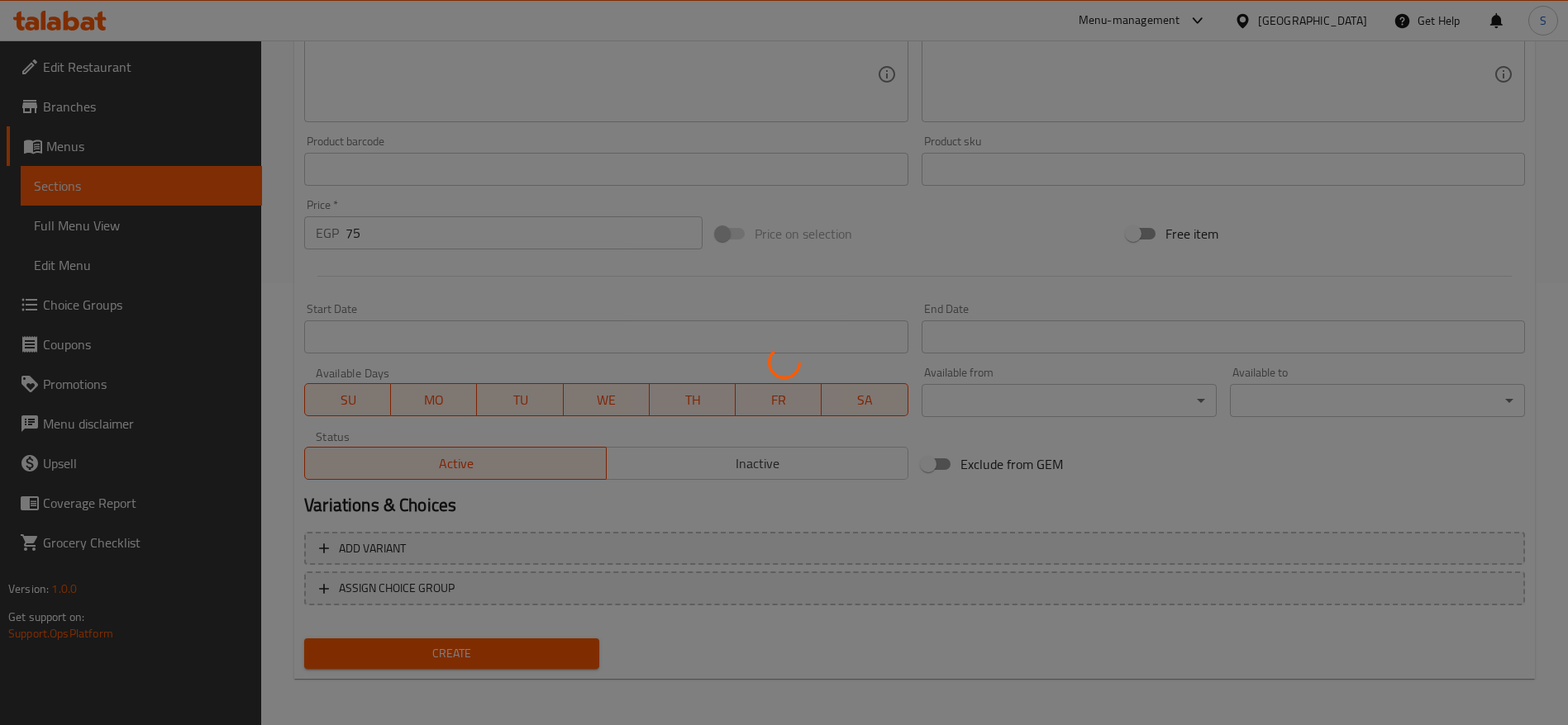
type input "0"
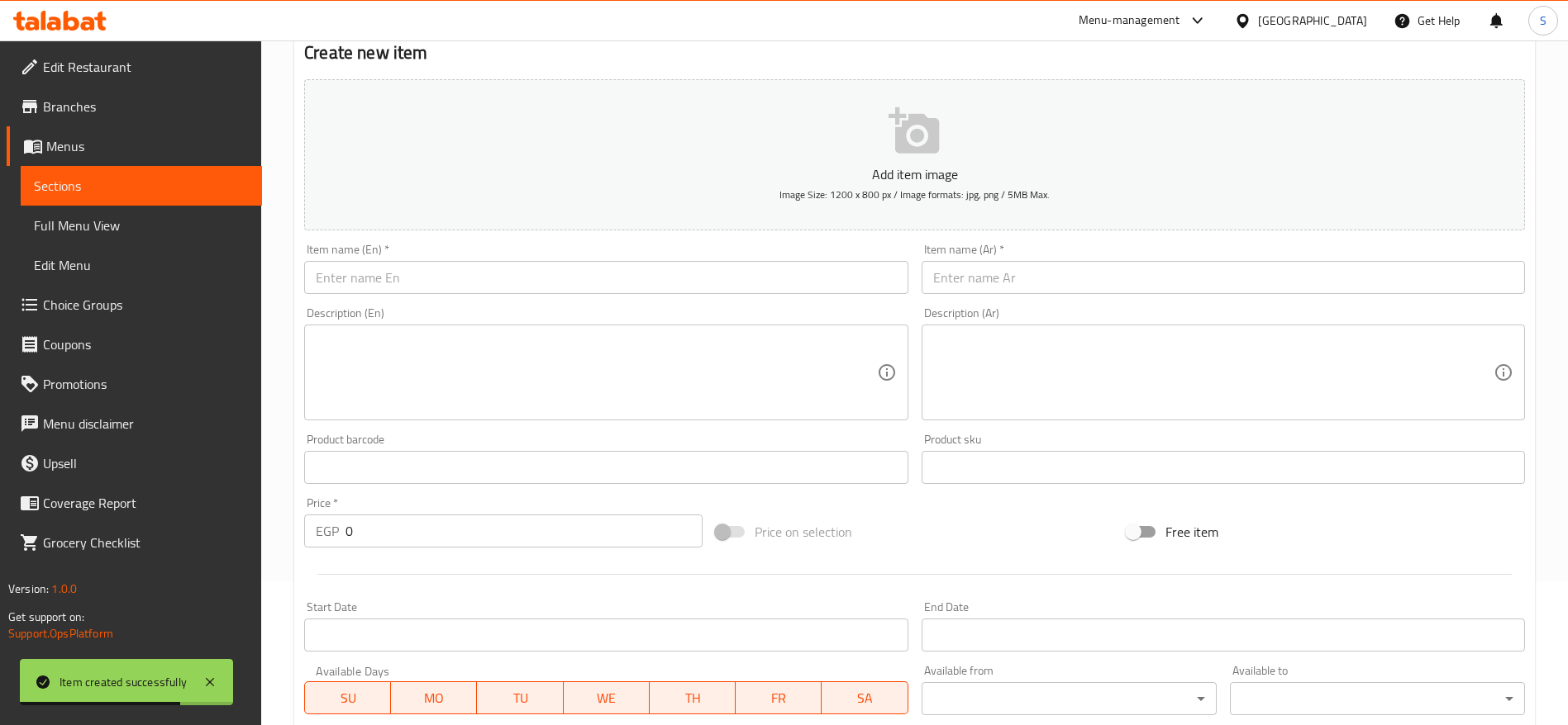
scroll to position [112, 0]
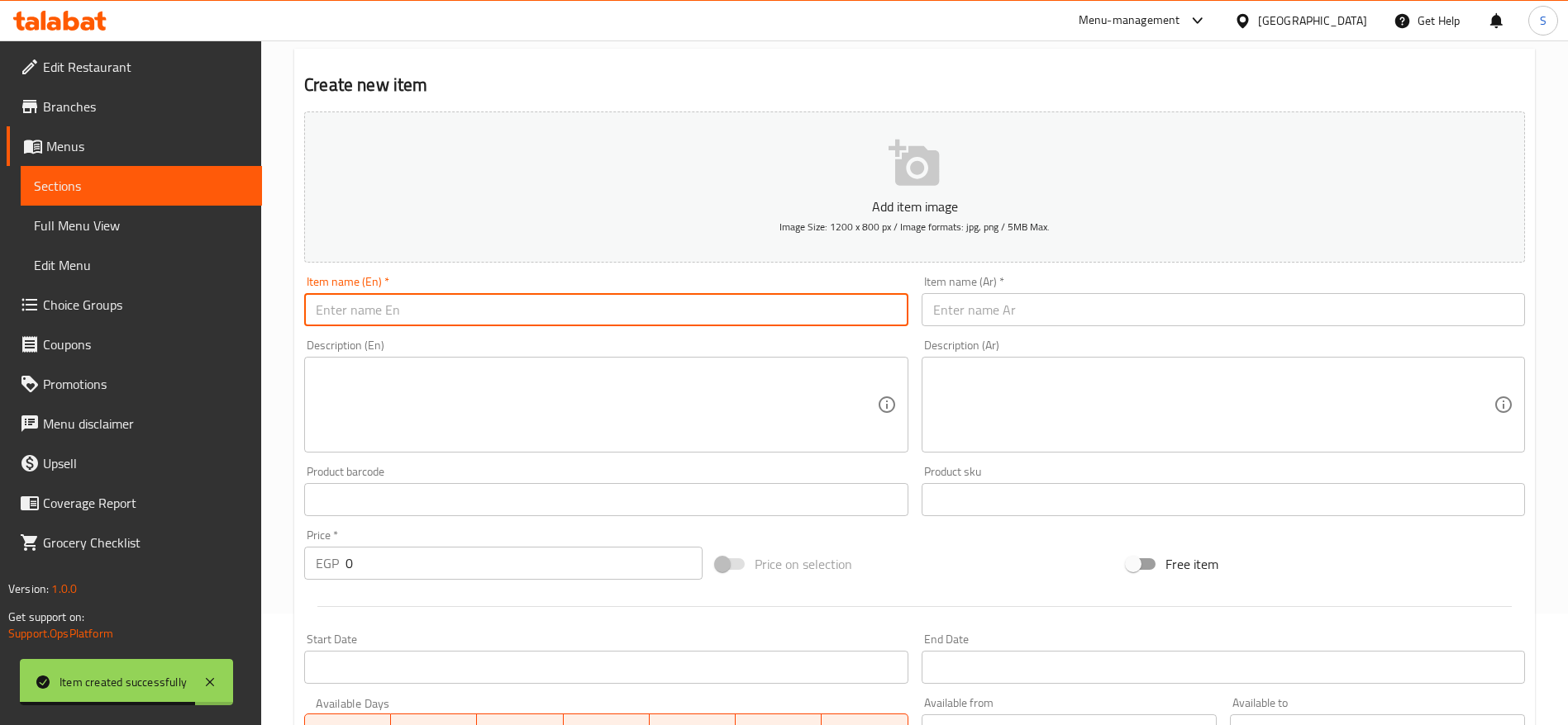
click at [610, 319] on input "text" at bounding box center [606, 310] width 604 height 33
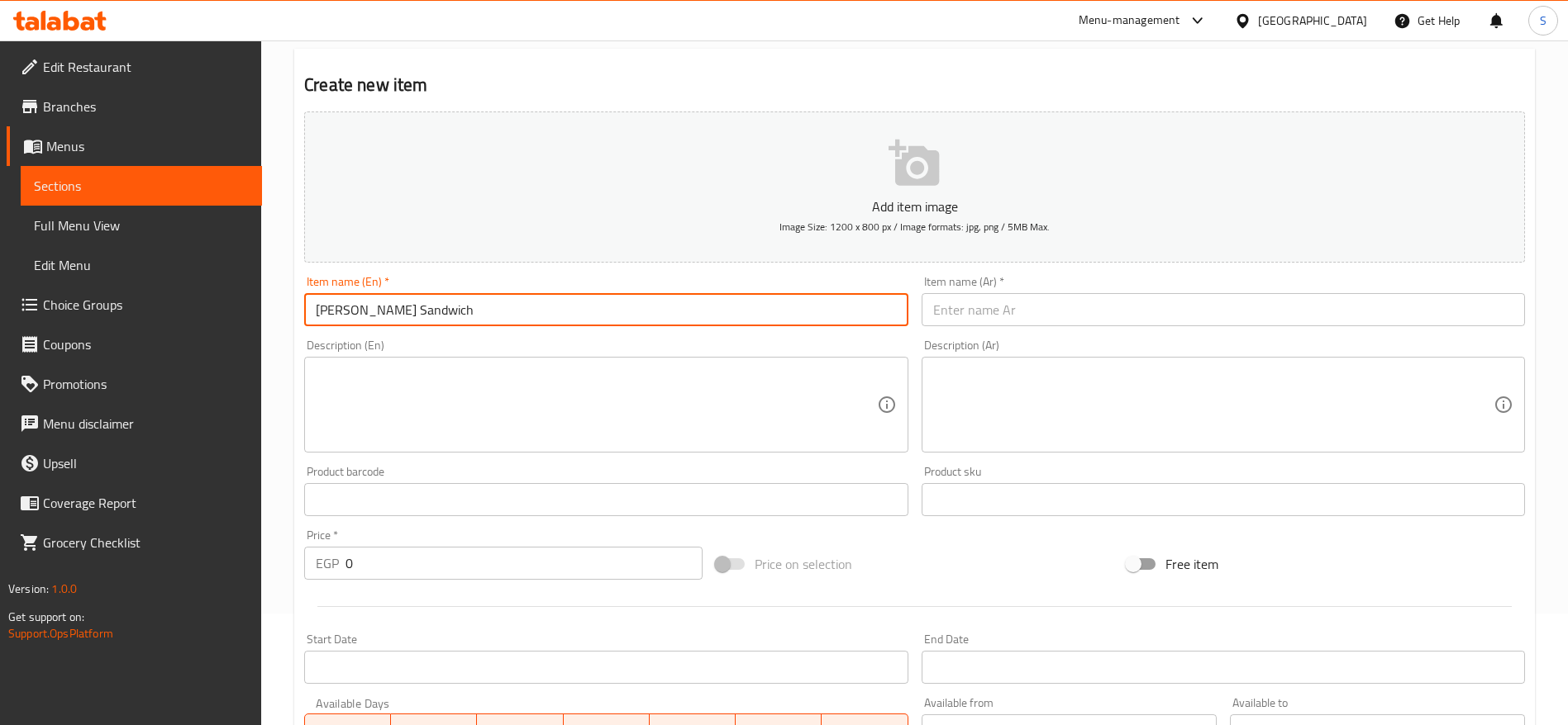
type input "[PERSON_NAME] Sandwich"
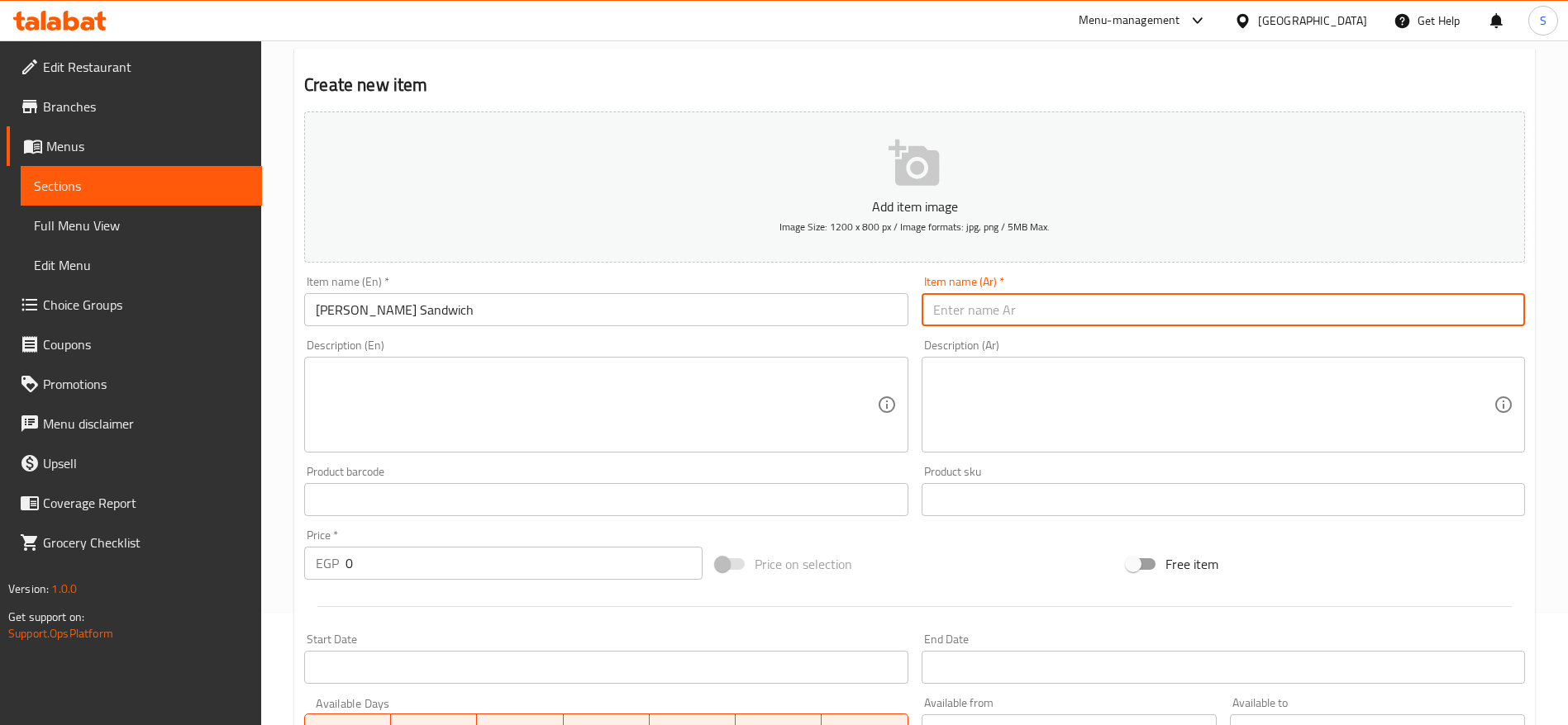
click at [988, 319] on input "text" at bounding box center [1223, 310] width 604 height 33
paste input "ساندويتش"
type input "[PERSON_NAME]"
click at [978, 56] on div "Create new item Add item image Image Size: 1200 x 800 px / Image formats: jpg, …" at bounding box center [914, 529] width 1240 height 961
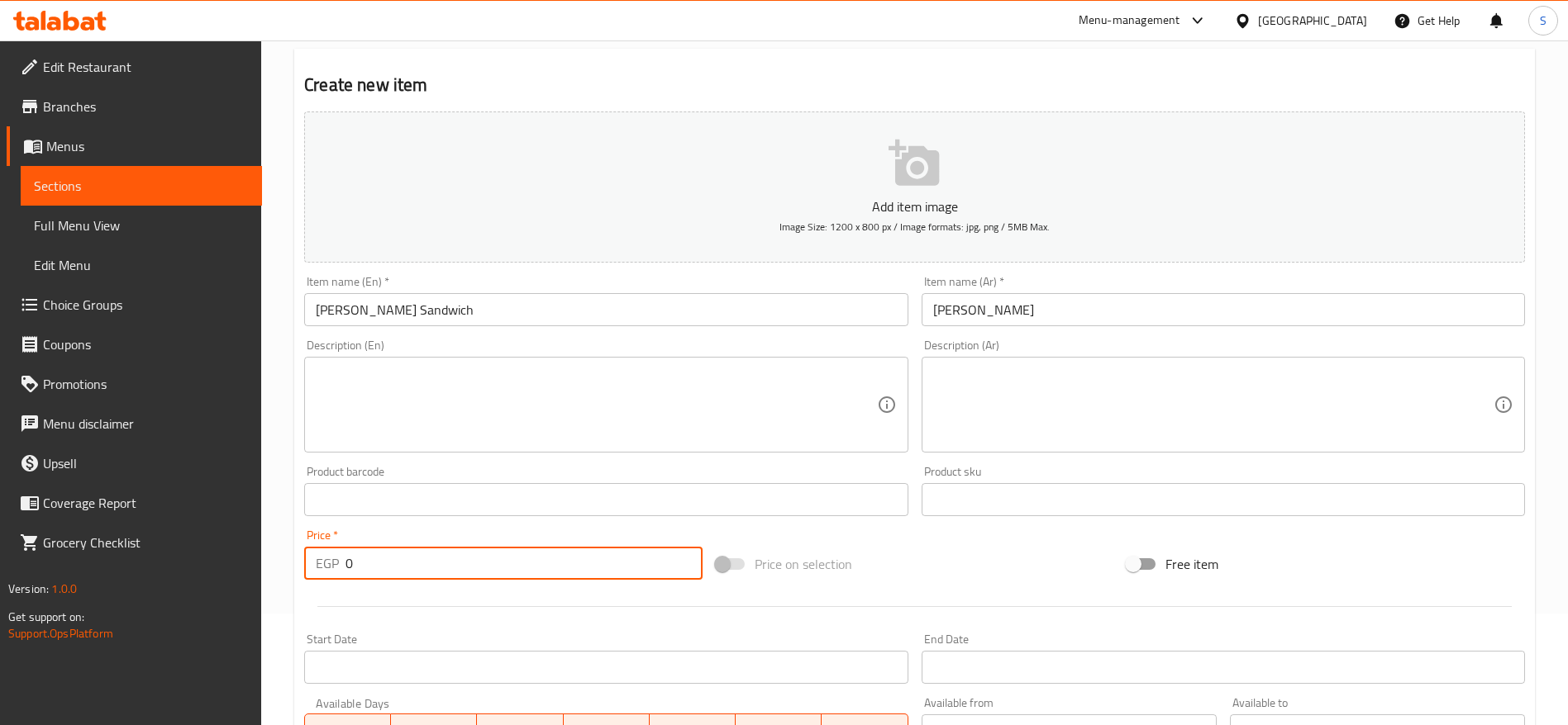
click at [531, 570] on input "0" at bounding box center [524, 563] width 357 height 33
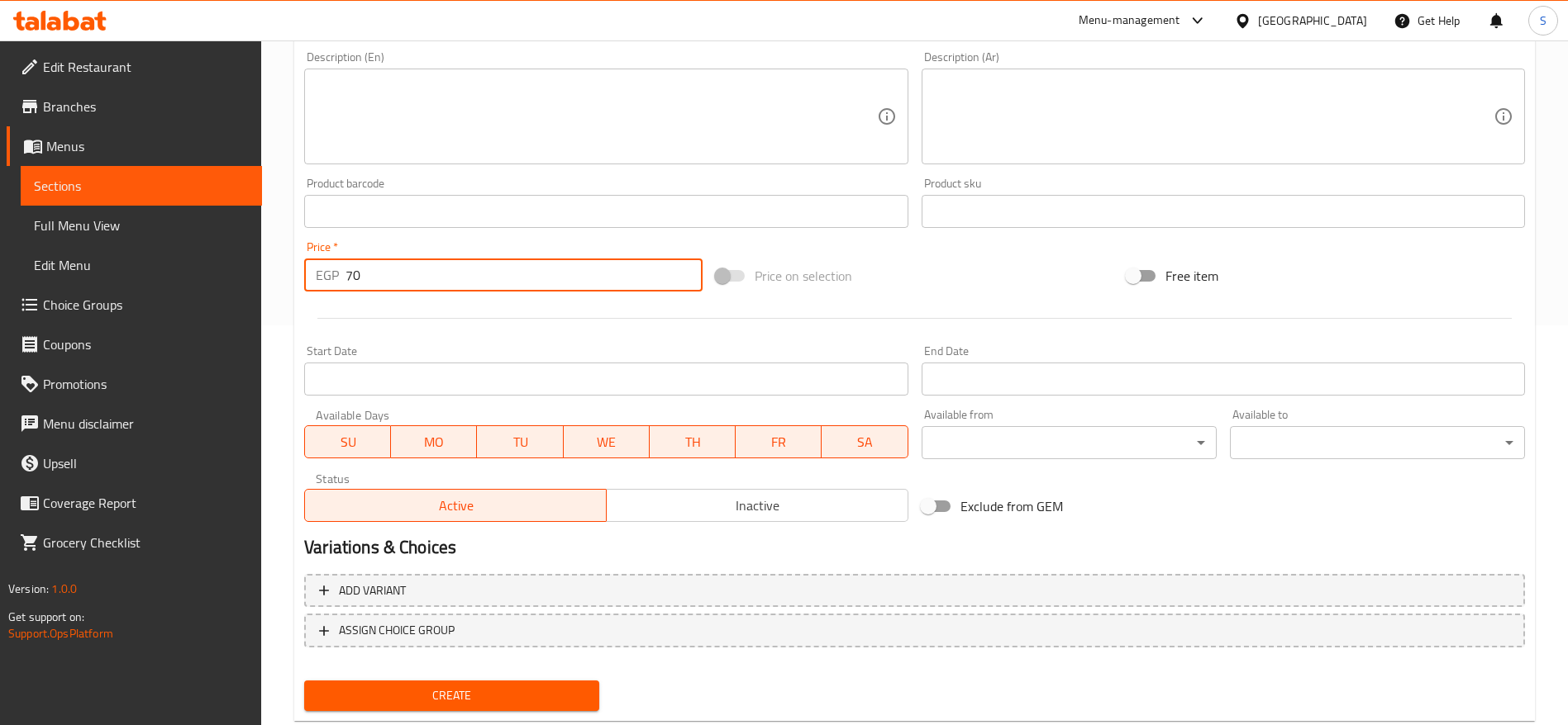
scroll to position [442, 0]
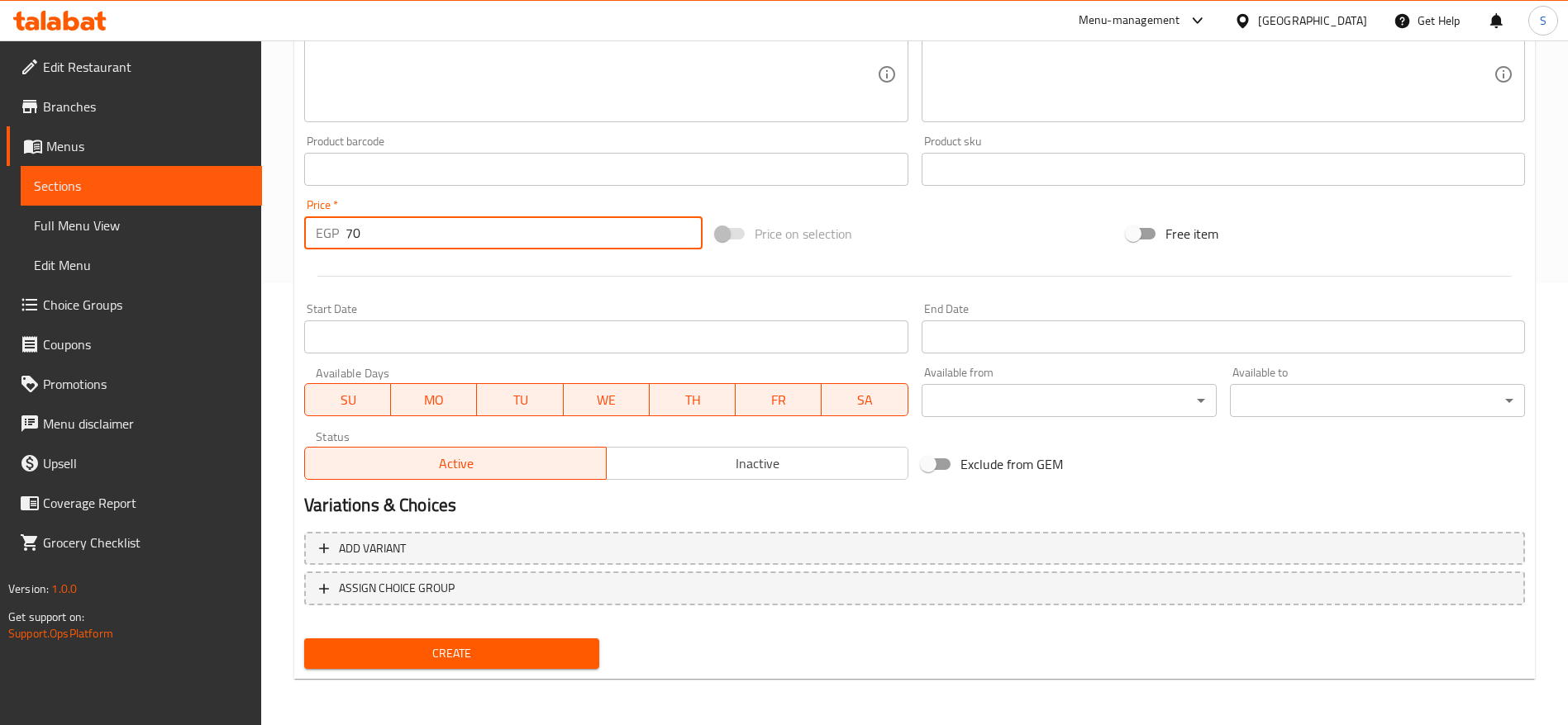
type input "70"
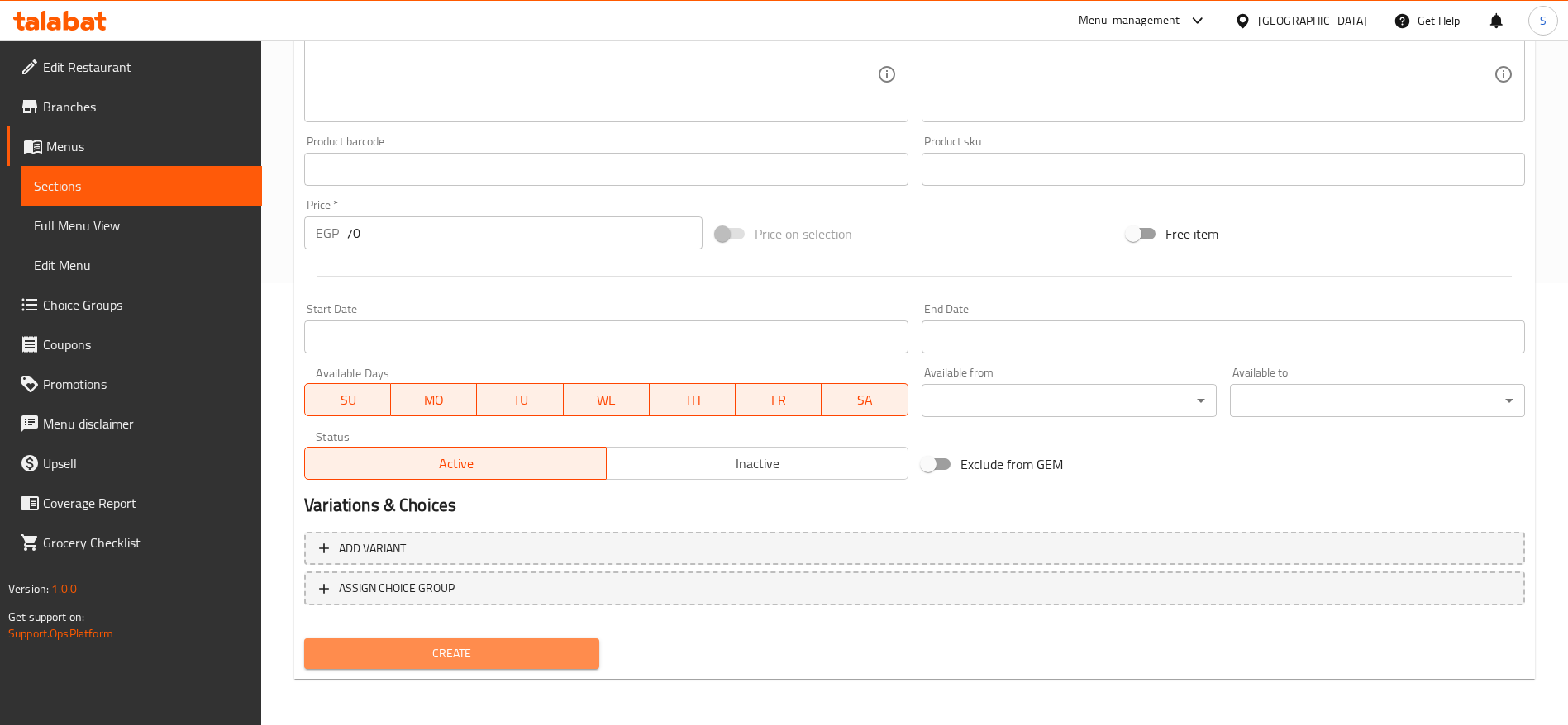
click at [560, 644] on span "Create" at bounding box center [451, 653] width 269 height 21
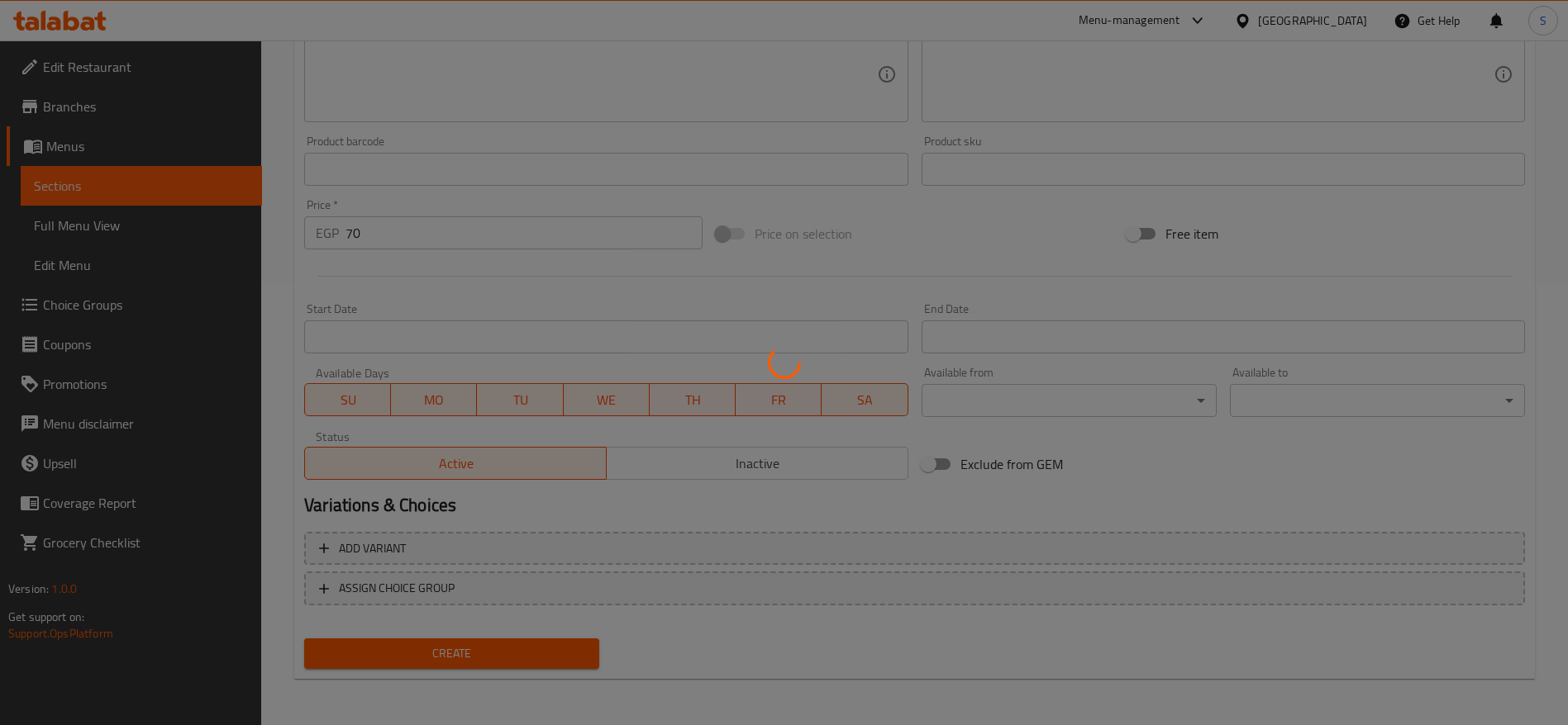
type input "0"
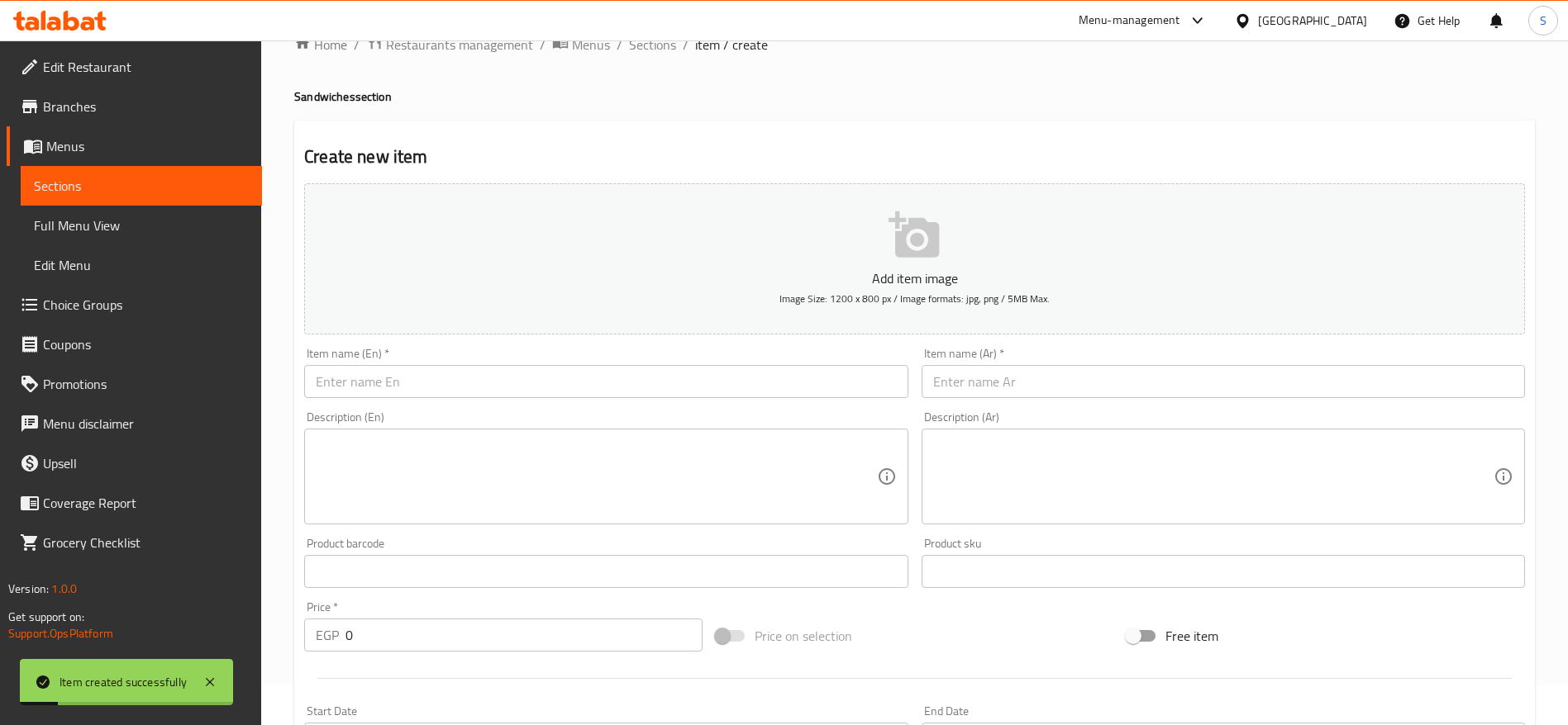
scroll to position [0, 0]
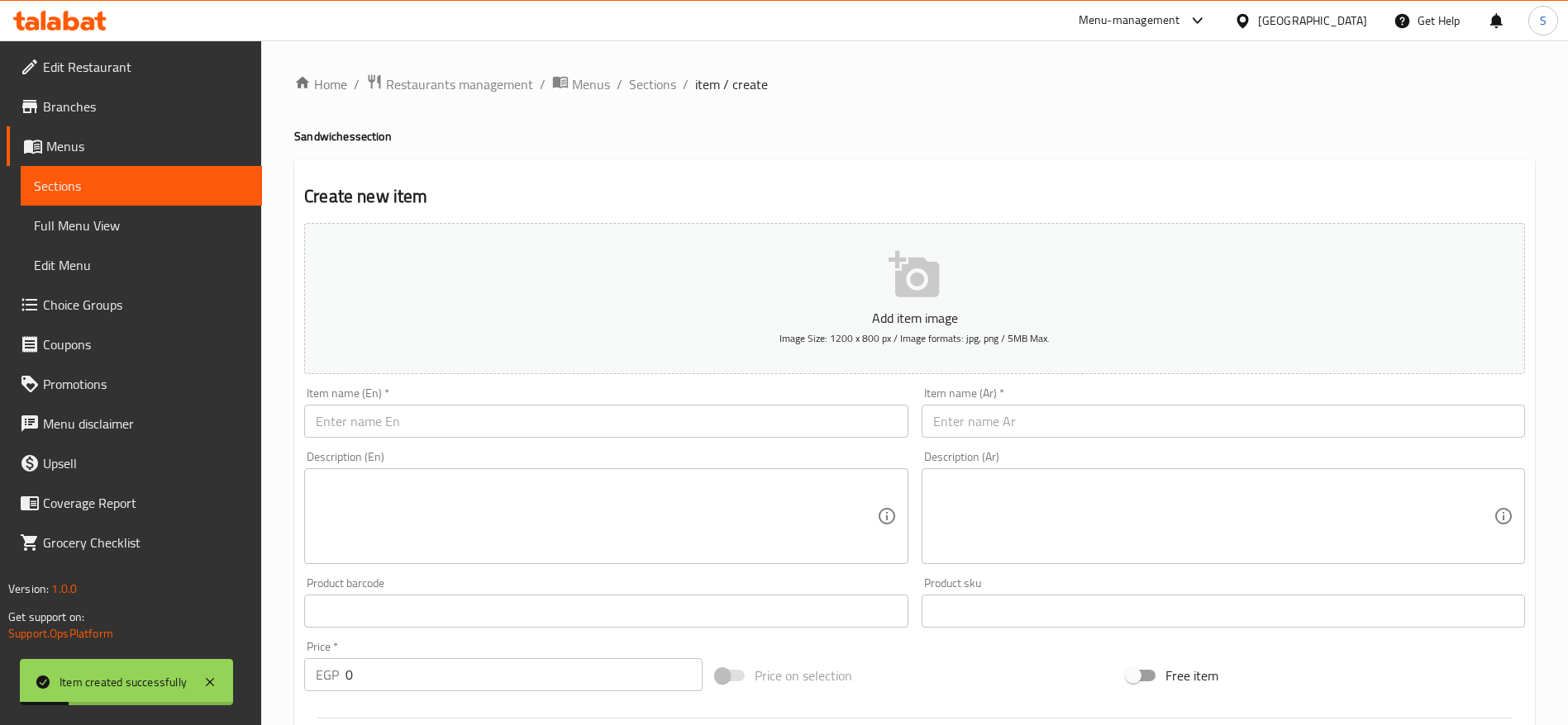
click at [446, 432] on input "text" at bounding box center [606, 421] width 604 height 33
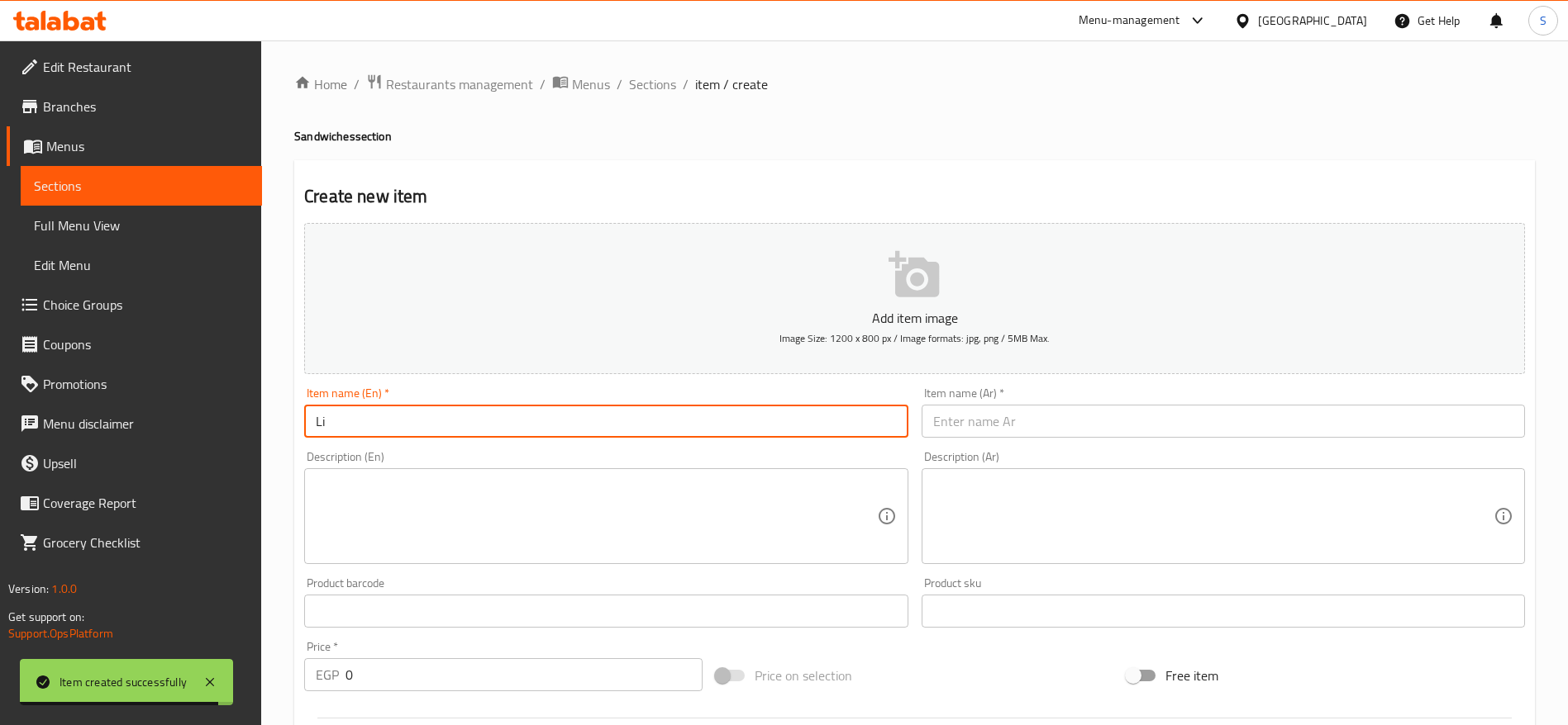
type input "L"
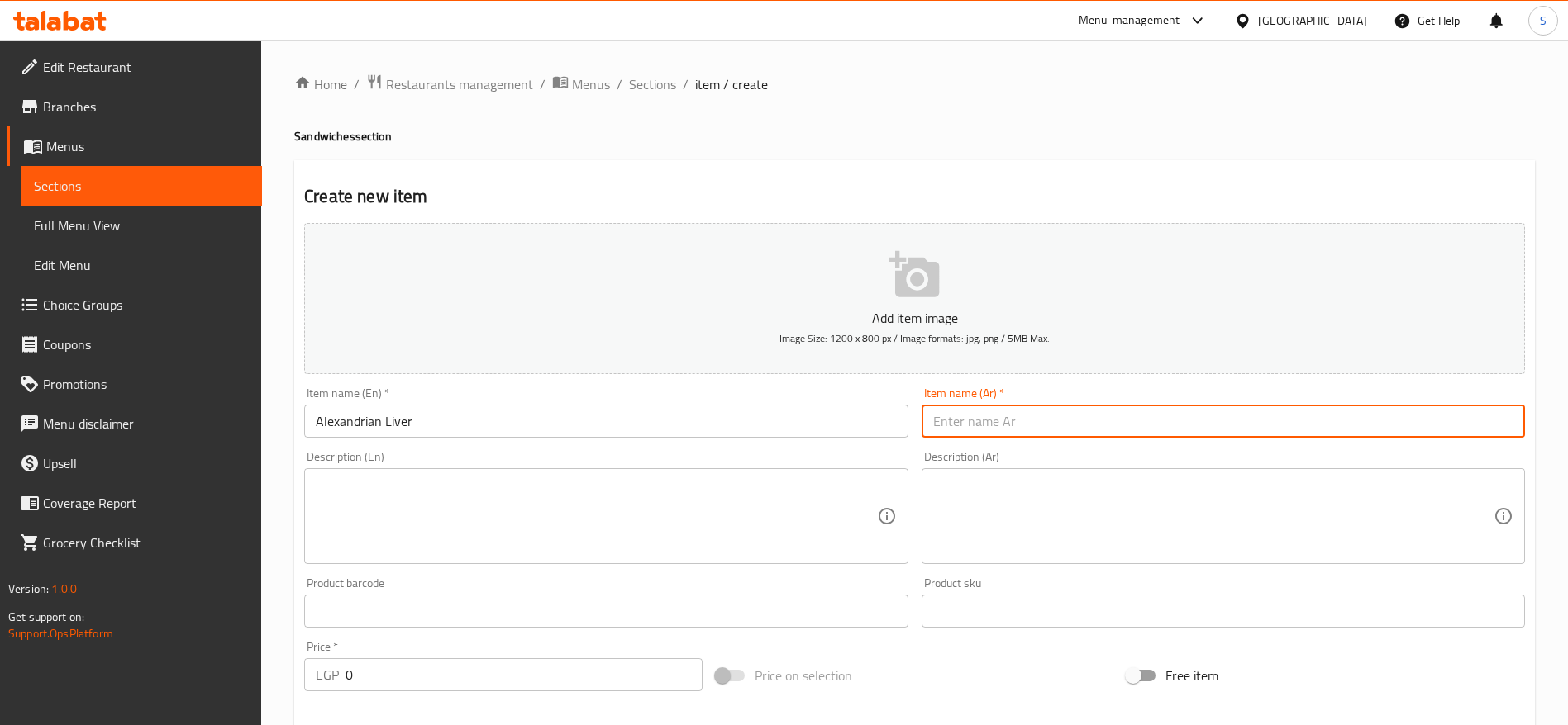
click at [1024, 425] on input "text" at bounding box center [1223, 421] width 604 height 33
click at [668, 429] on input "Alexandrian Liver" at bounding box center [606, 421] width 604 height 33
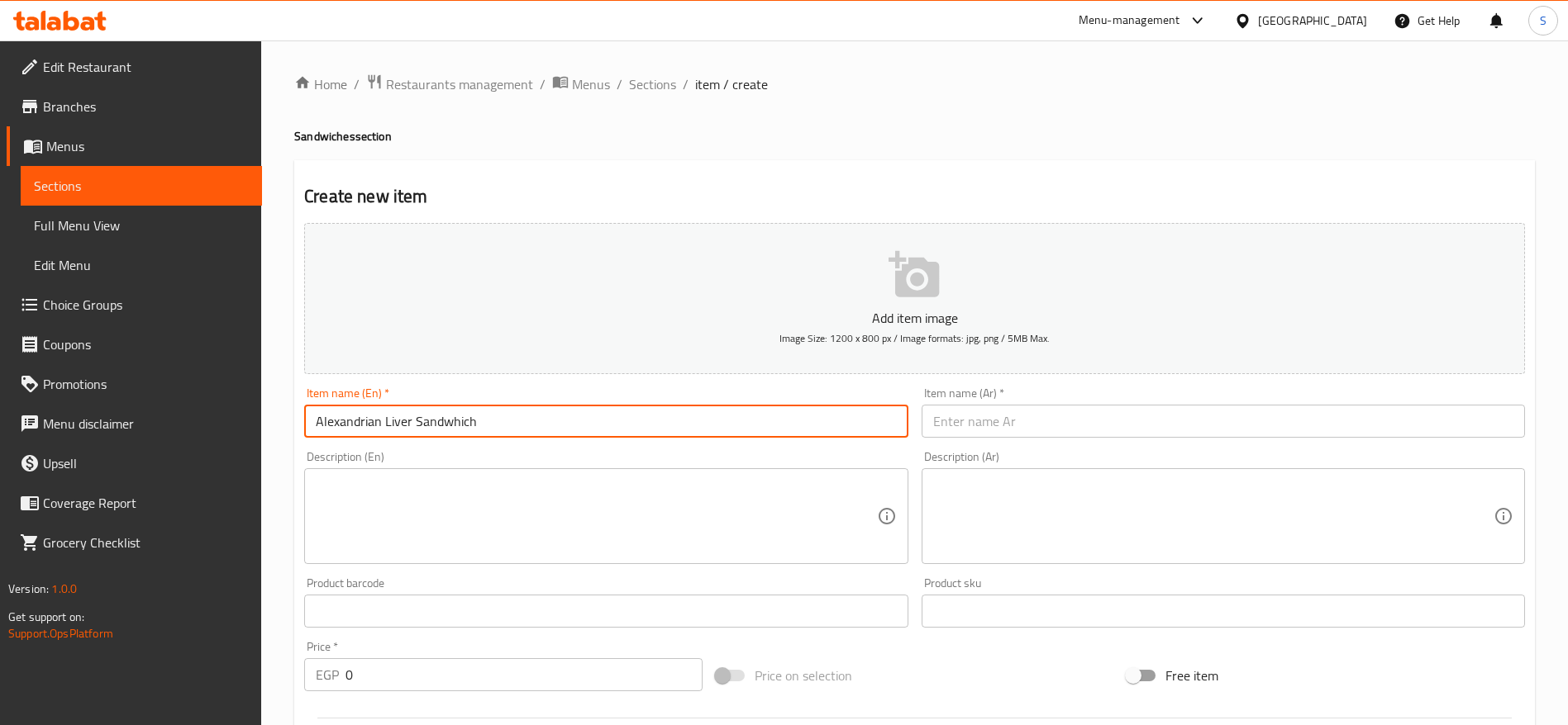
click at [449, 421] on input "Alexandrian Liver Sandwhich" at bounding box center [606, 421] width 604 height 33
type input "Alexandrian Liver Sandwich"
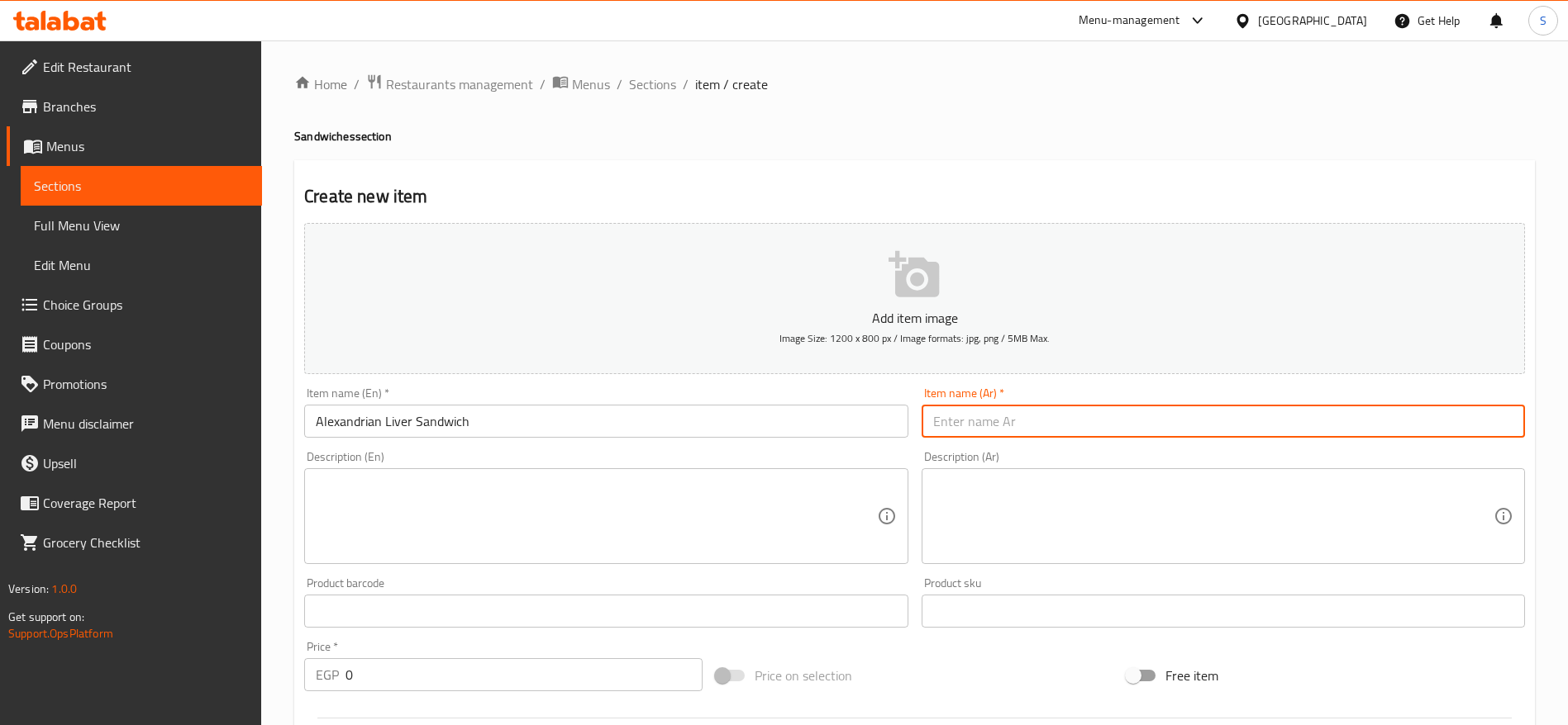
click at [1029, 407] on input "text" at bounding box center [1223, 421] width 604 height 33
paste input "ساندويتش"
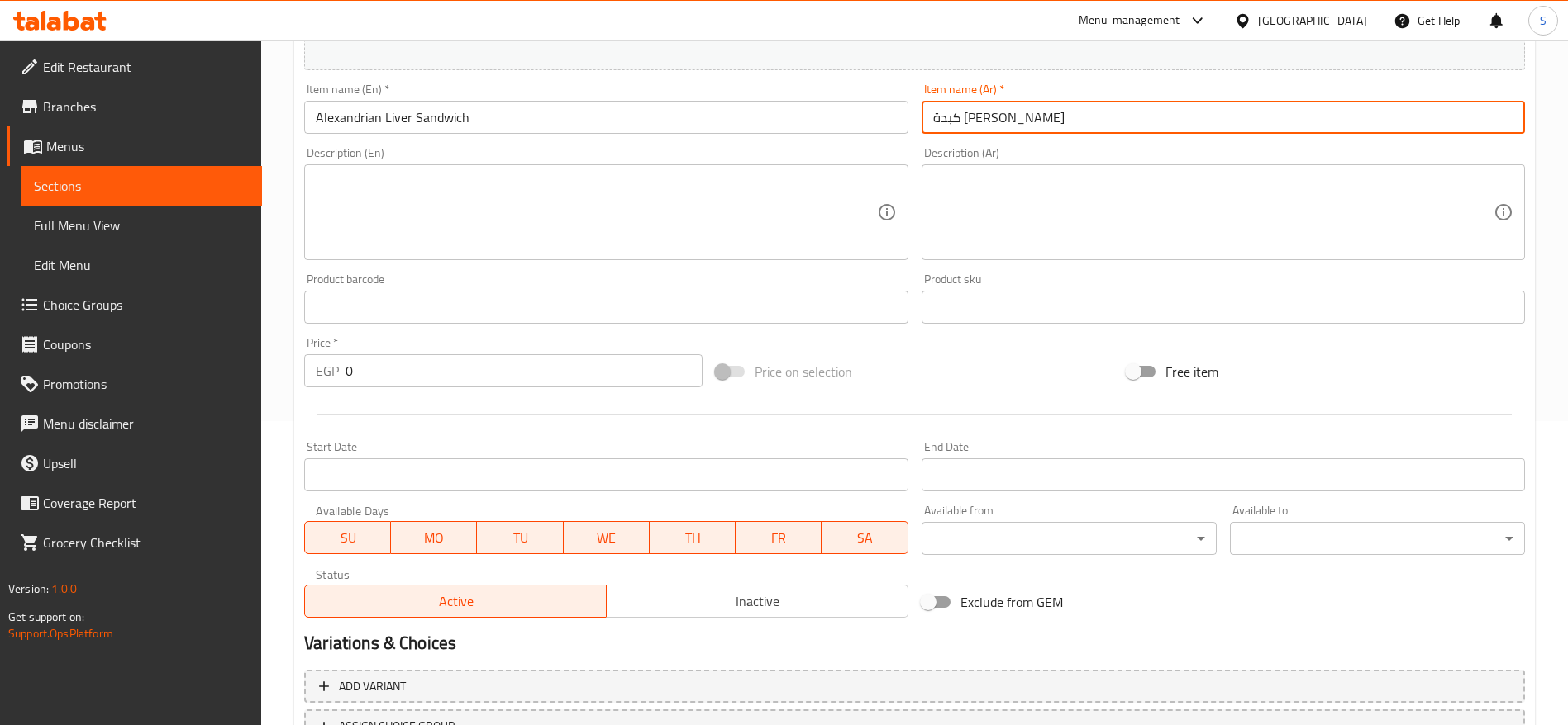
scroll to position [305, 0]
type input "كبدة [PERSON_NAME]"
click at [475, 366] on input "0" at bounding box center [524, 370] width 357 height 33
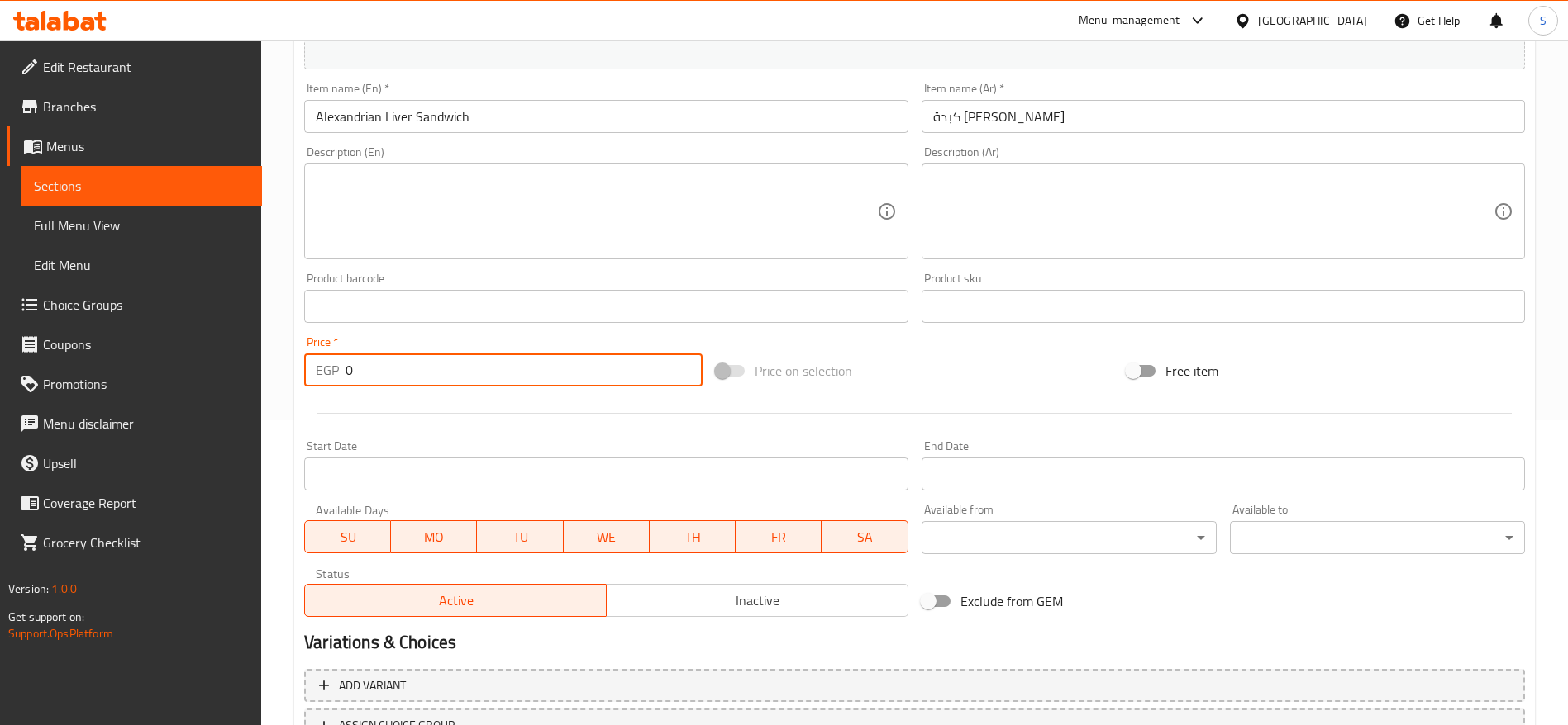
click at [475, 366] on input "0" at bounding box center [524, 370] width 357 height 33
type input "70"
click at [871, 355] on div "Price on selection" at bounding box center [915, 371] width 412 height 45
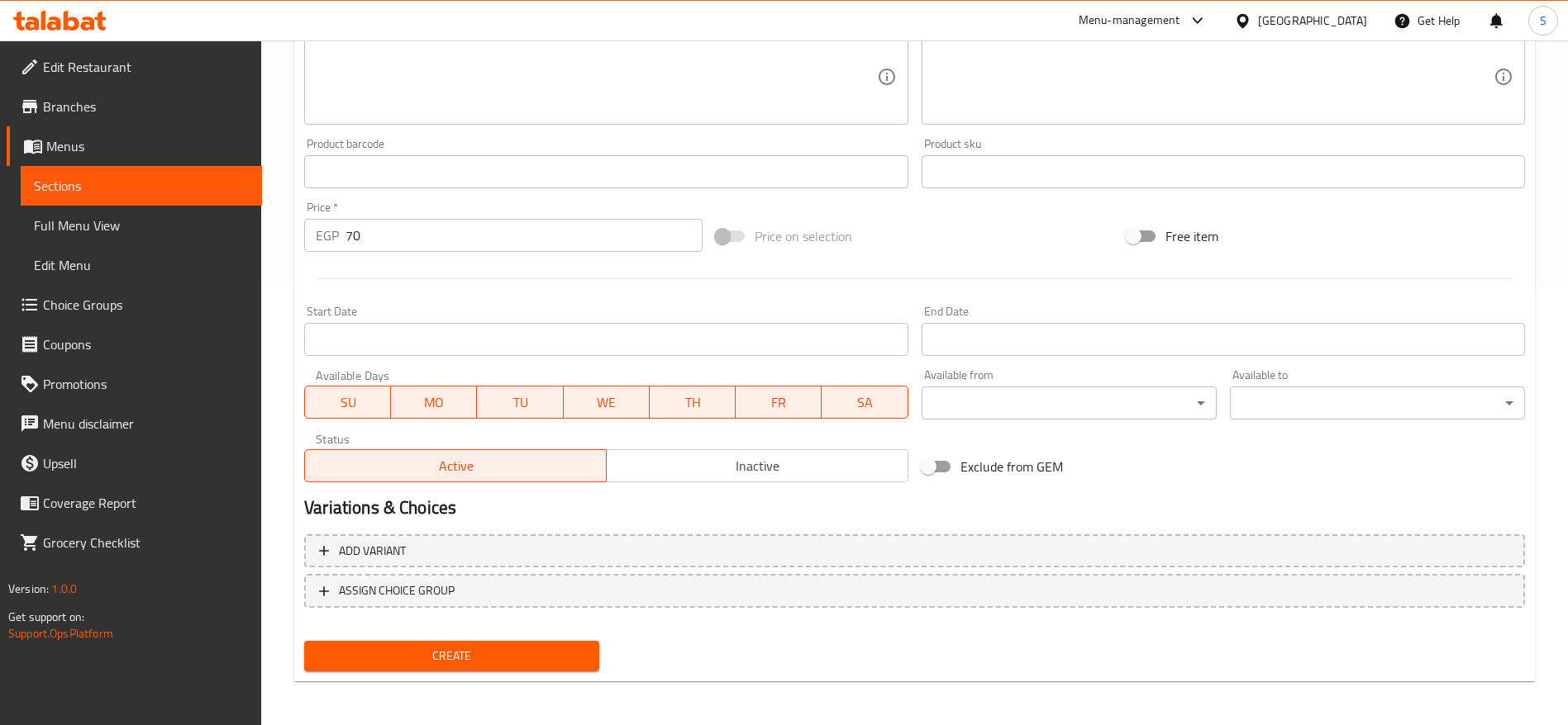
scroll to position [442, 0]
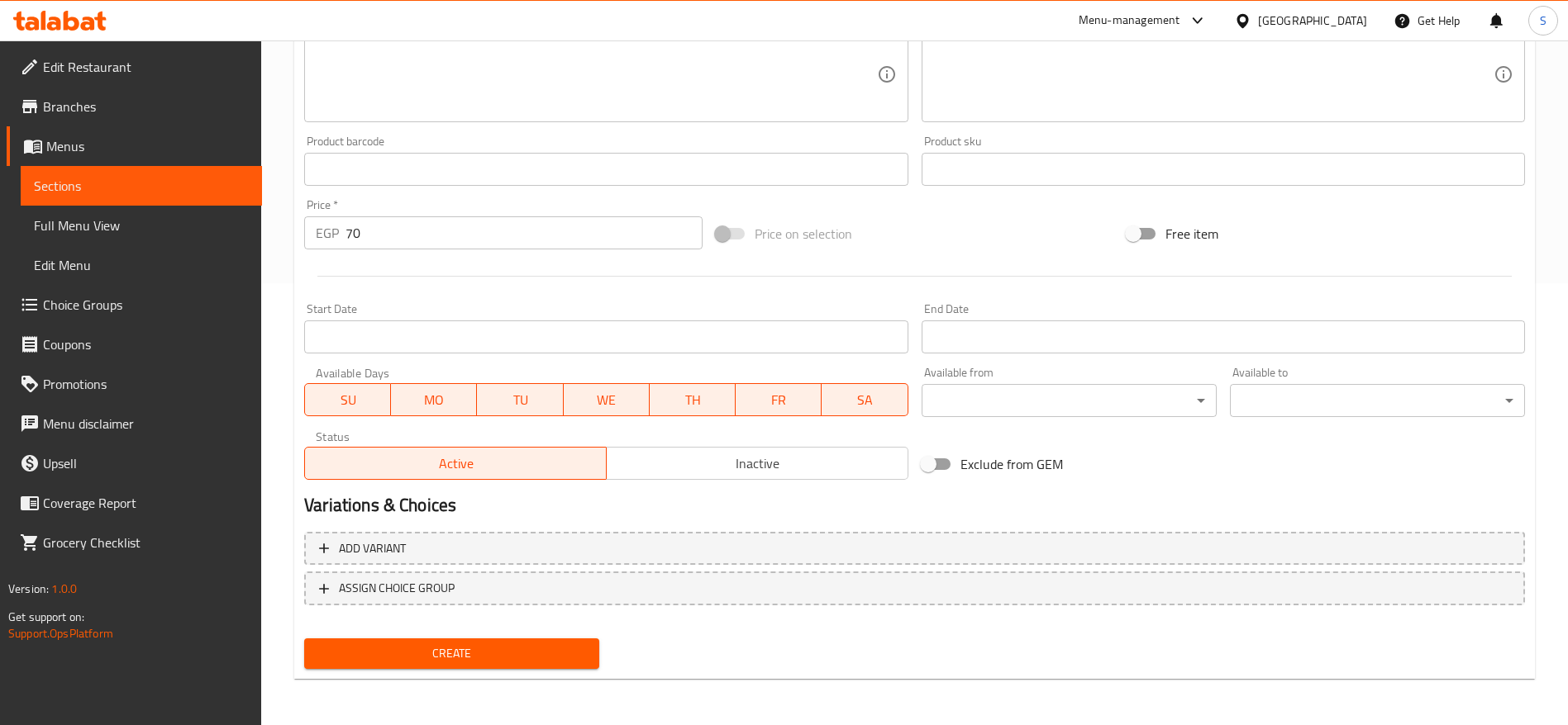
click at [445, 669] on button "Create" at bounding box center [451, 653] width 295 height 30
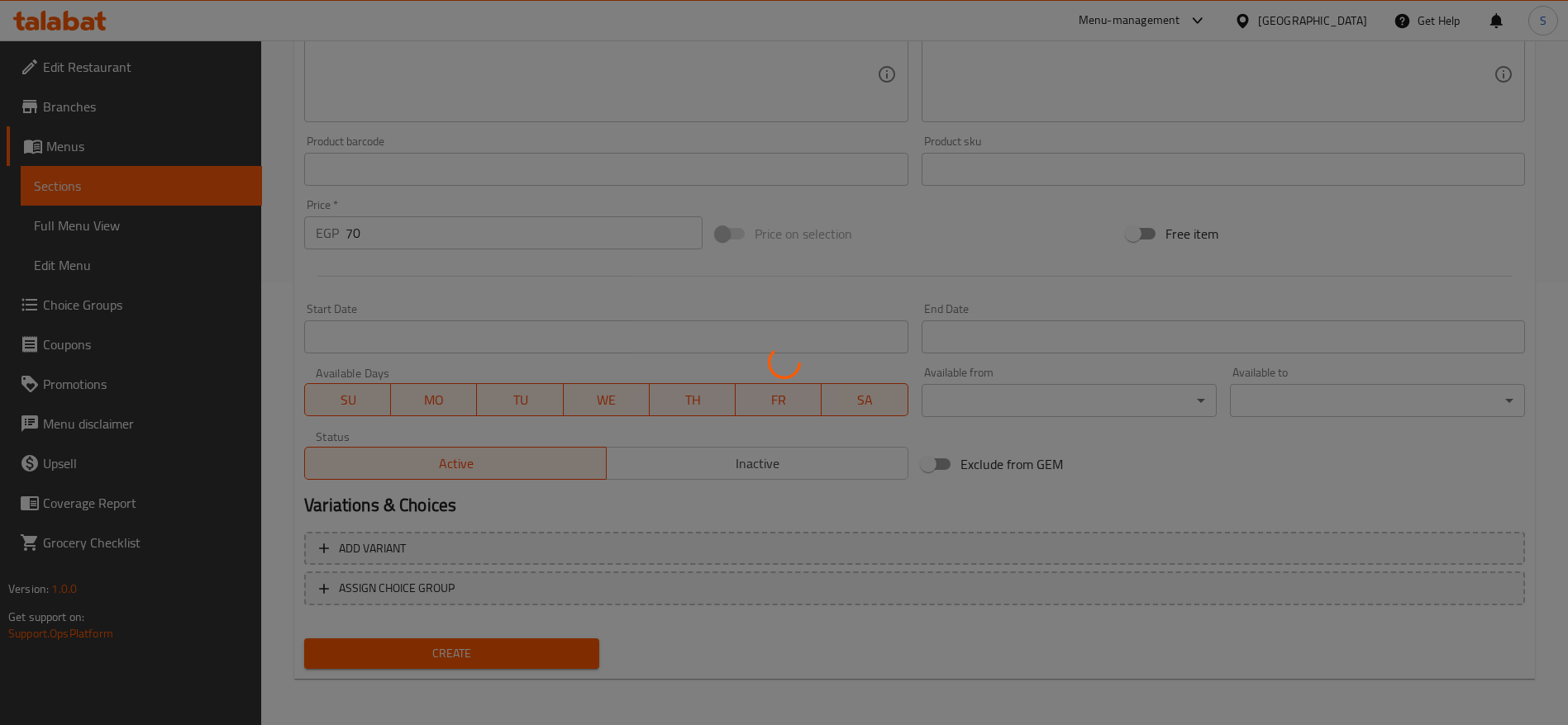
type input "0"
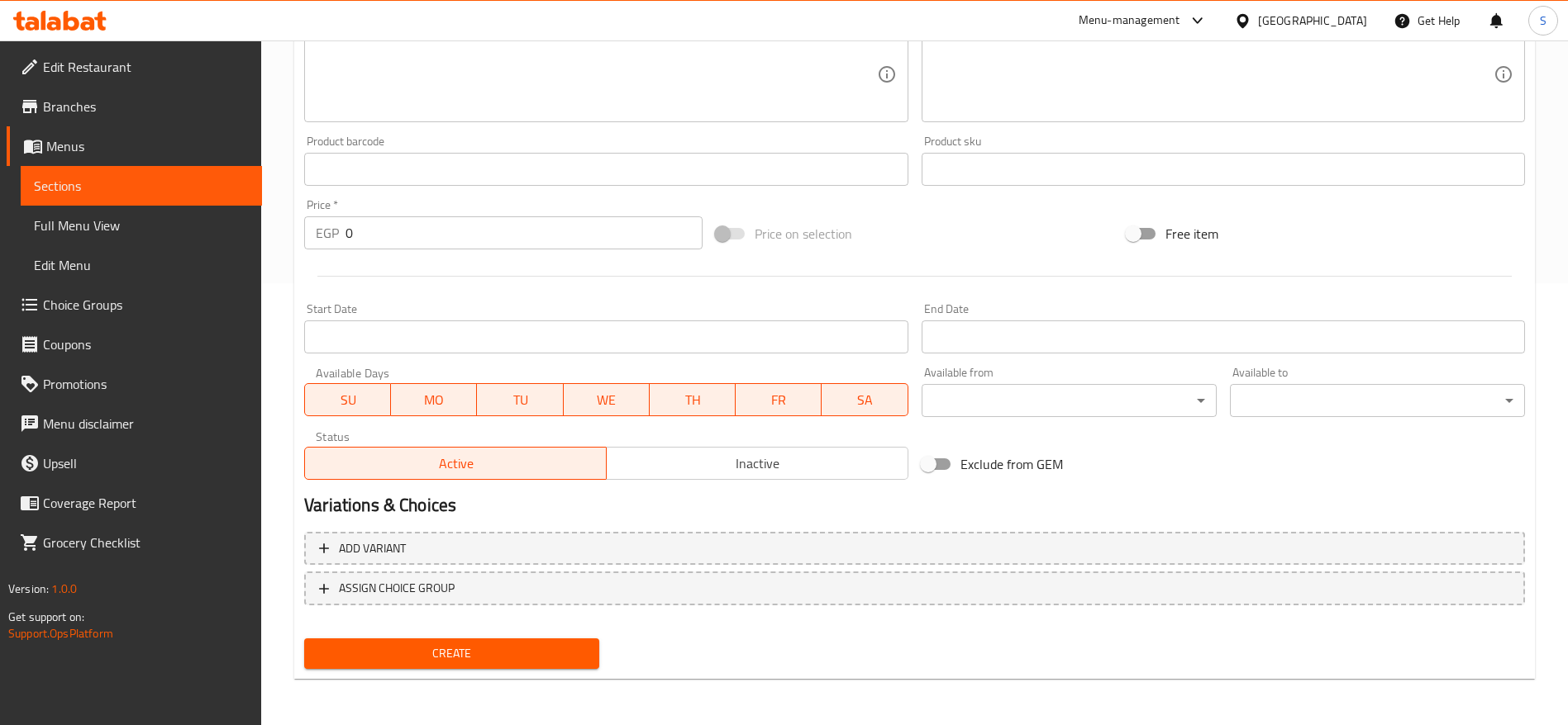
scroll to position [0, 0]
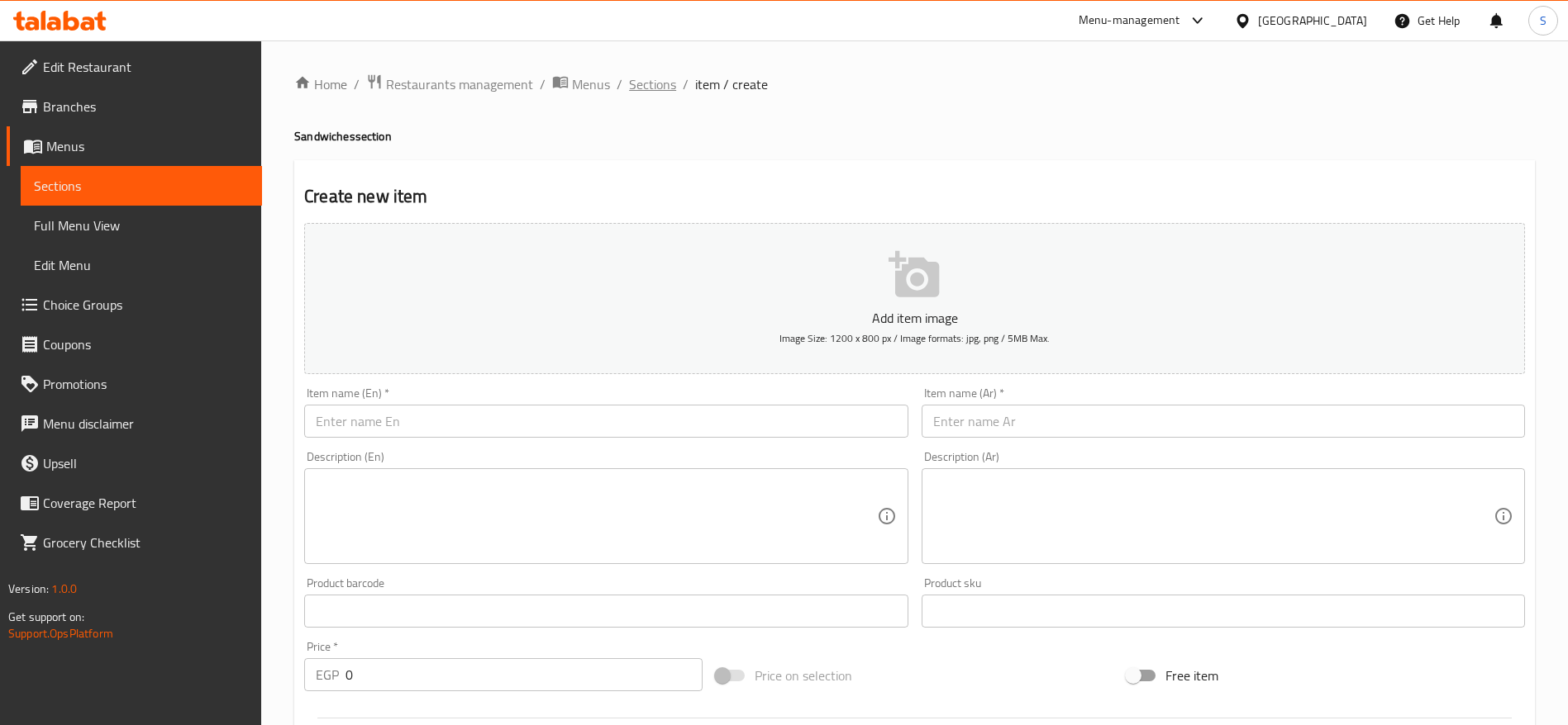
click at [645, 80] on span "Sections" at bounding box center [652, 84] width 47 height 20
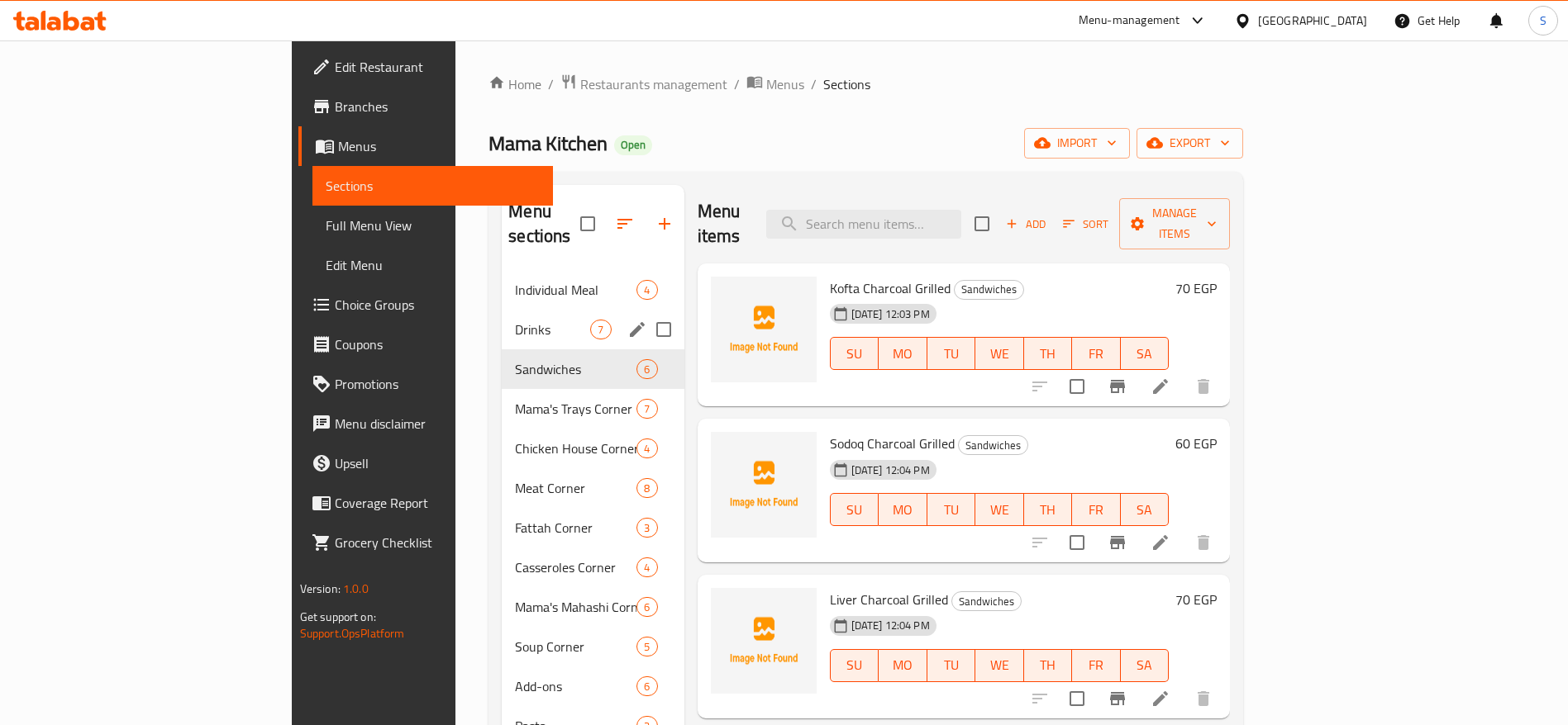
click at [591, 322] on span "7" at bounding box center [600, 330] width 19 height 16
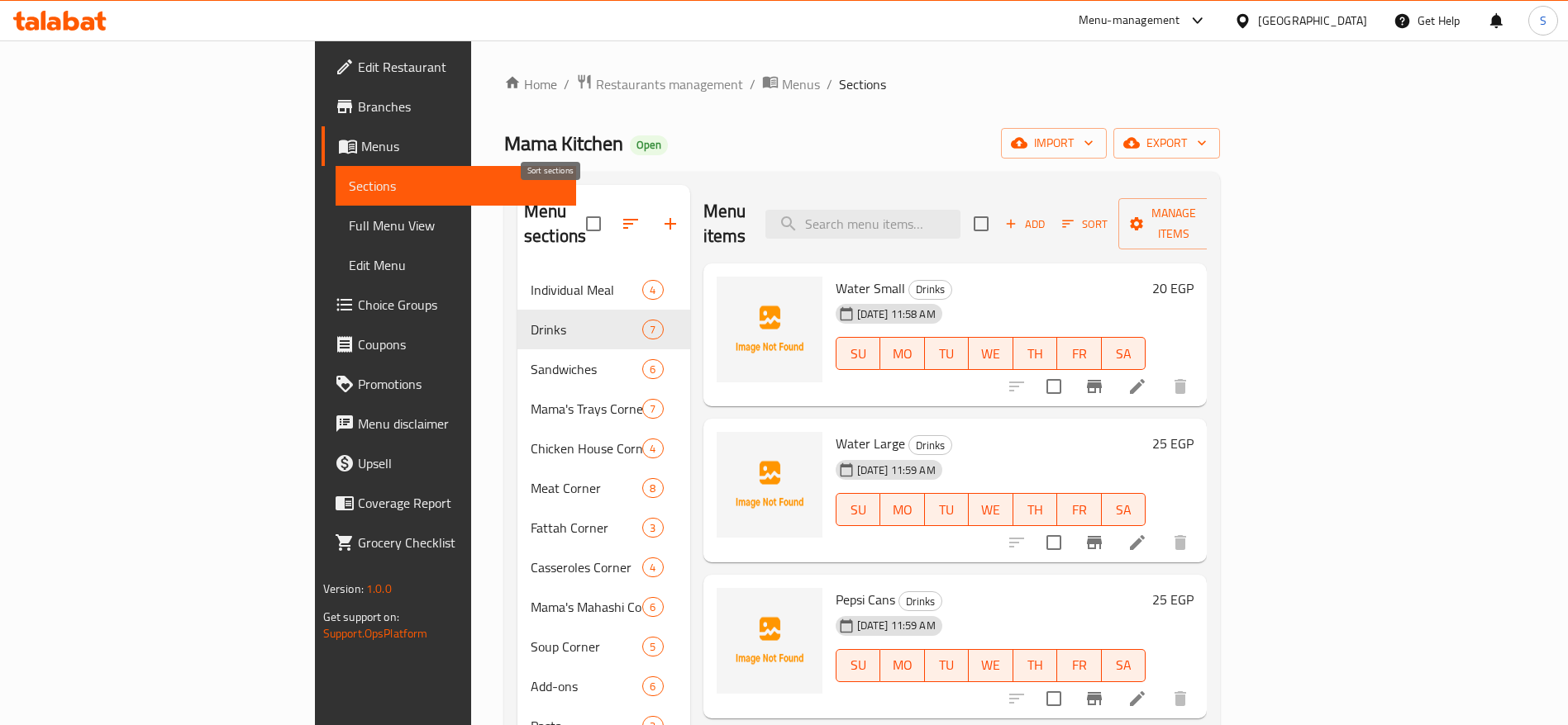
click at [621, 214] on icon "button" at bounding box center [630, 224] width 20 height 20
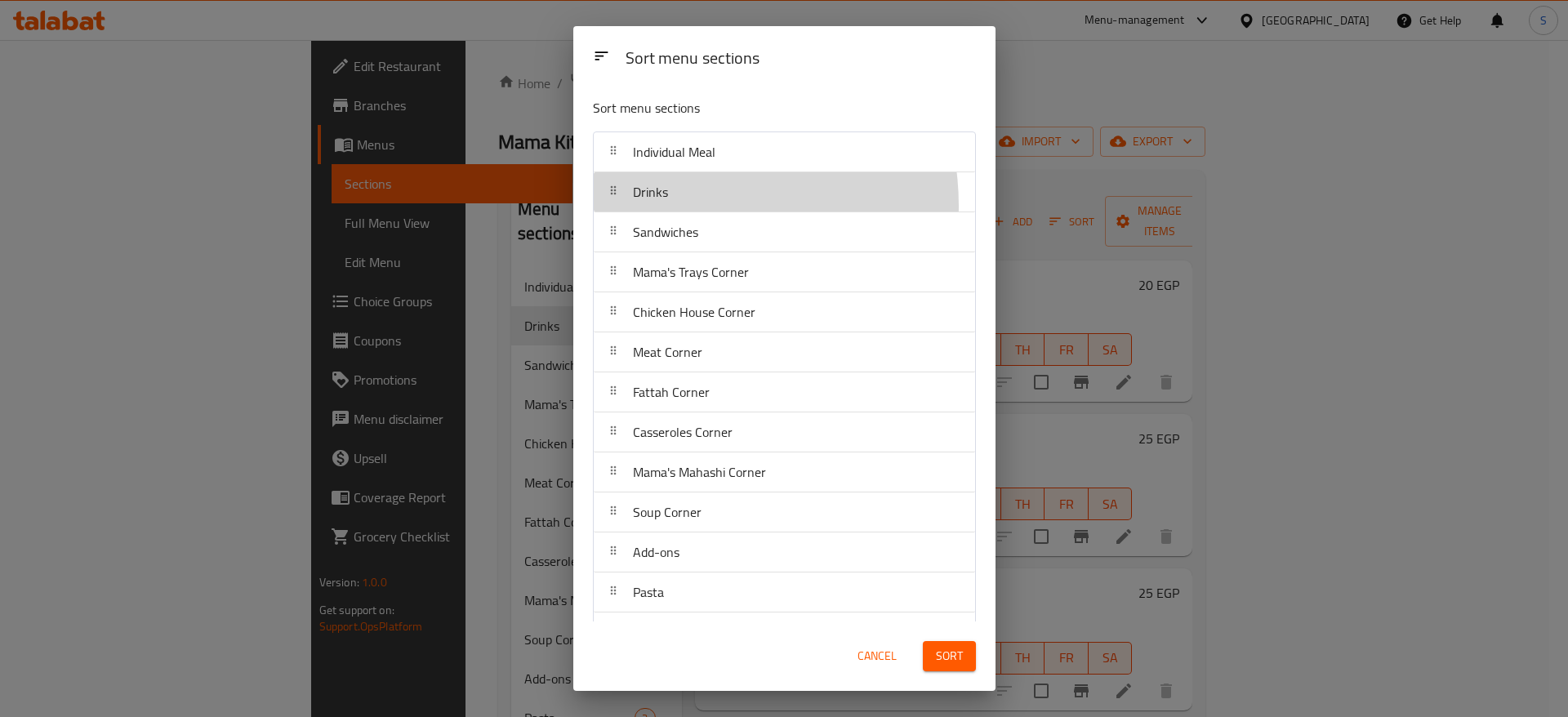
click at [687, 206] on div "Drinks" at bounding box center [784, 192] width 368 height 39
click at [694, 203] on div "Drinks" at bounding box center [784, 192] width 368 height 39
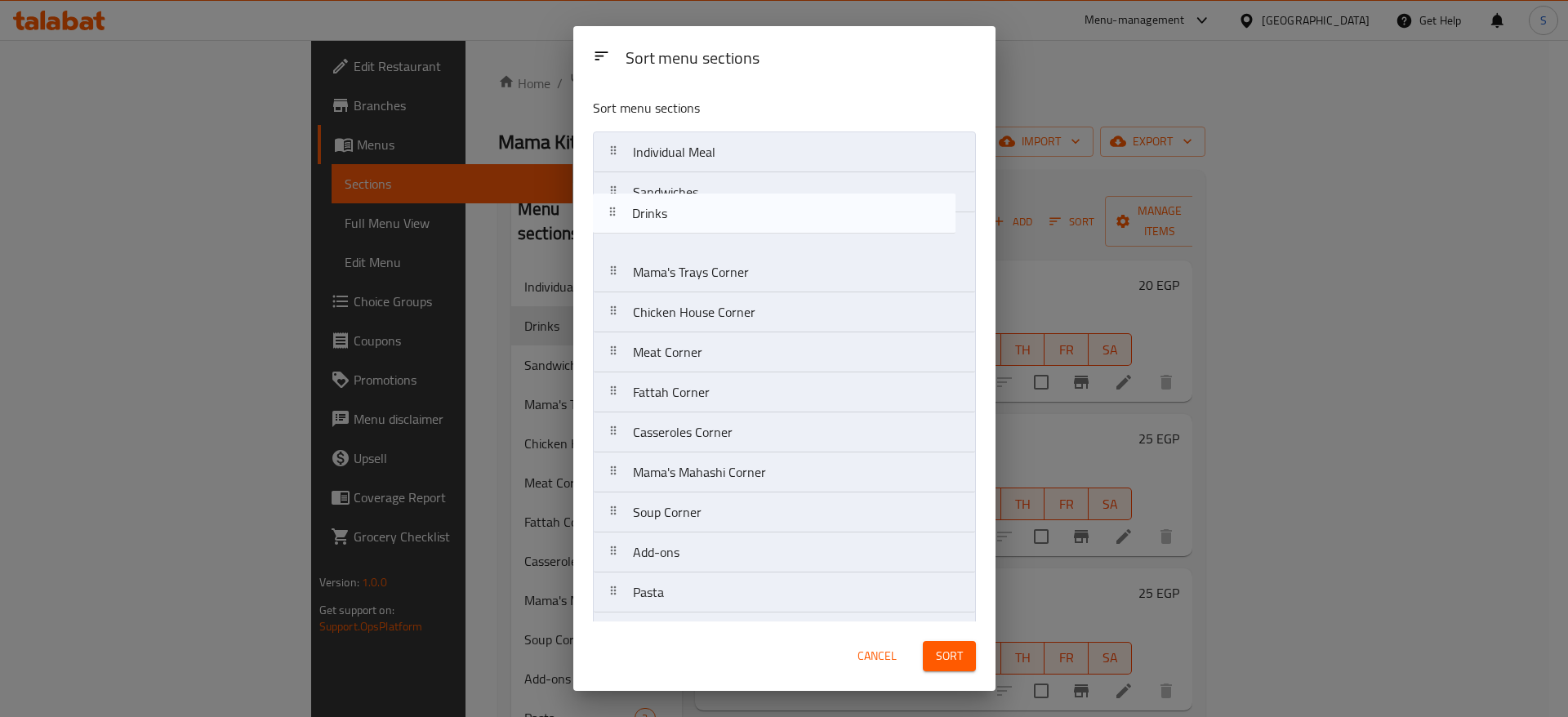
drag, startPoint x: 694, startPoint y: 203, endPoint x: 692, endPoint y: 239, distance: 36.1
click at [692, 239] on nav "Individual Meal Drinks Sandwiches Mama's Trays Corner Chicken House Corner Meat…" at bounding box center [784, 412] width 383 height 562
drag, startPoint x: 712, startPoint y: 277, endPoint x: 712, endPoint y: 201, distance: 76.0
click at [712, 201] on nav "Individual Meal Sandwiches Drinks Mama's Trays Corner Chicken House Corner Meat…" at bounding box center [784, 412] width 383 height 562
drag, startPoint x: 702, startPoint y: 318, endPoint x: 705, endPoint y: 227, distance: 91.0
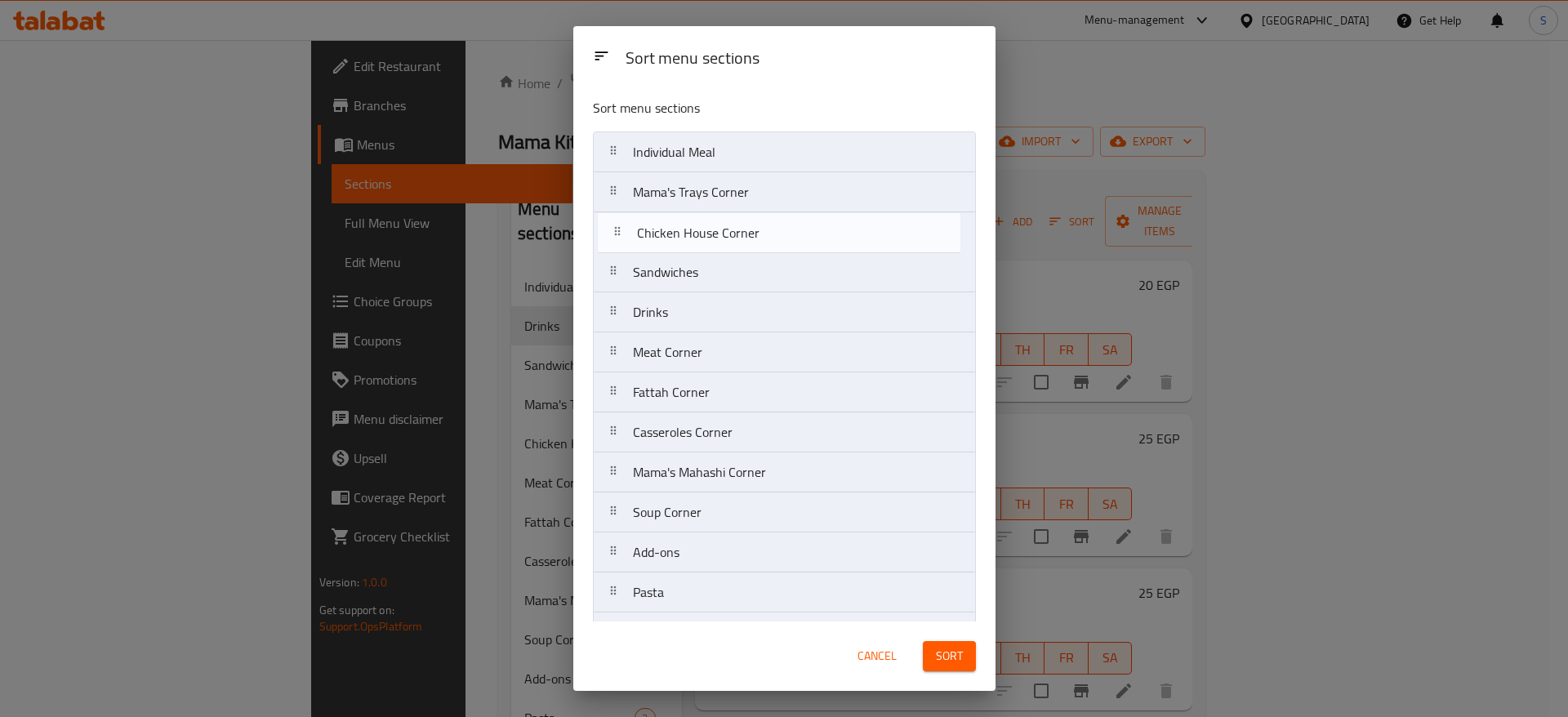
click at [705, 227] on nav "Individual Meal Mama's Trays Corner Sandwiches Drinks Chicken House Corner Meat…" at bounding box center [784, 412] width 383 height 562
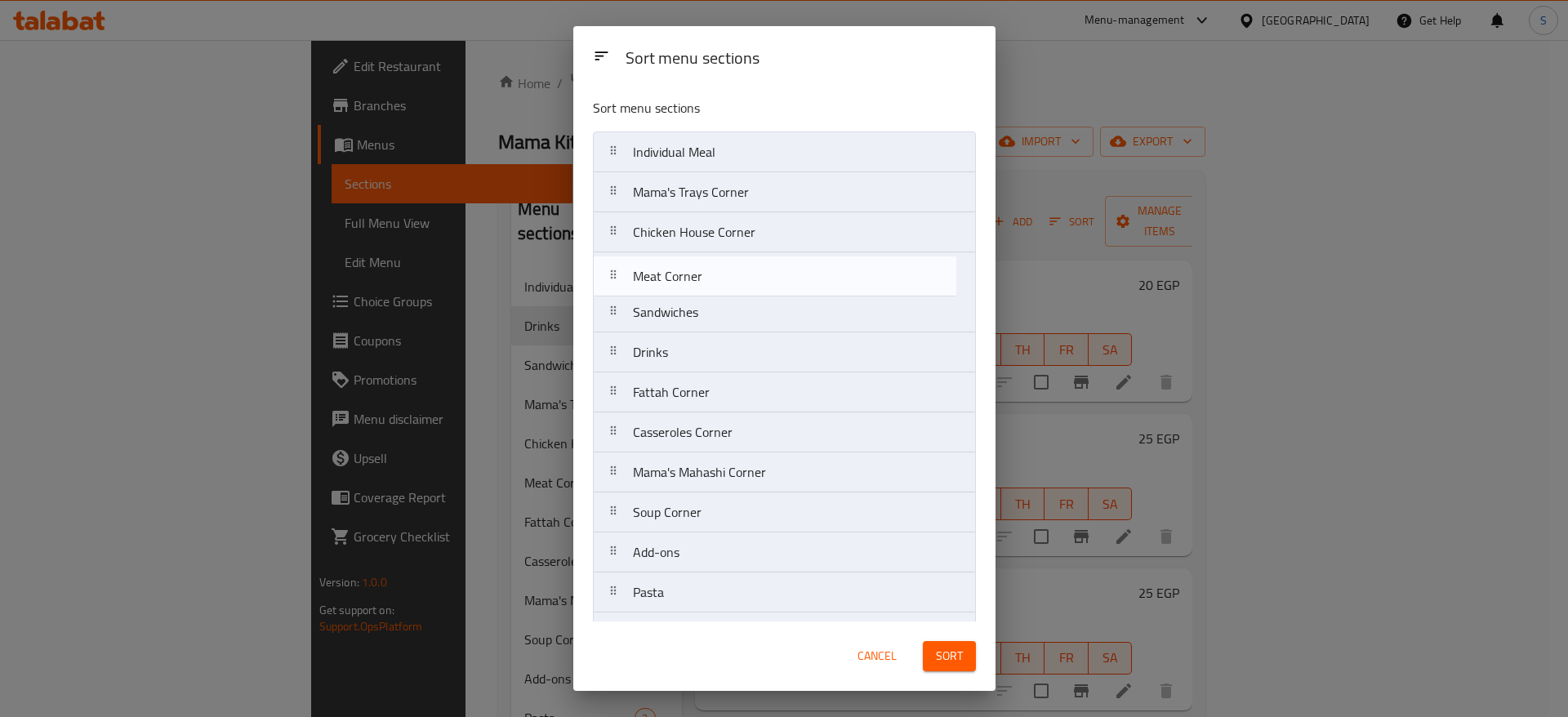
drag, startPoint x: 726, startPoint y: 358, endPoint x: 726, endPoint y: 278, distance: 80.0
click at [726, 278] on nav "Individual Meal Mama's Trays Corner Chicken House Corner Sandwiches Drinks Meat…" at bounding box center [784, 412] width 383 height 562
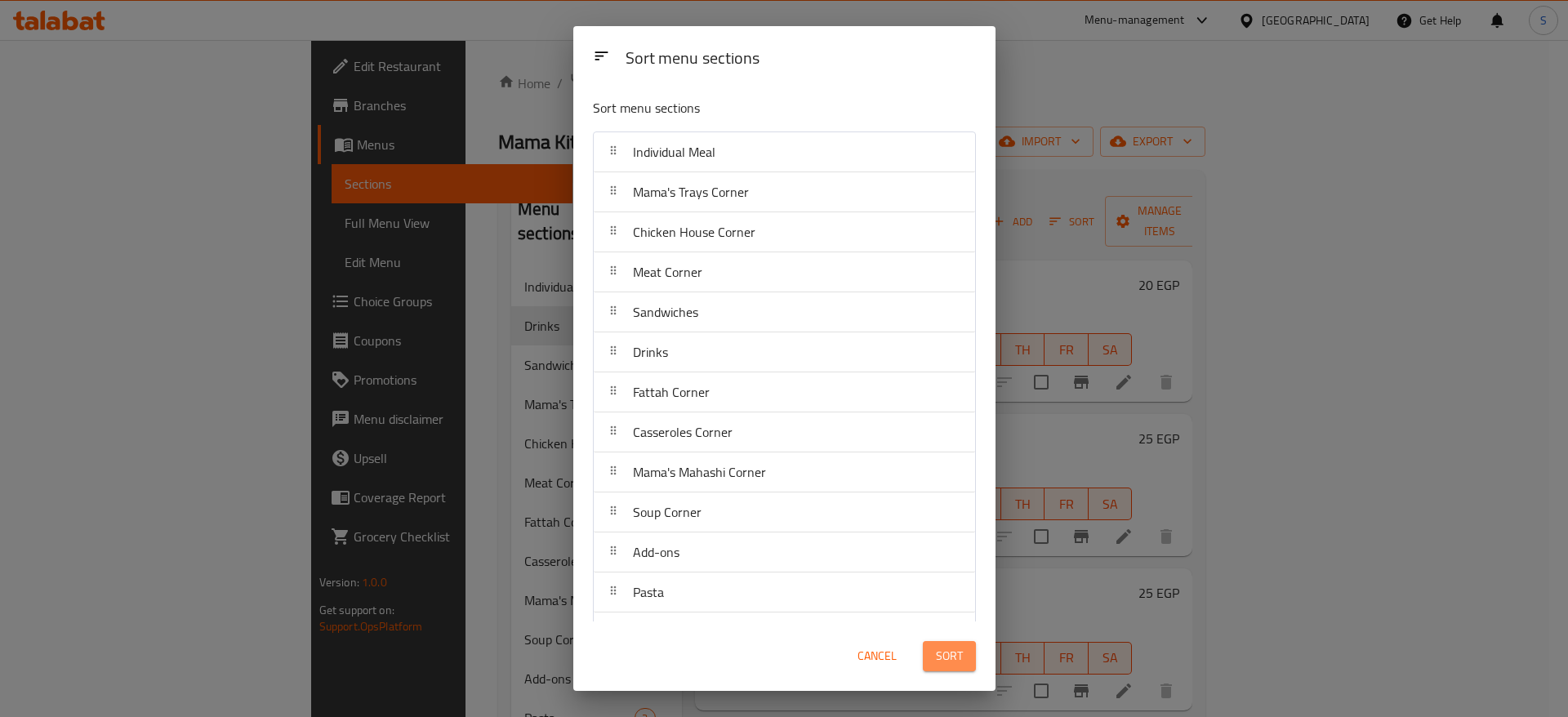
click at [952, 660] on span "Sort" at bounding box center [949, 656] width 27 height 20
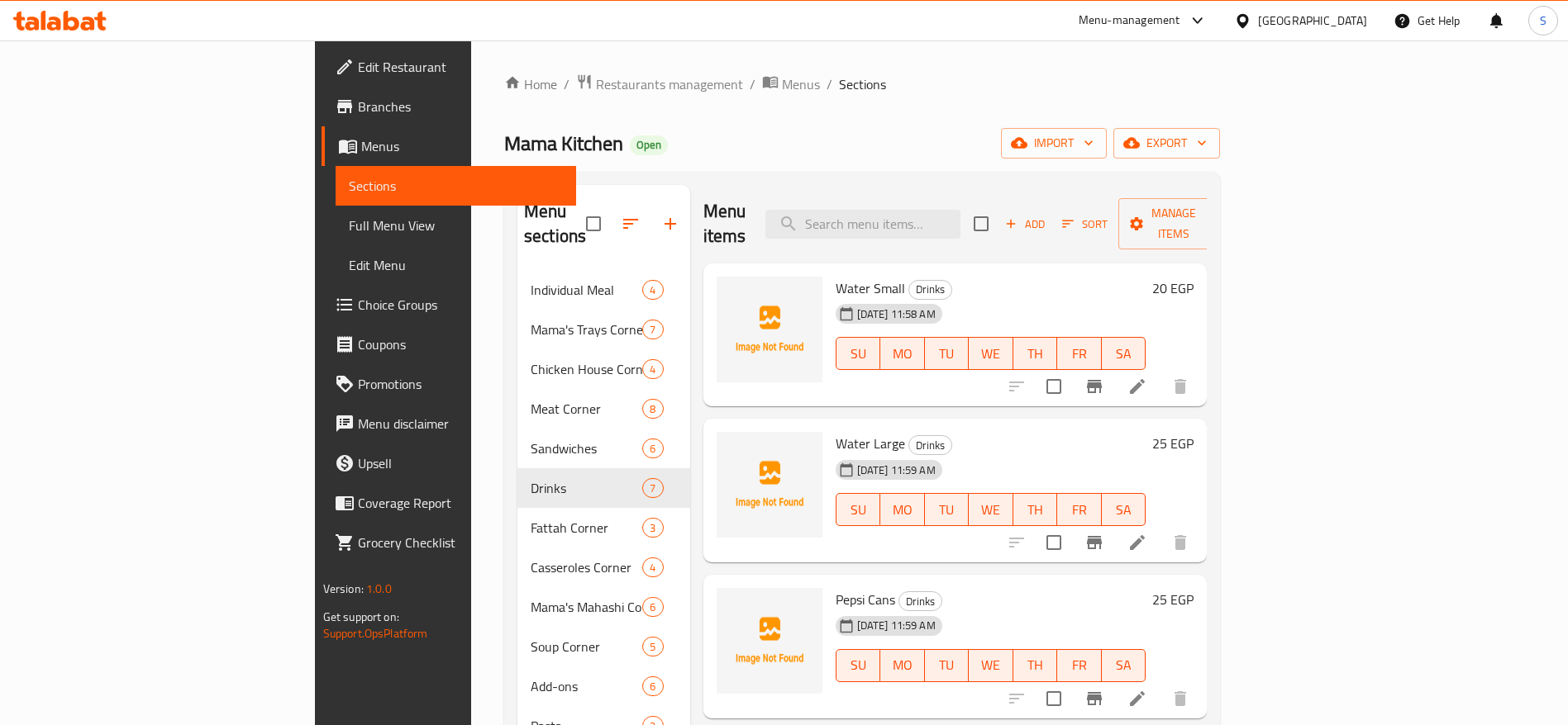
click at [868, 68] on div "Home / Restaurants management / Menus / Sections Mama Kitchen Open import expor…" at bounding box center [861, 499] width 782 height 917
